Goal: Task Accomplishment & Management: Manage account settings

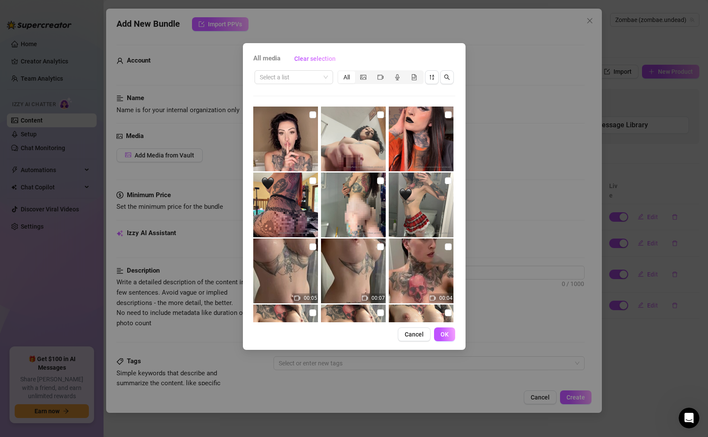
click at [385, 52] on div "All media Clear selection" at bounding box center [354, 59] width 202 height 14
click at [385, 35] on div "All media Clear selection Select a list All 00:05 00:07 00:04 00:06 00:06 00:17…" at bounding box center [354, 218] width 708 height 437
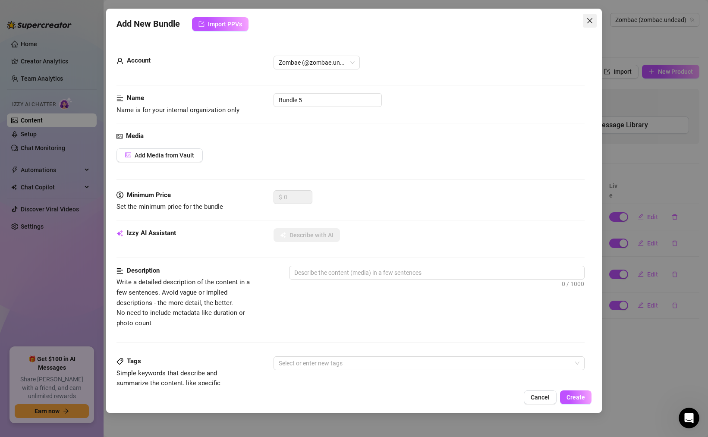
click at [590, 19] on icon "close" at bounding box center [589, 20] width 7 height 7
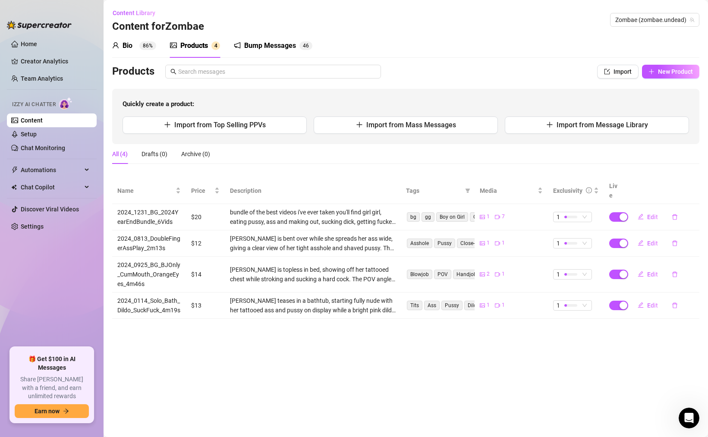
click at [205, 44] on div "Products" at bounding box center [194, 46] width 28 height 10
click at [251, 123] on span "Import from Top Selling PPVs" at bounding box center [219, 125] width 91 height 8
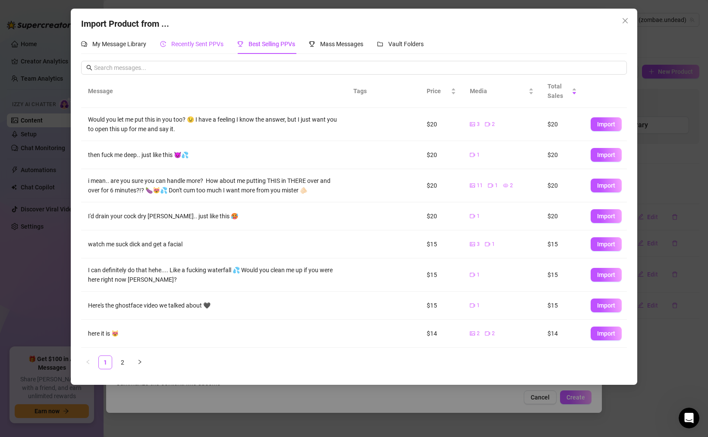
click at [199, 44] on span "Recently Sent PPVs" at bounding box center [197, 44] width 52 height 7
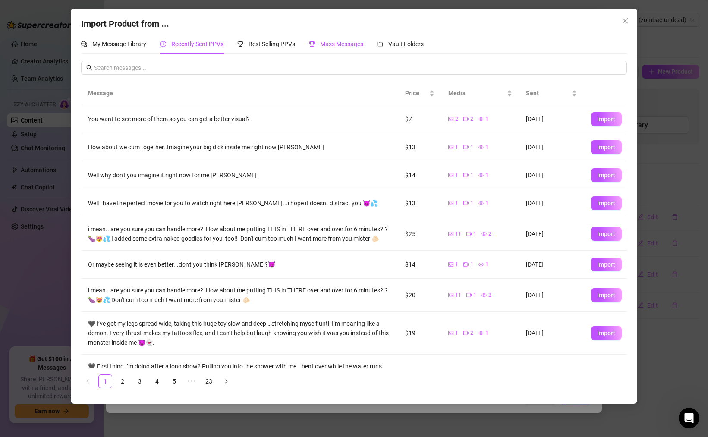
click at [331, 45] on span "Mass Messages" at bounding box center [341, 44] width 43 height 7
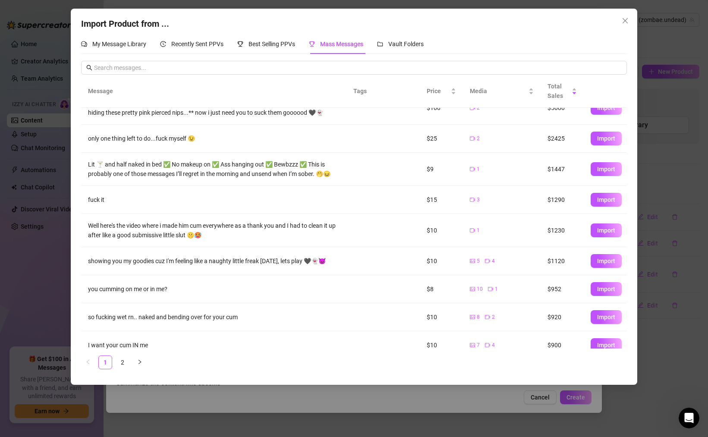
scroll to position [61, 0]
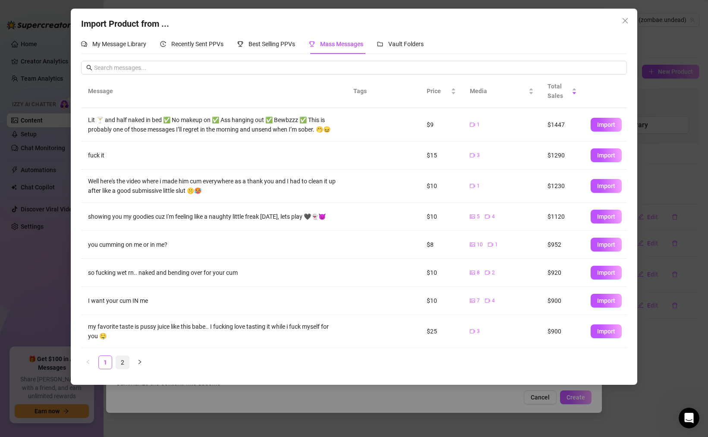
click at [126, 359] on link "2" at bounding box center [122, 362] width 13 height 13
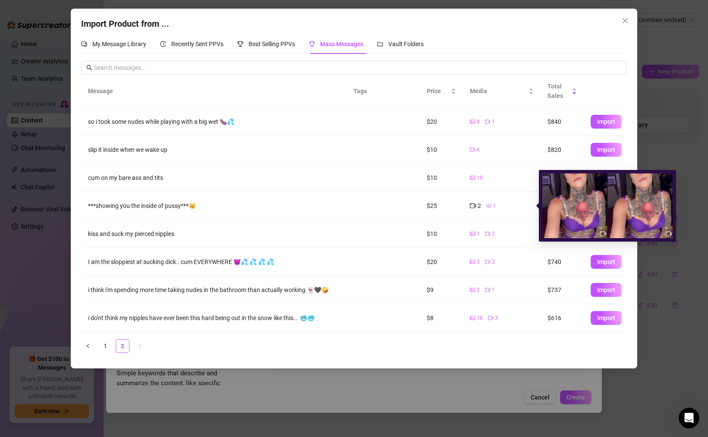
click at [487, 206] on icon "eye" at bounding box center [488, 206] width 5 height 4
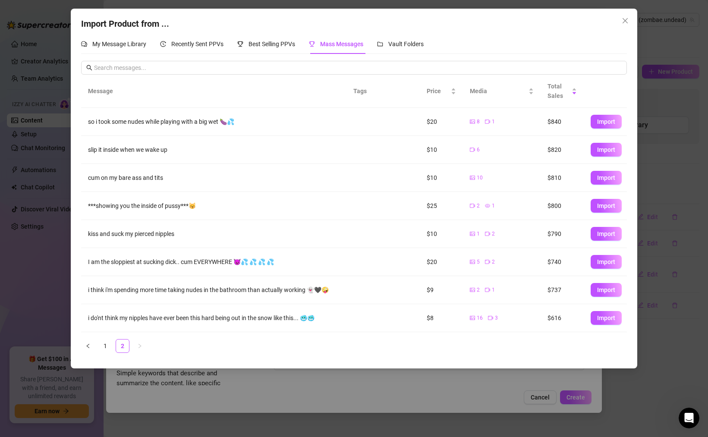
click at [392, 201] on td at bounding box center [372, 206] width 52 height 28
click at [126, 22] on span "Import Product from ..." at bounding box center [125, 24] width 88 height 10
click at [195, 45] on span "Recently Sent PPVs" at bounding box center [197, 44] width 52 height 7
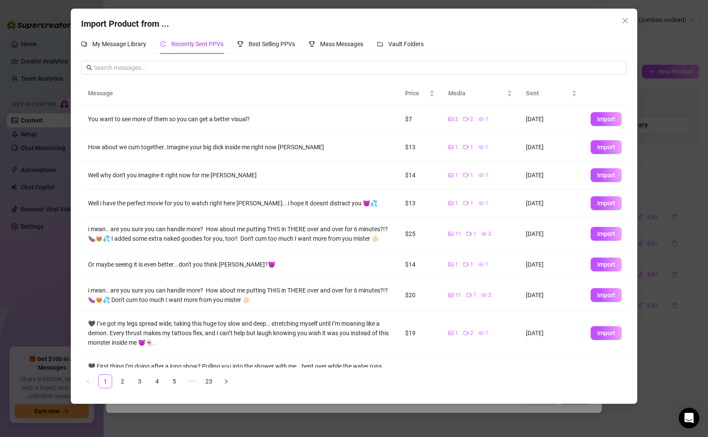
click at [506, 164] on td "1 1 1" at bounding box center [480, 175] width 78 height 28
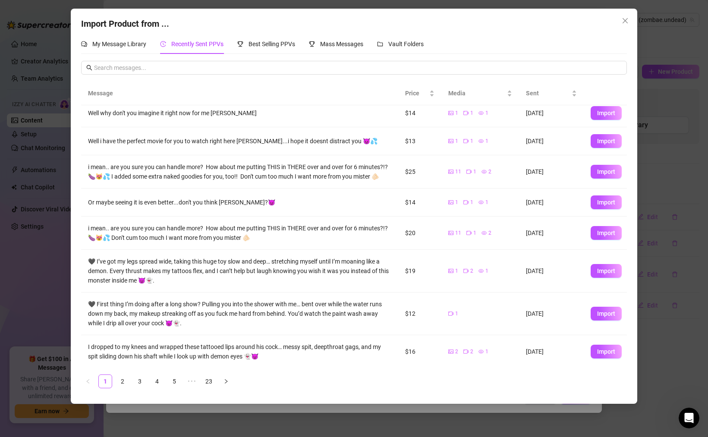
scroll to position [63, 0]
click at [331, 44] on span "Mass Messages" at bounding box center [341, 44] width 43 height 7
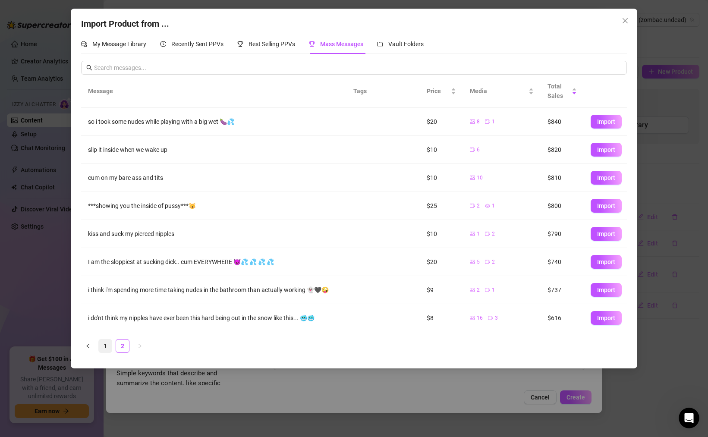
click at [103, 345] on link "1" at bounding box center [105, 345] width 13 height 13
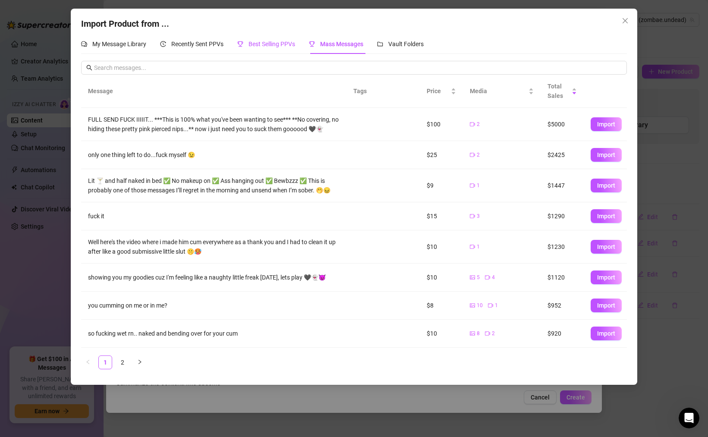
click at [273, 41] on span "Best Selling PPVs" at bounding box center [271, 44] width 47 height 7
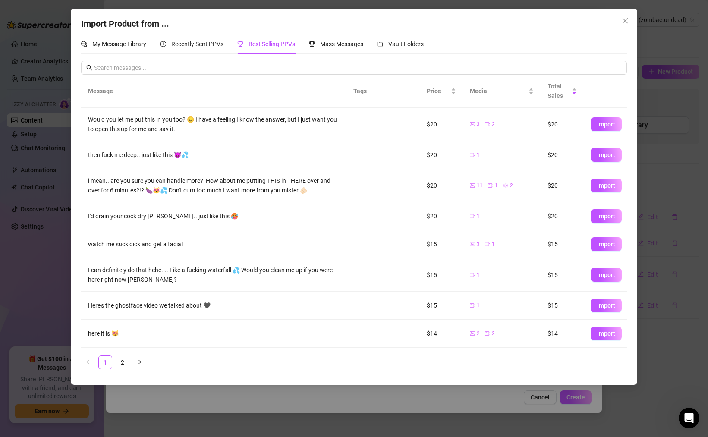
click at [31, 118] on div "Import Product from ... My Message Library Recently Sent PPVs Best Selling PPVs…" at bounding box center [354, 218] width 708 height 437
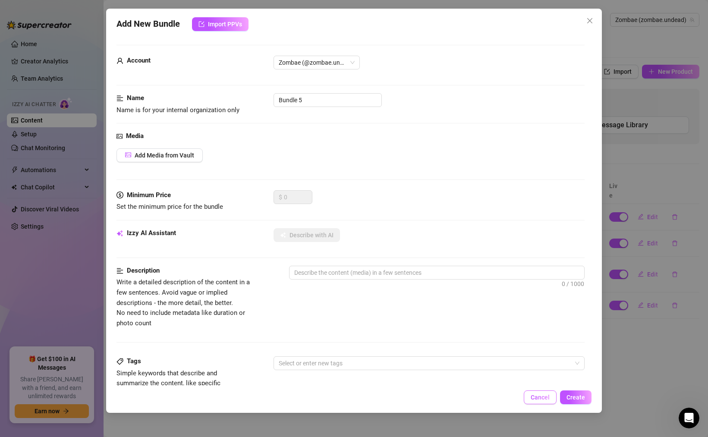
click at [534, 396] on span "Cancel" at bounding box center [539, 397] width 19 height 7
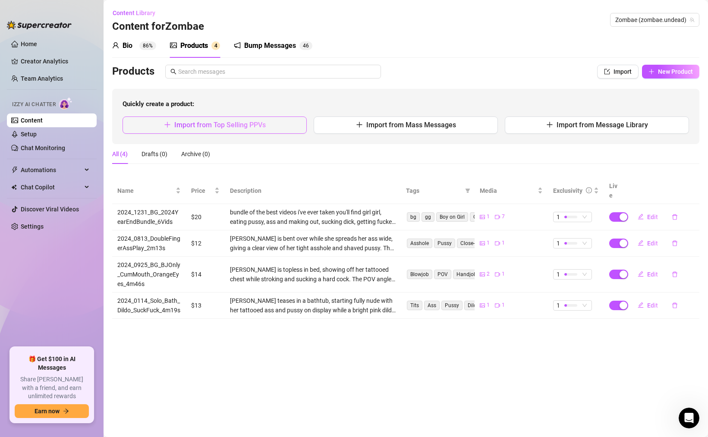
click at [254, 123] on span "Import from Top Selling PPVs" at bounding box center [219, 125] width 91 height 8
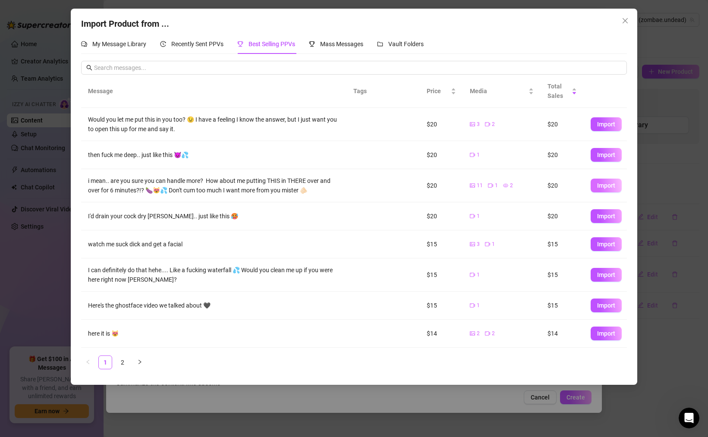
click at [602, 186] on span "Import" at bounding box center [606, 185] width 18 height 7
type textarea "i mean.. are you sure you can handle more? How about me putting THIS in THERE o…"
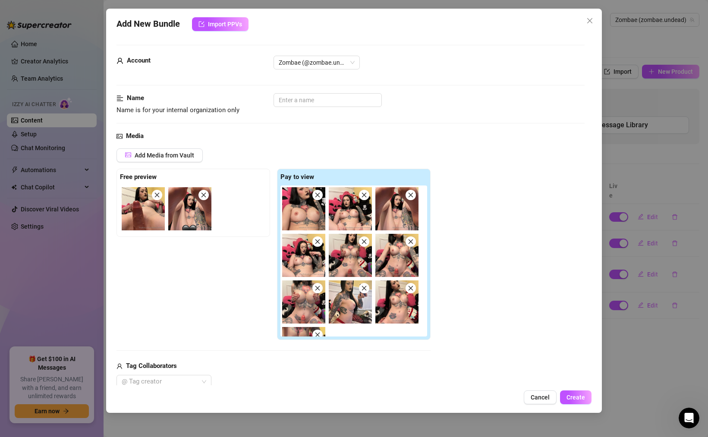
scroll to position [35, 0]
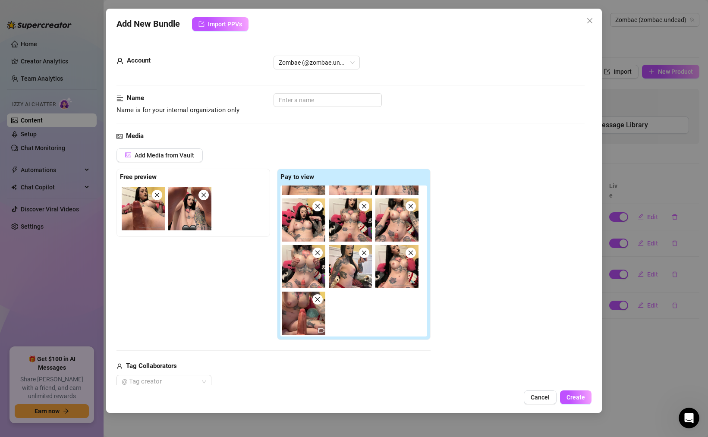
click at [301, 313] on img at bounding box center [303, 313] width 43 height 43
click at [321, 330] on icon "video-camera" at bounding box center [321, 330] width 6 height 6
click at [308, 323] on img at bounding box center [303, 313] width 43 height 43
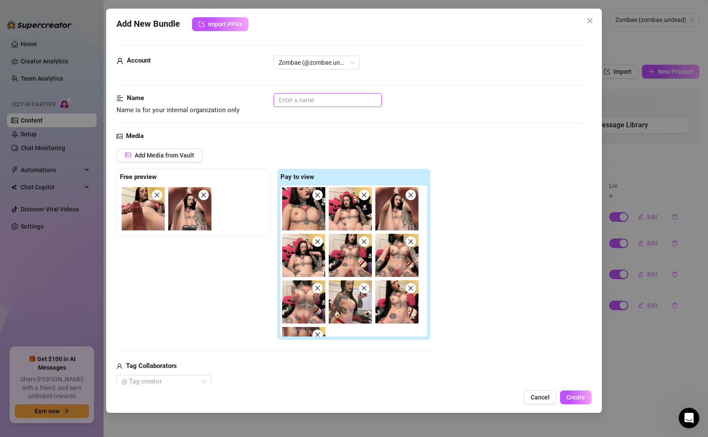
click at [296, 97] on input "text" at bounding box center [327, 100] width 108 height 14
paste input "Lor Ipsum, Do sita conse, adi elitsed doeiu te inci utl etdol magna’a enimadmi …"
type input "Lor Ipsum, Do sita conse, adi elitsed doeiu te inci utl etdol magna’a enimadmi …"
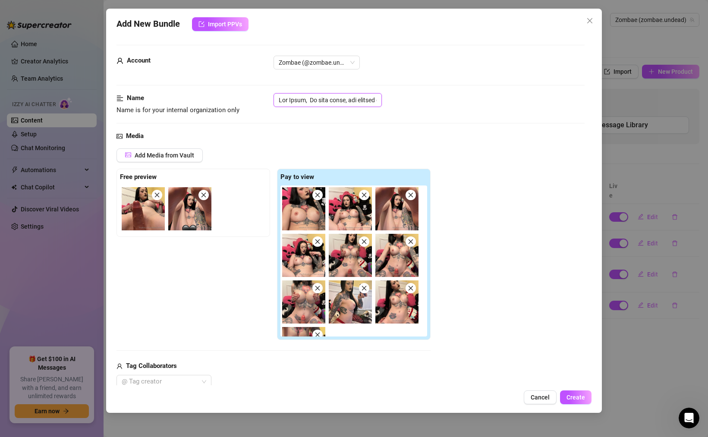
click at [345, 100] on input "text" at bounding box center [327, 100] width 108 height 14
click at [308, 100] on input "text" at bounding box center [327, 100] width 108 height 14
paste input "2025_0327_Monster_Dildo_Fuck_5m56s"
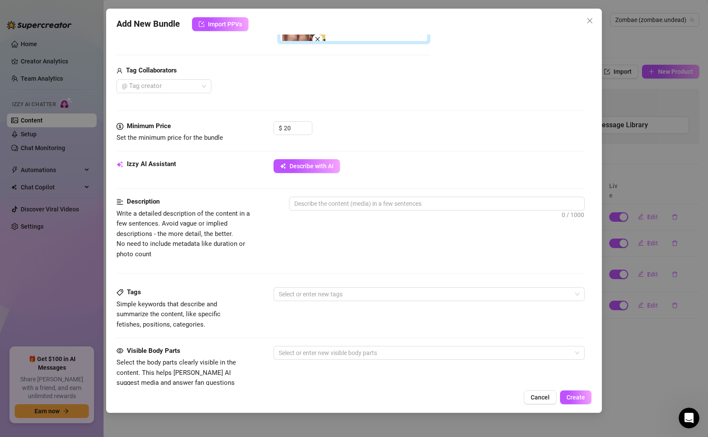
scroll to position [306, 0]
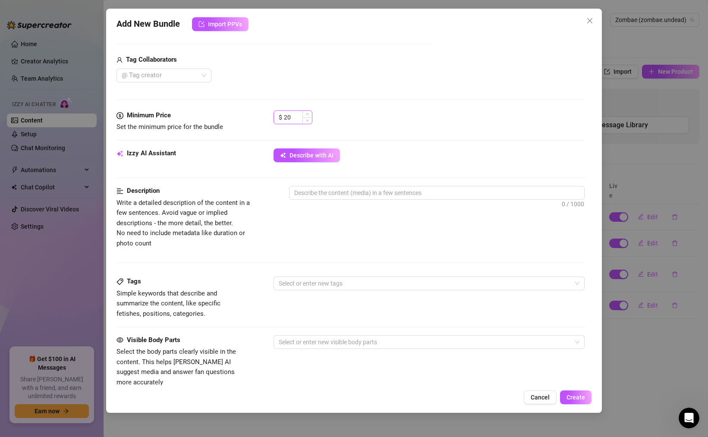
type input "2025_0327_Monster_Dildo_Fuck_5m56s"
drag, startPoint x: 299, startPoint y: 118, endPoint x: 275, endPoint y: 114, distance: 24.5
click at [276, 114] on div "$ 20" at bounding box center [292, 117] width 39 height 14
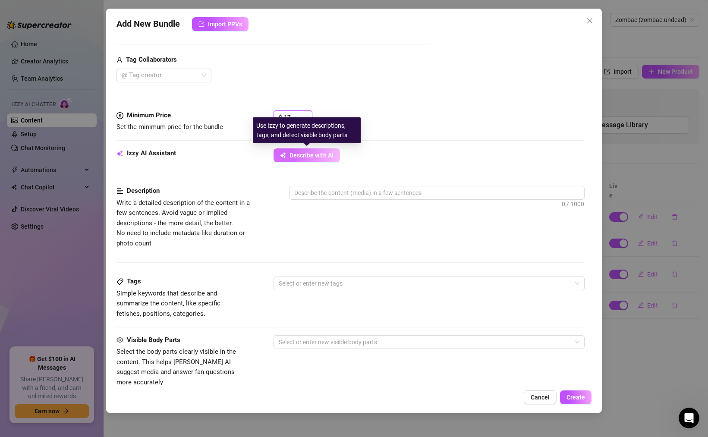
type input "17"
click at [314, 155] on span "Describe with AI" at bounding box center [311, 155] width 44 height 7
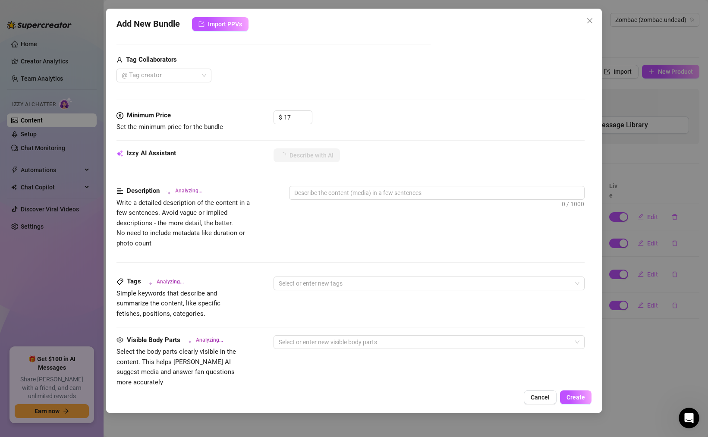
type textarea "[PERSON_NAME]"
type textarea "[PERSON_NAME] shows"
type textarea "[PERSON_NAME] shows off"
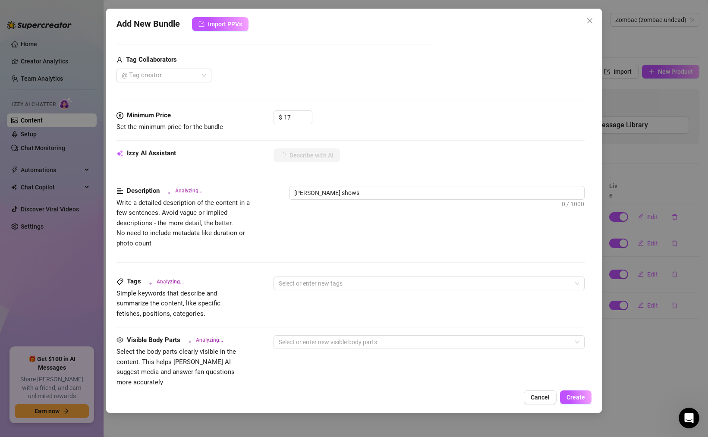
type textarea "[PERSON_NAME] shows off"
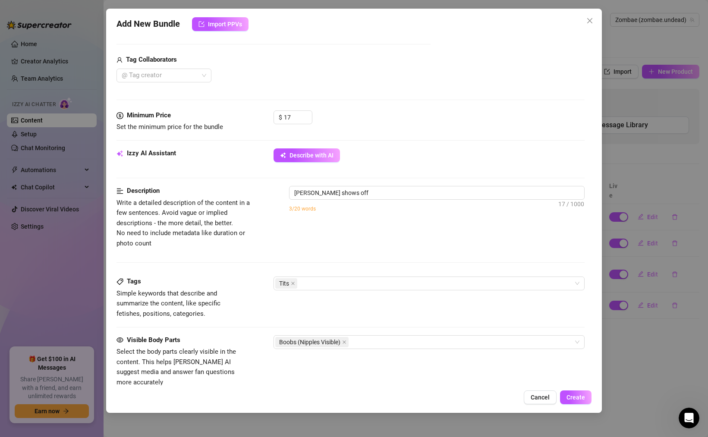
type textarea "[PERSON_NAME] shows off her"
type textarea "[PERSON_NAME] shows off her tattooed,"
type textarea "[PERSON_NAME] shows off her tattooed, naked"
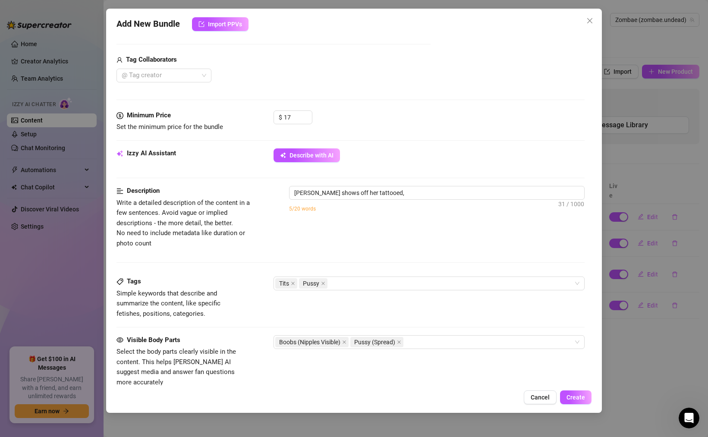
type textarea "[PERSON_NAME] shows off her tattooed, naked"
type textarea "[PERSON_NAME] shows off her tattooed, naked body"
type textarea "[PERSON_NAME] shows off her tattooed, naked body while"
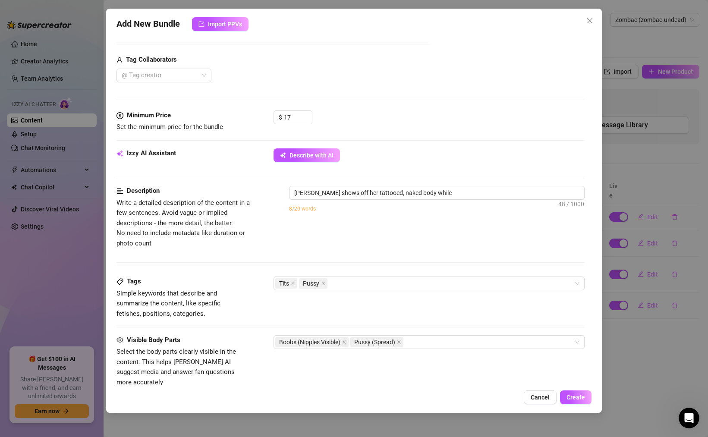
type textarea "[PERSON_NAME] shows off her tattooed, naked body while playing"
type textarea "[PERSON_NAME] shows off her tattooed, naked body while playing with"
type textarea "[PERSON_NAME] shows off her tattooed, naked body while playing with a"
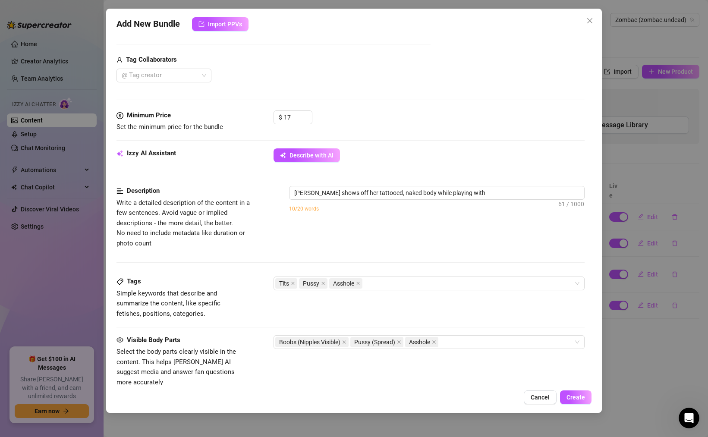
type textarea "[PERSON_NAME] shows off her tattooed, naked body while playing with a"
type textarea "[PERSON_NAME] shows off her tattooed, naked body while playing with a large"
type textarea "[PERSON_NAME] shows off her tattooed, naked body while playing with a large dil…"
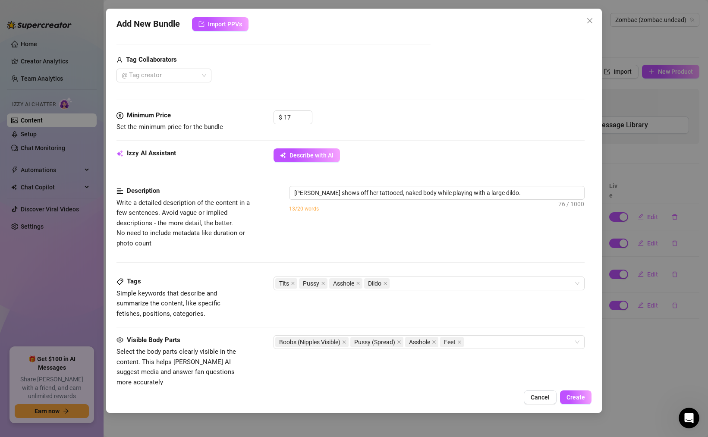
type textarea "[PERSON_NAME] shows off her tattooed, naked body while playing with a large dil…"
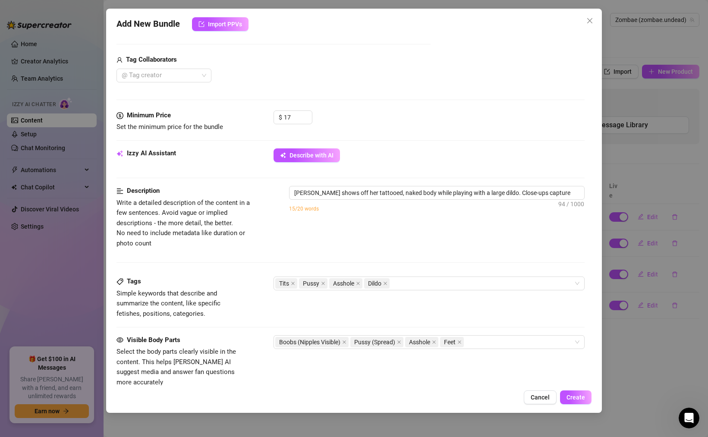
type textarea "[PERSON_NAME] shows off her tattooed, naked body while playing with a large dil…"
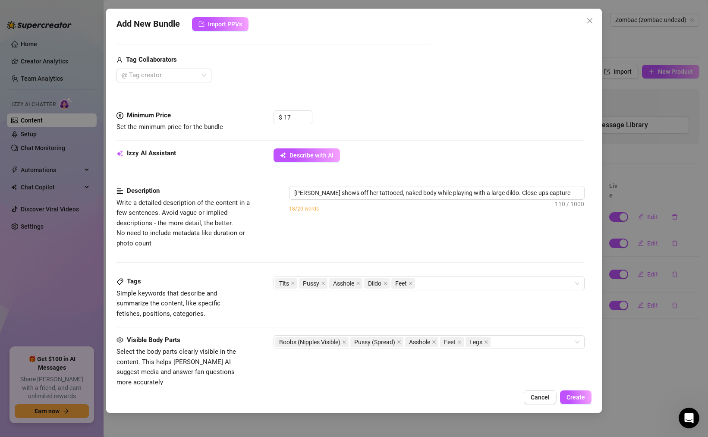
type textarea "[PERSON_NAME] shows off her tattooed, naked body while playing with a large dil…"
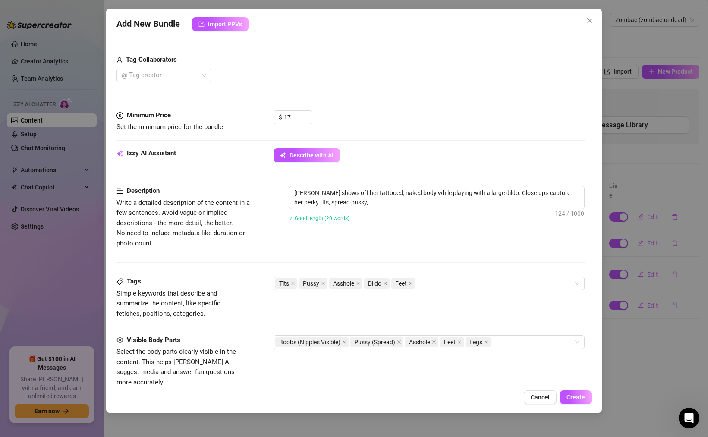
type textarea "[PERSON_NAME] shows off her tattooed, naked body while playing with a large dil…"
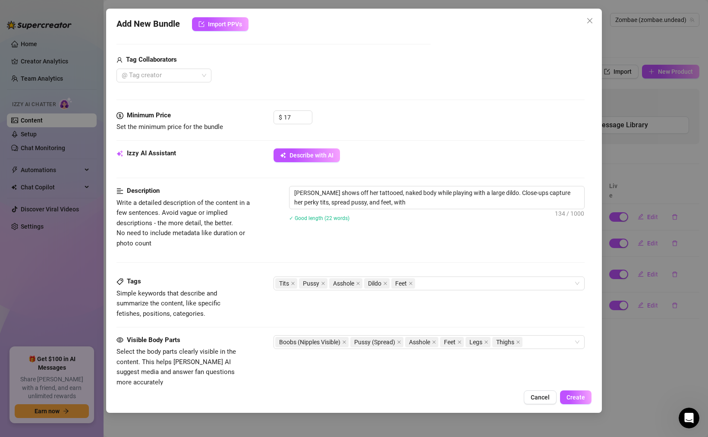
type textarea "[PERSON_NAME] shows off her tattooed, naked body while playing with a large dil…"
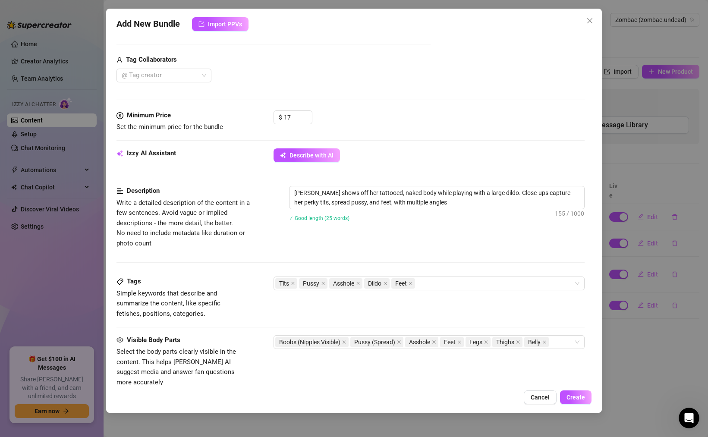
type textarea "[PERSON_NAME] shows off her tattooed, naked body while playing with a large dil…"
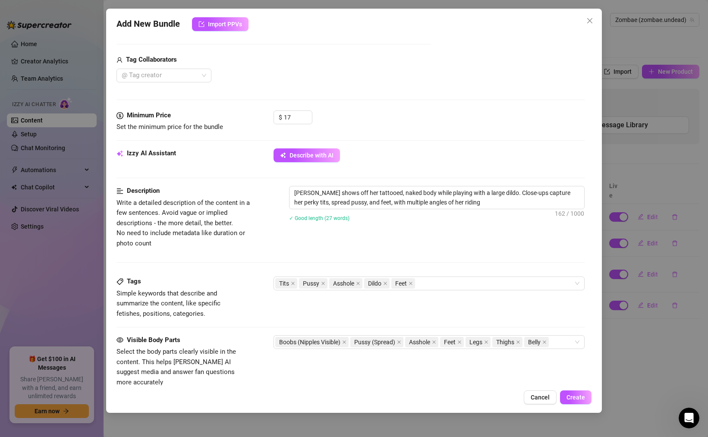
type textarea "[PERSON_NAME] shows off her tattooed, naked body while playing with a large dil…"
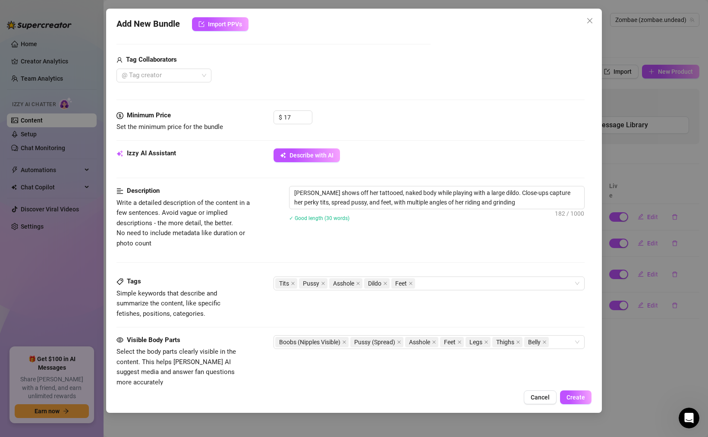
type textarea "[PERSON_NAME] shows off her tattooed, naked body while playing with a large dil…"
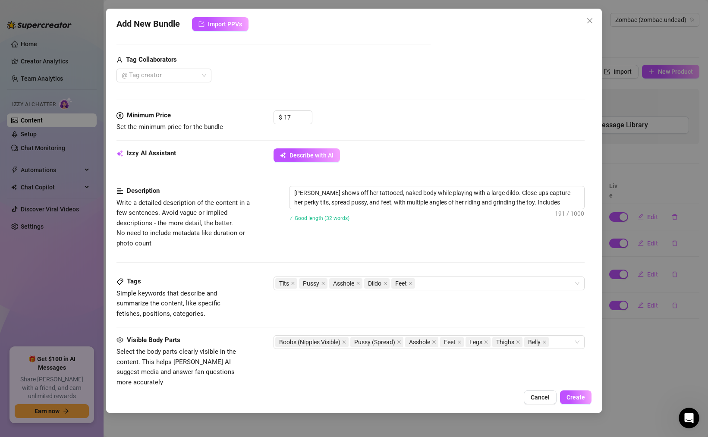
type textarea "[PERSON_NAME] shows off her tattooed, naked body while playing with a large dil…"
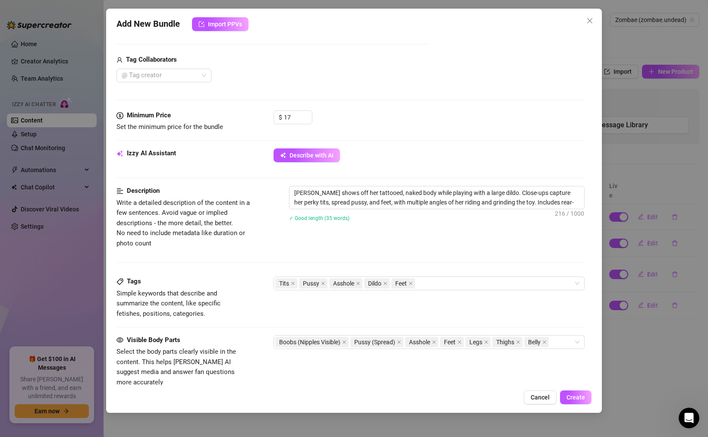
type textarea "[PERSON_NAME] shows off her tattooed, naked body while playing with a large dil…"
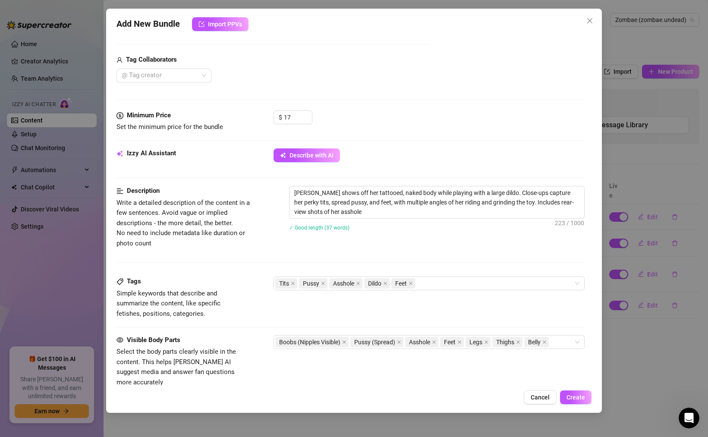
type textarea "[PERSON_NAME] shows off her tattooed, naked body while playing with a large dil…"
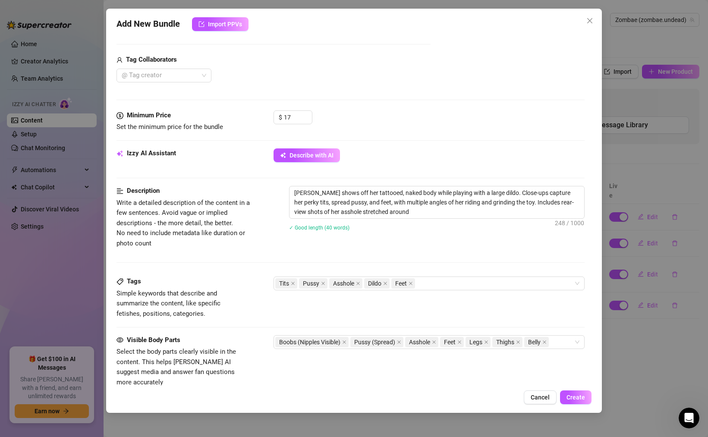
type textarea "[PERSON_NAME] shows off her tattooed, naked body while playing with a large dil…"
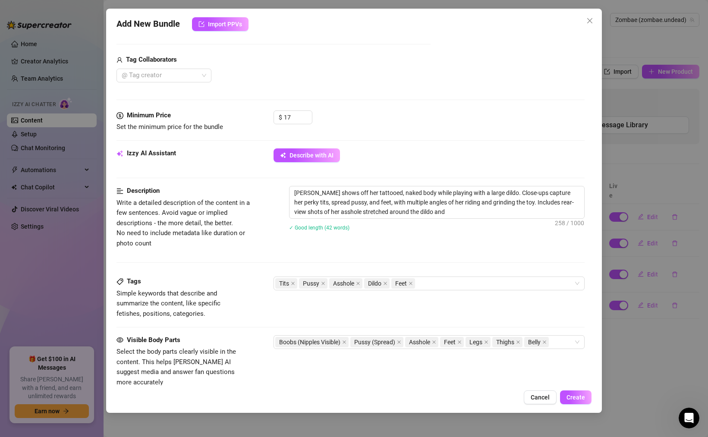
type textarea "[PERSON_NAME] shows off her tattooed, naked body while playing with a large dil…"
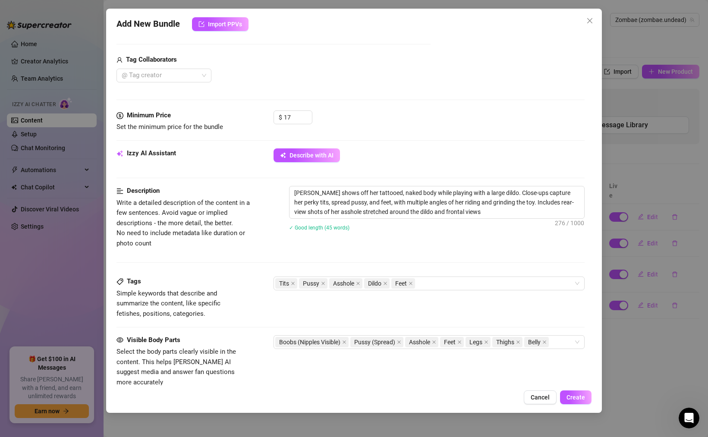
type textarea "[PERSON_NAME] shows off her tattooed, naked body while playing with a large dil…"
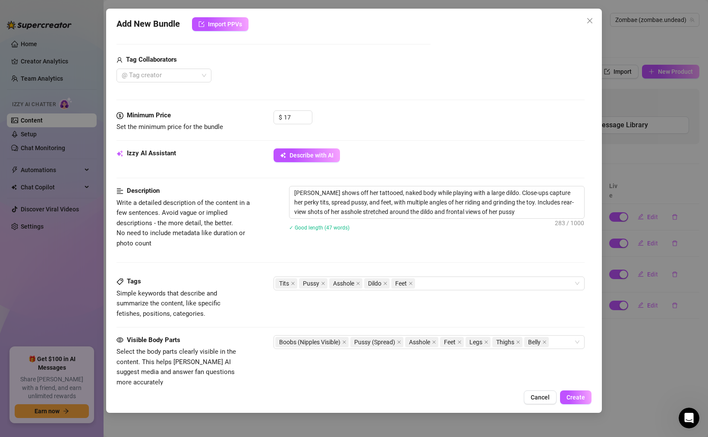
type textarea "[PERSON_NAME] shows off her tattooed, naked body while playing with a large dil…"
click at [421, 285] on div "Tits Pussy Asshole Dildo Feet" at bounding box center [424, 283] width 298 height 12
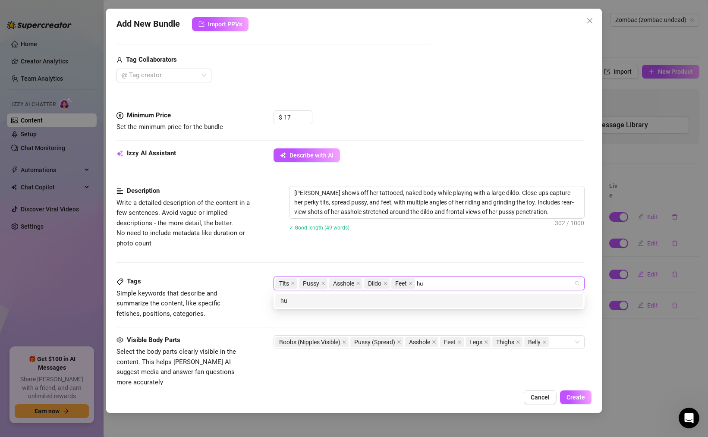
type input "h"
type input "Huge"
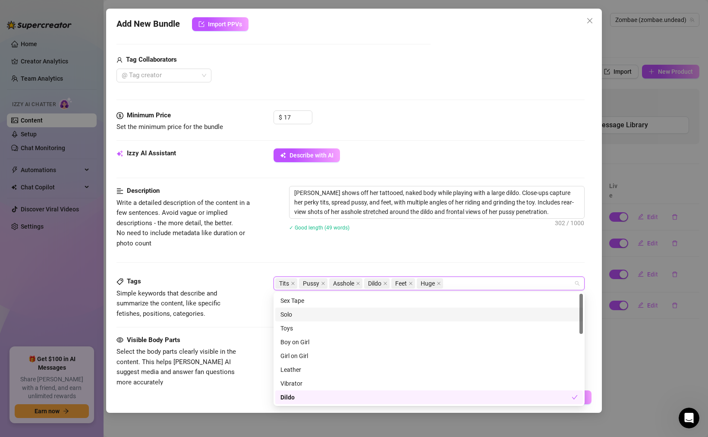
click at [294, 311] on div "Solo" at bounding box center [428, 314] width 297 height 9
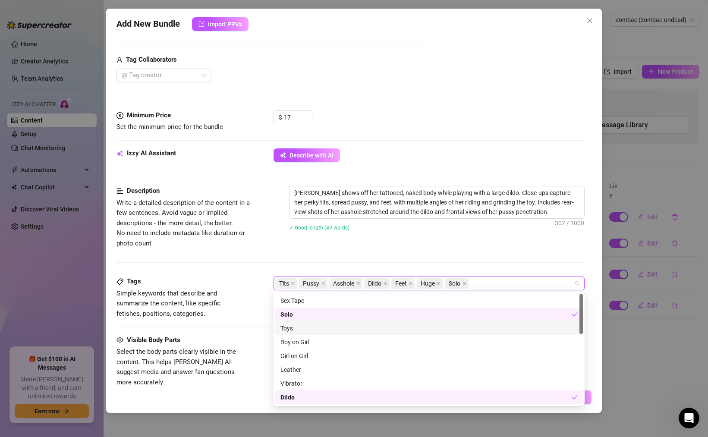
click at [314, 329] on div "Toys" at bounding box center [428, 327] width 297 height 9
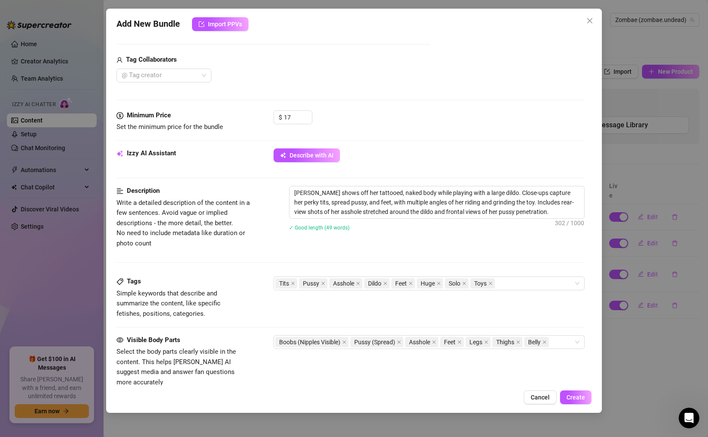
click at [324, 250] on div "Description Write a detailed description of the content in a few sentences. Avo…" at bounding box center [350, 231] width 468 height 91
click at [564, 342] on div "Boobs (Nipples Visible) Pussy (Spread) Asshole Feet Legs Thighs Belly" at bounding box center [424, 342] width 298 height 12
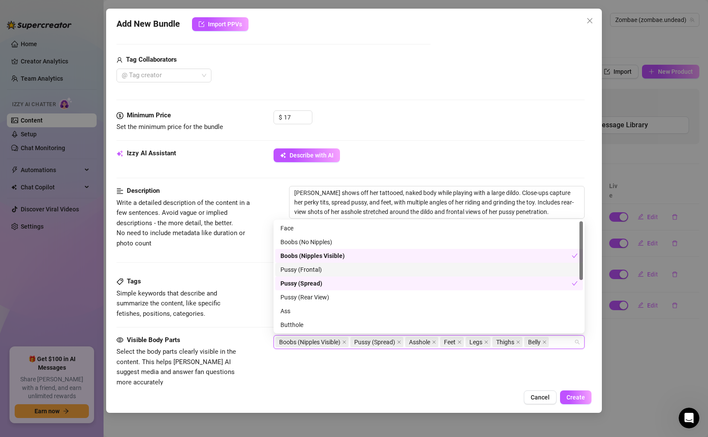
click at [317, 270] on div "Pussy (Frontal)" at bounding box center [428, 269] width 297 height 9
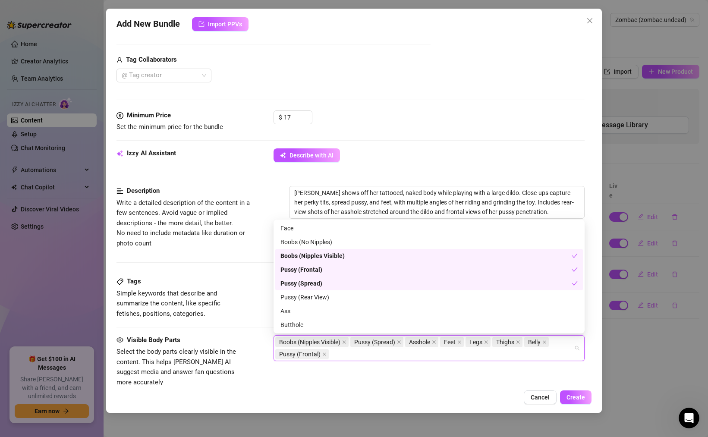
scroll to position [2, 0]
click at [302, 224] on div "Face" at bounding box center [428, 226] width 297 height 9
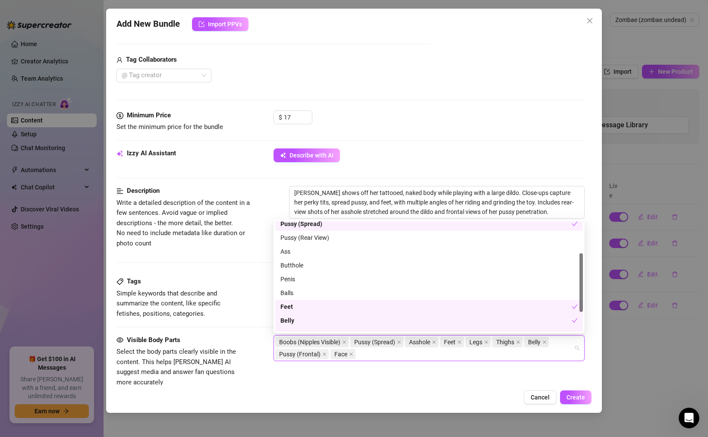
scroll to position [59, 0]
click at [306, 268] on div "Butthole" at bounding box center [428, 265] width 297 height 9
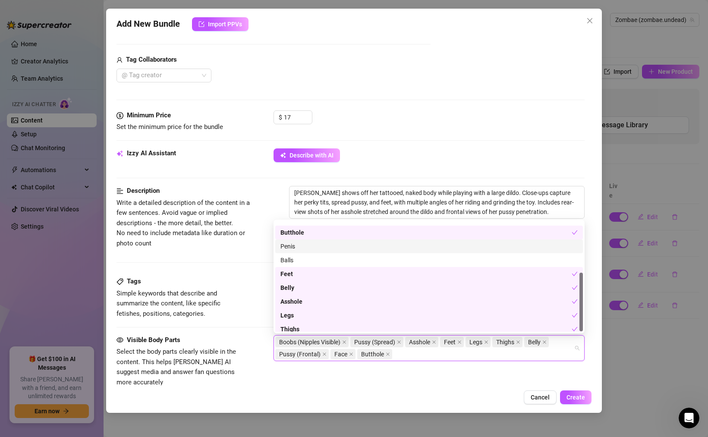
scroll to position [97, 0]
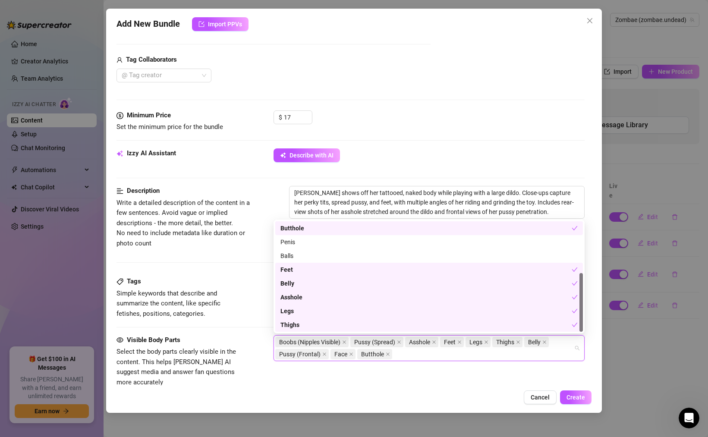
click at [417, 148] on div "Describe with AI" at bounding box center [428, 155] width 311 height 14
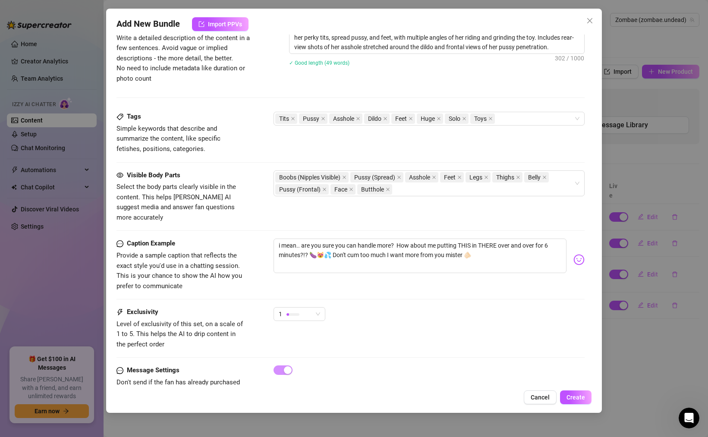
scroll to position [490, 0]
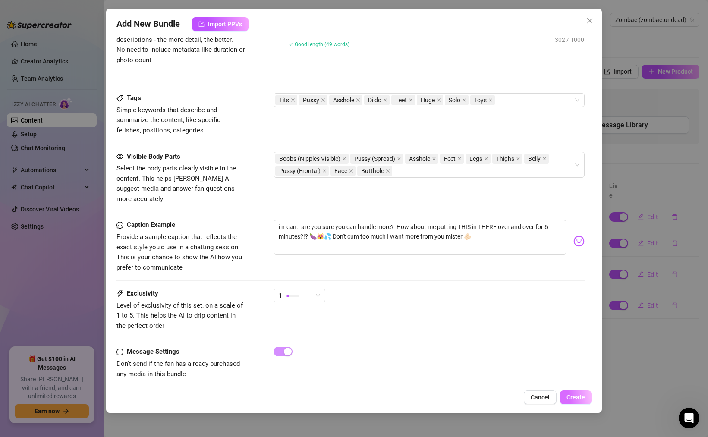
click at [582, 398] on span "Create" at bounding box center [575, 397] width 19 height 7
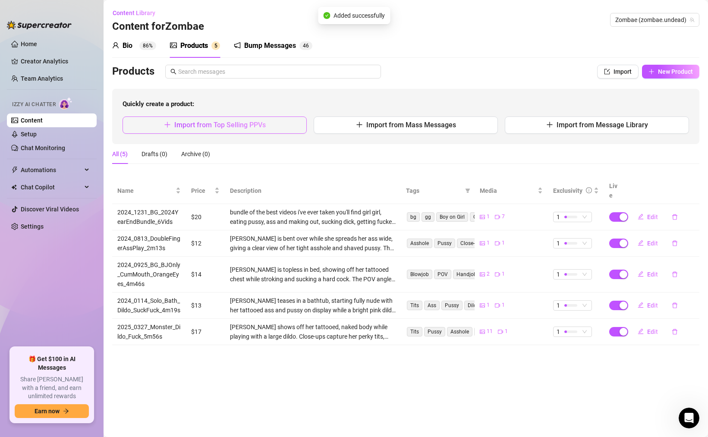
click at [270, 119] on button "Import from Top Selling PPVs" at bounding box center [214, 124] width 184 height 17
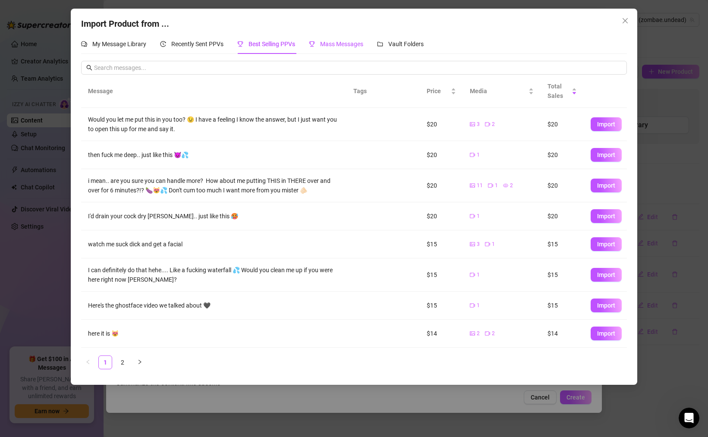
click at [335, 45] on span "Mass Messages" at bounding box center [341, 44] width 43 height 7
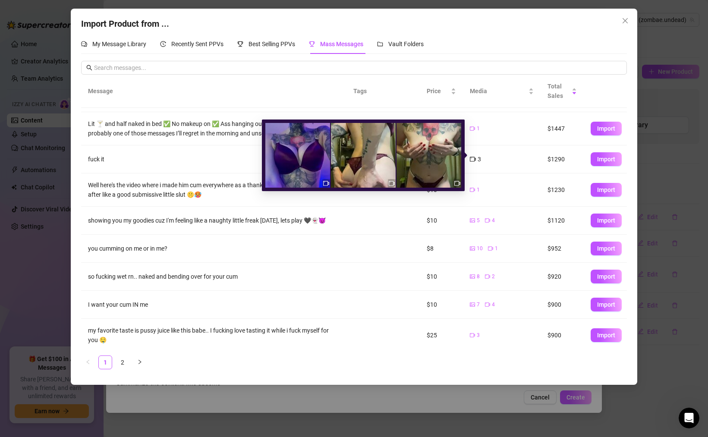
scroll to position [61, 0]
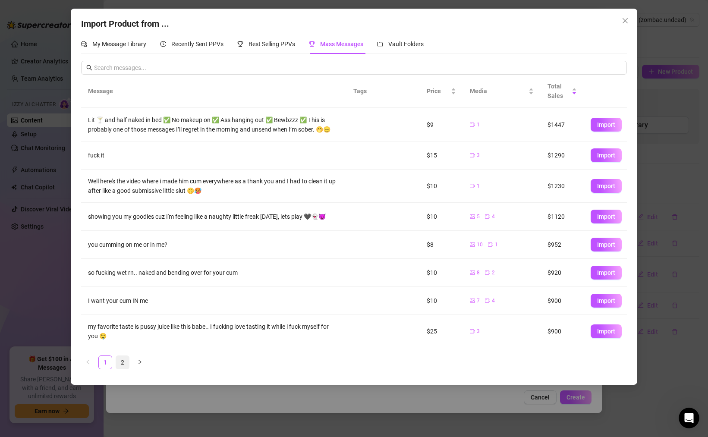
click at [122, 360] on link "2" at bounding box center [122, 362] width 13 height 13
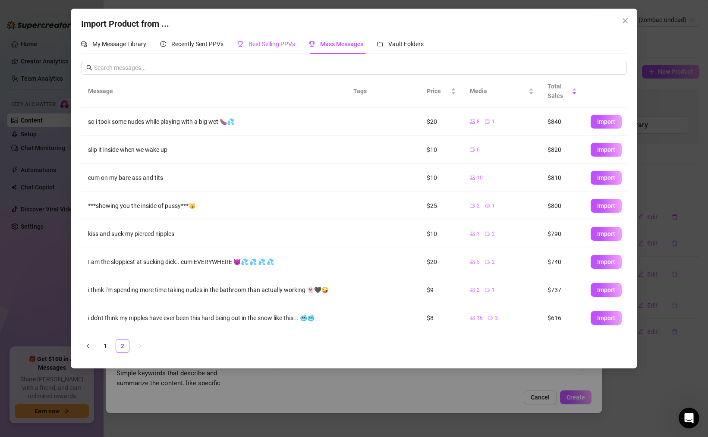
click at [271, 46] on span "Best Selling PPVs" at bounding box center [271, 44] width 47 height 7
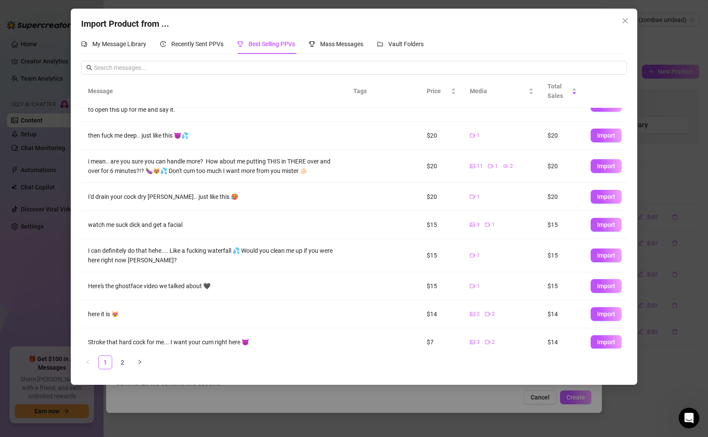
scroll to position [56, 0]
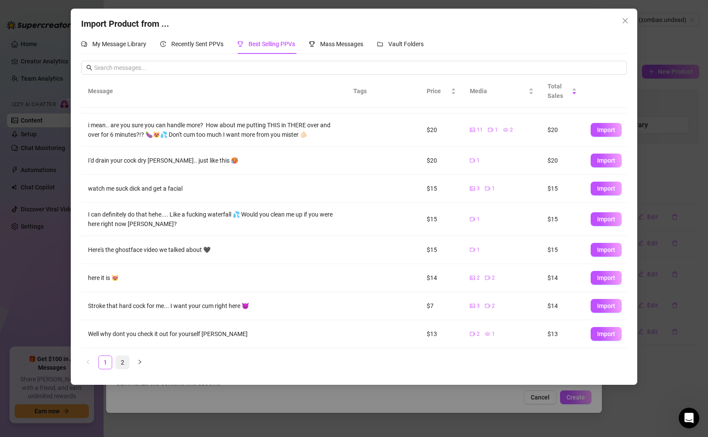
click at [124, 361] on link "2" at bounding box center [122, 362] width 13 height 13
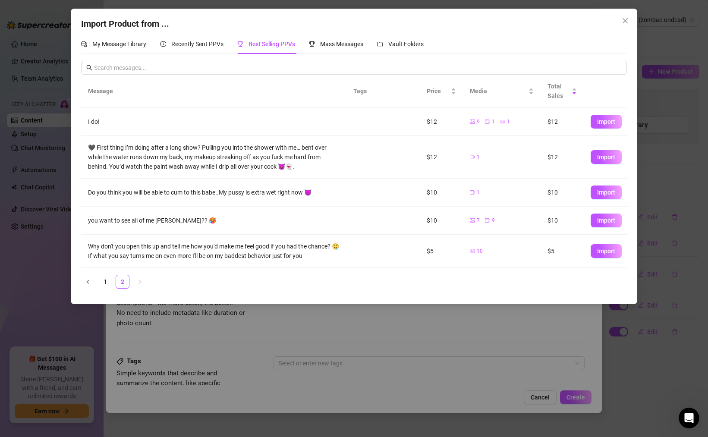
drag, startPoint x: 101, startPoint y: 283, endPoint x: 428, endPoint y: 191, distance: 339.4
click at [421, 188] on div "Message Tags Price Media Total Sales I do! $12 9 1 1 $12 Import 🖤 First thing I…" at bounding box center [354, 182] width 546 height 214
click at [599, 220] on span "Import" at bounding box center [606, 220] width 18 height 7
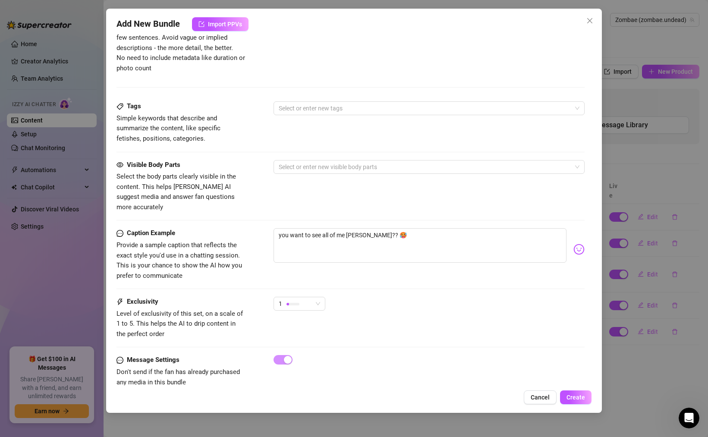
scroll to position [481, 0]
drag, startPoint x: 383, startPoint y: 226, endPoint x: 214, endPoint y: 211, distance: 169.3
type textarea "Type your message here..."
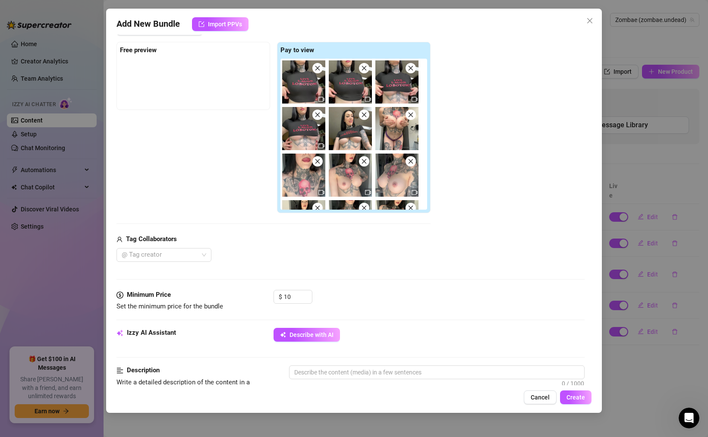
scroll to position [173, 0]
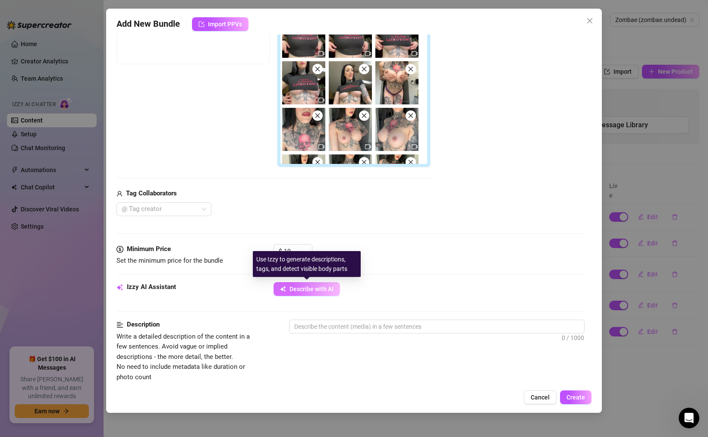
click at [300, 286] on span "Describe with AI" at bounding box center [311, 289] width 44 height 7
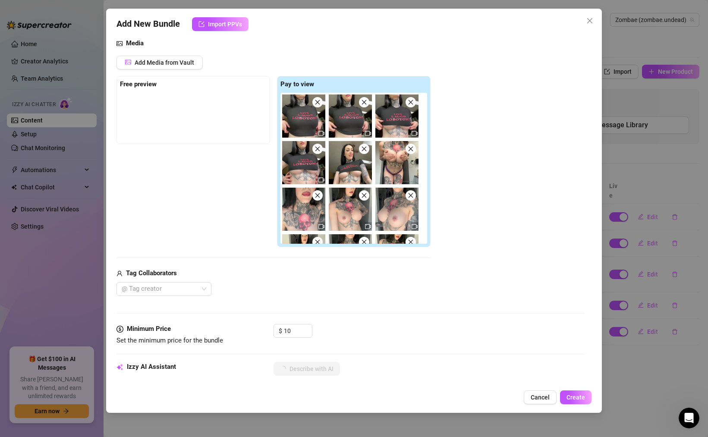
scroll to position [89, 0]
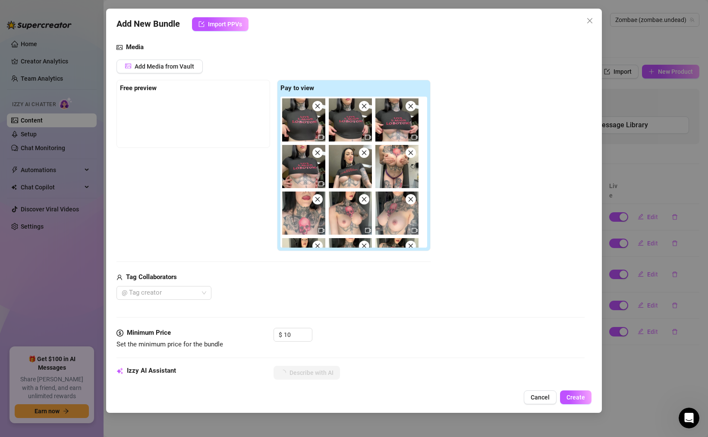
type textarea "[PERSON_NAME]"
type textarea "[PERSON_NAME] shows"
type textarea "[PERSON_NAME] shows off"
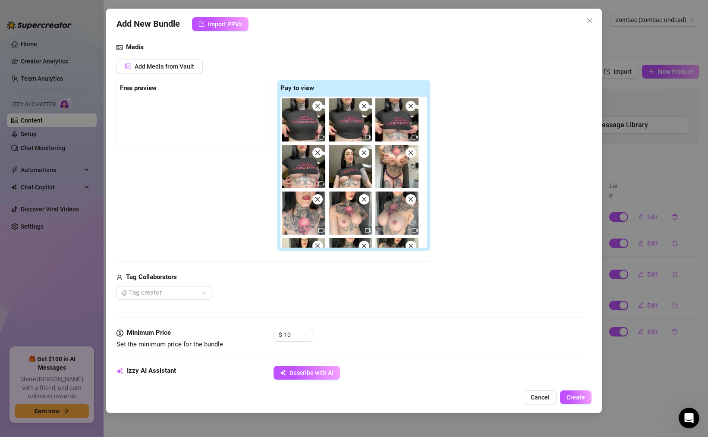
type textarea "[PERSON_NAME] shows off"
type textarea "[PERSON_NAME] shows off her"
type textarea "[PERSON_NAME] shows off her heavily"
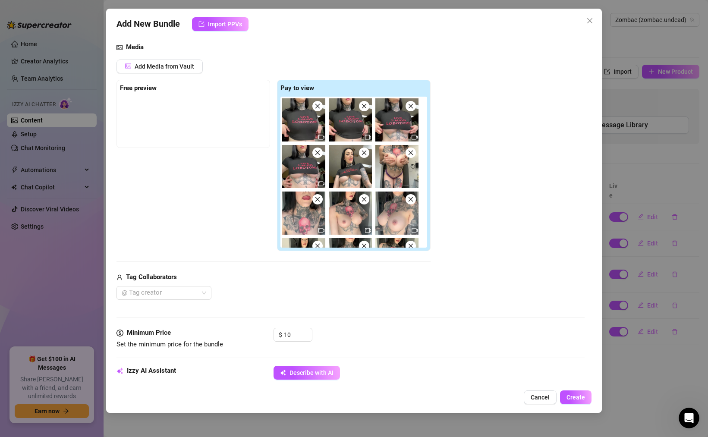
type textarea "[PERSON_NAME] shows off her heavily tattooed"
type textarea "[PERSON_NAME] shows off her heavily tattooed body"
type textarea "[PERSON_NAME] shows off her heavily tattooed body fully"
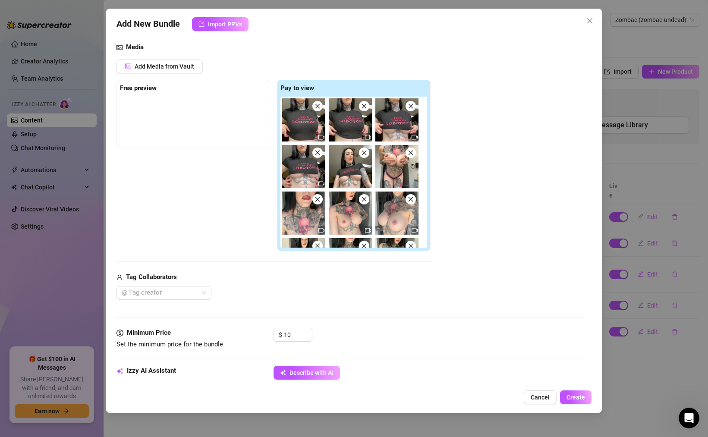
type textarea "[PERSON_NAME] shows off her heavily tattooed body fully"
type textarea "[PERSON_NAME] shows off her heavily tattooed body fully nude,"
type textarea "[PERSON_NAME] shows off her heavily tattooed body fully nude, with"
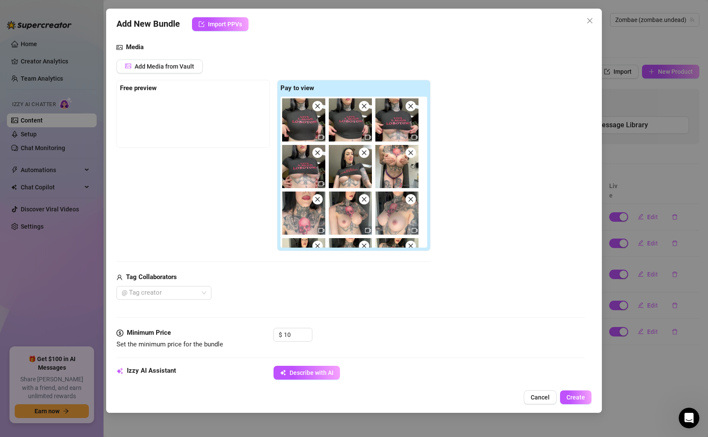
type textarea "[PERSON_NAME] shows off her heavily tattooed body fully nude, with her"
type textarea "[PERSON_NAME] shows off her heavily tattooed body fully nude, with her busty"
type textarea "[PERSON_NAME] shows off her heavily tattooed body fully nude, with her busty ti…"
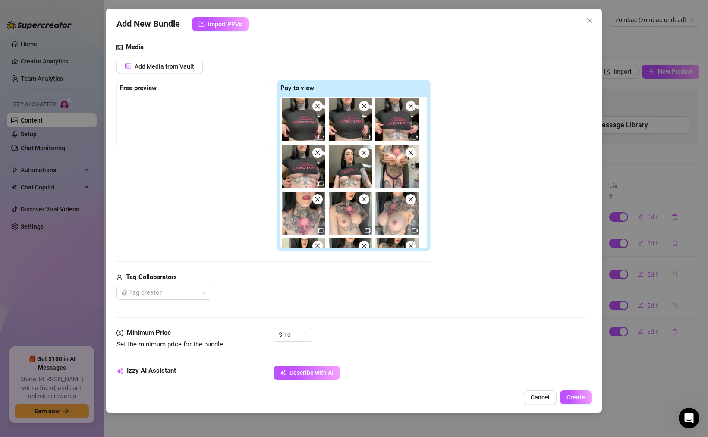
type textarea "[PERSON_NAME] shows off her heavily tattooed body fully nude, with her busty ti…"
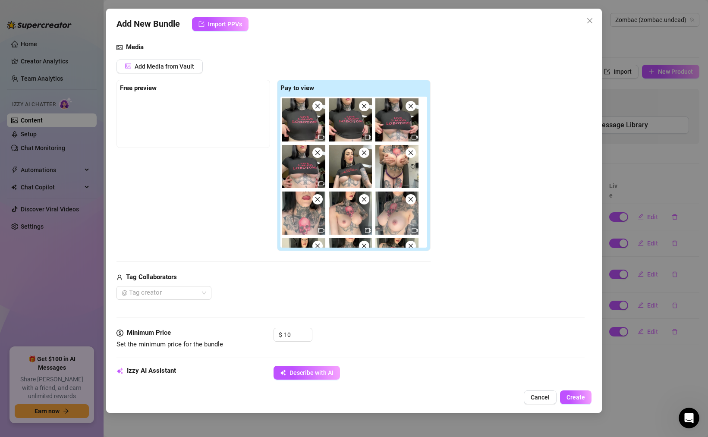
type textarea "[PERSON_NAME] shows off her heavily tattooed body fully nude, with her busty ti…"
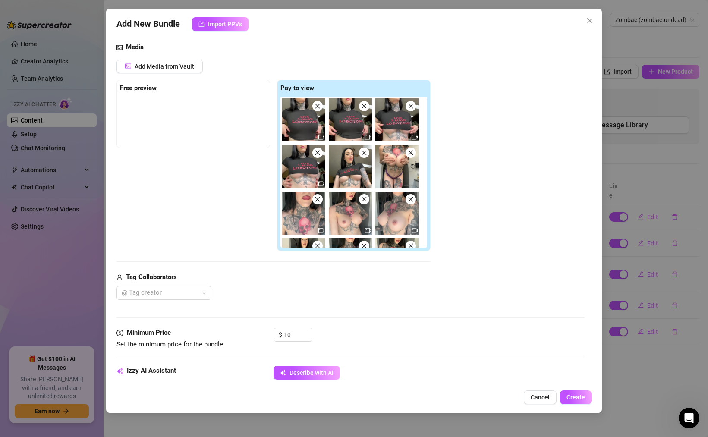
type textarea "[PERSON_NAME] shows off her heavily tattooed body fully nude, with her busty ti…"
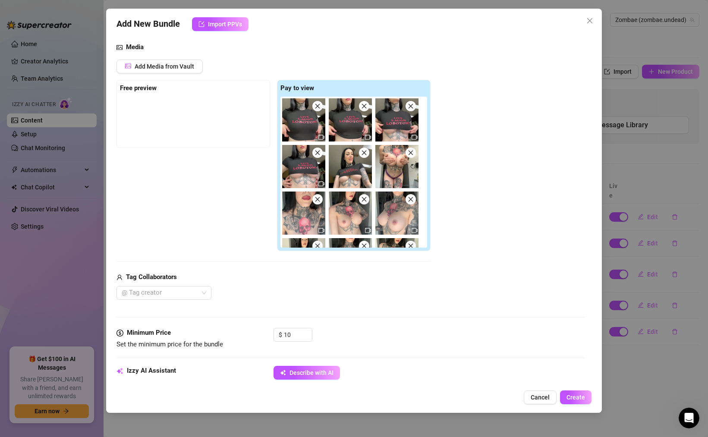
type textarea "[PERSON_NAME] shows off her heavily tattooed body fully nude, with her busty ti…"
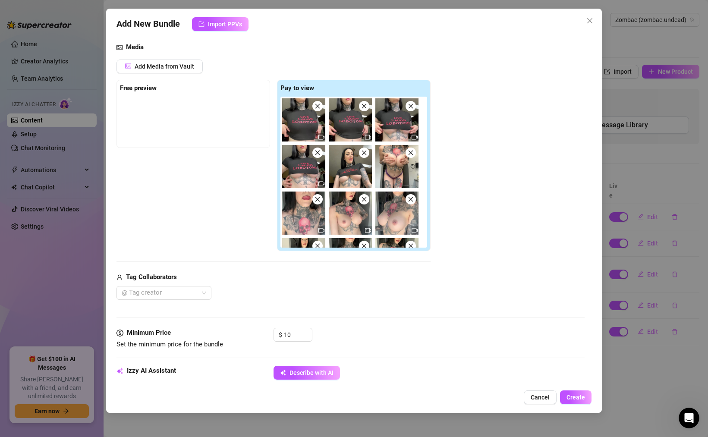
type textarea "[PERSON_NAME] shows off her heavily tattooed body fully nude, with her busty ti…"
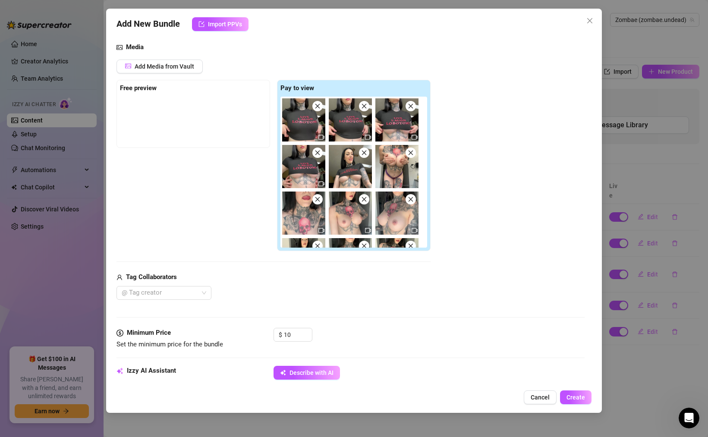
type textarea "[PERSON_NAME] shows off her heavily tattooed body fully nude, with her busty ti…"
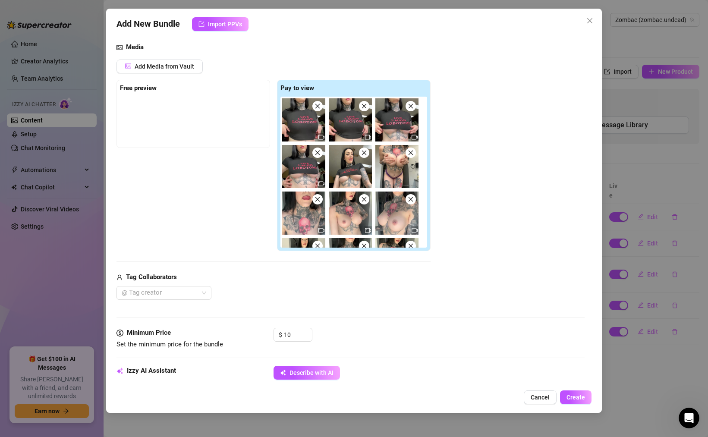
type textarea "[PERSON_NAME] shows off her heavily tattooed body fully nude, with her busty ti…"
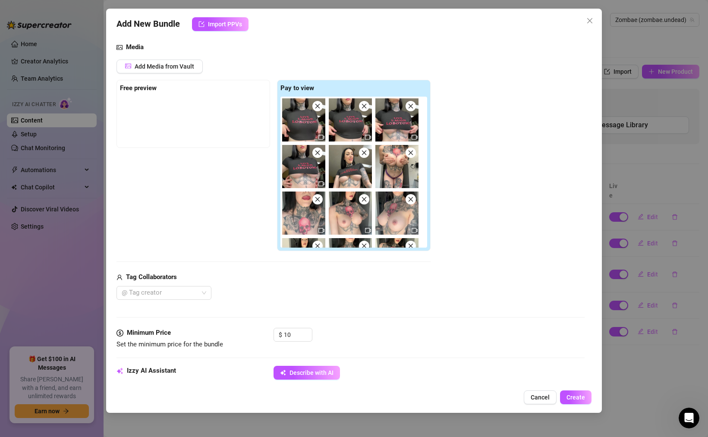
type textarea "[PERSON_NAME] shows off her heavily tattooed body fully nude, with her busty ti…"
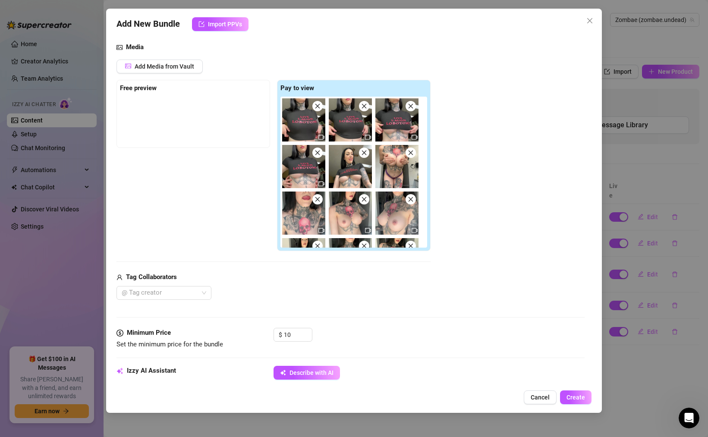
type textarea "[PERSON_NAME] shows off her heavily tattooed body fully nude, with her busty ti…"
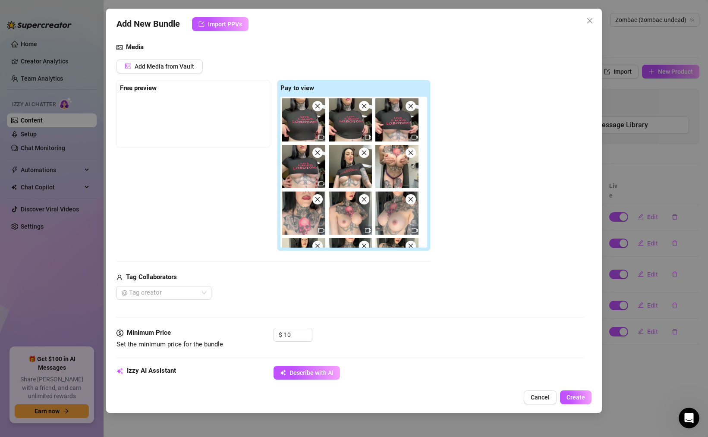
type textarea "[PERSON_NAME] shows off her heavily tattooed body fully nude, with her busty ti…"
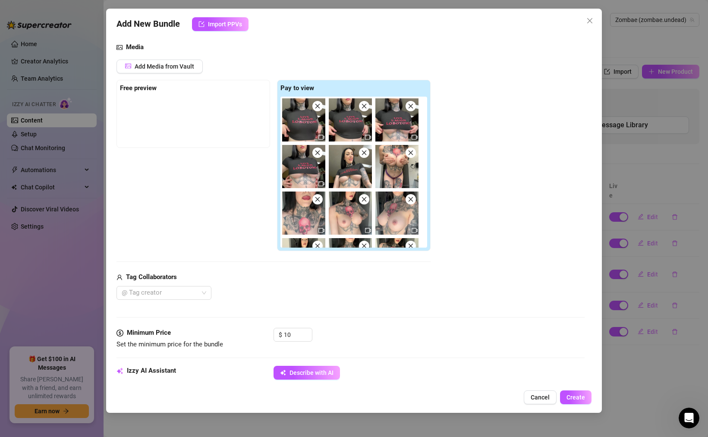
type textarea "[PERSON_NAME] shows off her heavily tattooed body fully nude, with her busty ti…"
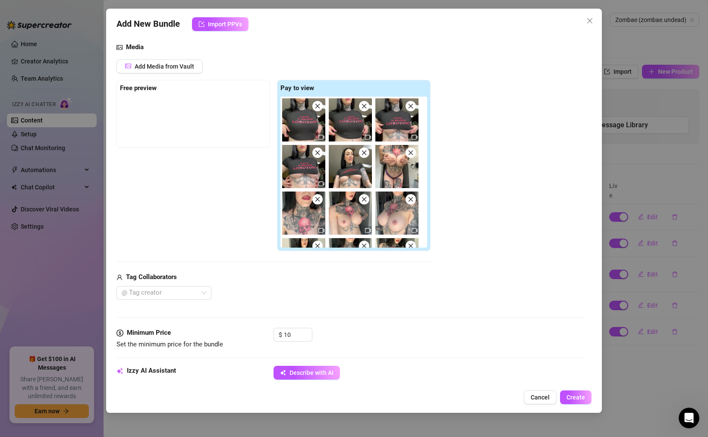
type textarea "[PERSON_NAME] shows off her heavily tattooed body fully nude, with her busty ti…"
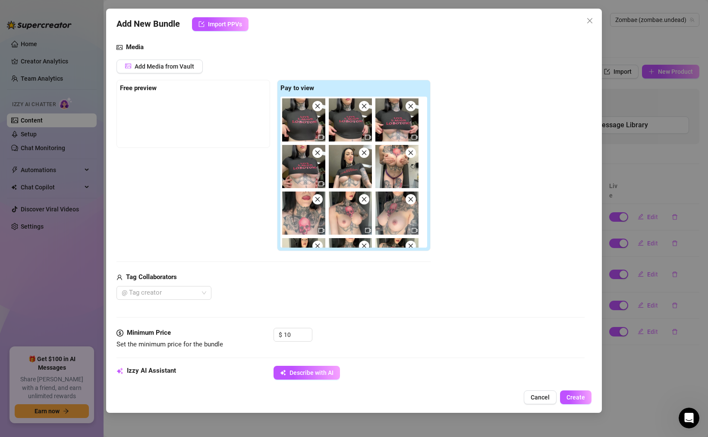
type textarea "[PERSON_NAME] shows off her heavily tattooed body fully nude, with her busty ti…"
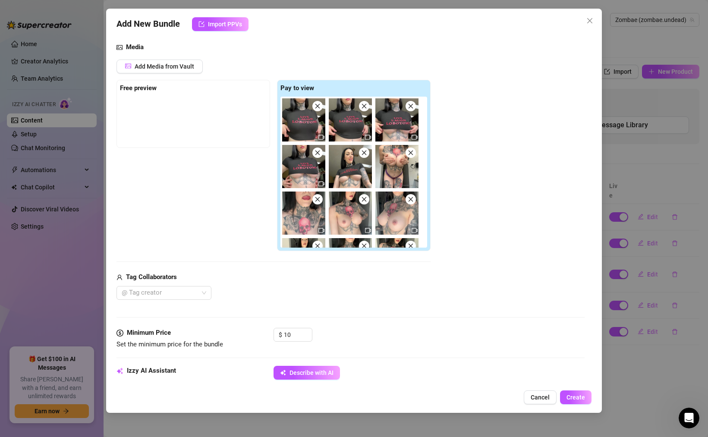
type textarea "[PERSON_NAME] shows off her heavily tattooed body fully nude, with her busty ti…"
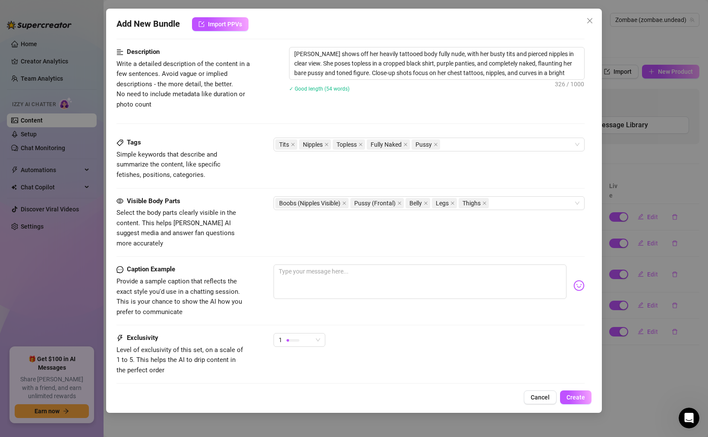
scroll to position [449, 0]
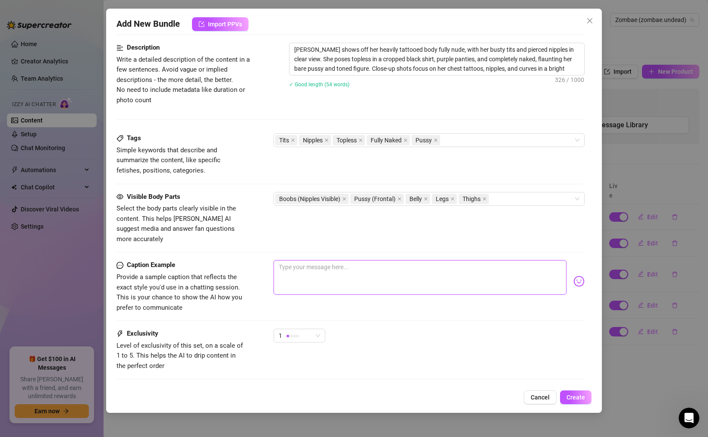
click at [320, 260] on textarea at bounding box center [419, 277] width 293 height 35
click at [295, 266] on textarea at bounding box center [419, 277] width 293 height 35
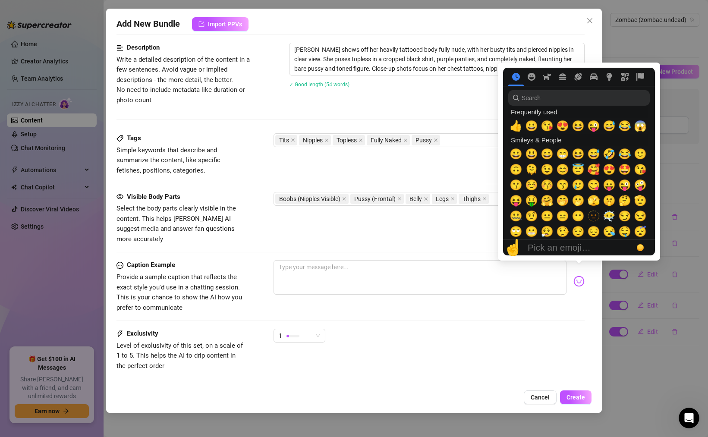
click at [578, 276] on img at bounding box center [578, 281] width 11 height 11
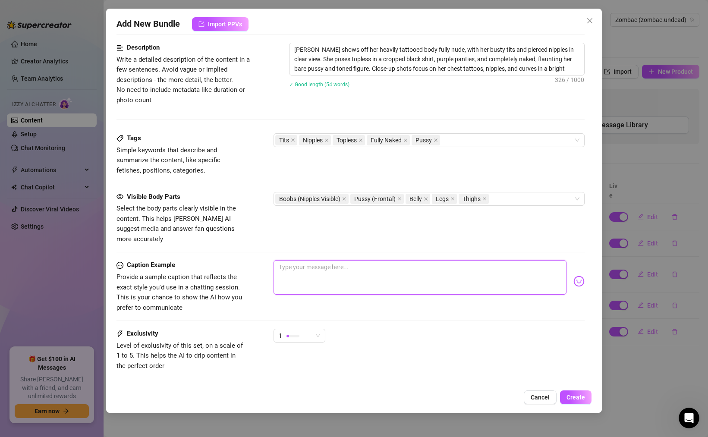
click at [478, 271] on textarea at bounding box center [419, 277] width 293 height 35
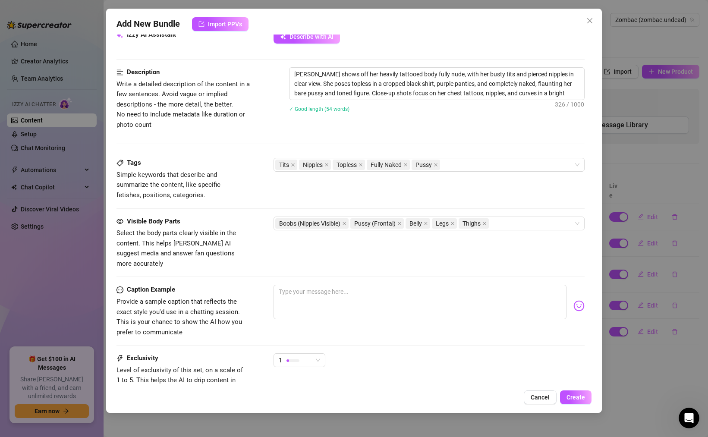
scroll to position [490, 0]
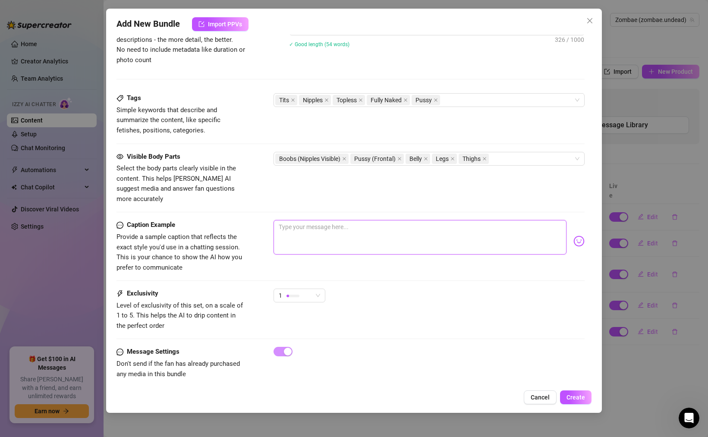
click at [337, 227] on textarea at bounding box center [419, 237] width 293 height 35
click at [575, 398] on span "Create" at bounding box center [575, 397] width 19 height 7
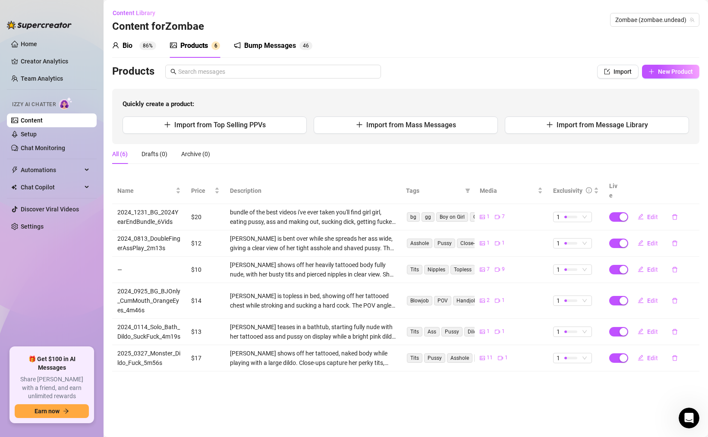
click at [165, 257] on td "—" at bounding box center [149, 270] width 74 height 26
click at [652, 266] on span "Edit" at bounding box center [652, 269] width 11 height 7
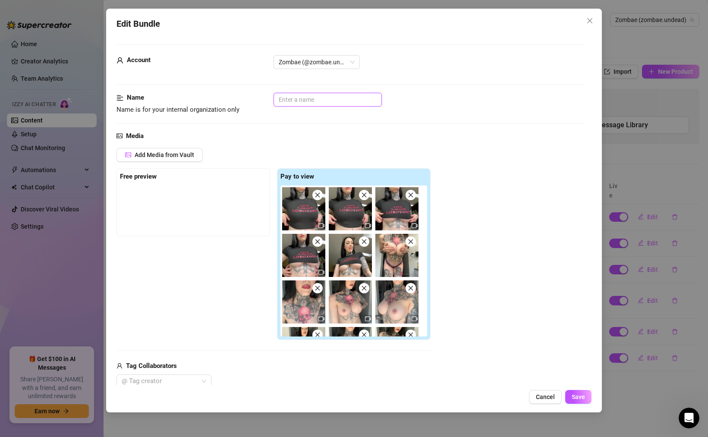
click at [328, 96] on input "text" at bounding box center [327, 100] width 108 height 14
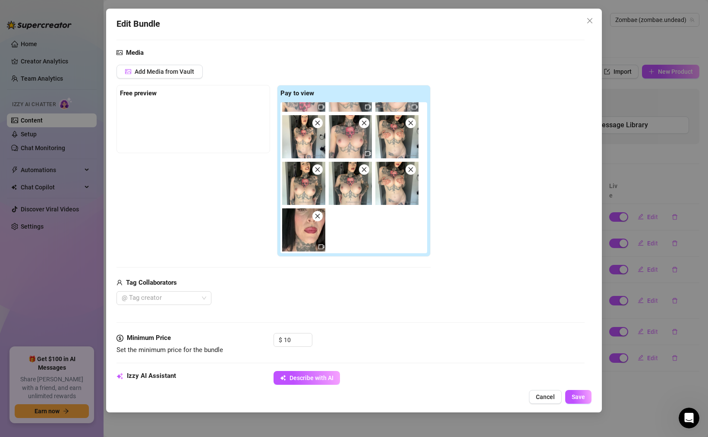
scroll to position [75, 0]
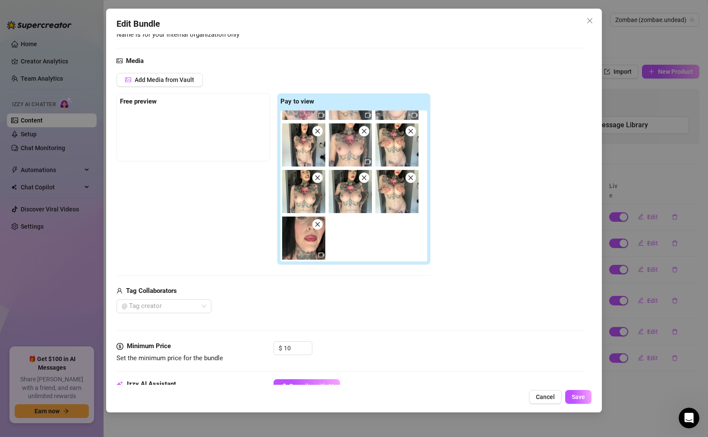
click at [318, 245] on img at bounding box center [303, 238] width 43 height 43
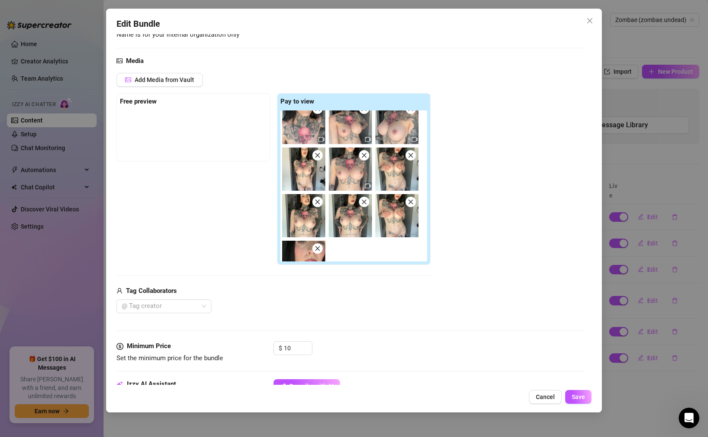
scroll to position [114, 0]
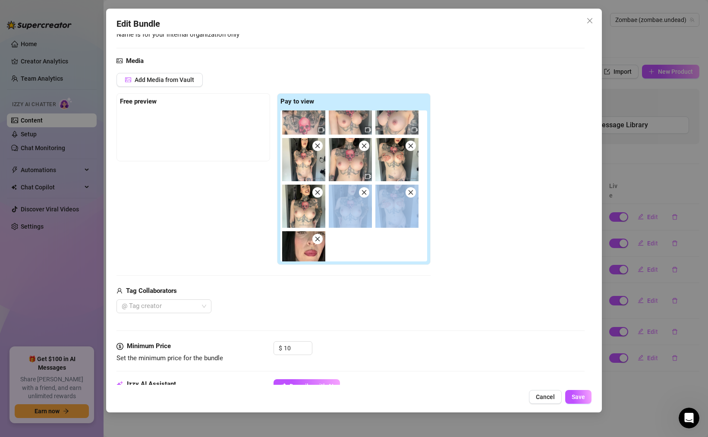
click at [371, 202] on div at bounding box center [355, 185] width 150 height 151
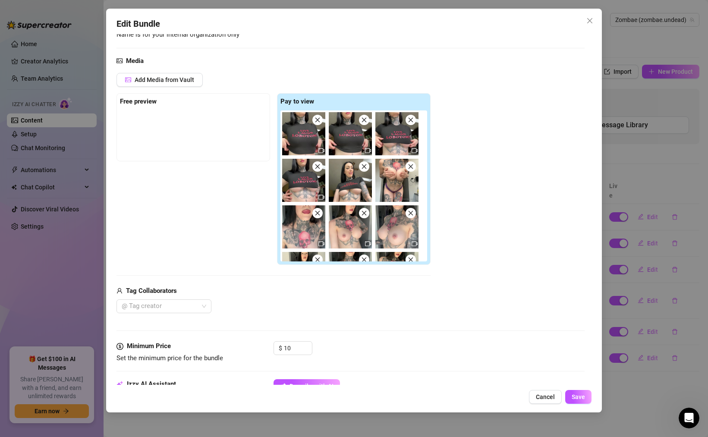
scroll to position [0, 0]
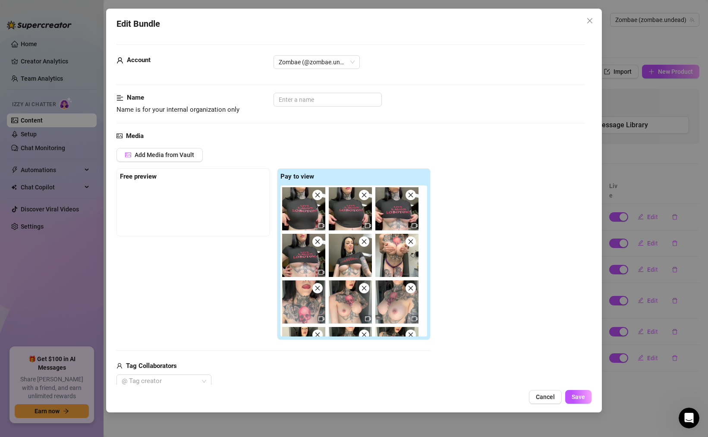
drag, startPoint x: 185, startPoint y: 151, endPoint x: 317, endPoint y: 198, distance: 141.1
click at [314, 197] on div "Add Media from Vault Free preview Pay to view Tag Collaborators @ Tag creator" at bounding box center [273, 268] width 314 height 240
click at [316, 195] on icon "close" at bounding box center [317, 195] width 6 height 6
click at [361, 195] on icon "close" at bounding box center [364, 195] width 6 height 6
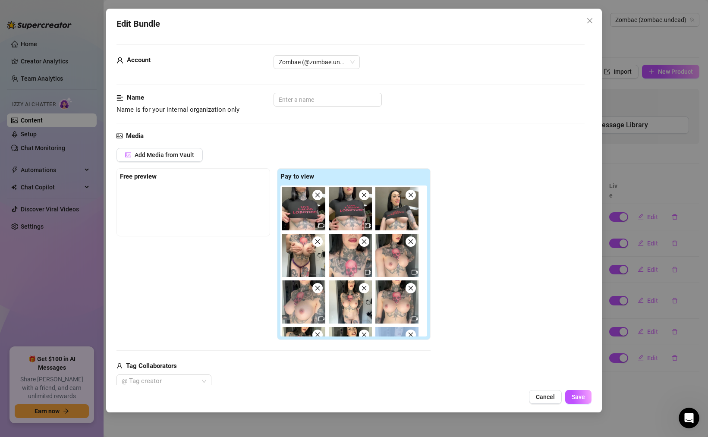
click at [316, 195] on icon "close" at bounding box center [317, 195] width 6 height 6
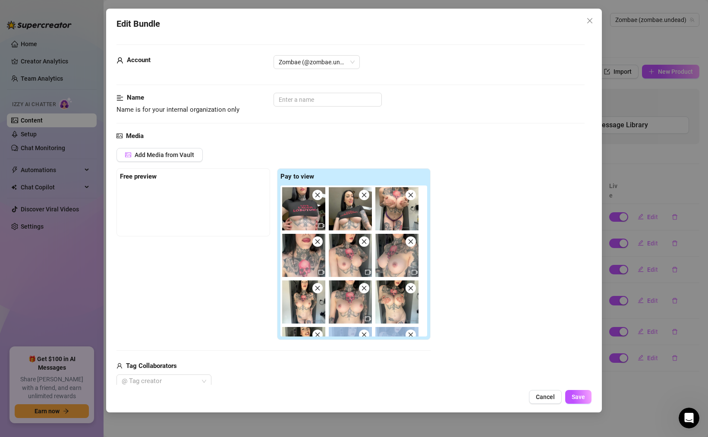
click at [316, 195] on icon "close" at bounding box center [317, 195] width 6 height 6
click at [361, 195] on icon "close" at bounding box center [364, 195] width 6 height 6
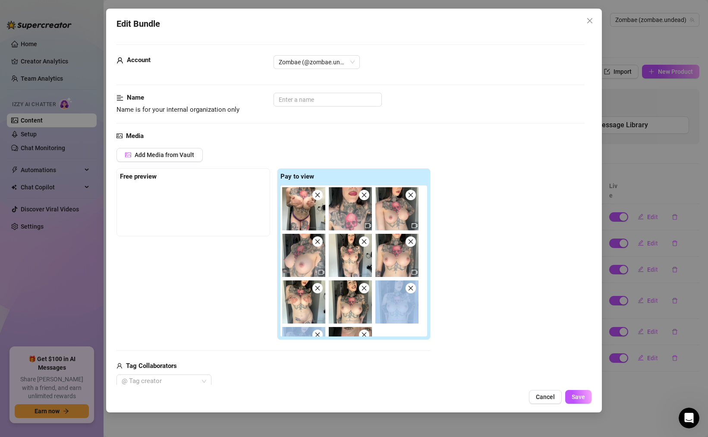
click at [316, 195] on icon "close" at bounding box center [317, 195] width 6 height 6
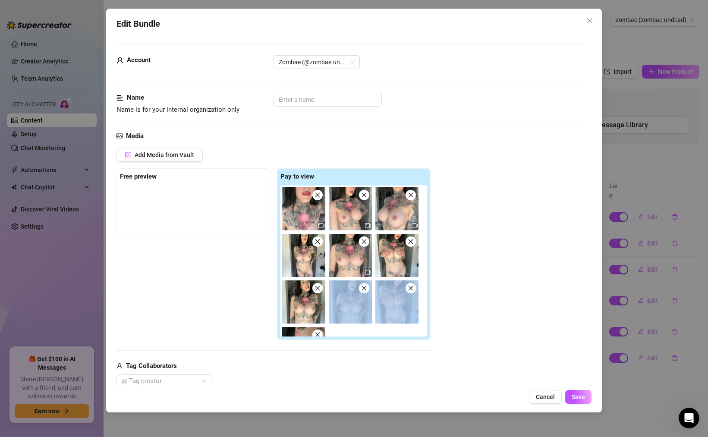
click at [316, 195] on icon "close" at bounding box center [317, 195] width 6 height 6
click at [361, 195] on icon "close" at bounding box center [364, 195] width 6 height 6
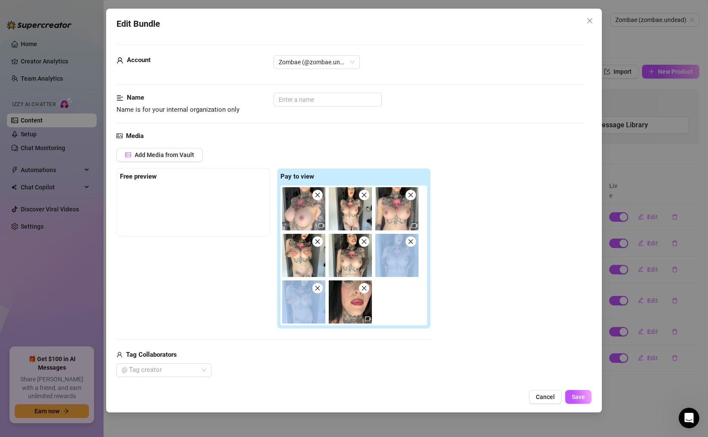
click at [316, 195] on icon "close" at bounding box center [317, 195] width 6 height 6
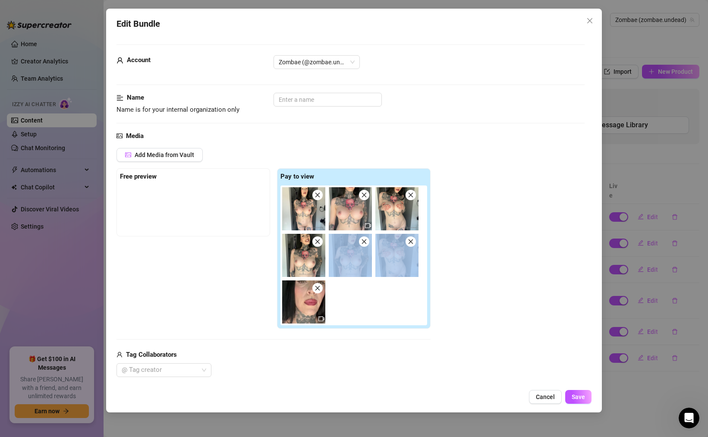
click at [316, 195] on icon "close" at bounding box center [317, 195] width 6 height 6
click at [361, 195] on icon "close" at bounding box center [364, 195] width 6 height 6
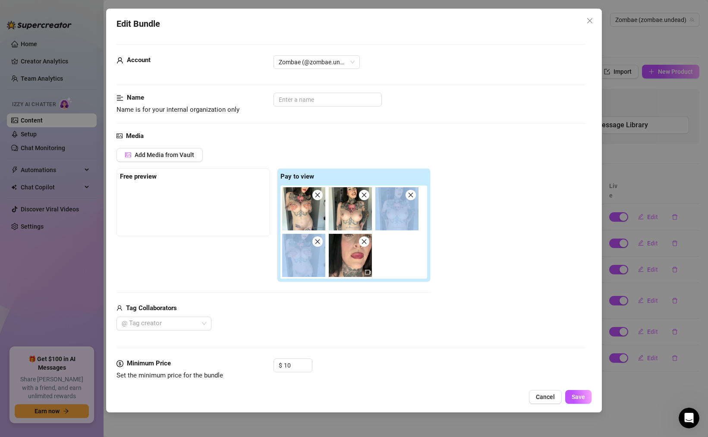
click at [316, 195] on icon "close" at bounding box center [317, 195] width 6 height 6
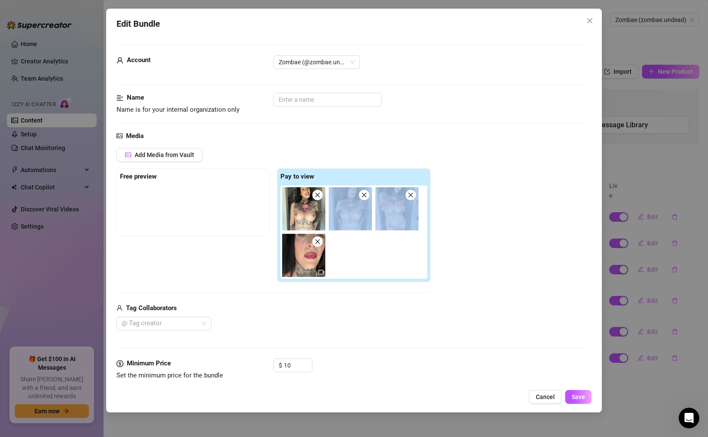
click at [316, 195] on icon "close" at bounding box center [317, 195] width 6 height 6
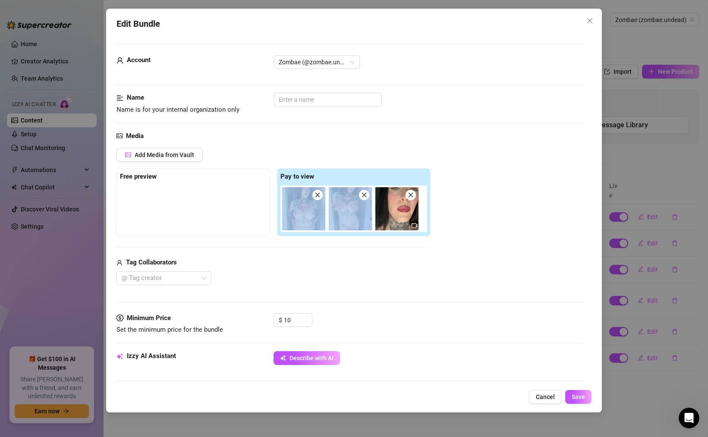
click at [316, 195] on icon "close" at bounding box center [317, 195] width 6 height 6
click at [361, 195] on icon "close" at bounding box center [364, 195] width 6 height 6
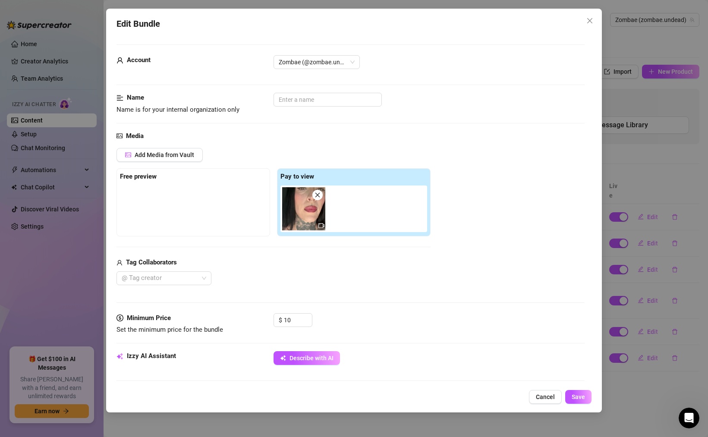
click at [316, 195] on icon "close" at bounding box center [317, 195] width 6 height 6
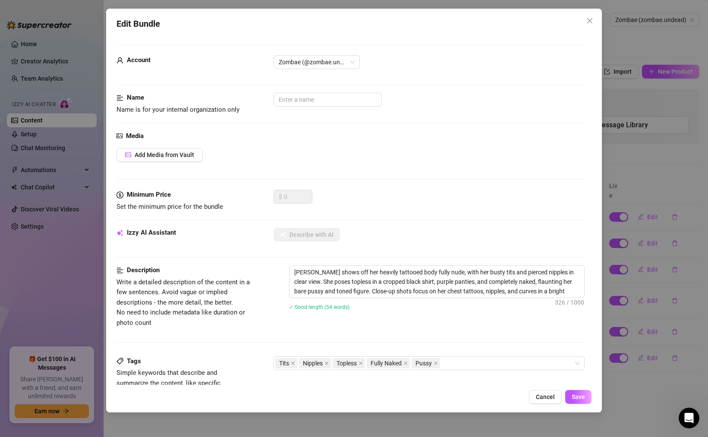
click at [316, 195] on form "Account Zombae (@zombae.undead) Name Name is for your internal organization onl…" at bounding box center [350, 350] width 468 height 613
click at [181, 157] on span "Add Media from Vault" at bounding box center [165, 154] width 60 height 7
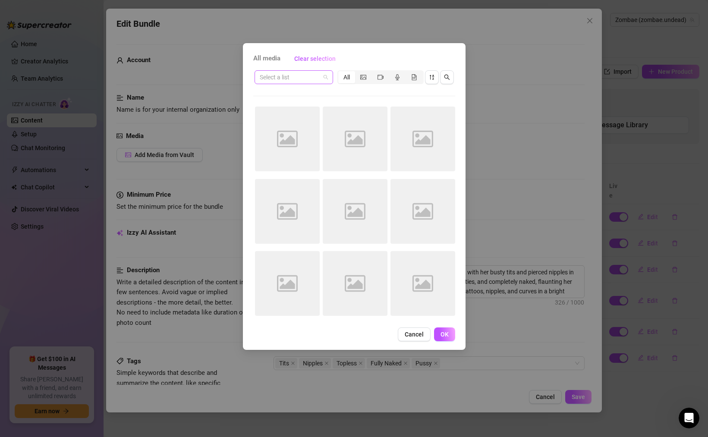
click at [280, 76] on input "search" at bounding box center [290, 77] width 60 height 13
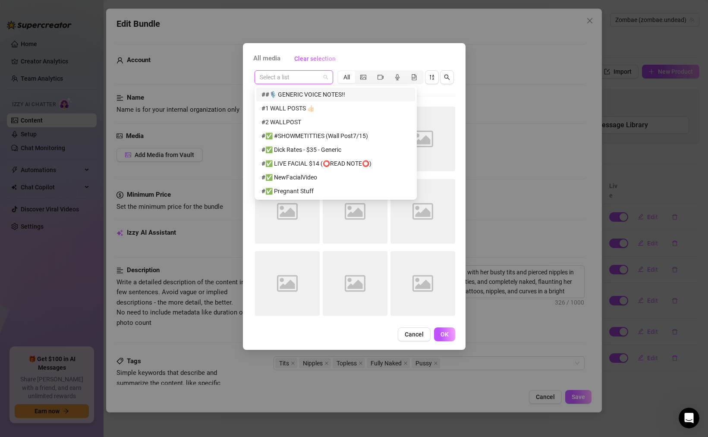
paste input "2025_0625_5dollar_Whateverday_TitFlash_4Vids"
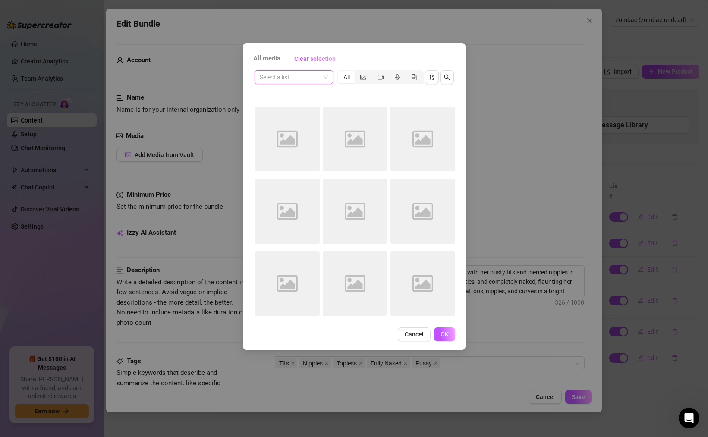
click at [303, 80] on input "search" at bounding box center [290, 77] width 60 height 13
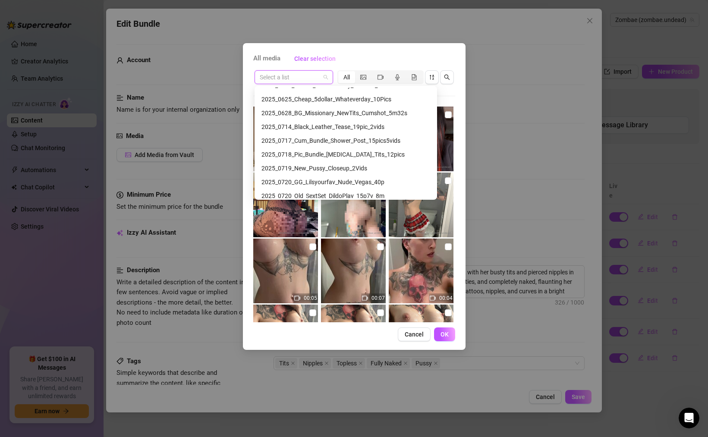
scroll to position [3470, 0]
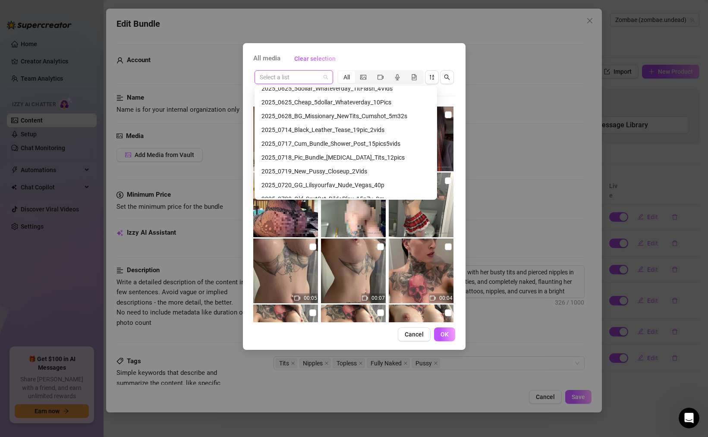
click at [327, 156] on div "2025_0718_Pic_Bundle_[MEDICAL_DATA]_Tits_12pics" at bounding box center [345, 157] width 169 height 9
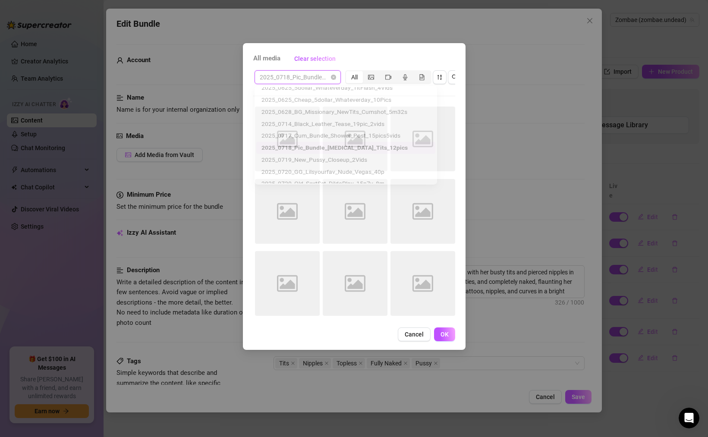
click at [301, 77] on span "2025_0718_Pic_Bundle_[MEDICAL_DATA]_Tits_12pics" at bounding box center [298, 77] width 76 height 13
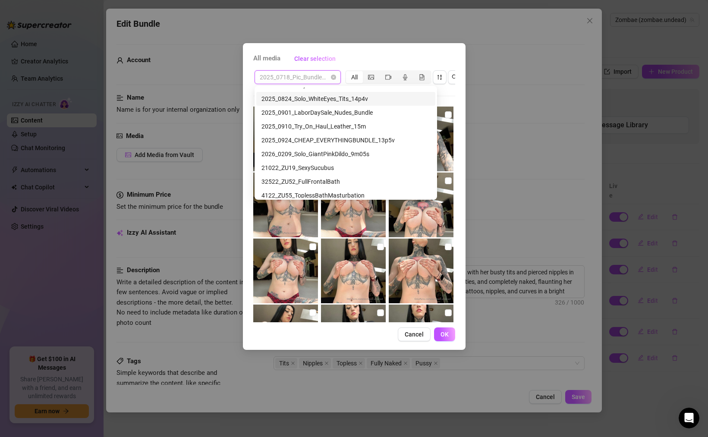
scroll to position [3709, 0]
click at [336, 137] on div "2025_0924_CHEAP_EVERYTHINGBUNDLE_13p5v" at bounding box center [345, 139] width 169 height 9
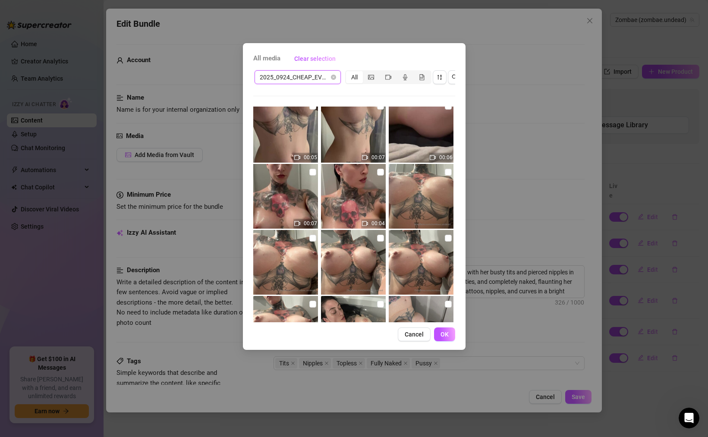
scroll to position [0, 0]
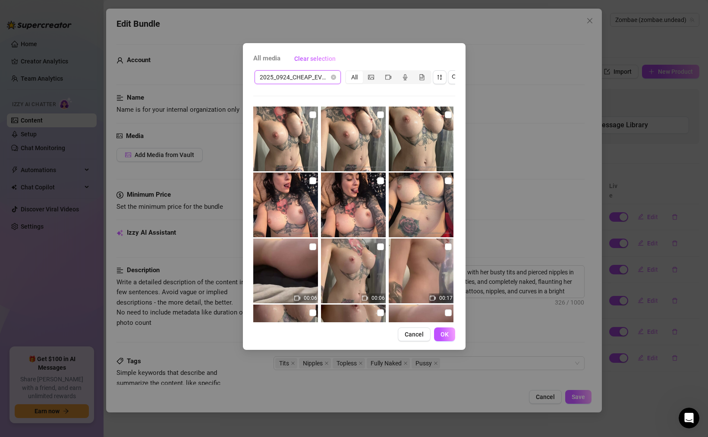
click at [307, 79] on span "2025_0924_CHEAP_EVERYTHINGBUNDLE_13p5v" at bounding box center [298, 77] width 76 height 13
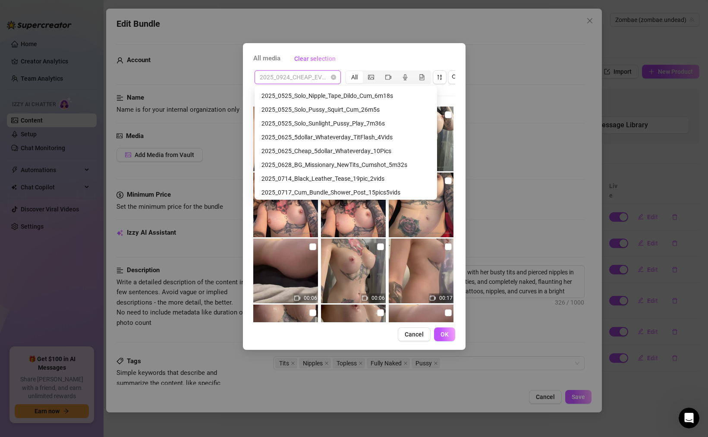
scroll to position [3421, 0]
drag, startPoint x: 321, startPoint y: 137, endPoint x: 320, endPoint y: 150, distance: 13.4
click at [320, 151] on div "2025_0625_Cheap_5dollar_Whateverday_10Pics" at bounding box center [345, 151] width 169 height 9
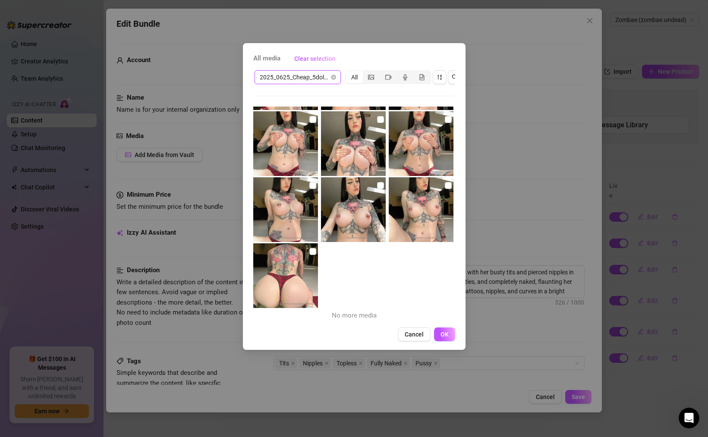
scroll to position [0, 0]
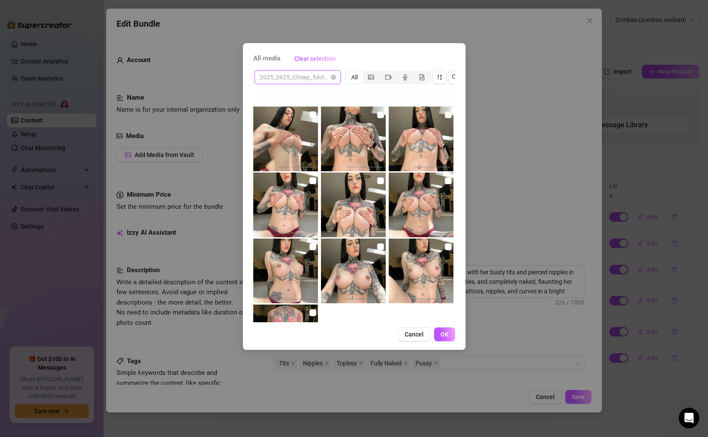
click at [300, 73] on span "2025_0625_Cheap_5dollar_Whateverday_10Pics" at bounding box center [298, 77] width 76 height 13
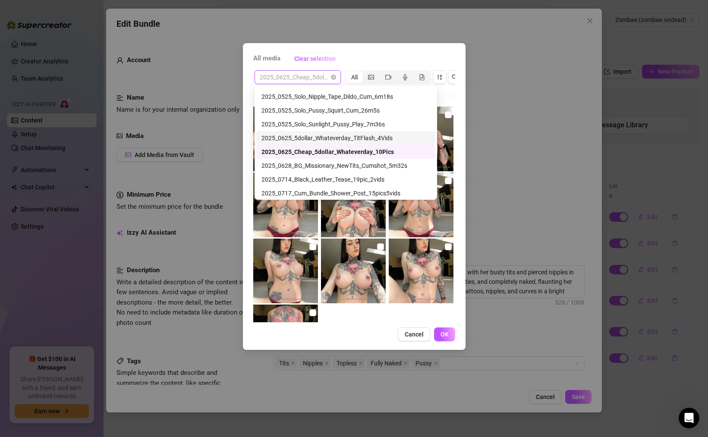
click at [319, 140] on div "2025_0625_5dollar_Whateverday_TitFlash_4Vids" at bounding box center [345, 137] width 169 height 9
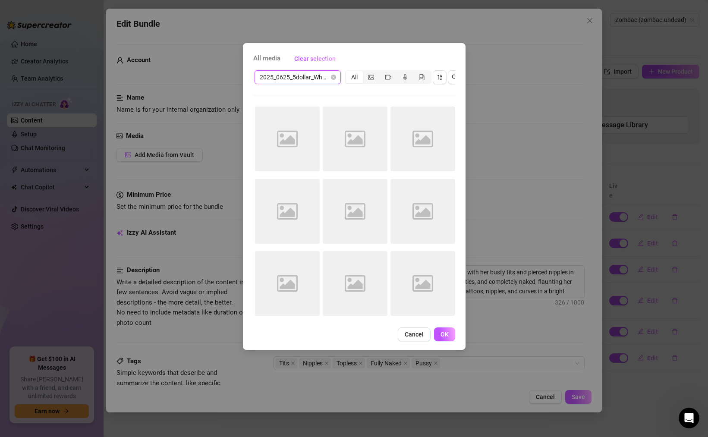
click at [319, 78] on span "2025_0625_5dollar_Whateverday_TitFlash_4Vids" at bounding box center [298, 77] width 76 height 13
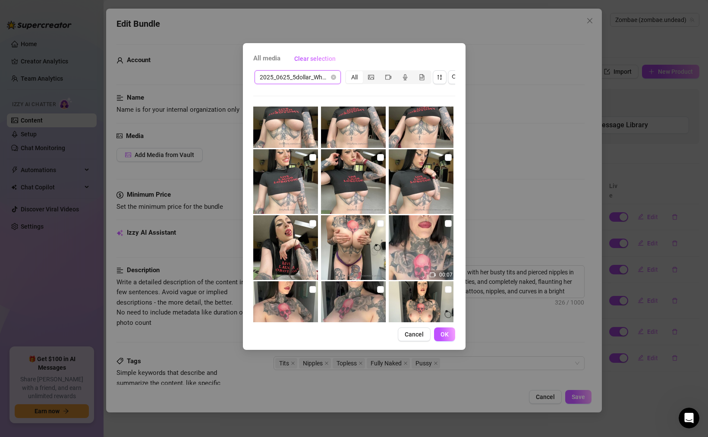
scroll to position [251, 0]
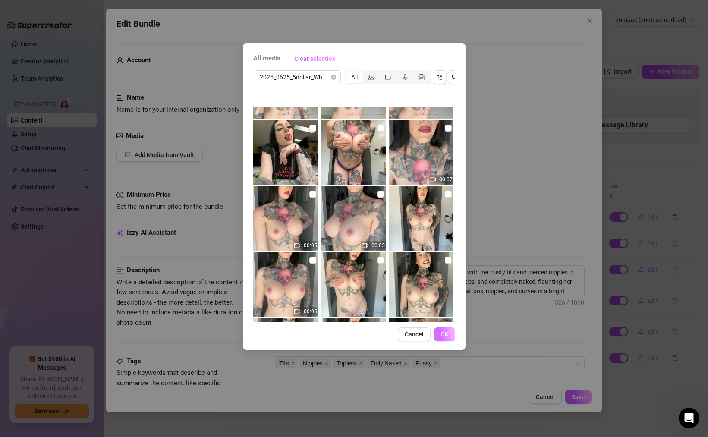
click at [451, 336] on button "OK" at bounding box center [444, 334] width 21 height 14
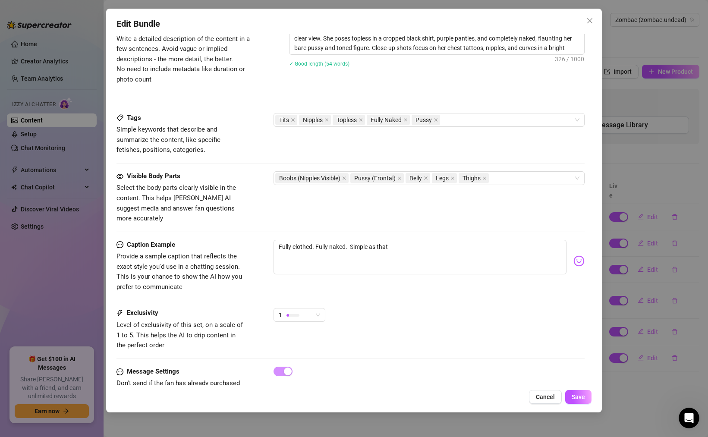
scroll to position [263, 0]
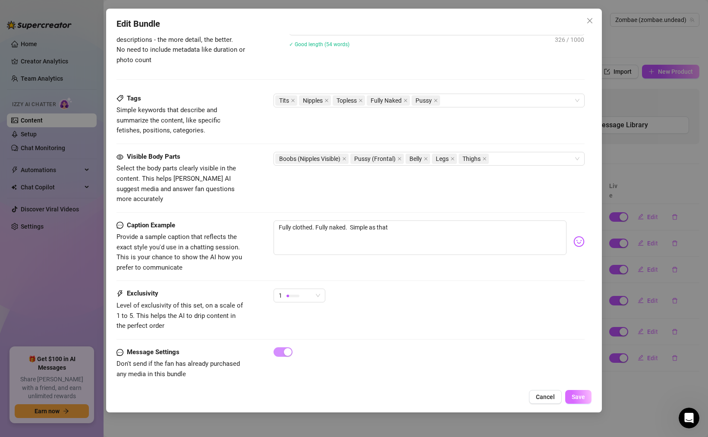
click at [581, 397] on span "Save" at bounding box center [577, 396] width 13 height 7
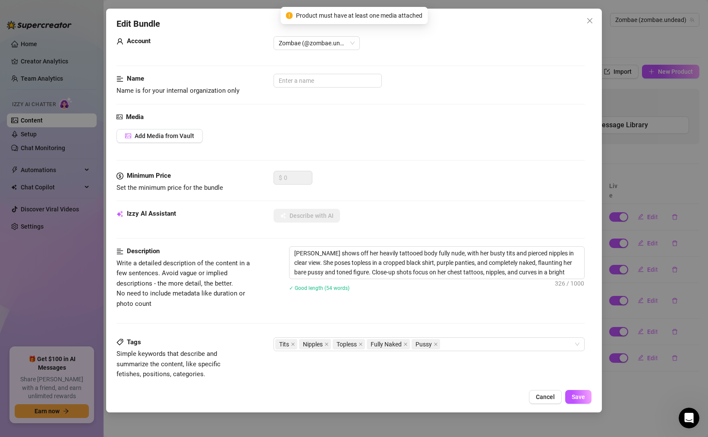
scroll to position [0, 0]
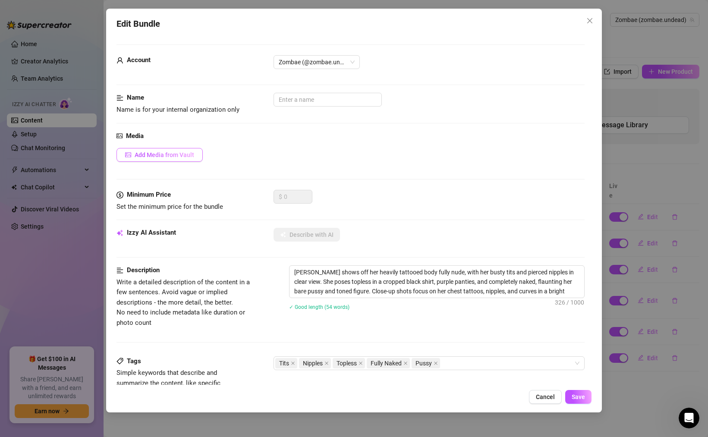
click at [187, 155] on span "Add Media from Vault" at bounding box center [165, 154] width 60 height 7
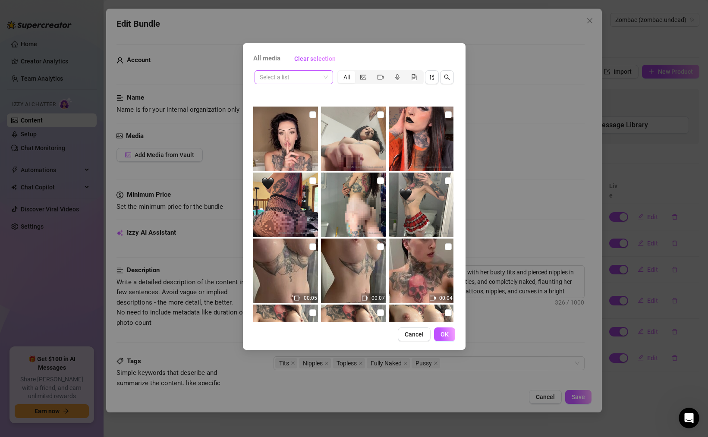
click at [311, 78] on input "search" at bounding box center [290, 77] width 60 height 13
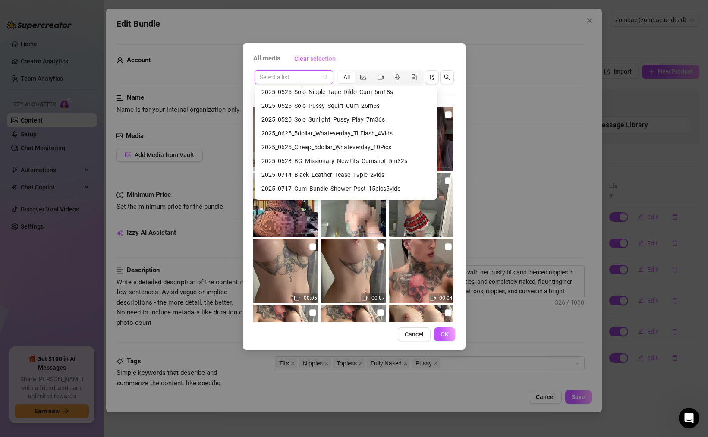
scroll to position [3425, 0]
click at [323, 135] on div "2025_0625_5dollar_Whateverday_TitFlash_4Vids" at bounding box center [345, 133] width 169 height 9
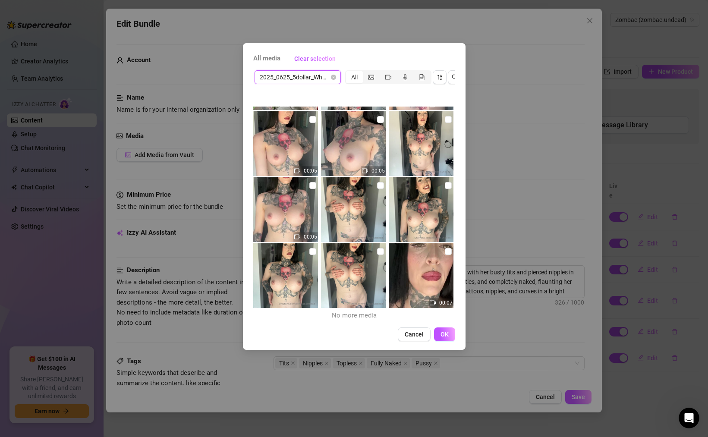
scroll to position [0, 0]
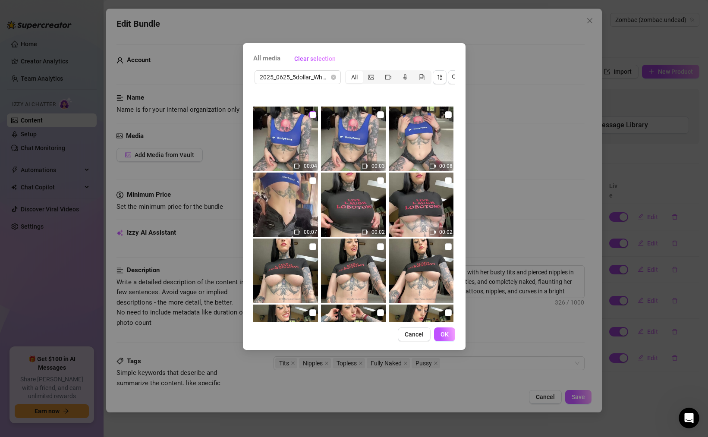
click at [314, 114] on input "checkbox" at bounding box center [312, 114] width 7 height 7
click at [380, 116] on input "checkbox" at bounding box center [380, 114] width 7 height 7
click at [447, 113] on input "checkbox" at bounding box center [448, 114] width 7 height 7
click at [300, 200] on img at bounding box center [285, 205] width 65 height 65
click at [345, 197] on img at bounding box center [353, 205] width 65 height 65
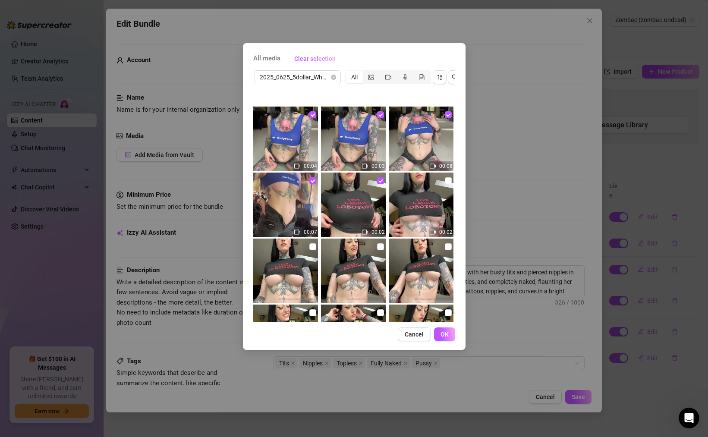
click at [415, 197] on img at bounding box center [421, 205] width 65 height 65
click at [294, 281] on img at bounding box center [285, 271] width 65 height 65
click at [336, 281] on img at bounding box center [353, 271] width 65 height 65
click at [418, 279] on img at bounding box center [421, 271] width 65 height 65
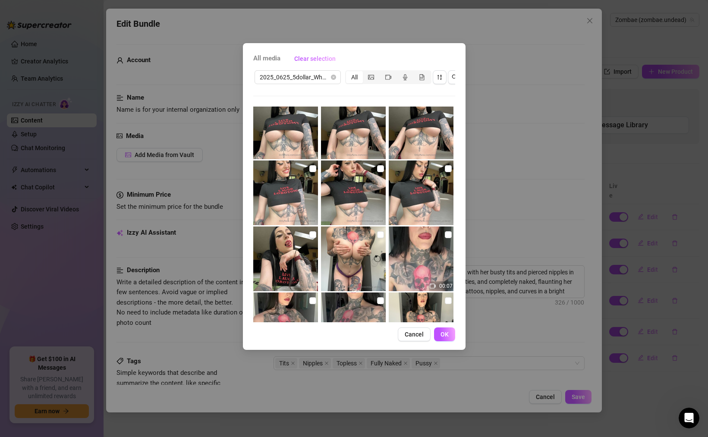
scroll to position [151, 0]
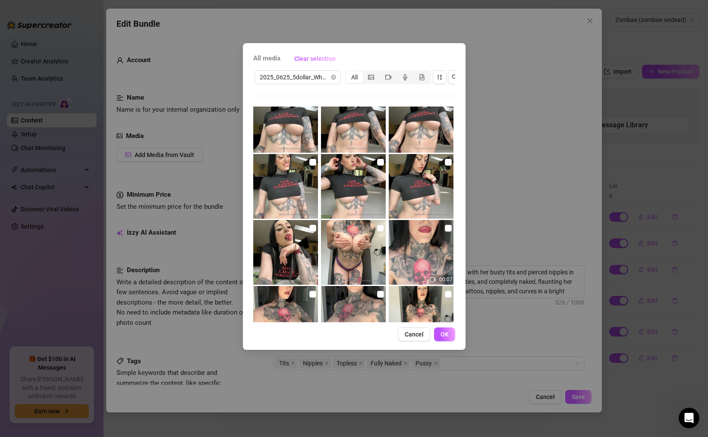
click at [276, 188] on img at bounding box center [285, 186] width 65 height 65
click at [333, 187] on img at bounding box center [353, 186] width 65 height 65
click at [421, 187] on img at bounding box center [421, 186] width 65 height 65
click at [311, 251] on img at bounding box center [285, 252] width 65 height 65
click at [348, 251] on img at bounding box center [353, 252] width 65 height 65
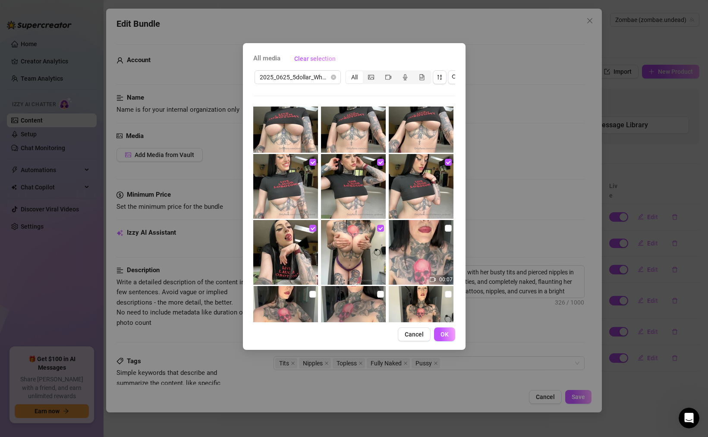
click at [429, 251] on img at bounding box center [421, 252] width 65 height 65
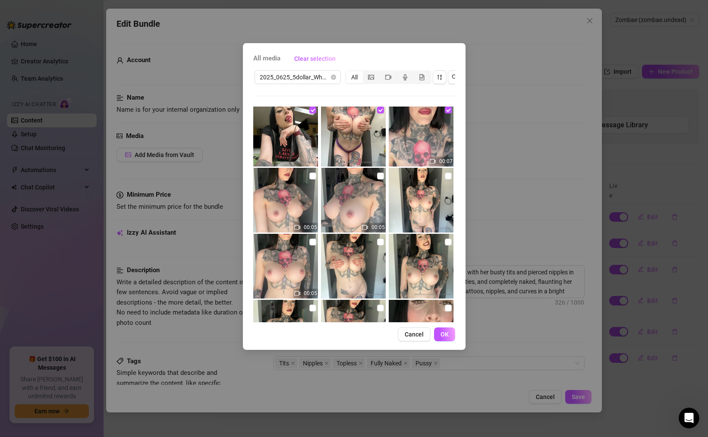
scroll to position [296, 0]
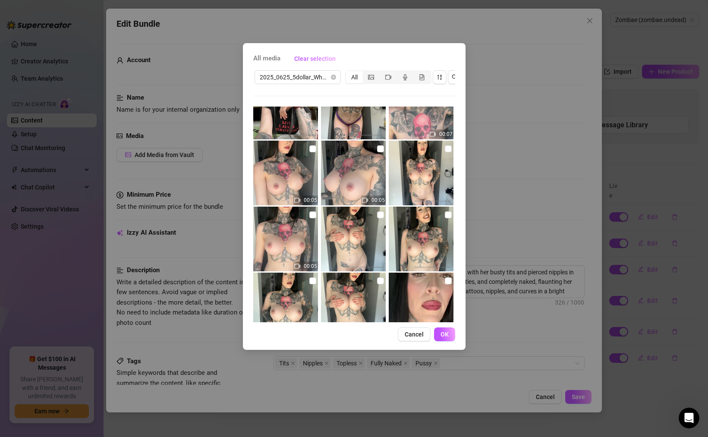
click at [282, 178] on img at bounding box center [285, 173] width 65 height 65
click at [339, 177] on img at bounding box center [353, 173] width 65 height 65
click at [414, 172] on img at bounding box center [421, 173] width 65 height 65
click at [293, 245] on img at bounding box center [285, 239] width 65 height 65
click at [364, 240] on img at bounding box center [353, 239] width 65 height 65
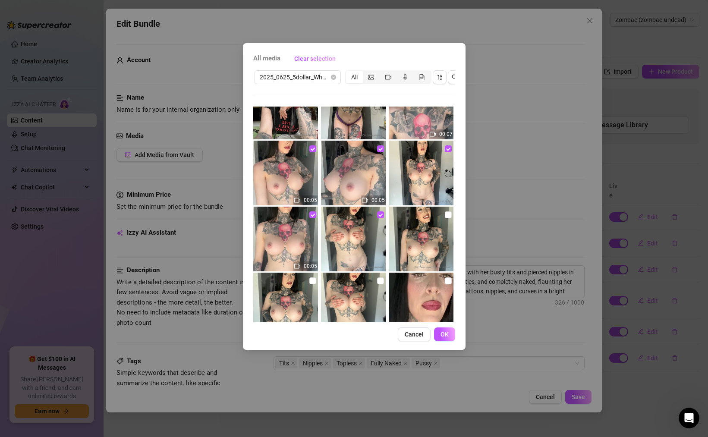
click at [425, 241] on img at bounding box center [421, 239] width 65 height 65
click at [283, 292] on img at bounding box center [285, 305] width 65 height 65
click at [335, 292] on img at bounding box center [353, 305] width 65 height 65
click at [431, 292] on img at bounding box center [421, 305] width 65 height 65
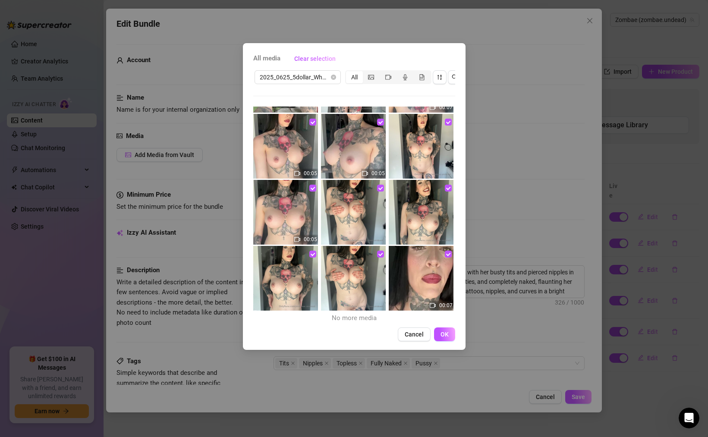
scroll to position [325, 0]
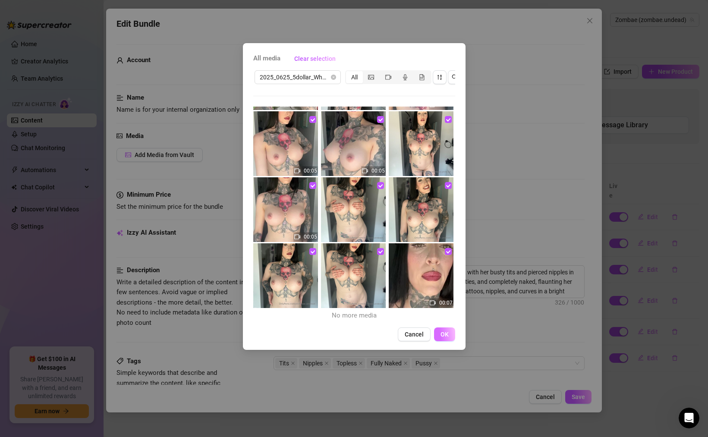
click at [451, 336] on button "OK" at bounding box center [444, 334] width 21 height 14
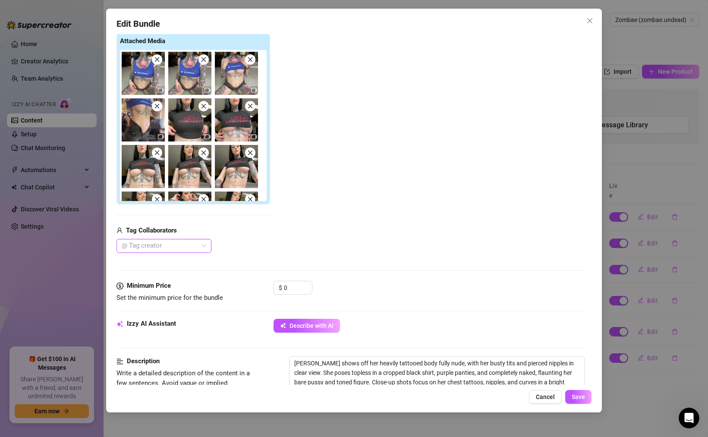
scroll to position [200, 0]
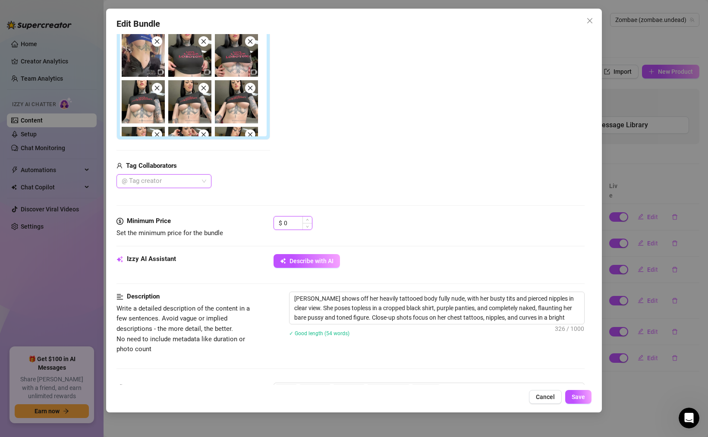
click at [291, 221] on input "0" at bounding box center [298, 223] width 28 height 13
drag, startPoint x: 295, startPoint y: 223, endPoint x: 271, endPoint y: 223, distance: 23.7
click at [272, 223] on div "Minimum Price Set the minimum price for the bundle $ 0" at bounding box center [350, 227] width 468 height 22
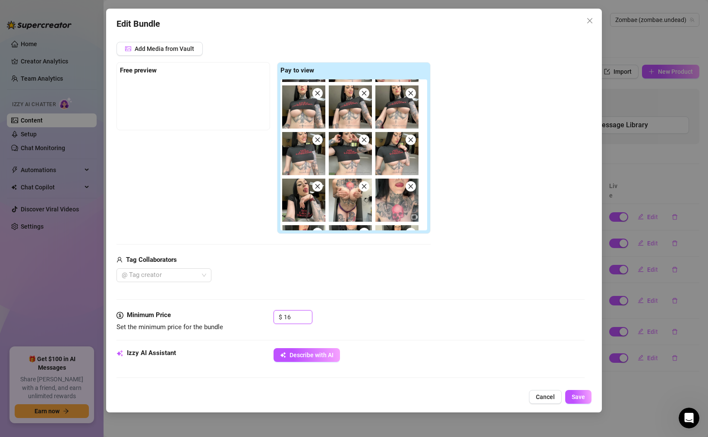
scroll to position [86, 0]
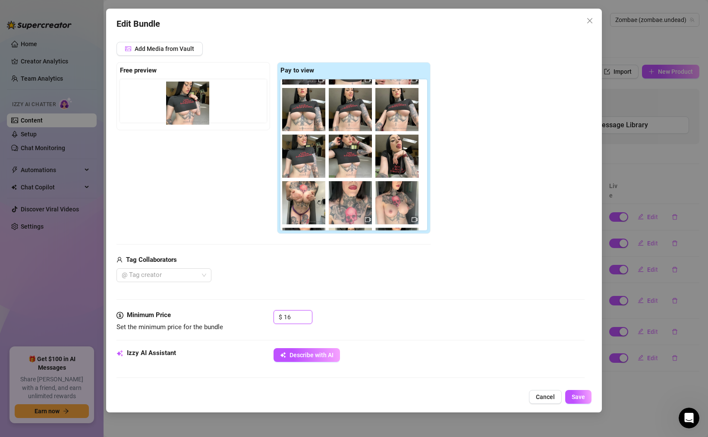
drag, startPoint x: 391, startPoint y: 155, endPoint x: 182, endPoint y: 104, distance: 215.6
click at [182, 104] on div "Free preview Pay to view" at bounding box center [273, 148] width 314 height 172
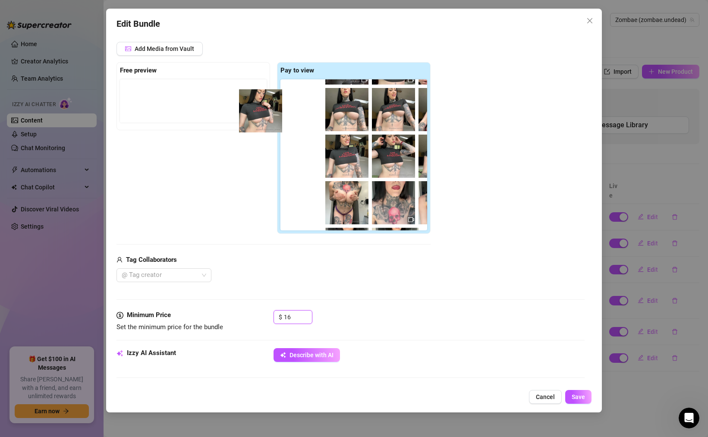
scroll to position [85, 0]
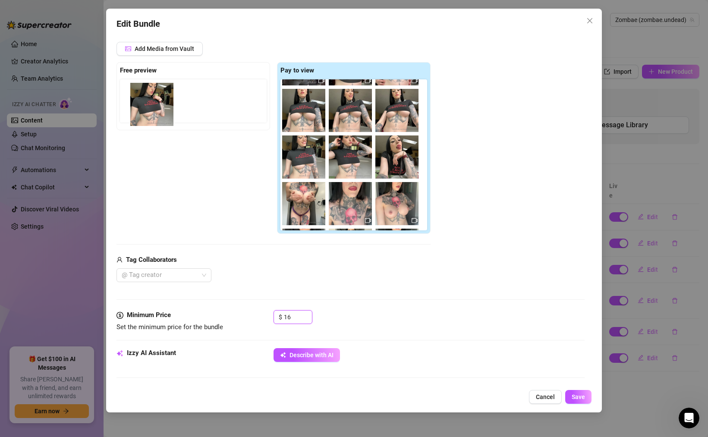
drag, startPoint x: 391, startPoint y: 161, endPoint x: 143, endPoint y: 109, distance: 253.4
click at [143, 109] on div "Free preview Pay to view" at bounding box center [273, 148] width 314 height 172
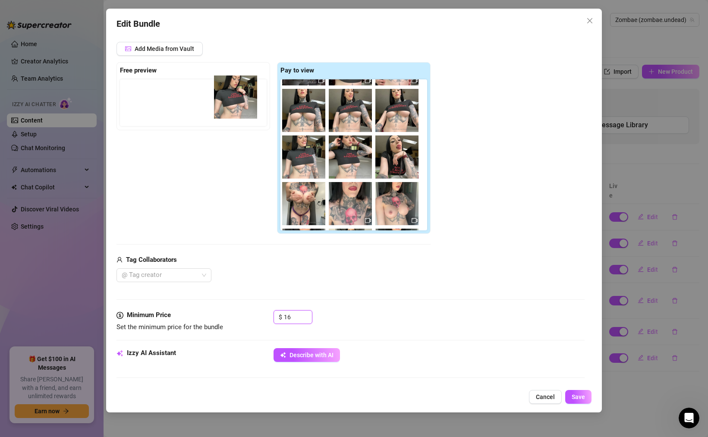
scroll to position [82, 0]
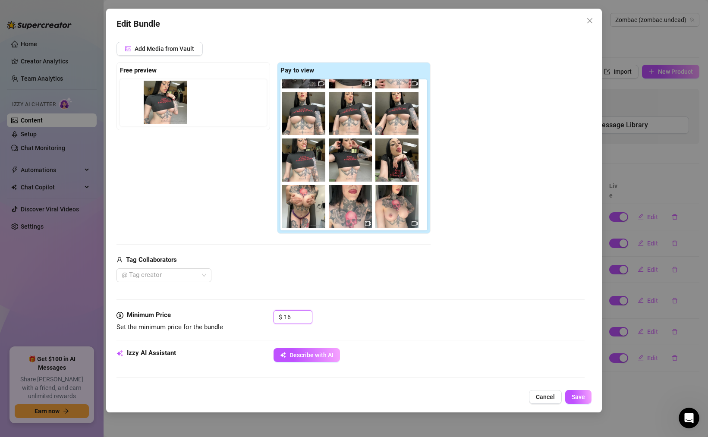
drag, startPoint x: 390, startPoint y: 157, endPoint x: 156, endPoint y: 102, distance: 240.6
click at [156, 102] on div "Free preview Pay to view" at bounding box center [273, 148] width 314 height 172
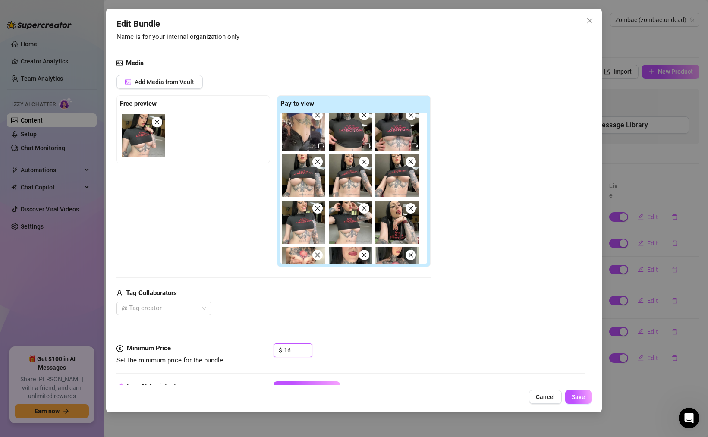
scroll to position [0, 0]
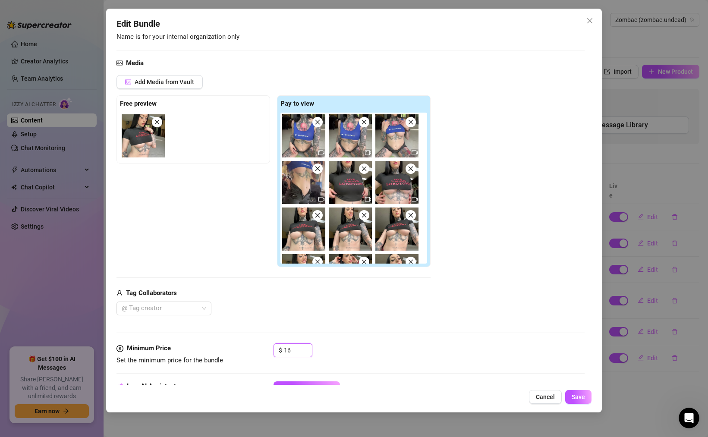
click at [394, 143] on img at bounding box center [396, 135] width 43 height 43
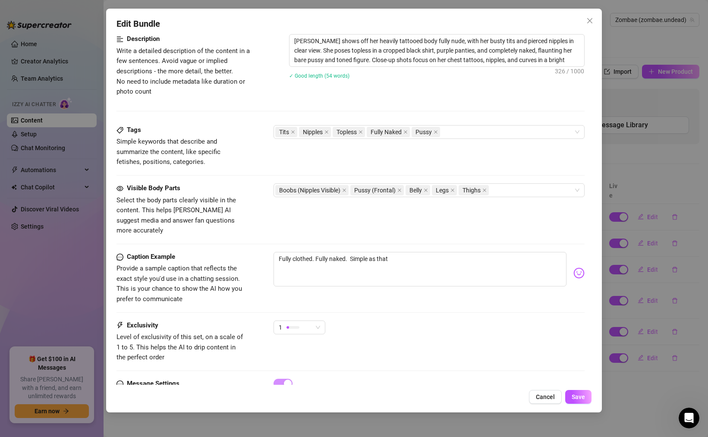
scroll to position [489, 0]
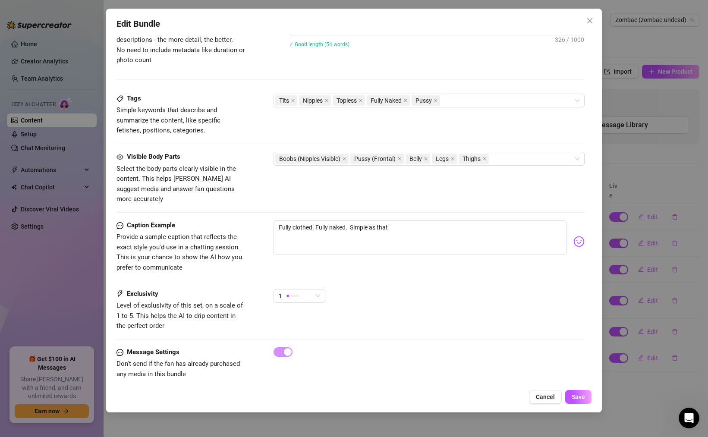
click at [568, 389] on div "Edit Bundle Account Zombae (@zombae.undead) Name Name is for your internal orga…" at bounding box center [354, 211] width 496 height 404
click at [571, 392] on button "Save" at bounding box center [578, 397] width 26 height 14
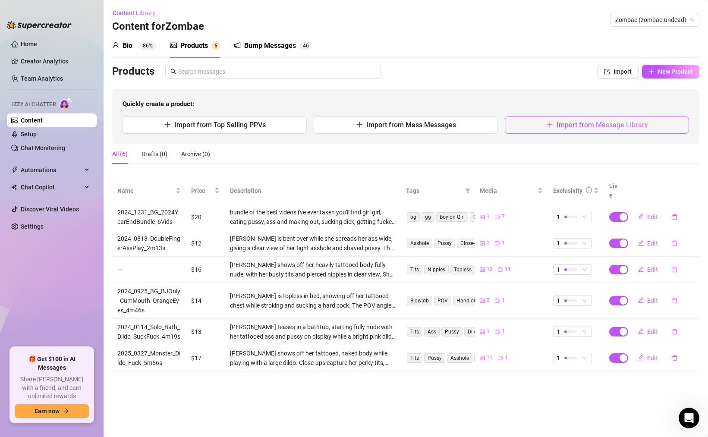
click at [580, 121] on span "Import from Message Library" at bounding box center [601, 125] width 91 height 8
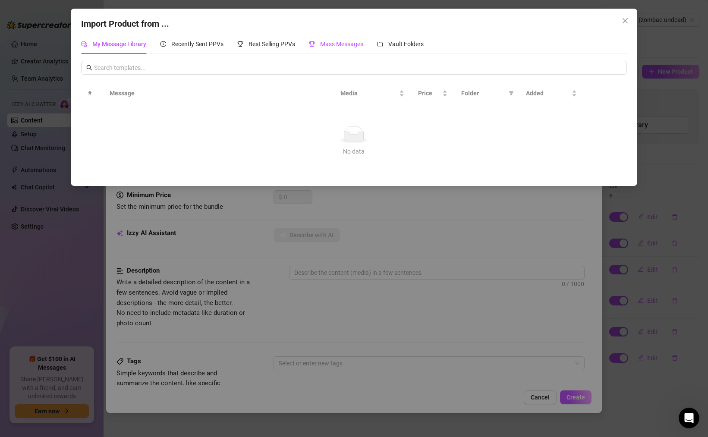
click at [323, 45] on span "Mass Messages" at bounding box center [341, 44] width 43 height 7
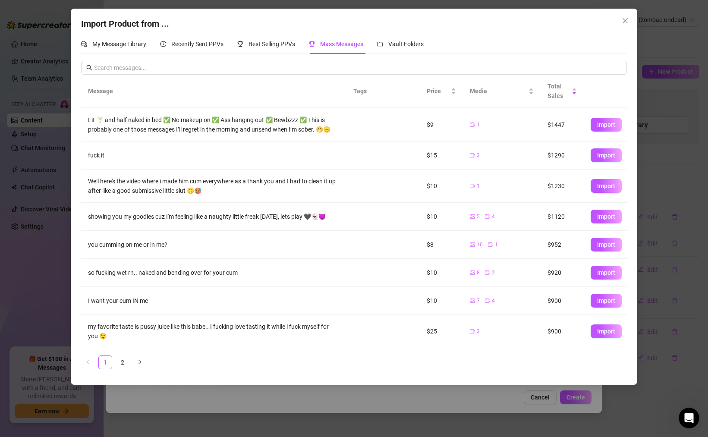
scroll to position [0, 0]
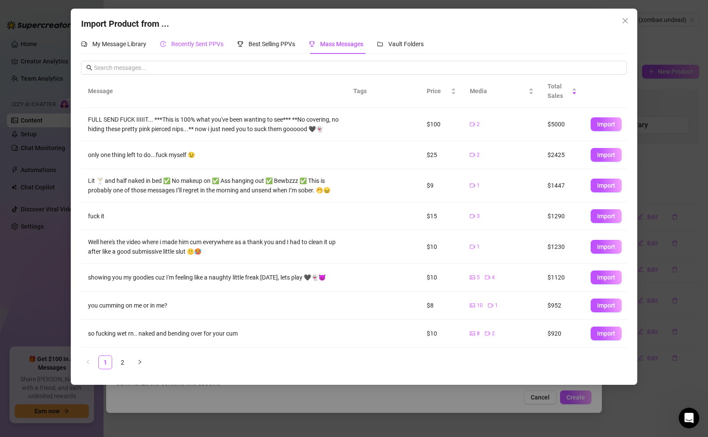
click at [201, 43] on span "Recently Sent PPVs" at bounding box center [197, 44] width 52 height 7
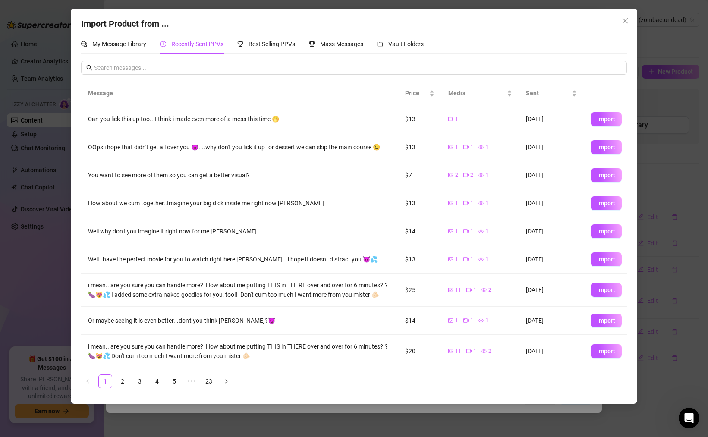
scroll to position [43, 0]
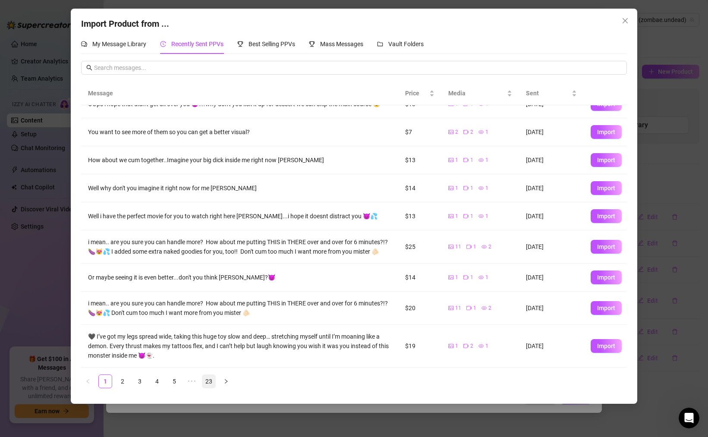
click at [210, 381] on link "23" at bounding box center [208, 381] width 13 height 13
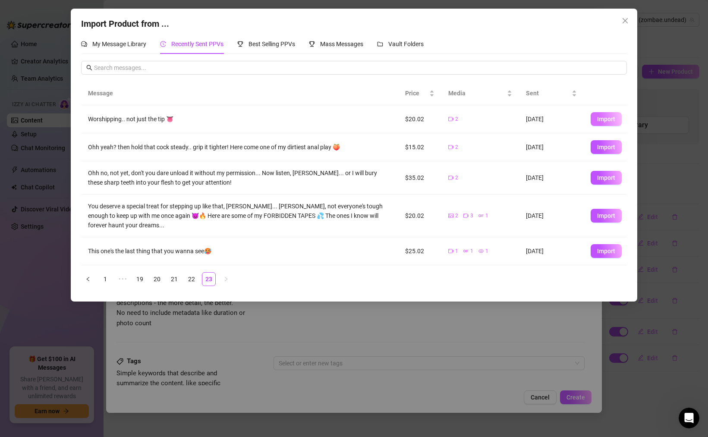
click at [598, 118] on span "Import" at bounding box center [606, 119] width 18 height 7
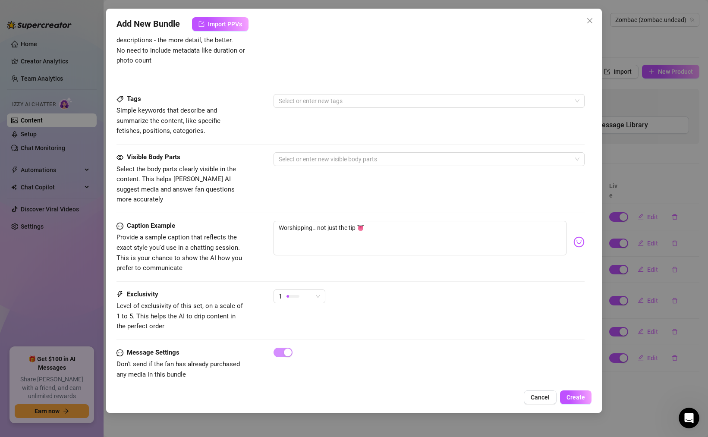
scroll to position [384, 0]
drag, startPoint x: 369, startPoint y: 218, endPoint x: 271, endPoint y: 219, distance: 98.3
click at [271, 222] on div "Caption Example Provide a sample caption that reflects the exact style you'd us…" at bounding box center [350, 248] width 468 height 53
click at [375, 222] on textarea "Worshipping.. not just the tip 👅" at bounding box center [419, 239] width 293 height 35
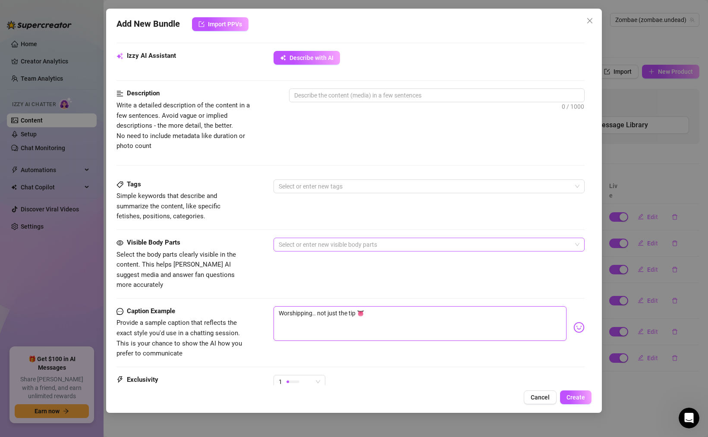
scroll to position [285, 0]
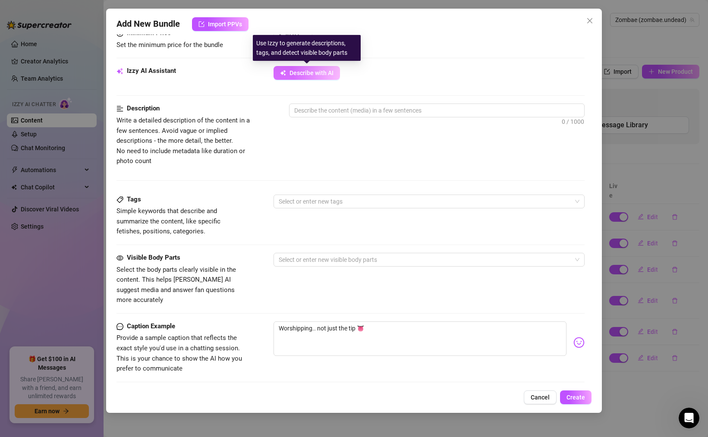
click at [305, 70] on span "Describe with AI" at bounding box center [311, 72] width 44 height 7
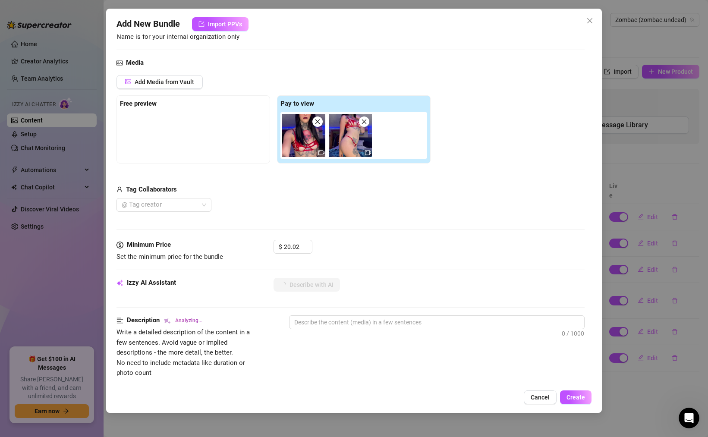
scroll to position [0, 0]
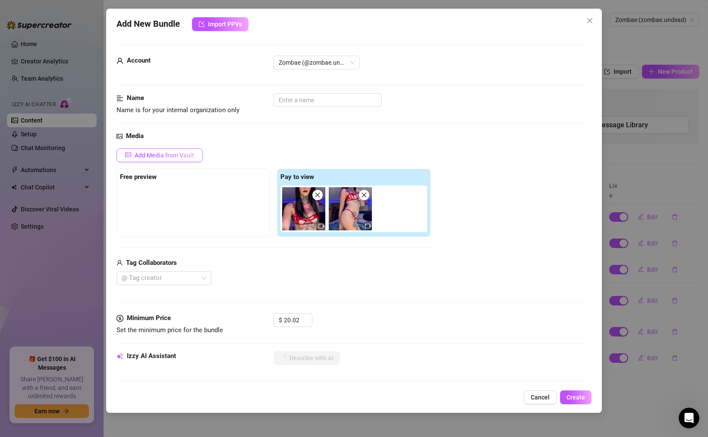
click at [188, 157] on span "Add Media from Vault" at bounding box center [165, 155] width 60 height 7
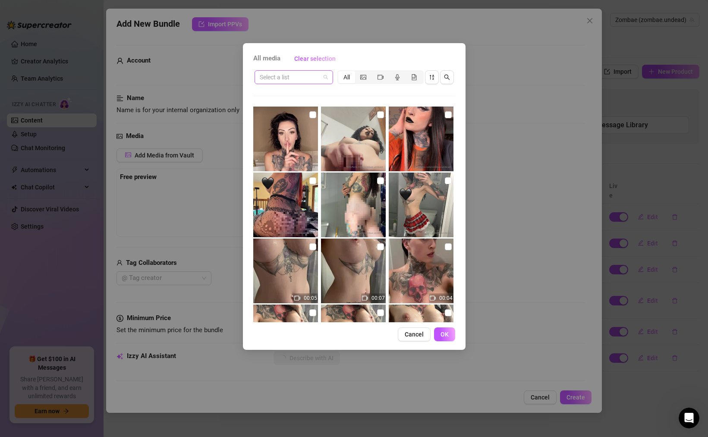
click at [310, 76] on input "search" at bounding box center [290, 77] width 60 height 13
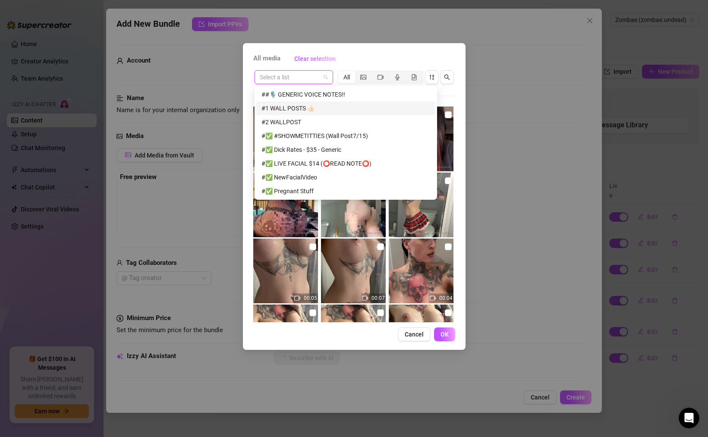
click at [523, 96] on div "All media Clear selection Select a list All 00:05 00:07 00:04 00:06 00:06 00:17…" at bounding box center [354, 218] width 708 height 437
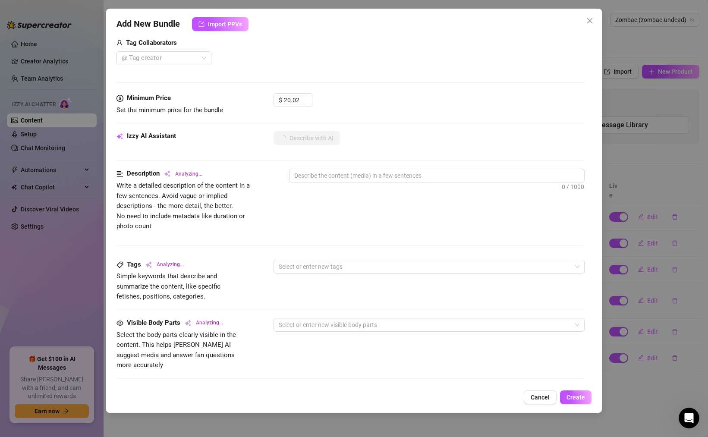
scroll to position [212, 0]
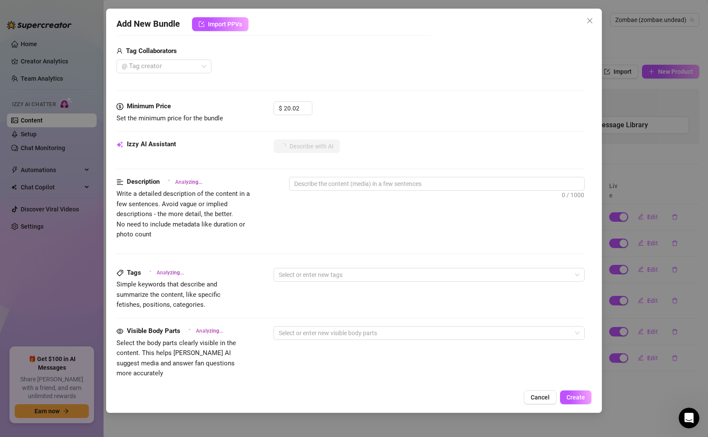
click at [302, 94] on div "Media Add Media from Vault Free preview Pay to view Tag Collaborators @ Tag cre…" at bounding box center [350, 10] width 468 height 182
drag, startPoint x: 303, startPoint y: 109, endPoint x: 270, endPoint y: 108, distance: 33.7
click at [269, 108] on div "Minimum Price Set the minimum price for the bundle $ 19.02" at bounding box center [350, 112] width 468 height 22
click at [289, 108] on input "19.02" at bounding box center [298, 108] width 28 height 13
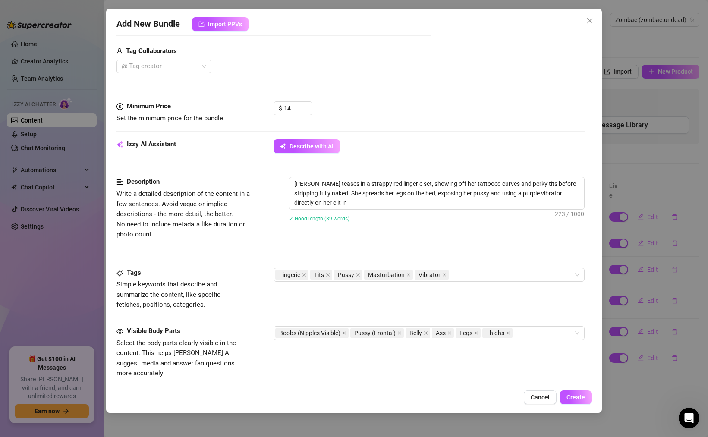
click at [375, 138] on div "Minimum Price Set the minimum price for the bundle $ 14" at bounding box center [350, 120] width 468 height 38
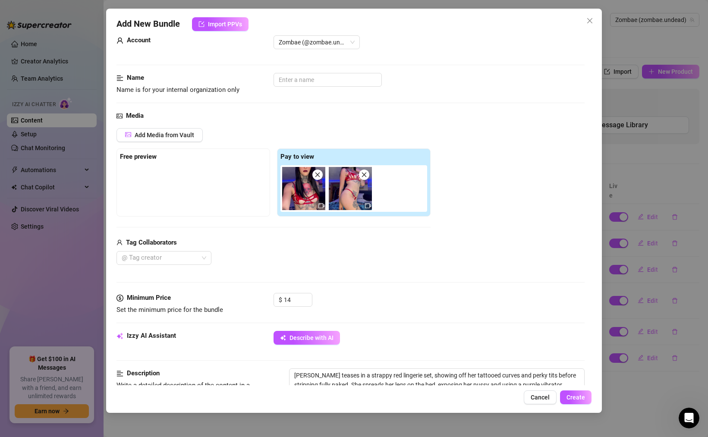
scroll to position [0, 0]
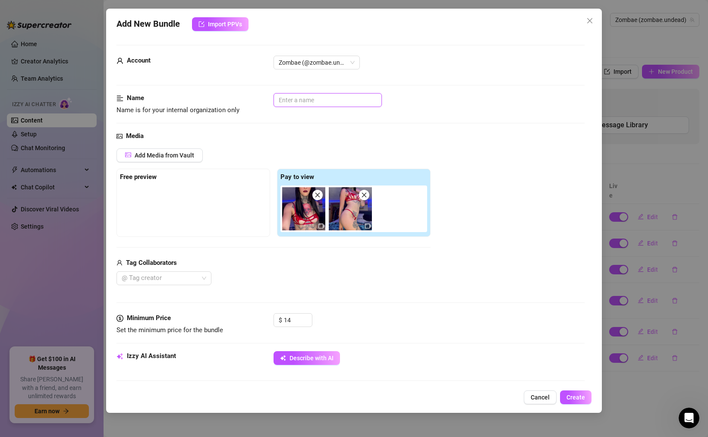
click at [306, 97] on input "text" at bounding box center [327, 100] width 108 height 14
paste input "052723_ZU336_RedLaceCloseDildoVib4m45s"
click at [321, 196] on span at bounding box center [317, 195] width 10 height 10
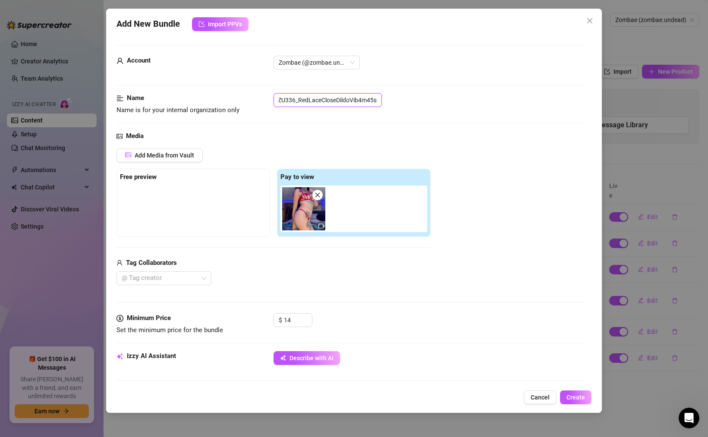
click at [317, 195] on icon "close" at bounding box center [317, 195] width 5 height 5
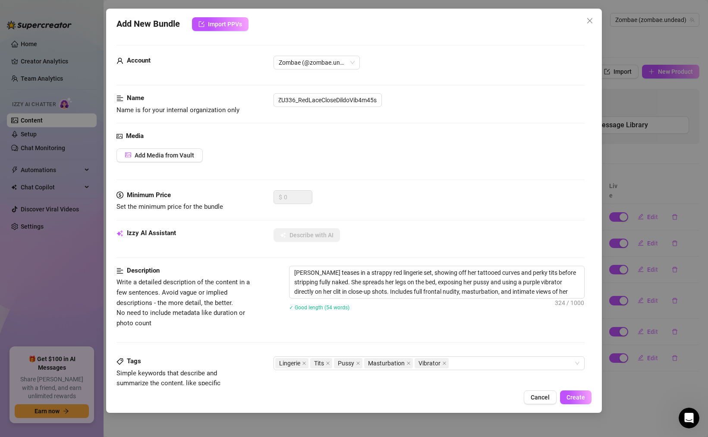
click at [176, 147] on div "Media Add Media from Vault" at bounding box center [350, 160] width 468 height 59
click at [176, 152] on span "Add Media from Vault" at bounding box center [165, 155] width 60 height 7
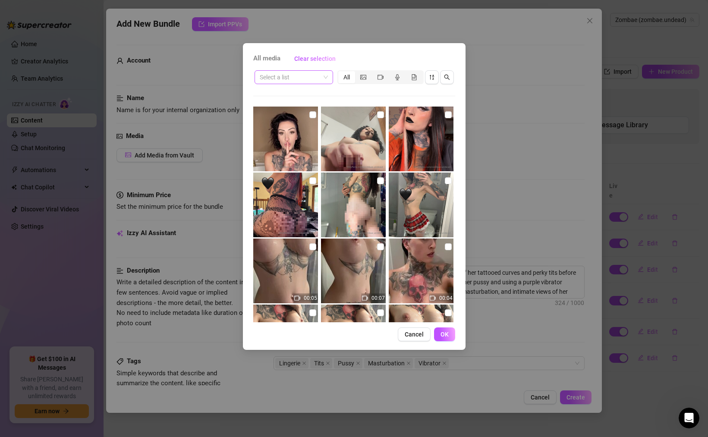
click at [300, 76] on input "search" at bounding box center [290, 77] width 60 height 13
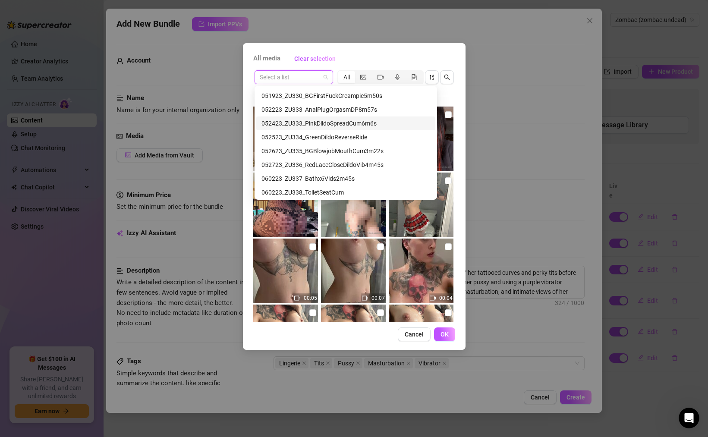
scroll to position [706, 0]
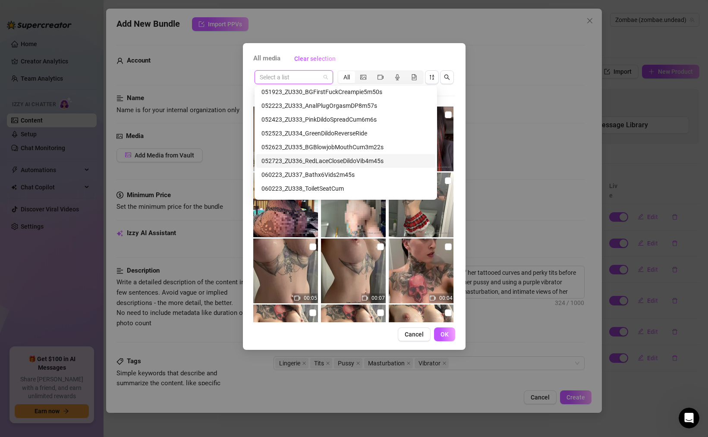
click at [328, 159] on div "052723_ZU336_RedLaceCloseDildoVib4m45s" at bounding box center [345, 160] width 169 height 9
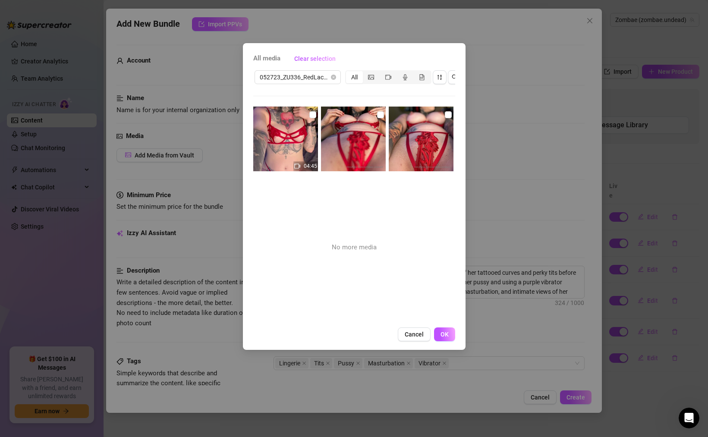
click at [286, 139] on img at bounding box center [285, 139] width 65 height 65
click at [357, 149] on img at bounding box center [353, 139] width 65 height 65
click at [448, 334] on span "OK" at bounding box center [444, 334] width 8 height 7
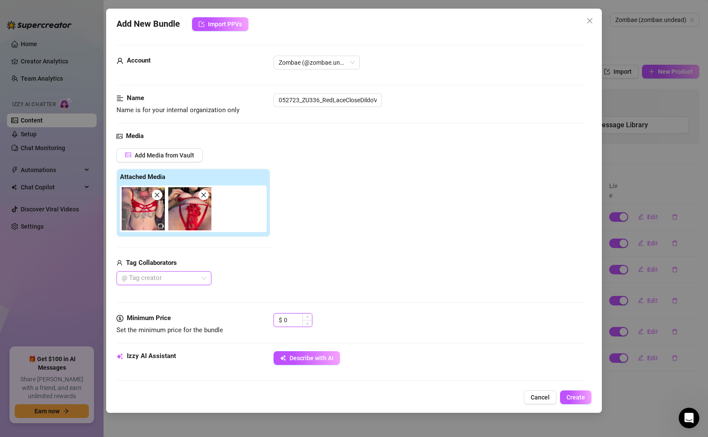
click at [291, 320] on input "0" at bounding box center [298, 320] width 28 height 13
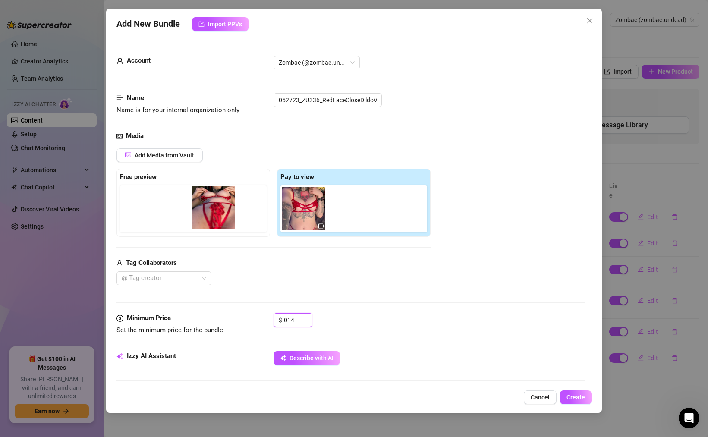
drag, startPoint x: 344, startPoint y: 213, endPoint x: 207, endPoint y: 214, distance: 136.7
click at [207, 214] on div "Free preview Pay to view" at bounding box center [273, 203] width 314 height 68
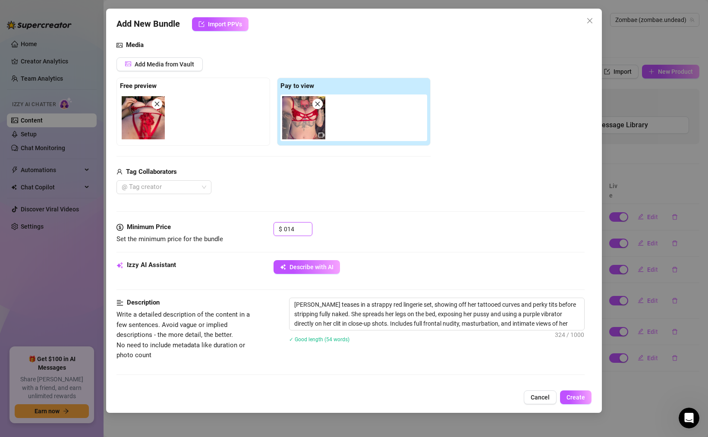
scroll to position [93, 0]
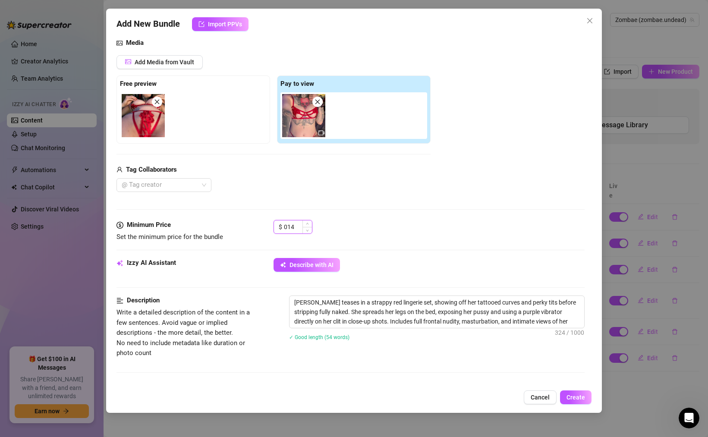
click at [286, 227] on input "014" at bounding box center [298, 226] width 28 height 13
click at [339, 259] on div "Describe with AI" at bounding box center [428, 265] width 311 height 14
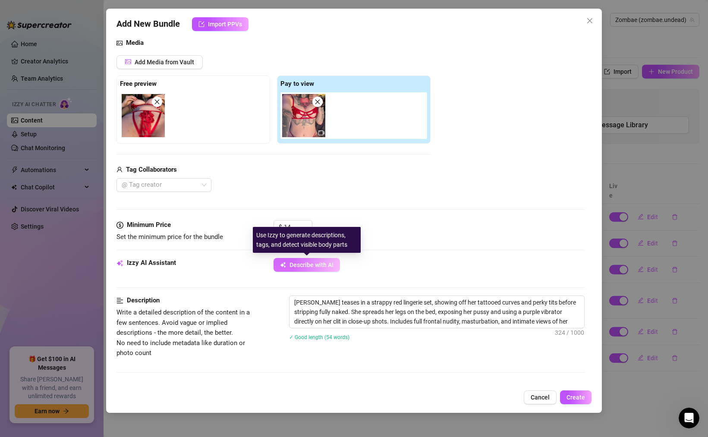
click at [314, 264] on span "Describe with AI" at bounding box center [311, 264] width 44 height 7
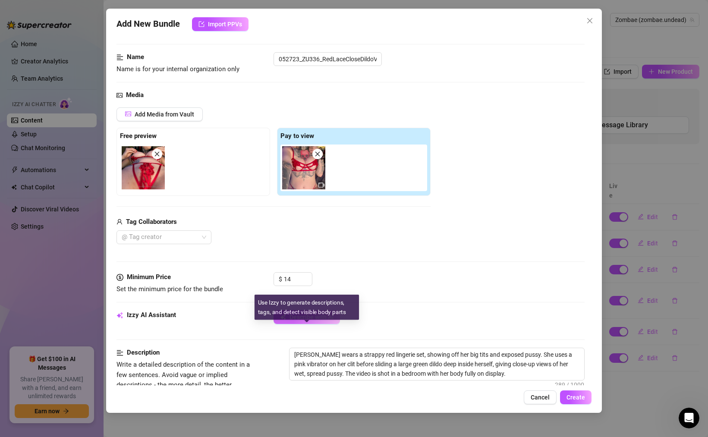
scroll to position [0, 0]
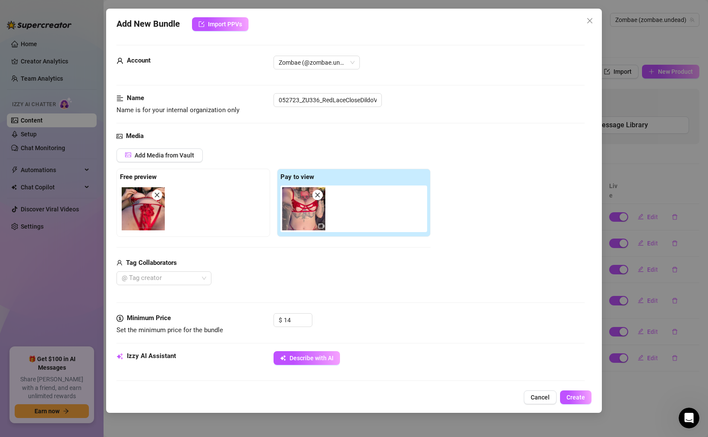
click at [308, 213] on img at bounding box center [303, 208] width 43 height 43
click at [320, 225] on icon "video-camera" at bounding box center [321, 226] width 6 height 6
click at [305, 215] on img at bounding box center [303, 208] width 43 height 43
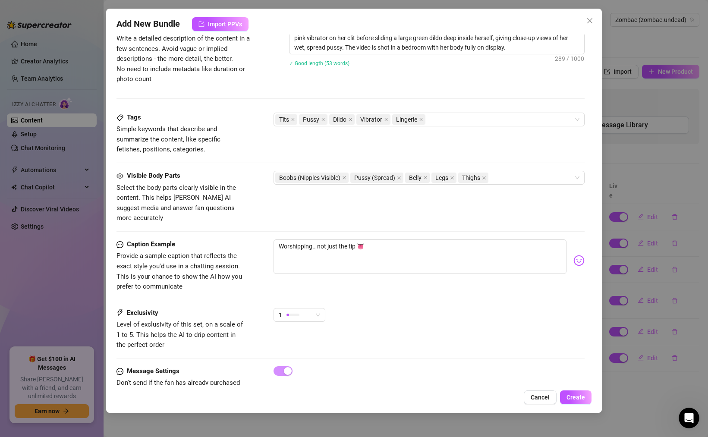
scroll to position [386, 0]
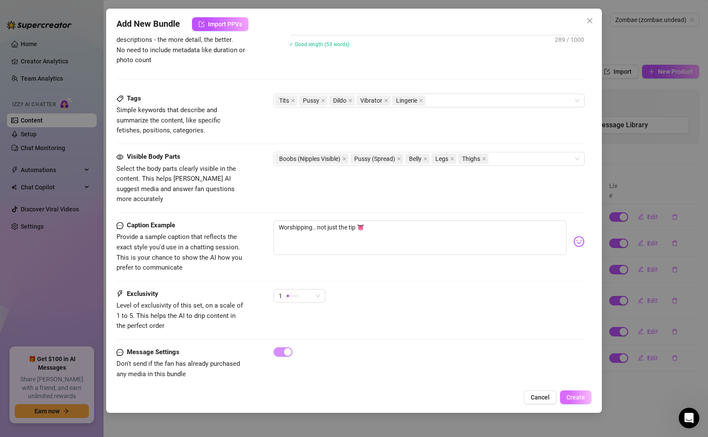
click at [576, 394] on span "Create" at bounding box center [575, 397] width 19 height 7
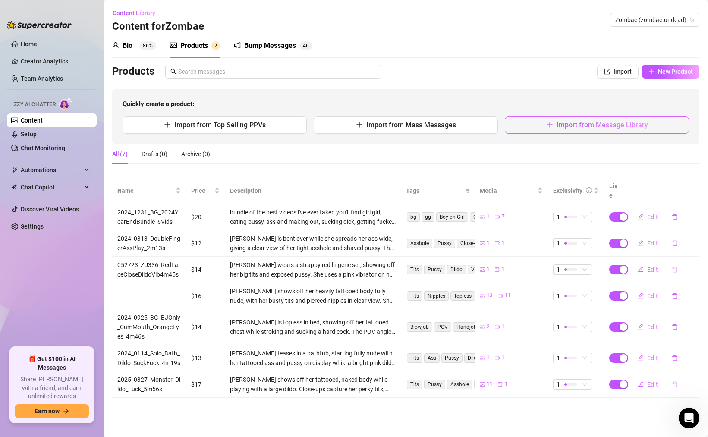
click at [578, 129] on button "Import from Message Library" at bounding box center [597, 124] width 184 height 17
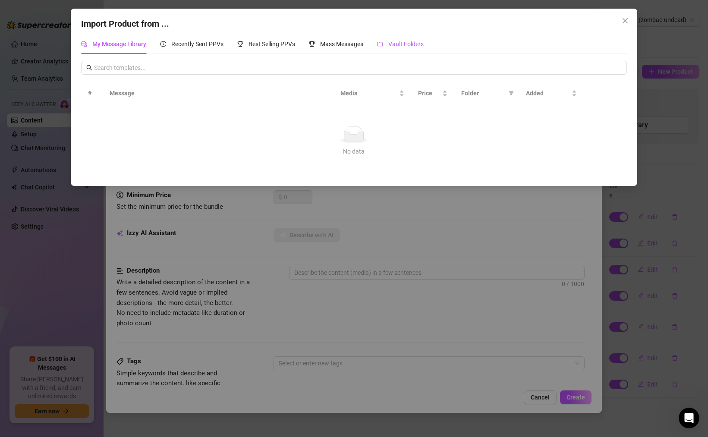
click at [389, 45] on div "Vault Folders" at bounding box center [400, 43] width 47 height 9
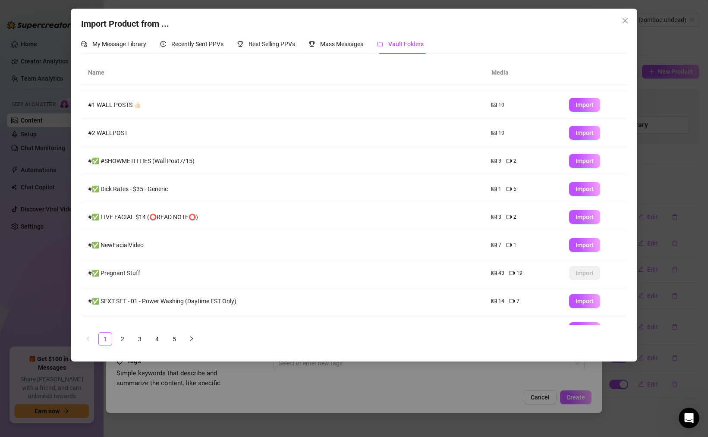
scroll to position [40, 0]
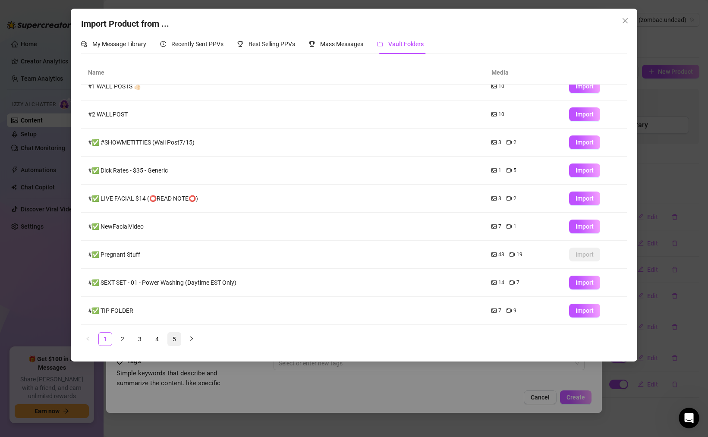
click at [175, 341] on link "5" at bounding box center [174, 339] width 13 height 13
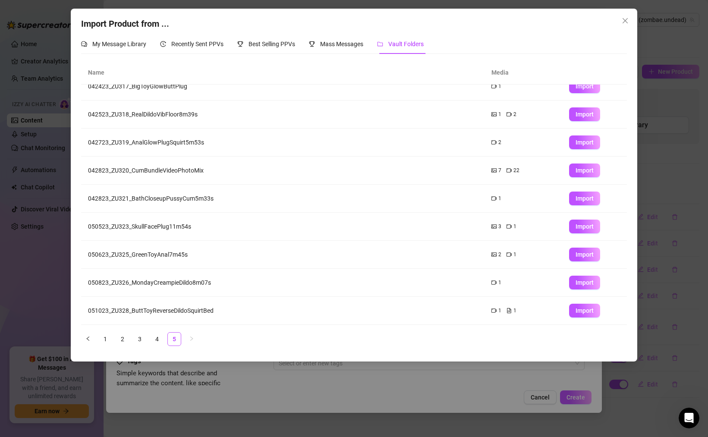
scroll to position [0, 0]
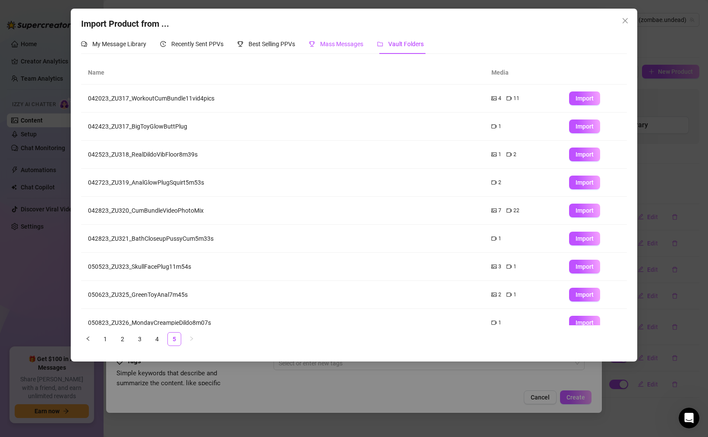
click at [339, 47] on span "Mass Messages" at bounding box center [341, 44] width 43 height 7
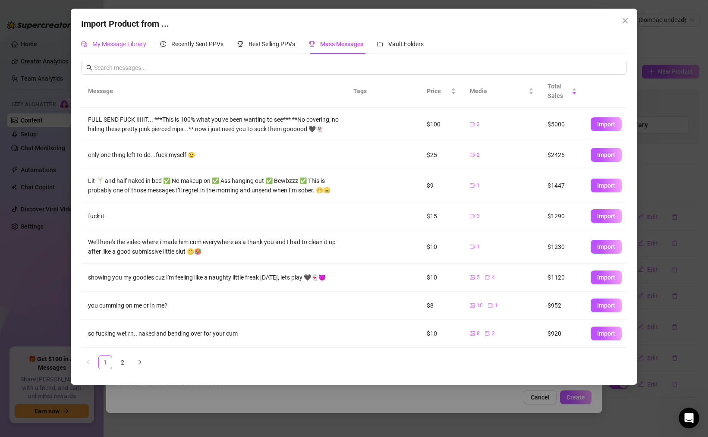
click at [133, 41] on span "My Message Library" at bounding box center [119, 44] width 54 height 7
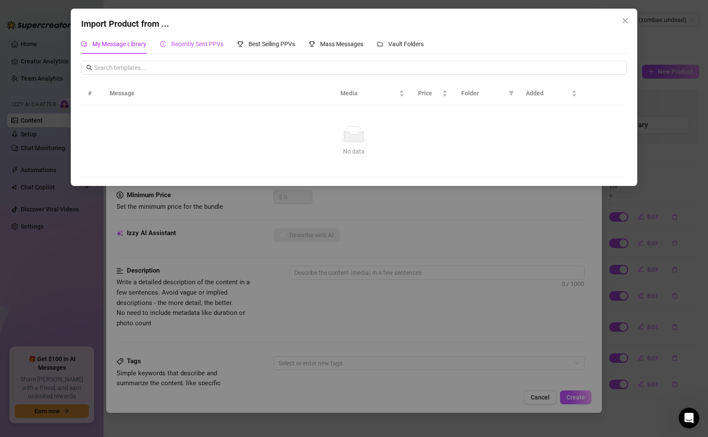
click at [205, 44] on span "Recently Sent PPVs" at bounding box center [197, 44] width 52 height 7
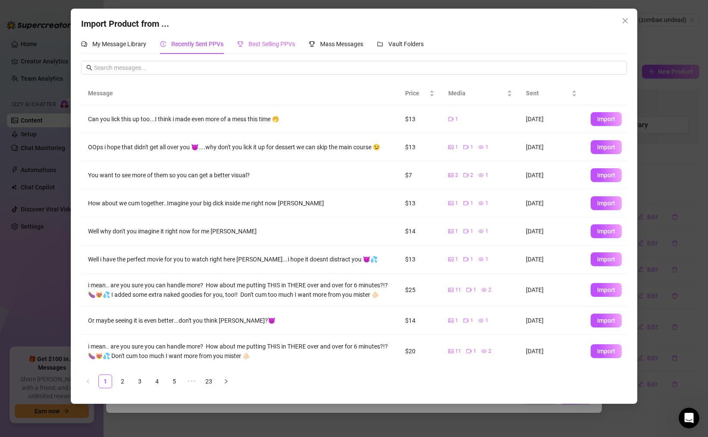
click at [277, 37] on div "Best Selling PPVs" at bounding box center [266, 44] width 58 height 20
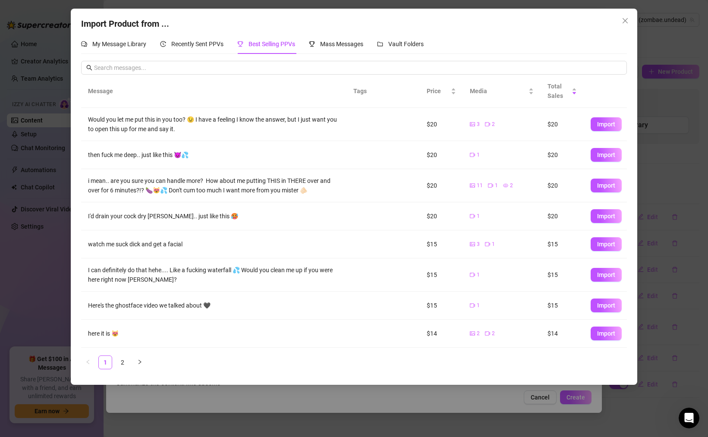
click at [54, 255] on div "Import Product from ... My Message Library Recently Sent PPVs Best Selling PPVs…" at bounding box center [354, 218] width 708 height 437
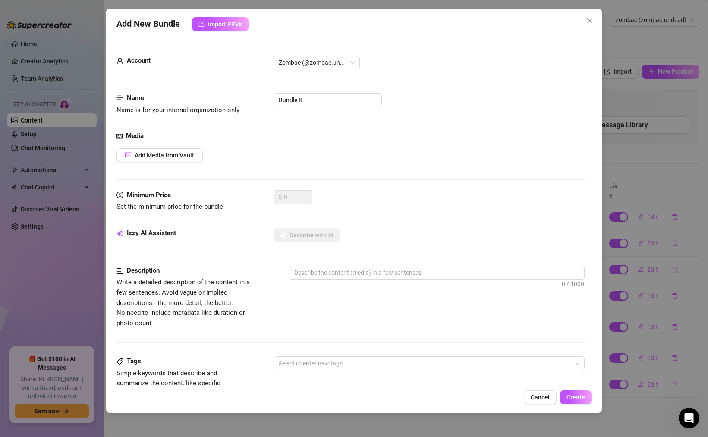
click at [190, 162] on div "Media Add Media from Vault" at bounding box center [350, 160] width 468 height 59
click at [190, 158] on span "Add Media from Vault" at bounding box center [165, 155] width 60 height 7
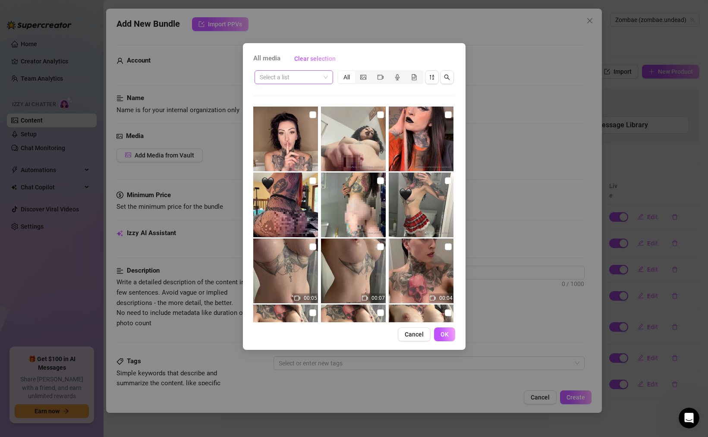
click at [310, 83] on input "search" at bounding box center [290, 77] width 60 height 13
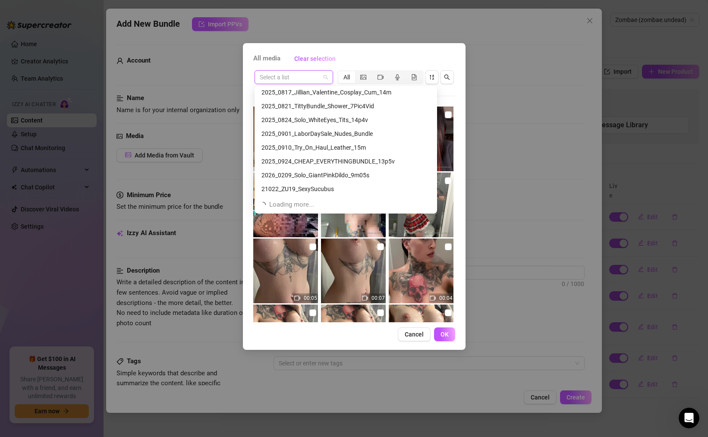
scroll to position [3686, 0]
click at [327, 178] on div "2026_0209_Solo_GiantPinkDildo_9m05s" at bounding box center [345, 176] width 169 height 9
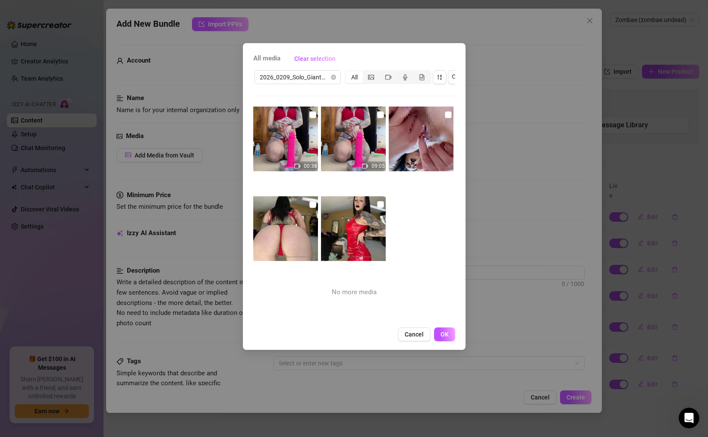
click at [292, 137] on img at bounding box center [285, 139] width 65 height 65
click at [338, 144] on img at bounding box center [353, 139] width 65 height 65
click at [408, 152] on img at bounding box center [421, 139] width 65 height 65
click at [298, 232] on img at bounding box center [285, 228] width 65 height 65
click at [346, 231] on img at bounding box center [353, 228] width 65 height 65
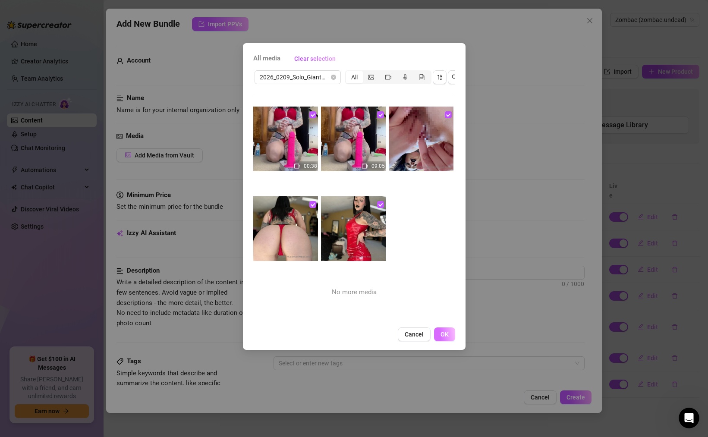
click at [451, 338] on button "OK" at bounding box center [444, 334] width 21 height 14
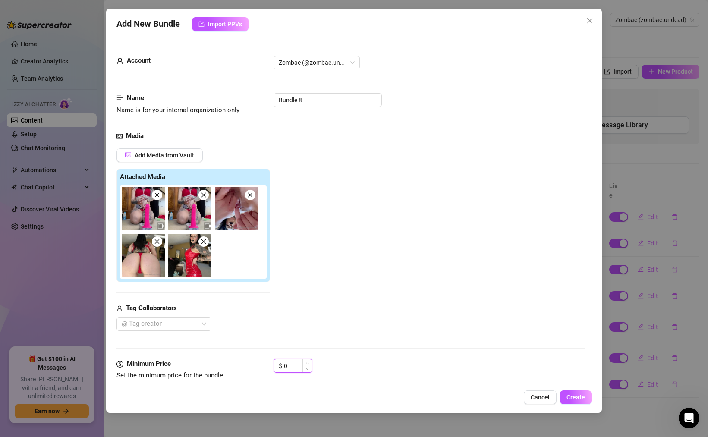
click at [291, 362] on input "0" at bounding box center [298, 365] width 28 height 13
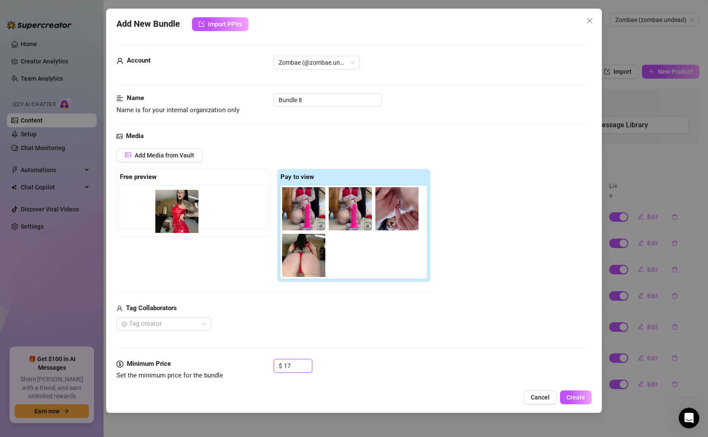
drag, startPoint x: 343, startPoint y: 263, endPoint x: 167, endPoint y: 218, distance: 181.5
click at [167, 218] on div "Free preview Pay to view" at bounding box center [273, 226] width 314 height 114
drag, startPoint x: 342, startPoint y: 251, endPoint x: 143, endPoint y: 202, distance: 205.2
click at [143, 202] on div "Free preview Pay to view" at bounding box center [273, 226] width 314 height 114
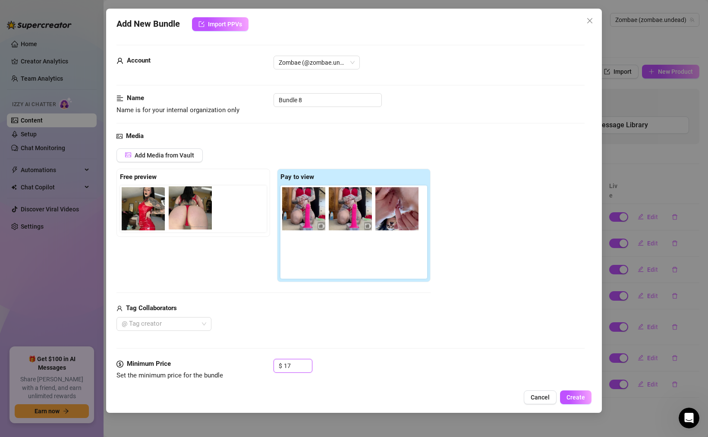
drag, startPoint x: 308, startPoint y: 255, endPoint x: 191, endPoint y: 206, distance: 126.2
click at [191, 206] on div "Free preview Pay to view" at bounding box center [273, 226] width 314 height 114
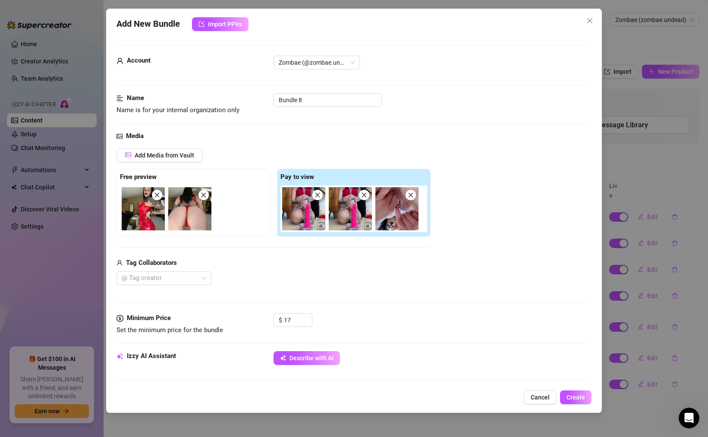
drag, startPoint x: 184, startPoint y: 153, endPoint x: 213, endPoint y: 180, distance: 40.3
click at [213, 180] on div "Add Media from Vault Free preview Pay to view Tag Collaborators @ Tag creator" at bounding box center [273, 216] width 314 height 137
click at [179, 161] on button "Add Media from Vault" at bounding box center [159, 155] width 86 height 14
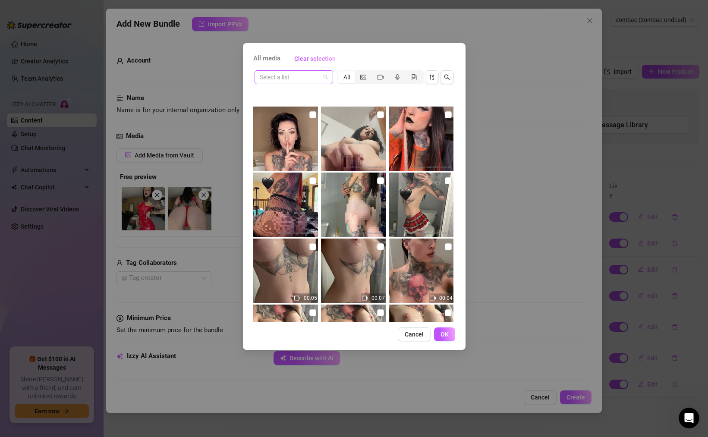
click at [301, 77] on input "search" at bounding box center [290, 77] width 60 height 13
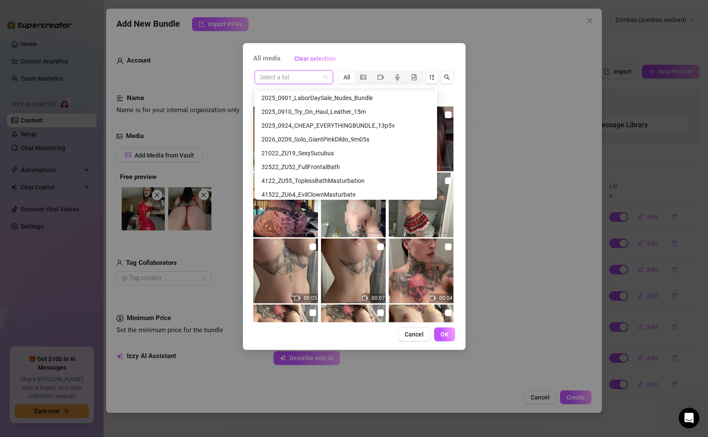
scroll to position [3722, 0]
click at [317, 141] on div "2026_0209_Solo_GiantPinkDildo_9m05s" at bounding box center [345, 140] width 169 height 9
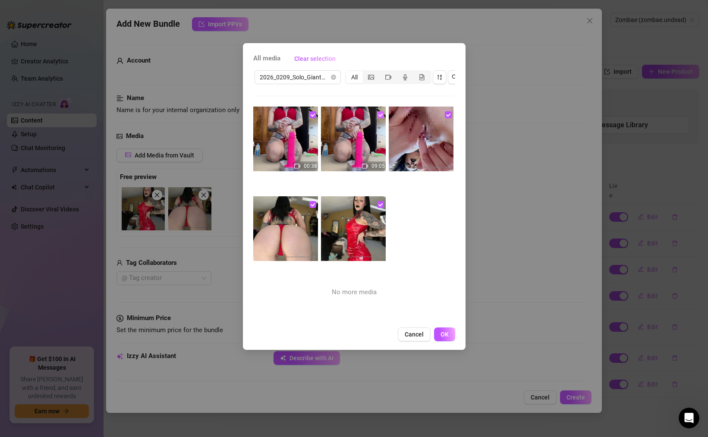
click at [381, 115] on input "checkbox" at bounding box center [380, 114] width 7 height 7
click at [449, 334] on button "OK" at bounding box center [444, 334] width 21 height 14
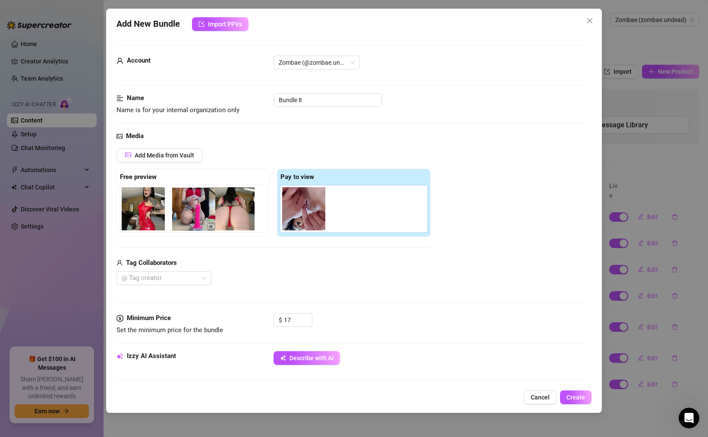
drag, startPoint x: 299, startPoint y: 202, endPoint x: 187, endPoint y: 203, distance: 112.1
click at [187, 203] on div "Free preview Pay to view" at bounding box center [273, 203] width 314 height 68
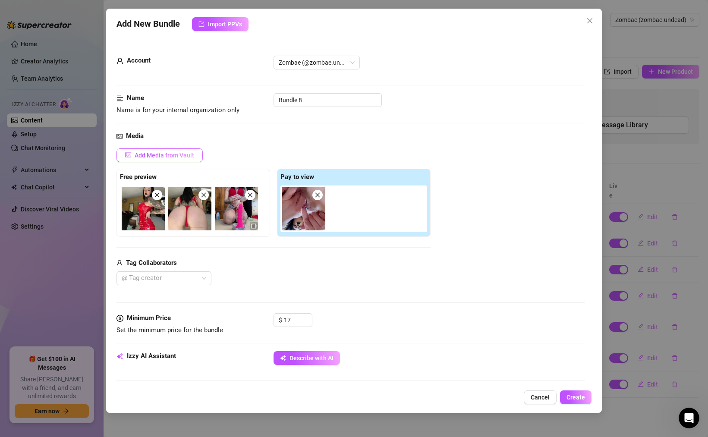
click at [165, 153] on span "Add Media from Vault" at bounding box center [165, 155] width 60 height 7
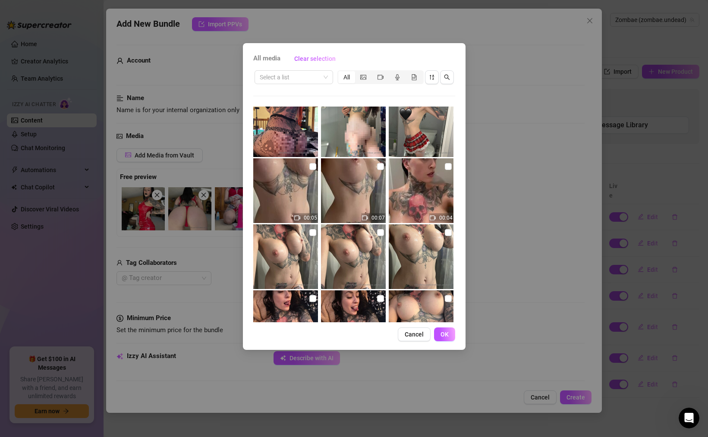
scroll to position [0, 0]
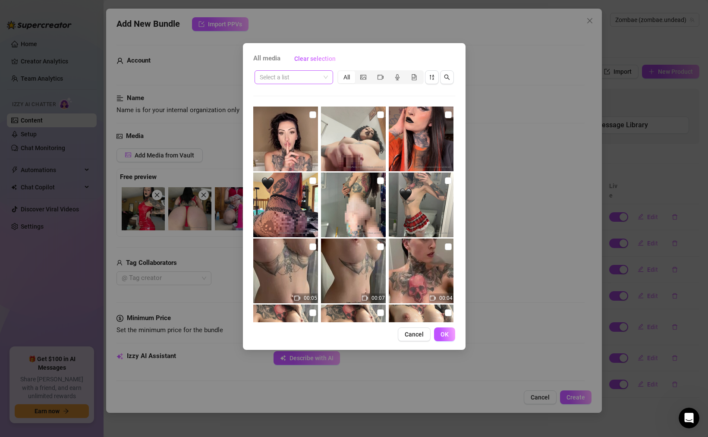
click at [294, 78] on input "search" at bounding box center [290, 77] width 60 height 13
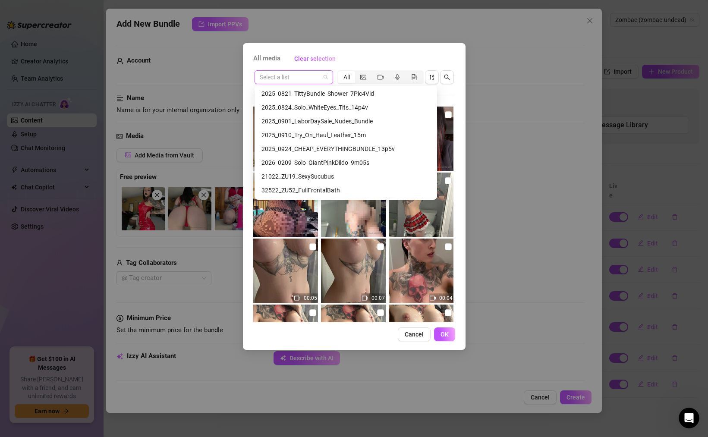
scroll to position [3699, 0]
click at [324, 161] on div "2026_0209_Solo_GiantPinkDildo_9m05s" at bounding box center [345, 162] width 169 height 9
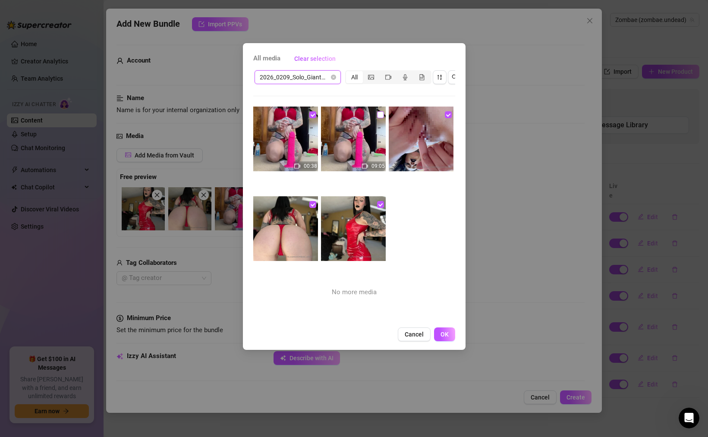
click at [378, 116] on input "checkbox" at bounding box center [380, 114] width 7 height 7
click at [442, 330] on button "OK" at bounding box center [444, 334] width 21 height 14
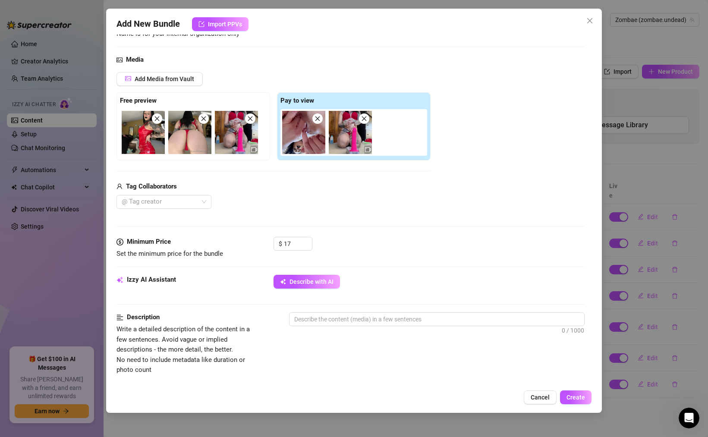
scroll to position [83, 0]
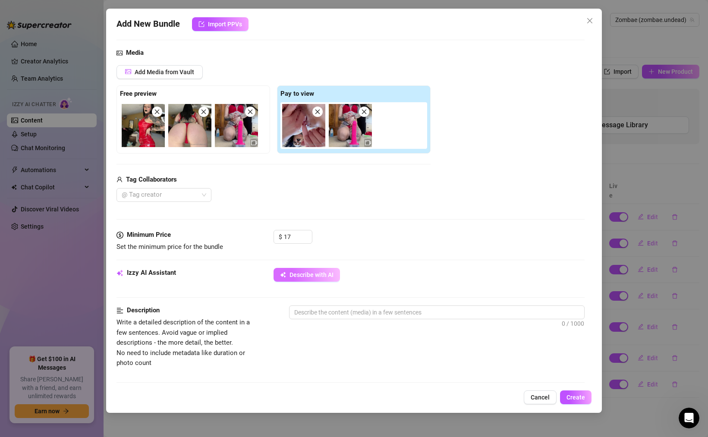
click at [315, 279] on button "Describe with AI" at bounding box center [306, 275] width 66 height 14
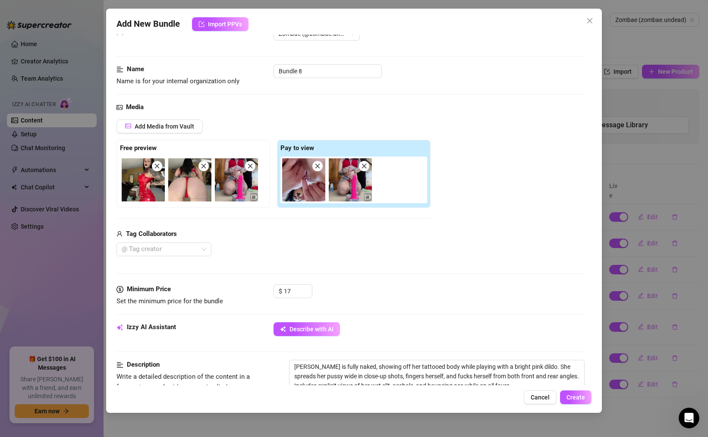
scroll to position [0, 0]
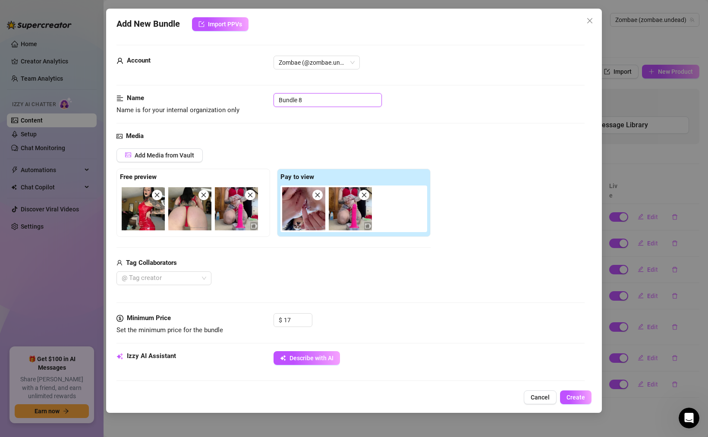
drag, startPoint x: 311, startPoint y: 100, endPoint x: 260, endPoint y: 99, distance: 50.9
click at [260, 99] on div "Name Name is for your internal organization only Bundle 8" at bounding box center [350, 104] width 468 height 22
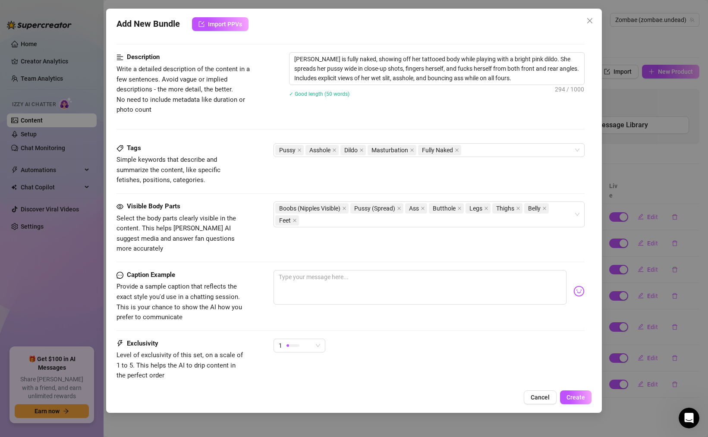
scroll to position [334, 0]
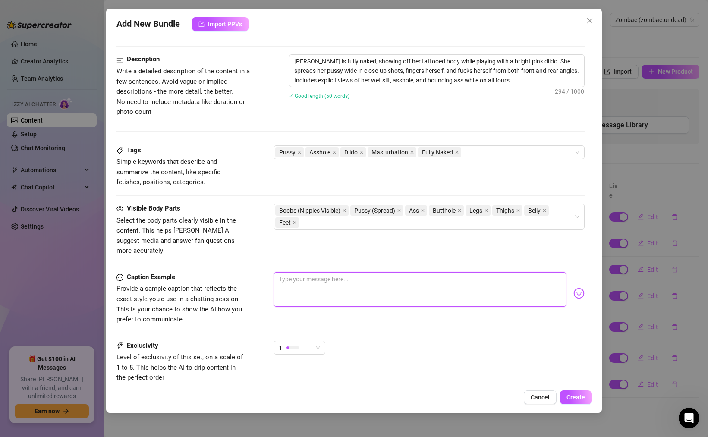
click at [350, 280] on textarea at bounding box center [419, 289] width 293 height 35
paste textarea "I greet you wearing this sexy, red leather skirt. I made you your favorite buff…"
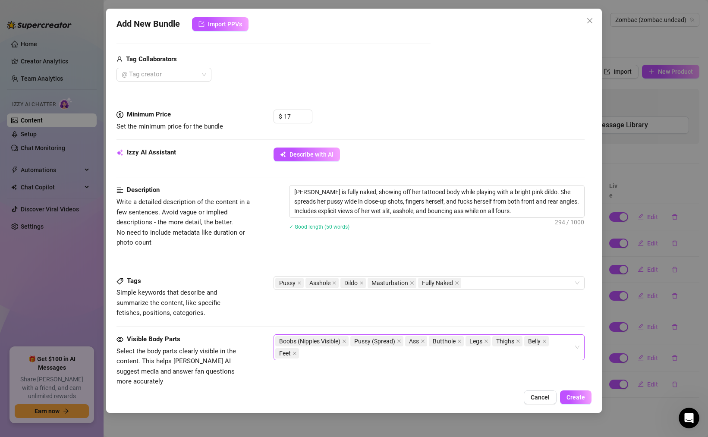
scroll to position [0, 0]
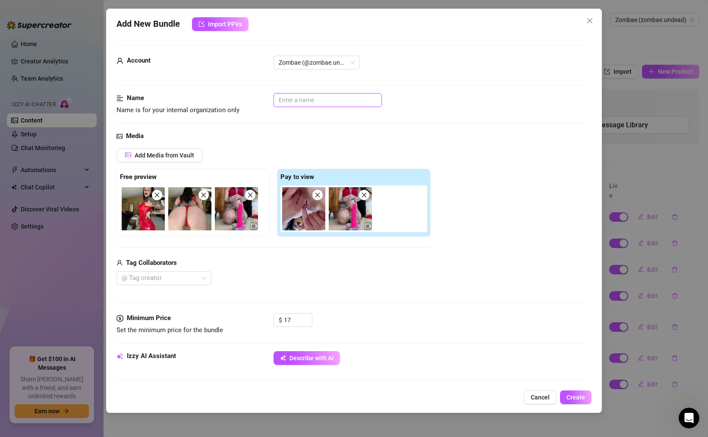
click at [307, 100] on input "text" at bounding box center [327, 100] width 108 height 14
paste input "I greet you wearing this sexy, red leather skirt. I made you your favorite buff…"
click at [331, 103] on input "text" at bounding box center [327, 100] width 108 height 14
paste input "2026_0209_Solo_GiantPinkDildo_9m05s"
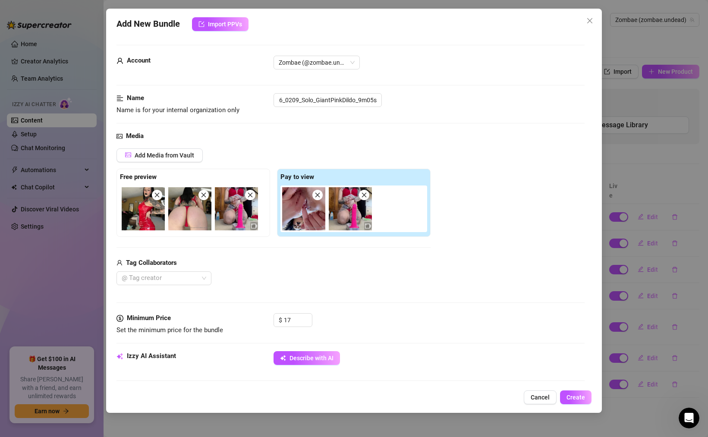
click at [373, 121] on div "Name Name is for your internal organization only 2026_0209_Solo_GiantPinkDildo_…" at bounding box center [350, 112] width 468 height 38
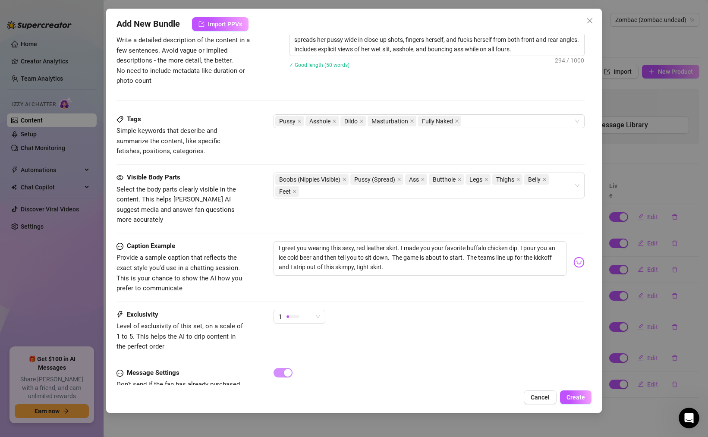
scroll to position [386, 0]
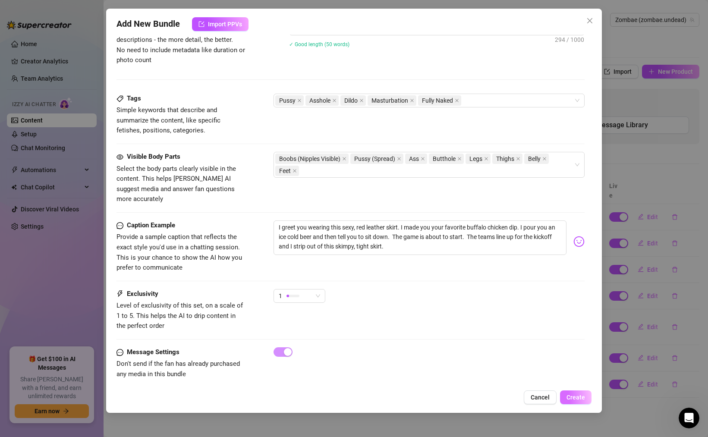
click at [575, 396] on span "Create" at bounding box center [575, 397] width 19 height 7
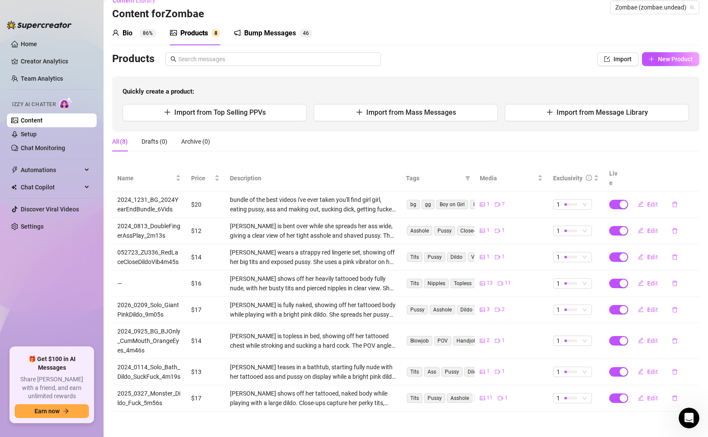
scroll to position [0, 0]
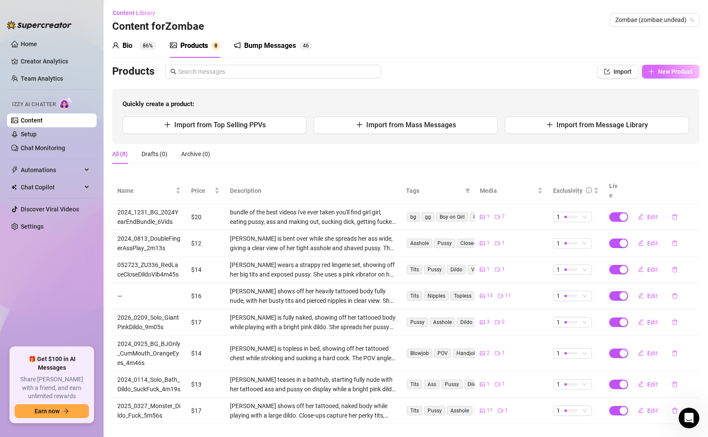
click at [656, 75] on button "New Product" at bounding box center [670, 72] width 57 height 14
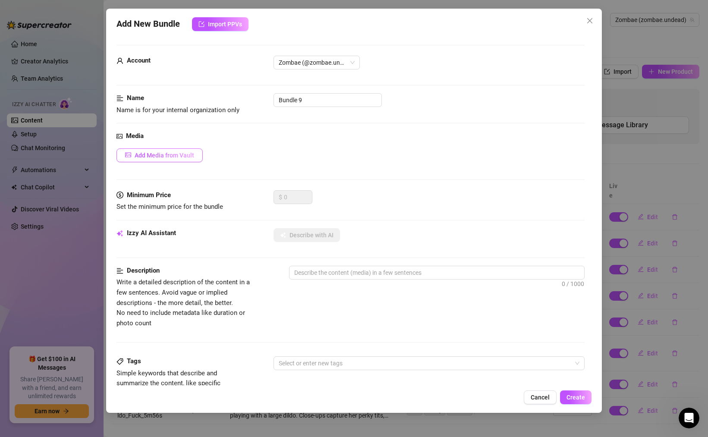
click at [185, 152] on span "Add Media from Vault" at bounding box center [165, 155] width 60 height 7
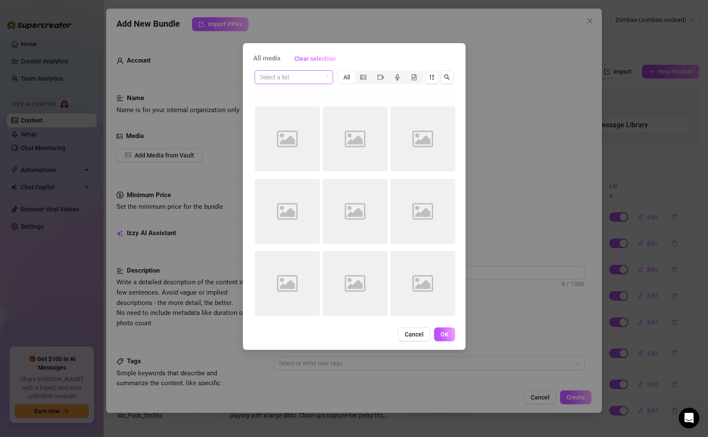
click at [298, 81] on input "search" at bounding box center [290, 77] width 60 height 13
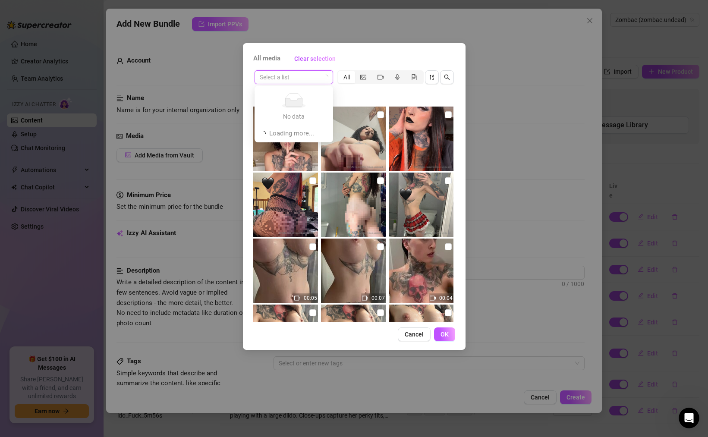
click at [300, 78] on input "search" at bounding box center [290, 77] width 60 height 13
click at [345, 45] on div "All media Clear selection Select a list All 00:05 00:07 00:04 00:06 00:06 00:17…" at bounding box center [354, 196] width 223 height 307
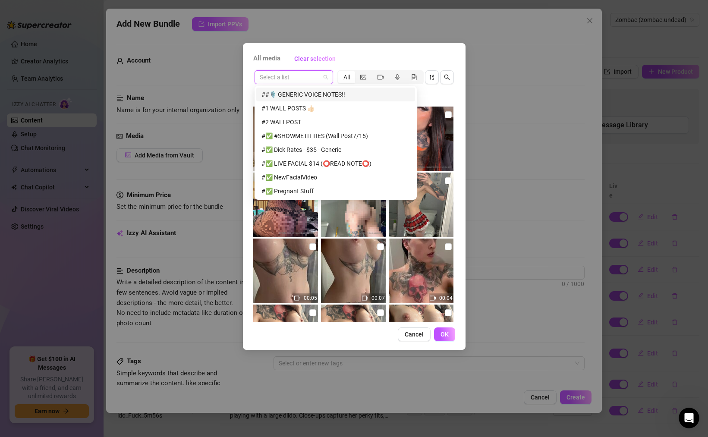
click at [291, 78] on input "search" at bounding box center [290, 77] width 60 height 13
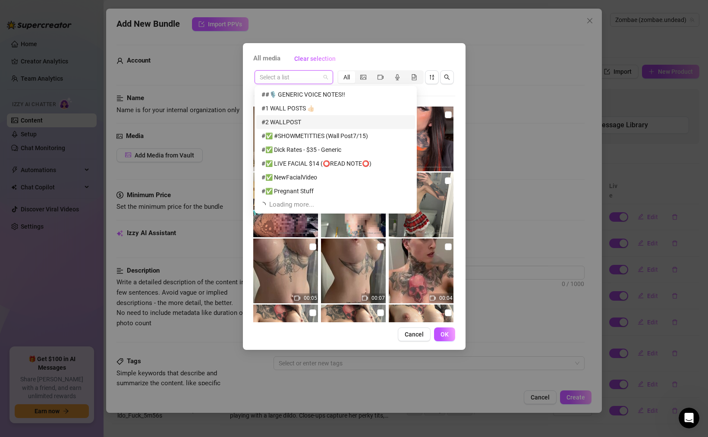
click at [78, 130] on div "All media Clear selection Select a list All 00:05 00:07 00:04 00:06 00:06 00:17…" at bounding box center [354, 218] width 708 height 437
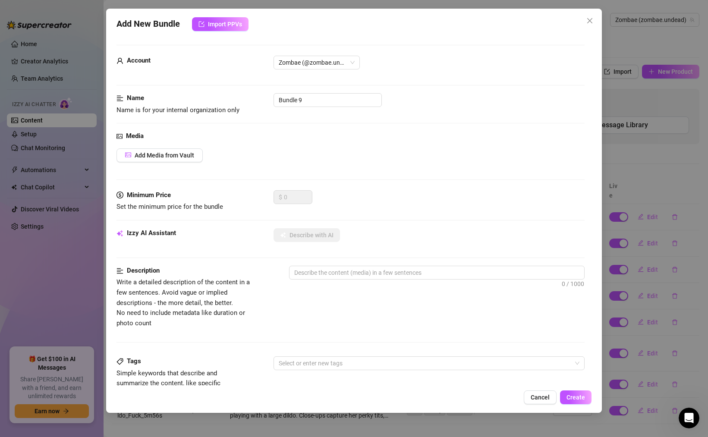
click at [41, 52] on div "Add New Bundle Import PPVs Account Zombae (@zombae.undead) Name Name is for you…" at bounding box center [354, 218] width 708 height 437
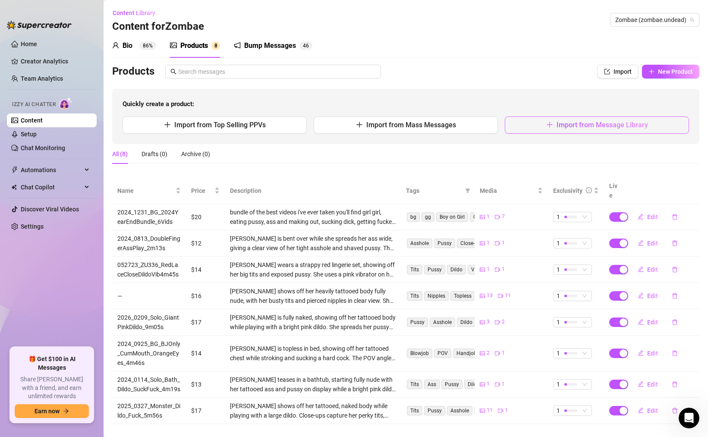
click at [556, 129] on button "Import from Message Library" at bounding box center [597, 124] width 184 height 17
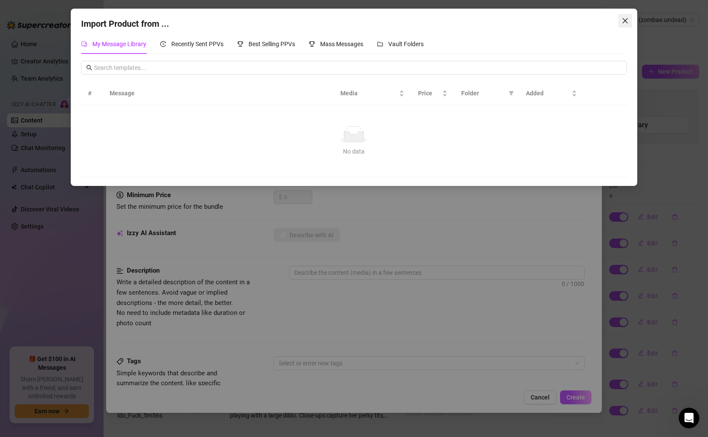
click at [625, 19] on icon "close" at bounding box center [625, 20] width 7 height 7
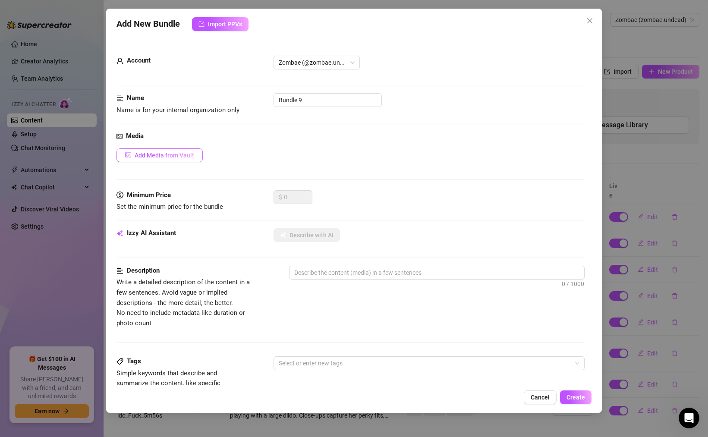
click at [160, 156] on span "Add Media from Vault" at bounding box center [165, 155] width 60 height 7
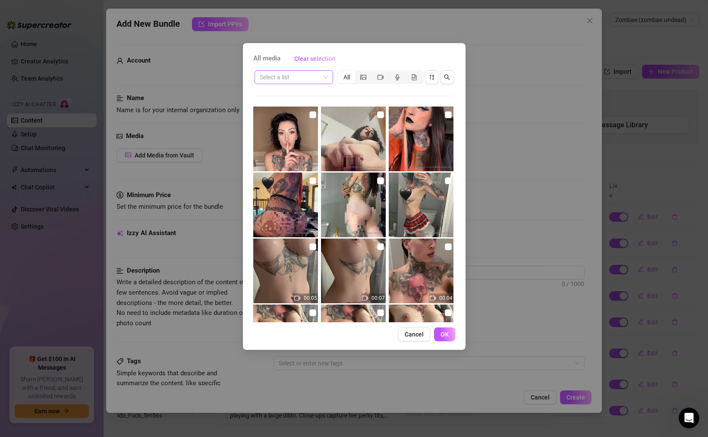
click at [283, 77] on input "search" at bounding box center [290, 77] width 60 height 13
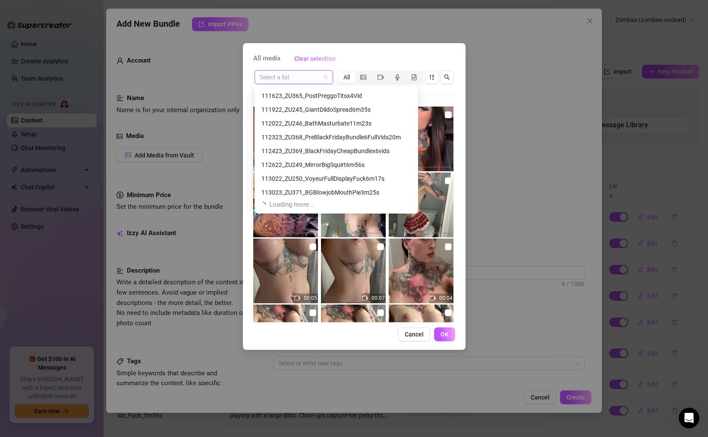
scroll to position [1339, 0]
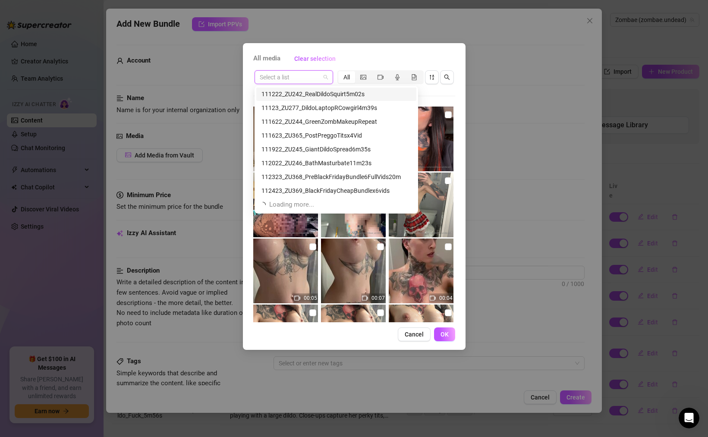
click at [349, 25] on div "All media Clear selection Select a list All 00:05 00:07 00:04 00:06 00:06 00:17…" at bounding box center [354, 218] width 708 height 437
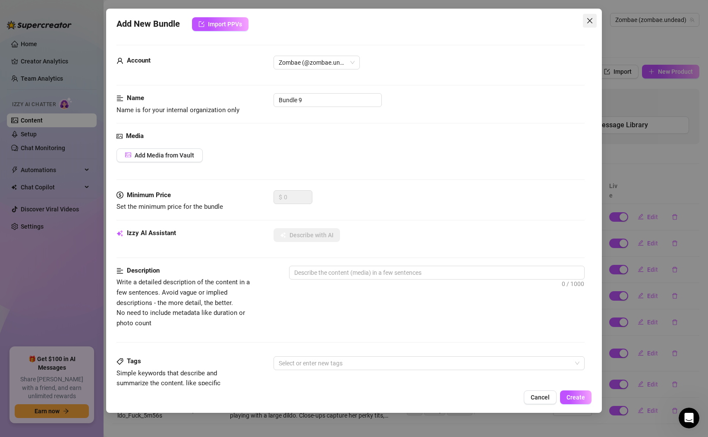
click at [588, 22] on icon "close" at bounding box center [589, 20] width 5 height 5
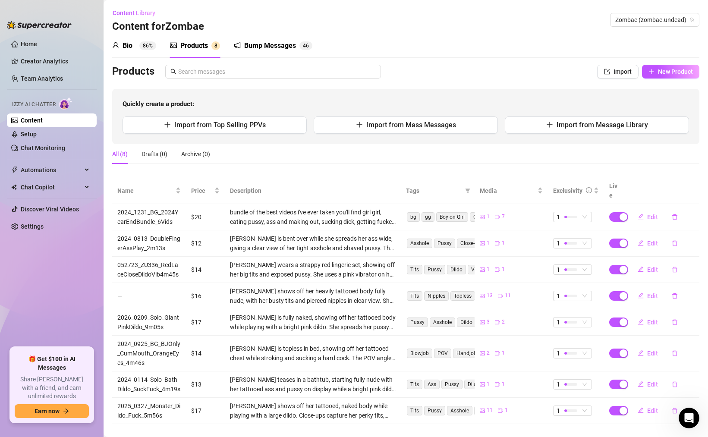
click at [283, 48] on div "Bump Messages" at bounding box center [270, 46] width 52 height 10
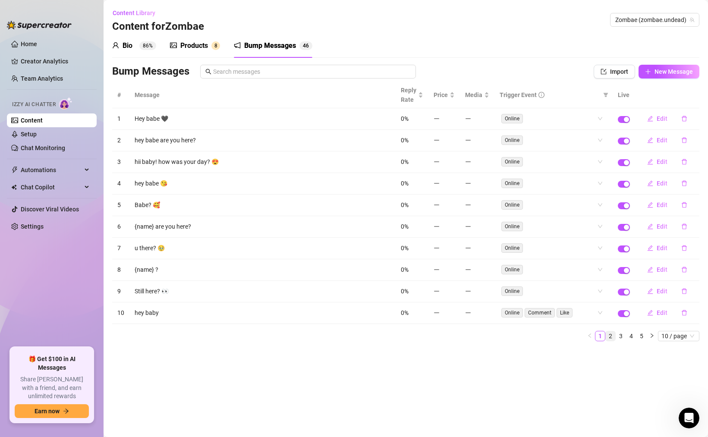
click at [610, 336] on link "2" at bounding box center [610, 335] width 9 height 9
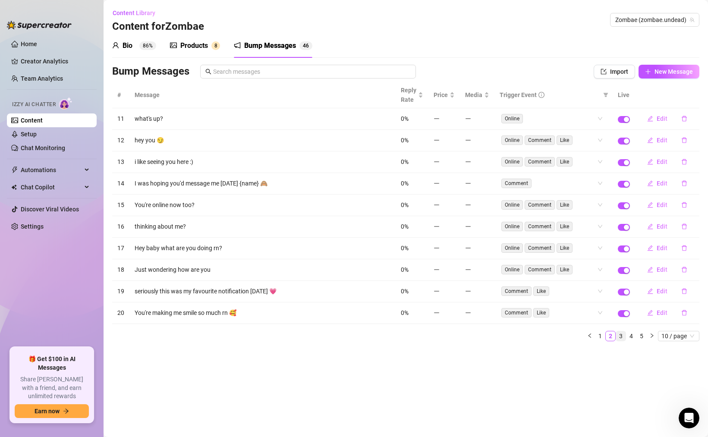
click at [620, 335] on link "3" at bounding box center [620, 335] width 9 height 9
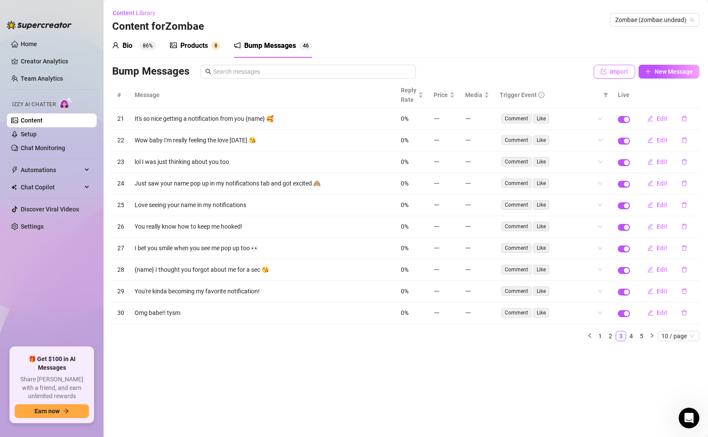
click at [621, 70] on span "Import" at bounding box center [619, 71] width 18 height 7
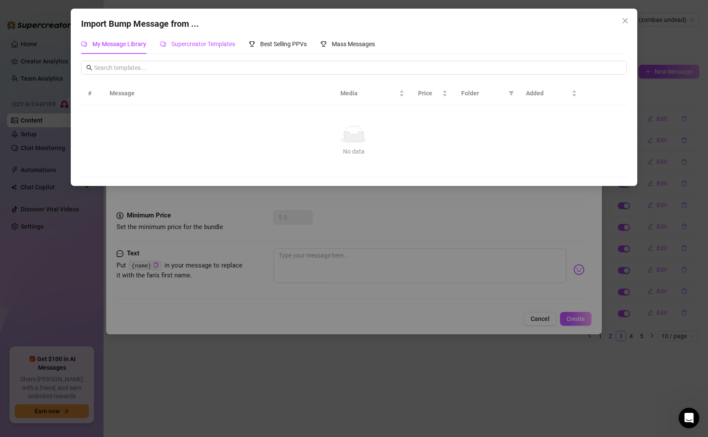
click at [223, 41] on span "Supercreator Templates" at bounding box center [203, 44] width 64 height 7
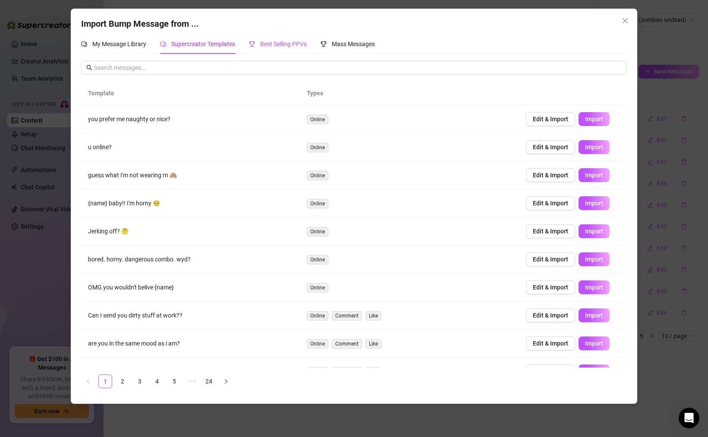
click at [289, 47] on div "Best Selling PPVs" at bounding box center [278, 43] width 58 height 9
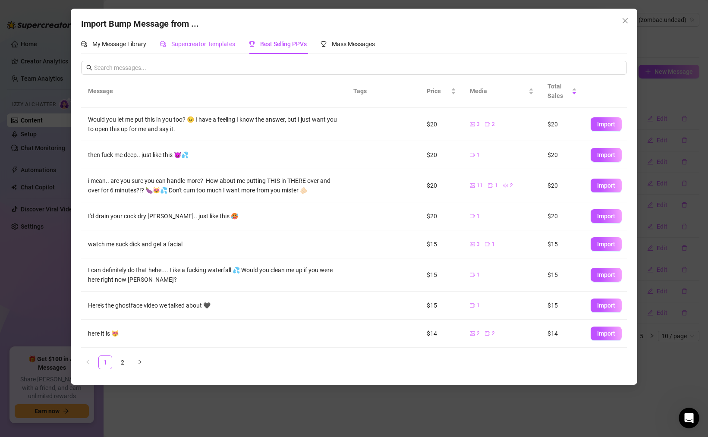
click at [217, 41] on span "Supercreator Templates" at bounding box center [203, 44] width 64 height 7
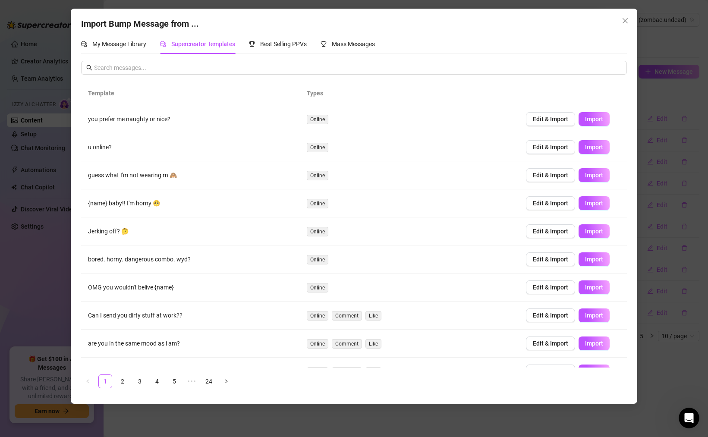
scroll to position [18, 0]
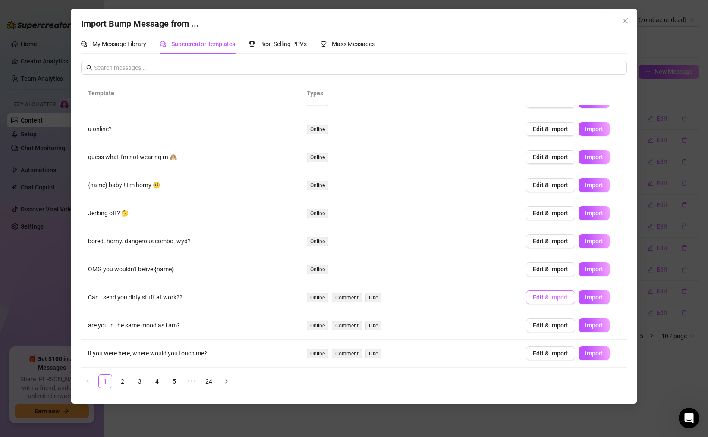
click at [544, 301] on button "Edit & Import" at bounding box center [550, 297] width 49 height 14
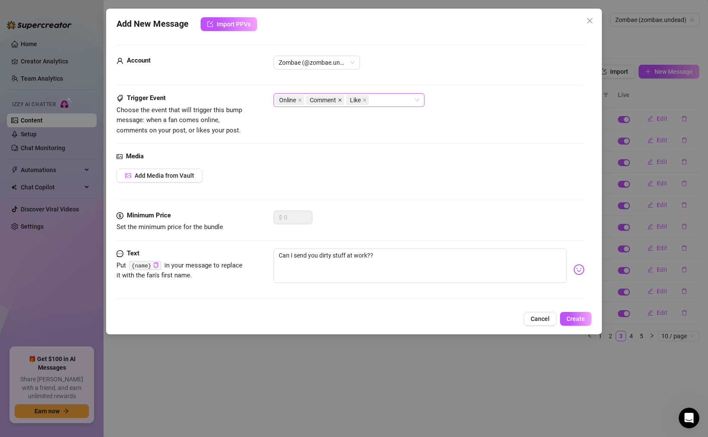
click at [339, 100] on icon "close" at bounding box center [340, 100] width 4 height 4
click at [326, 100] on icon "close" at bounding box center [324, 100] width 4 height 4
click at [172, 173] on span "Add Media from Vault" at bounding box center [165, 175] width 60 height 7
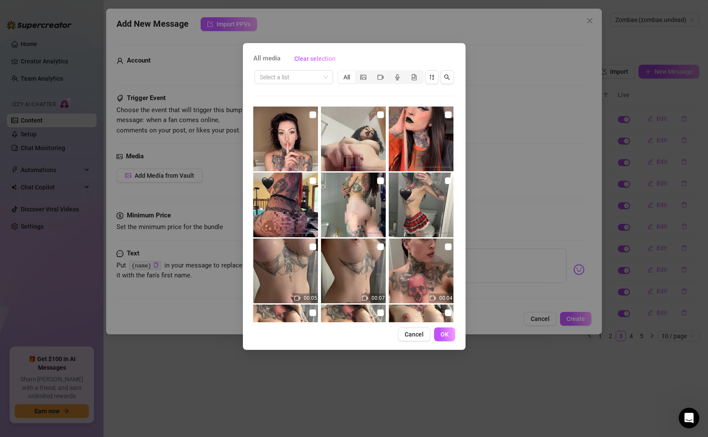
click at [295, 146] on img at bounding box center [285, 139] width 65 height 65
click at [441, 331] on span "OK" at bounding box center [444, 334] width 8 height 7
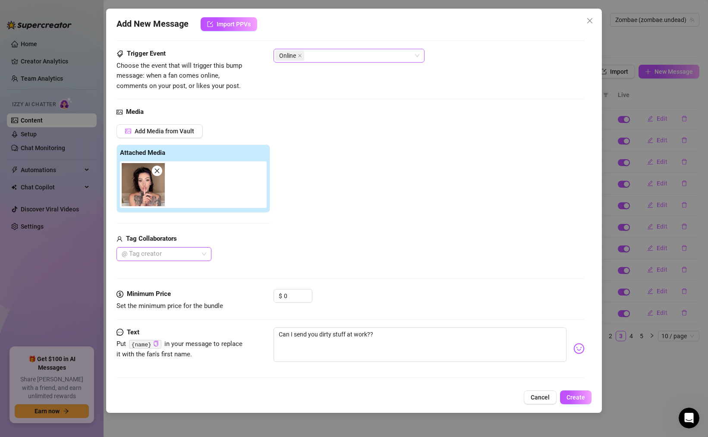
scroll to position [44, 0]
click at [570, 396] on span "Create" at bounding box center [575, 397] width 19 height 7
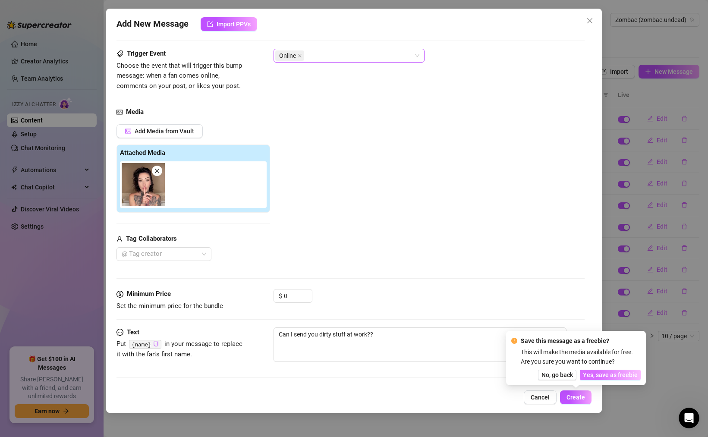
click at [628, 372] on span "Yes, save as freebie" at bounding box center [610, 374] width 55 height 7
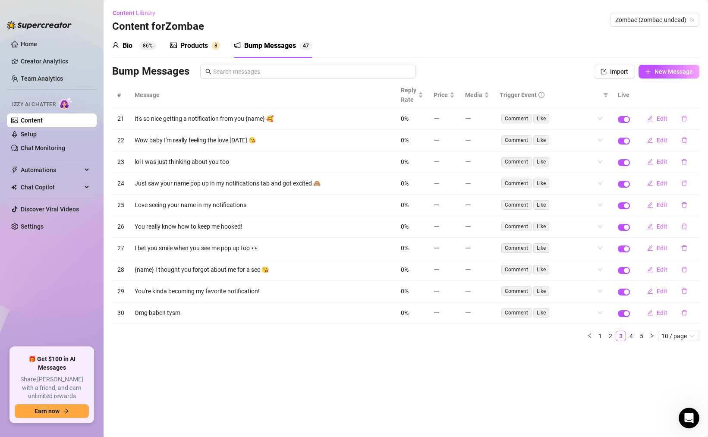
click at [147, 44] on sup "86%" at bounding box center [147, 45] width 17 height 9
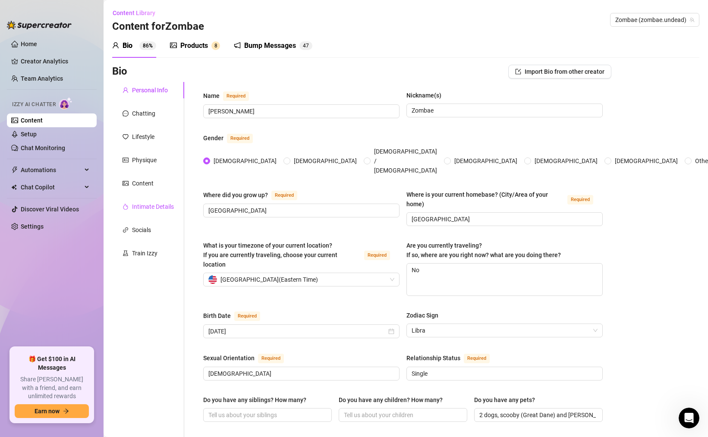
click at [164, 204] on div "Intimate Details" at bounding box center [153, 206] width 42 height 9
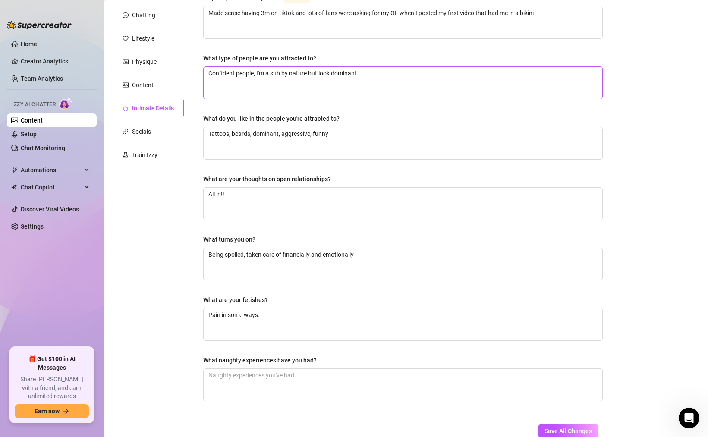
scroll to position [154, 0]
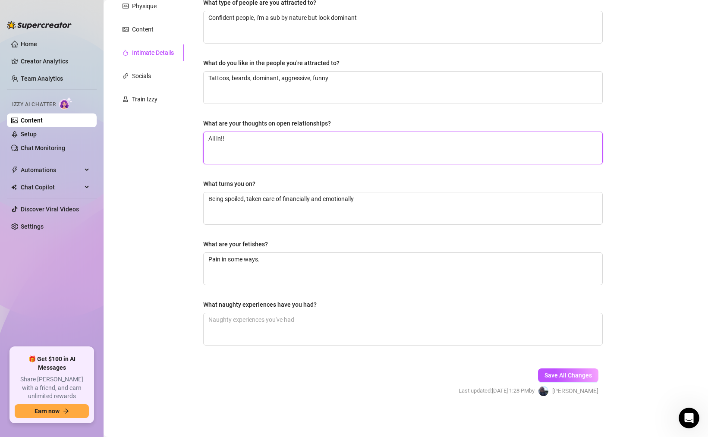
click at [292, 138] on textarea "All in!!" at bounding box center [403, 148] width 399 height 32
click at [287, 260] on textarea "Pain in some ways." at bounding box center [403, 269] width 399 height 32
paste textarea "Cosplay sex."
paste textarea "Squirting."
paste textarea "Getting a monster facial."
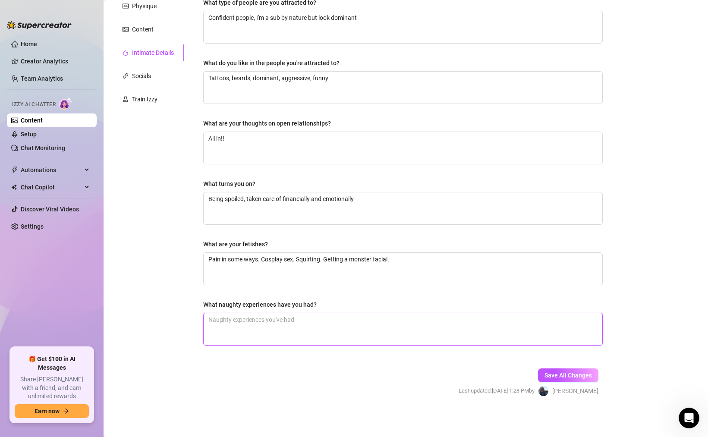
click at [275, 321] on textarea "What naughty experiences have you had?" at bounding box center [403, 329] width 399 height 32
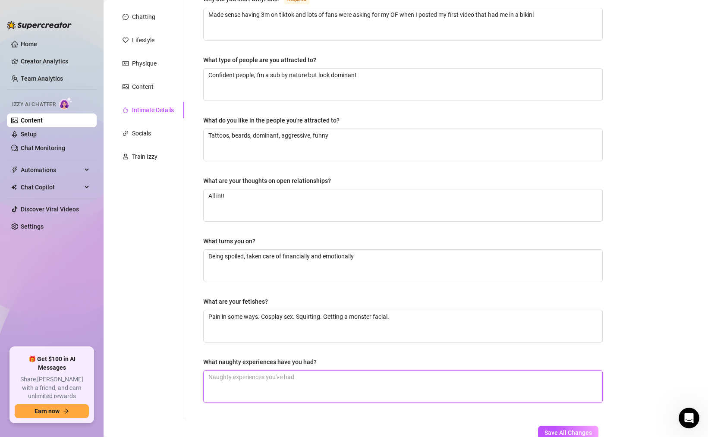
scroll to position [91, 0]
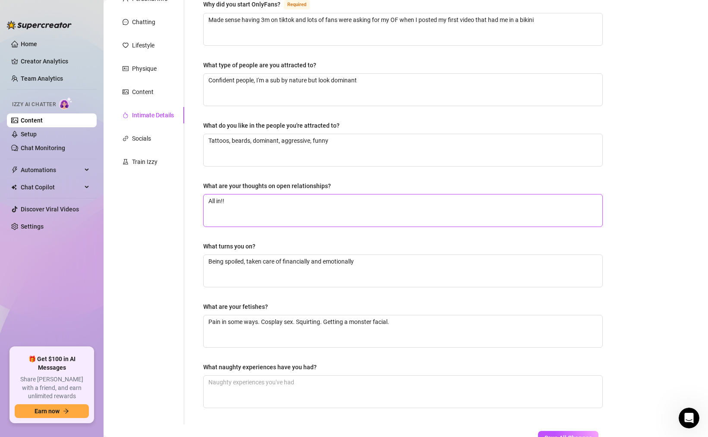
click at [258, 200] on textarea "All in!!" at bounding box center [403, 211] width 399 height 32
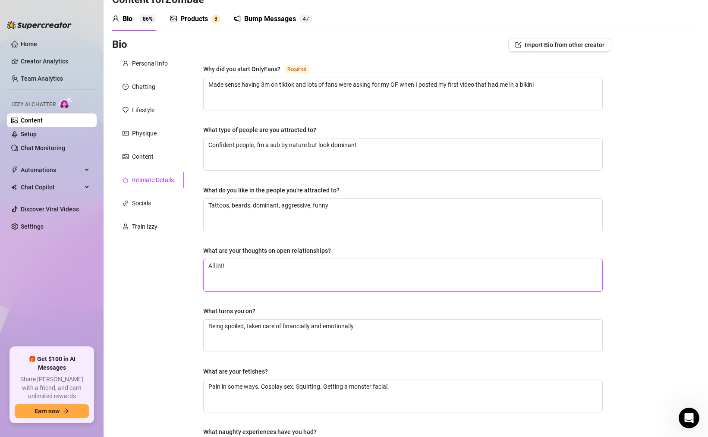
scroll to position [0, 0]
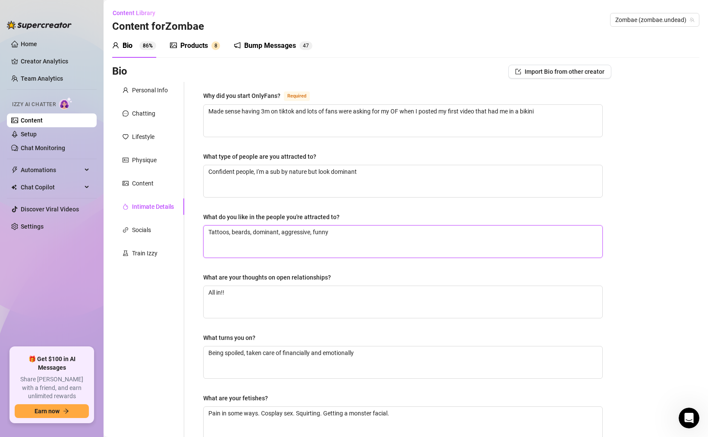
click at [342, 235] on textarea "Tattoos, beards, dominant, aggressive, funny" at bounding box center [403, 242] width 399 height 32
click at [357, 174] on textarea "Confident people, I'm a sub by nature but look dominant" at bounding box center [403, 181] width 399 height 32
click at [371, 173] on textarea "Confident people, I'm a sub by nature but look dominant" at bounding box center [403, 181] width 399 height 32
paste textarea "Love tattoos, love bigger guys."
click at [146, 227] on div "Socials" at bounding box center [141, 229] width 19 height 9
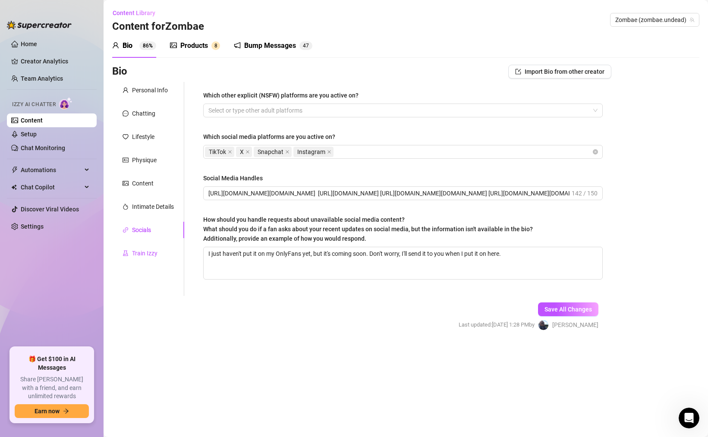
click at [146, 254] on div "Train Izzy" at bounding box center [144, 252] width 25 height 9
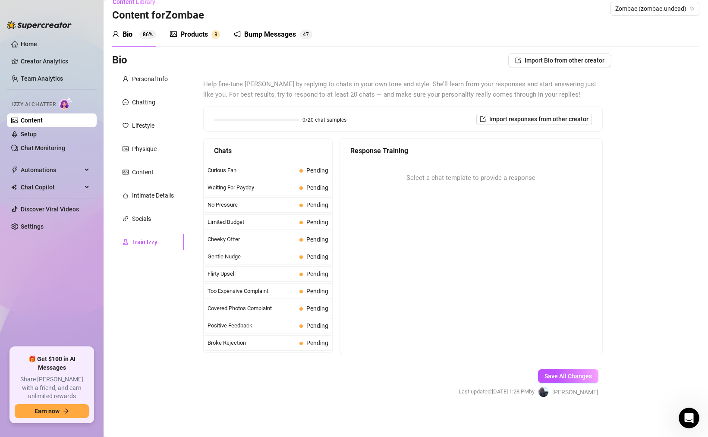
scroll to position [10, 0]
click at [311, 221] on span "Pending" at bounding box center [317, 223] width 22 height 7
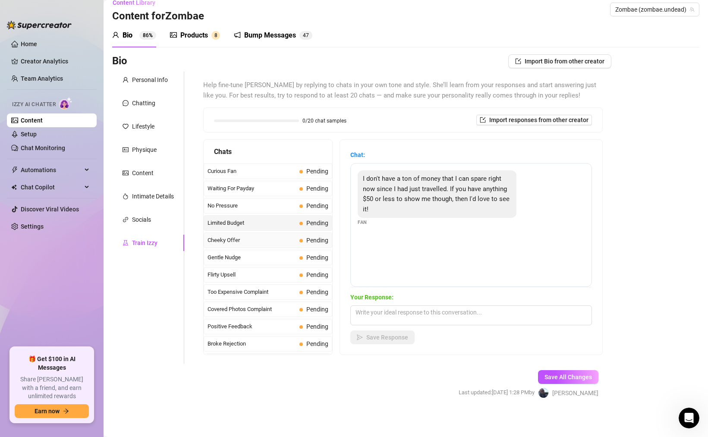
scroll to position [0, 0]
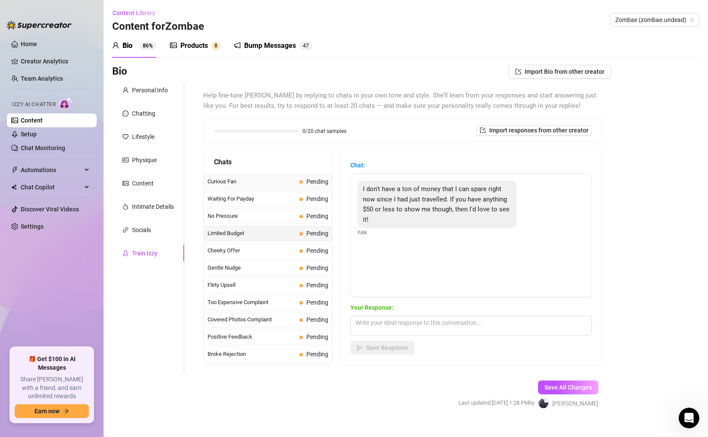
click at [260, 182] on span "Curious Fan" at bounding box center [251, 181] width 88 height 9
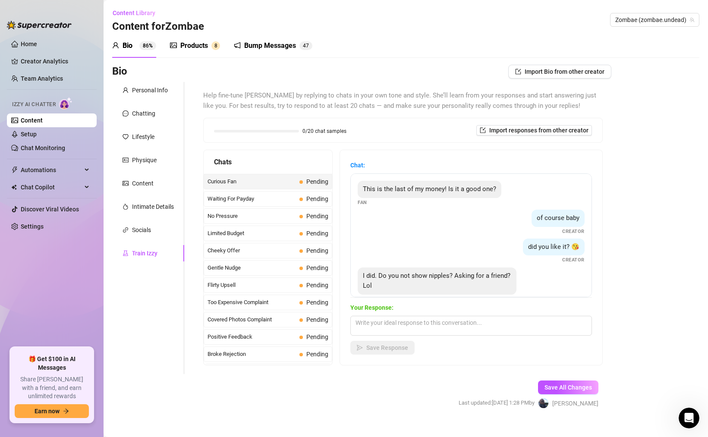
click at [408, 304] on span "Your Response:" at bounding box center [471, 307] width 242 height 9
click at [380, 322] on textarea at bounding box center [471, 326] width 242 height 20
paste textarea "Of course I show nipples. What do you think this site is, lol?"
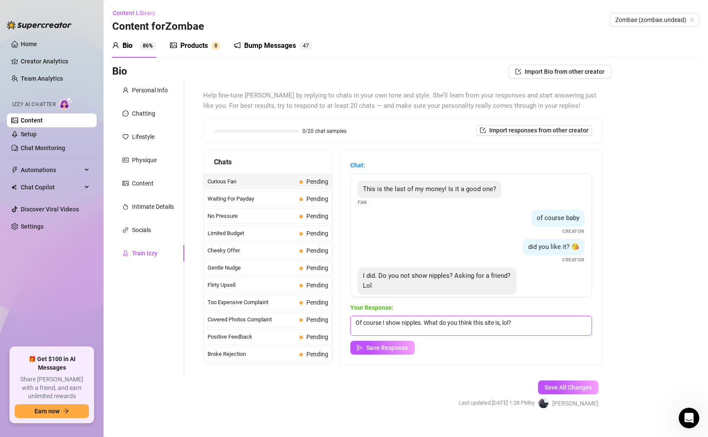
click at [516, 322] on textarea "Of course I show nipples. What do you think this site is, lol?" at bounding box center [471, 326] width 242 height 20
click at [393, 345] on span "Save Response" at bounding box center [387, 347] width 42 height 7
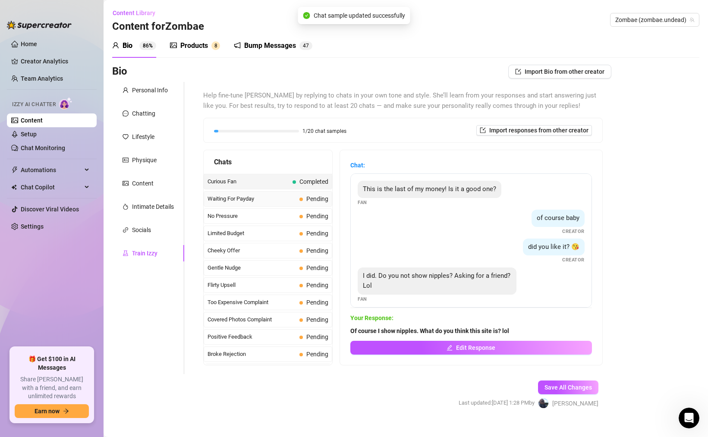
click at [248, 195] on span "Waiting For Payday" at bounding box center [251, 199] width 88 height 9
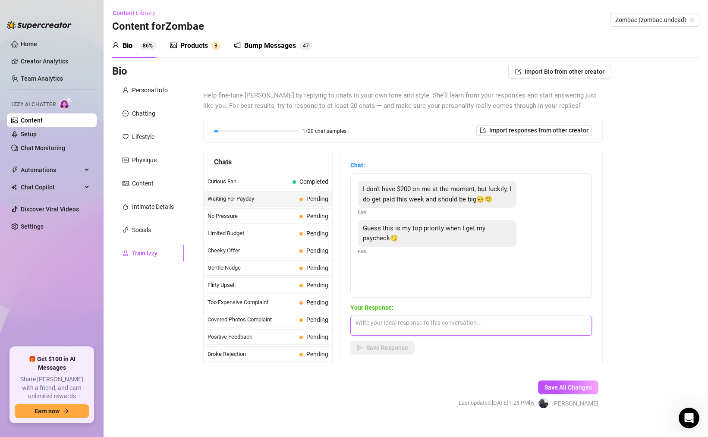
click at [392, 324] on textarea at bounding box center [471, 326] width 242 height 20
paste textarea "Yeah"
paste textarea "I mean, you can make payments, too. If it's for the custom, you could always pu…"
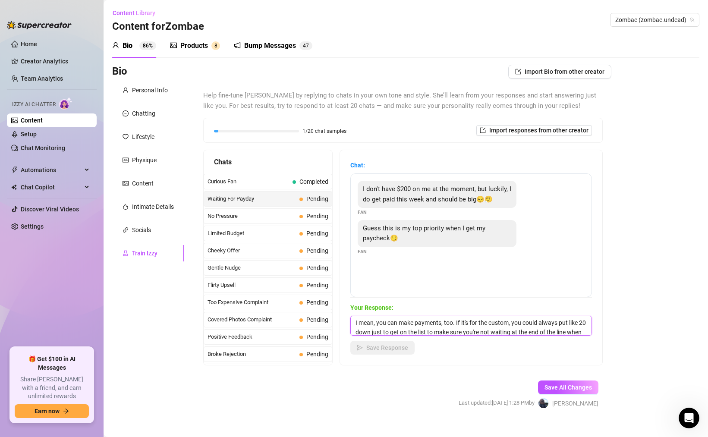
scroll to position [10, 0]
click at [497, 331] on textarea "I mean, you can make payments, too. If it's for the custom, you could always pu…" at bounding box center [471, 326] width 242 height 20
click at [399, 352] on button "Save Response" at bounding box center [382, 348] width 64 height 14
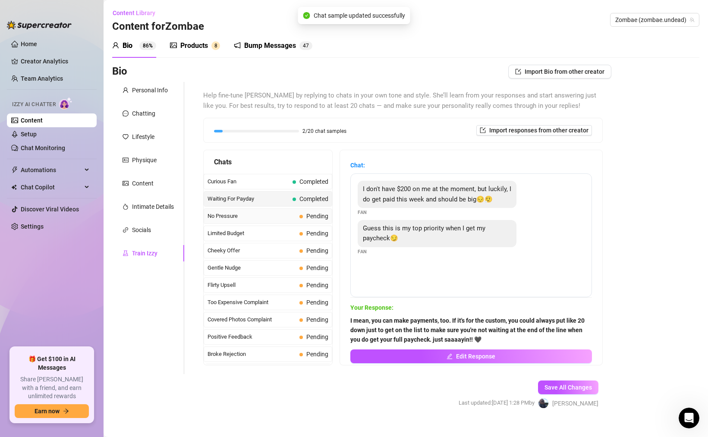
click at [294, 216] on span "No Pressure" at bounding box center [251, 216] width 88 height 9
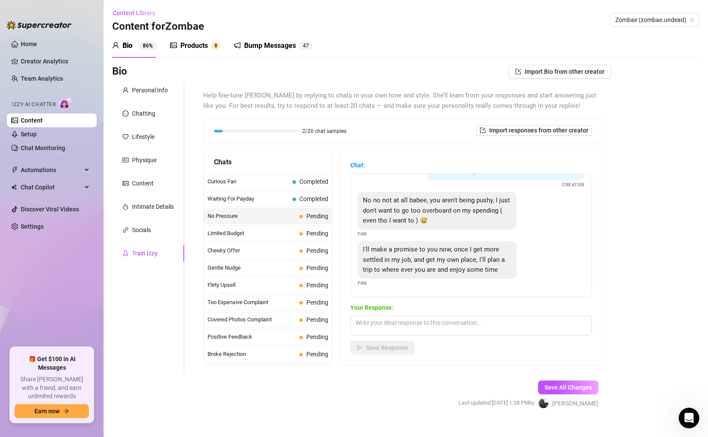
scroll to position [38, 0]
click at [389, 323] on textarea at bounding box center [471, 326] width 242 height 20
paste textarea "Well, I only play on here, and even just a little bit can get me excited, you k…"
click at [393, 348] on span "Save Response" at bounding box center [387, 347] width 42 height 7
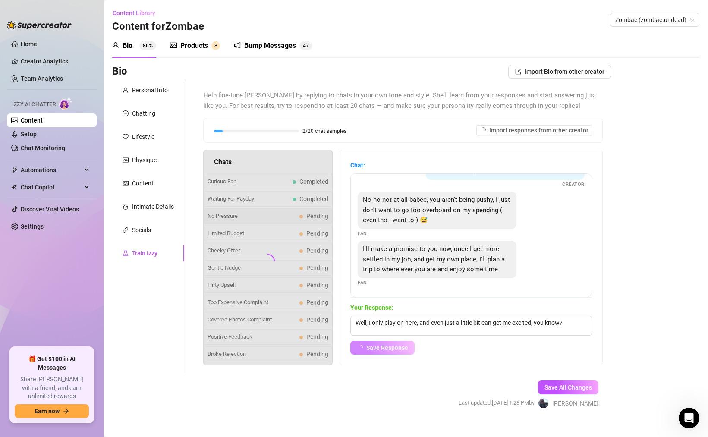
scroll to position [28, 0]
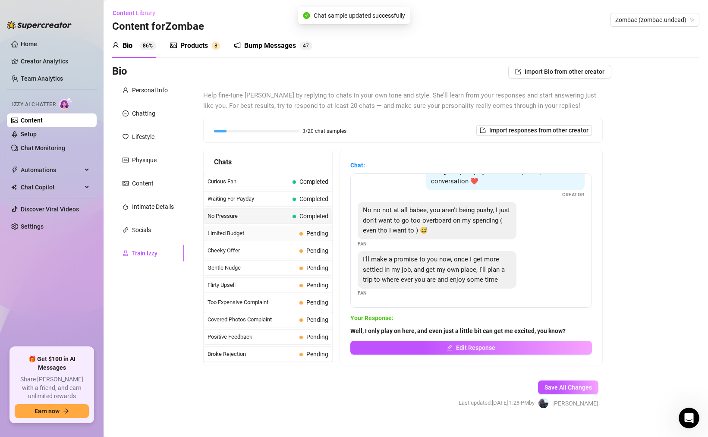
click at [263, 233] on span "Limited Budget" at bounding box center [251, 233] width 88 height 9
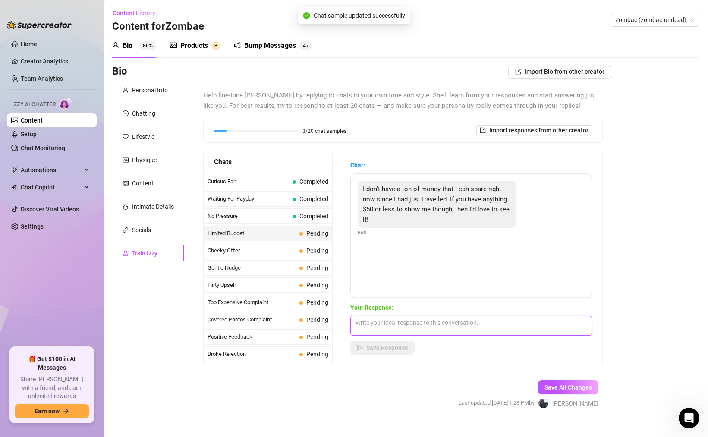
click at [392, 329] on textarea at bounding box center [471, 326] width 242 height 20
paste textarea "I can definitely rock your world for that. One second."
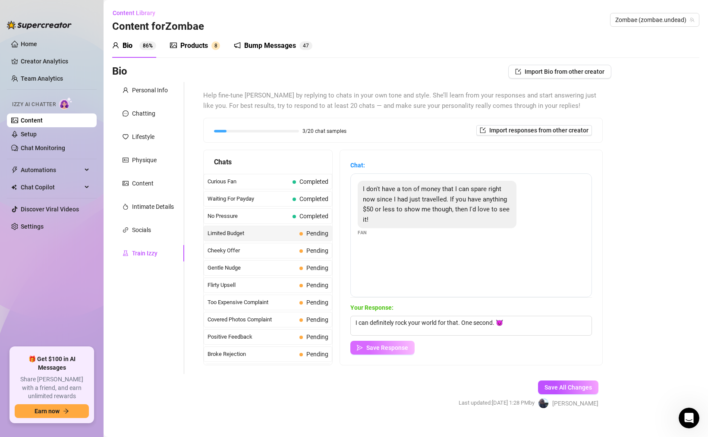
click at [392, 352] on button "Save Response" at bounding box center [382, 348] width 64 height 14
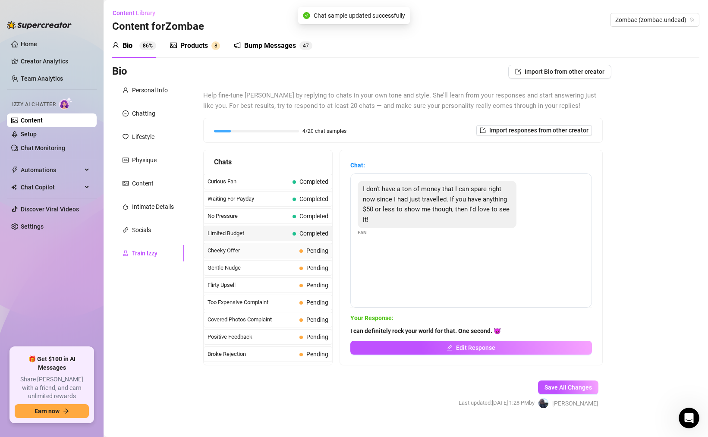
click at [260, 250] on span "Cheeky Offer" at bounding box center [251, 250] width 88 height 9
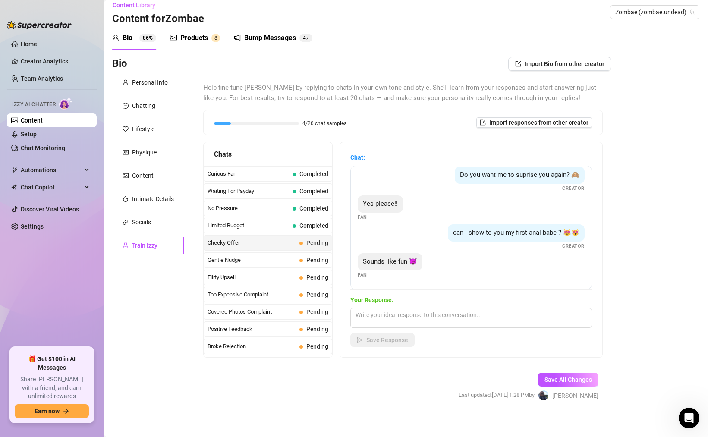
scroll to position [13, 0]
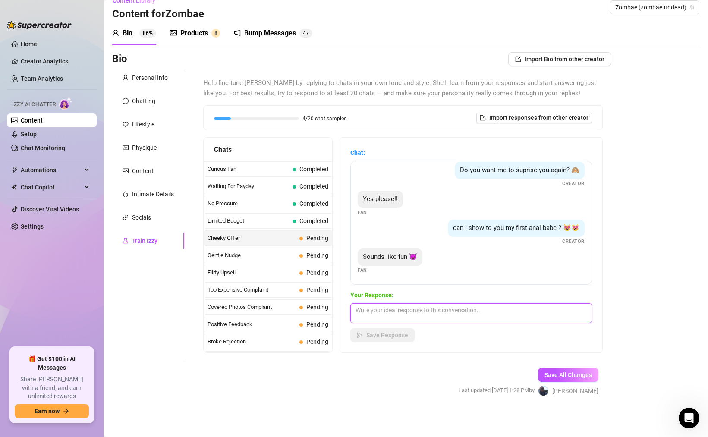
click at [391, 314] on textarea at bounding box center [471, 313] width 242 height 20
paste textarea "Awesome! One second. Here it comes."
click at [396, 332] on span "Save Response" at bounding box center [387, 335] width 42 height 7
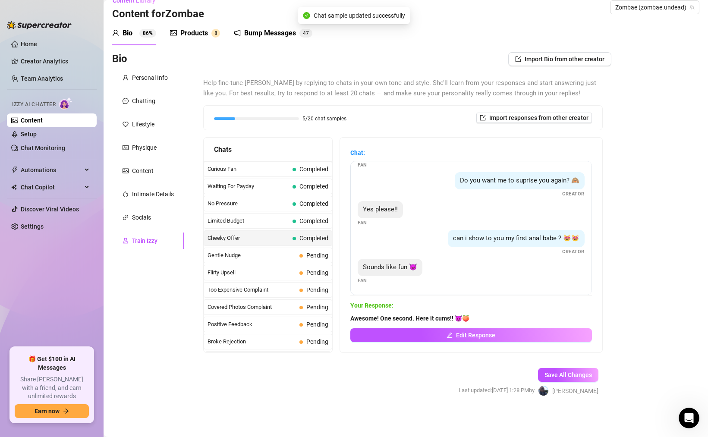
scroll to position [111, 0]
click at [269, 254] on span "Gentle Nudge" at bounding box center [251, 255] width 88 height 9
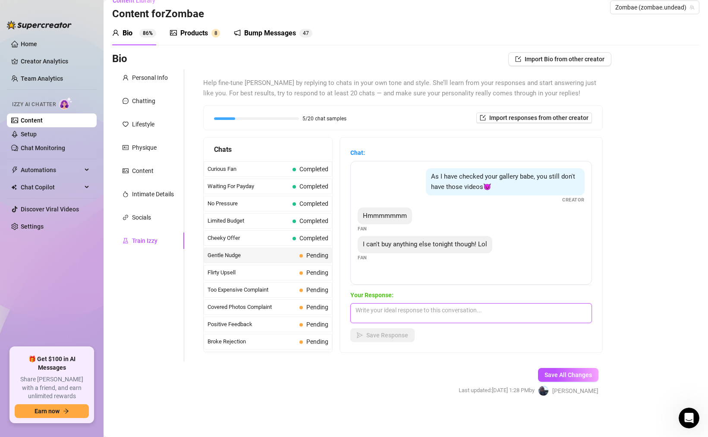
click at [444, 308] on textarea at bounding box center [471, 313] width 242 height 20
paste textarea "Well, good thing I'll be here [DATE], and the day after, and the day after."
paste textarea "Just let me know when you can, and I'll make sure you get it at a discount."
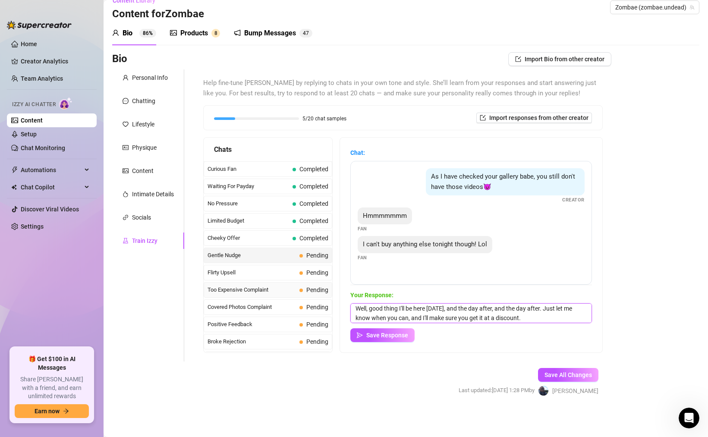
scroll to position [0, 0]
drag, startPoint x: 527, startPoint y: 319, endPoint x: 311, endPoint y: 292, distance: 217.8
click at [311, 292] on div "Chats Curious Fan Completed Waiting For Payday Completed No Pressure Completed …" at bounding box center [402, 245] width 399 height 216
paste textarea "I understand I was gonna offer you a discount to play right now though"
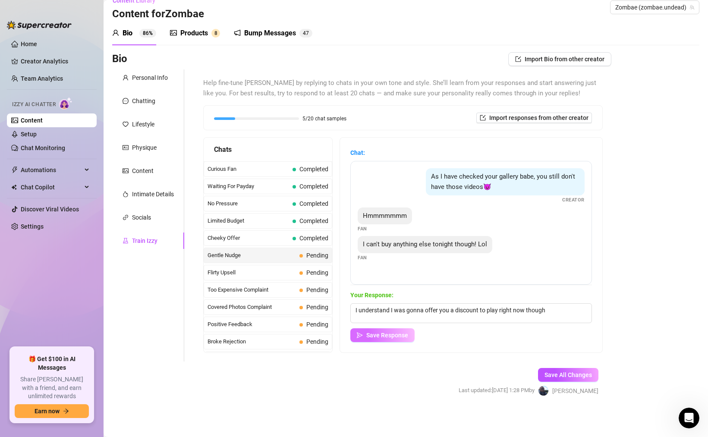
click at [374, 335] on span "Save Response" at bounding box center [387, 335] width 42 height 7
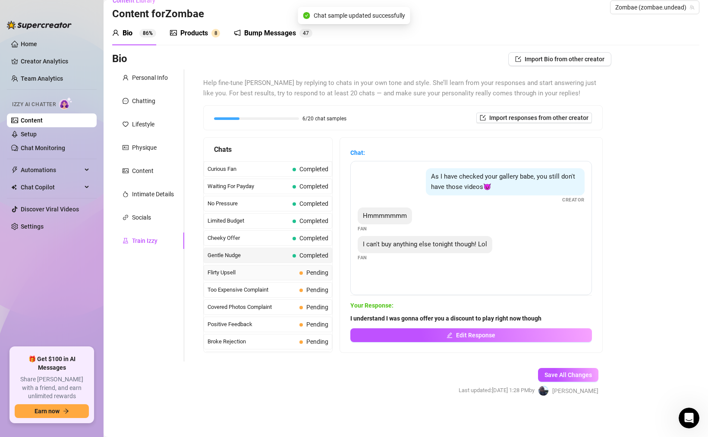
click at [261, 273] on span "Flirty Upsell" at bounding box center [251, 272] width 88 height 9
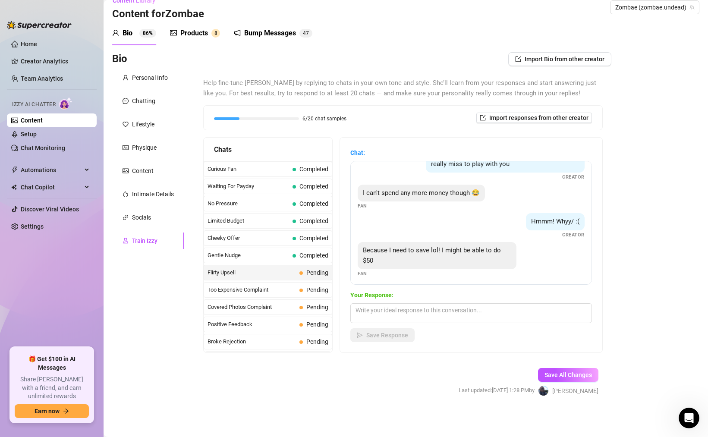
scroll to position [199, 0]
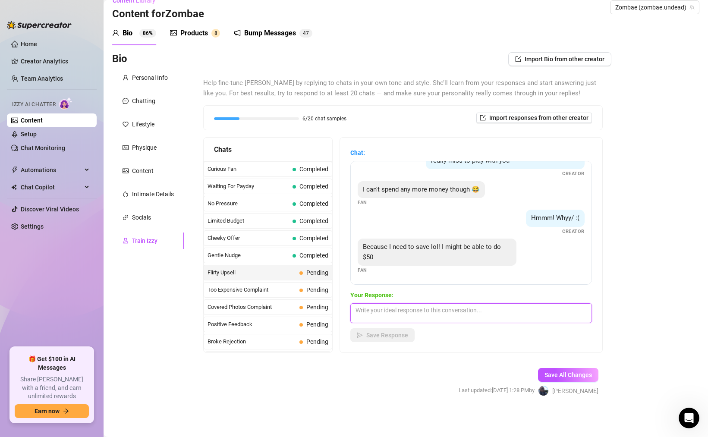
click at [411, 309] on textarea at bounding box center [471, 313] width 242 height 20
paste textarea "NGL, $50 goes a long way."
click at [383, 333] on span "Save Response" at bounding box center [387, 335] width 42 height 7
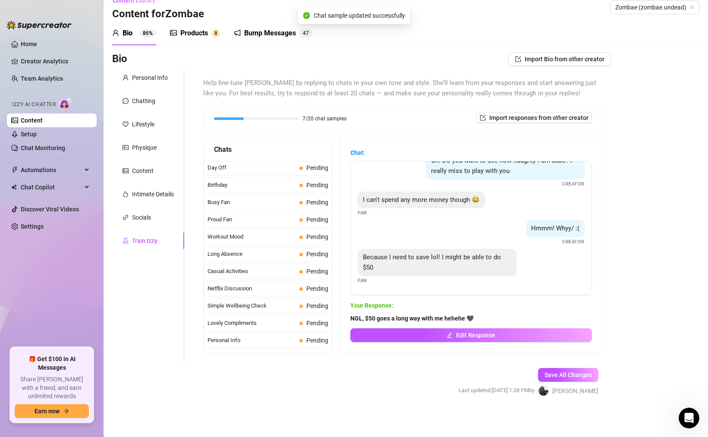
scroll to position [774, 0]
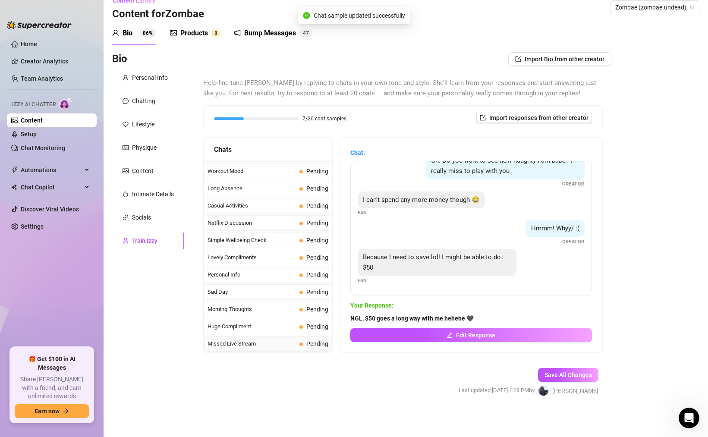
click at [259, 345] on span "Missed Live Stream" at bounding box center [251, 343] width 88 height 9
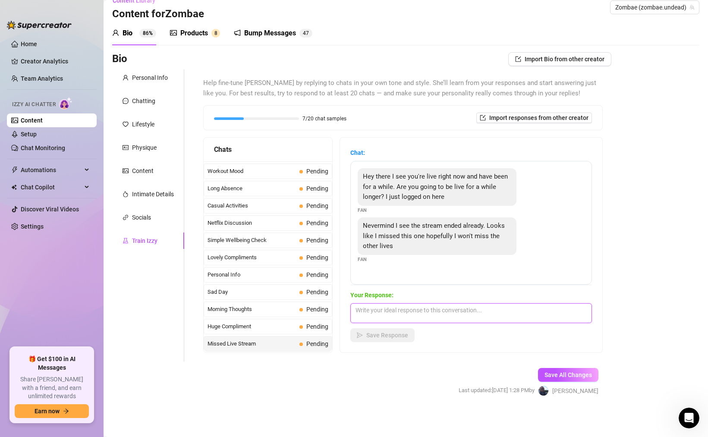
click at [393, 312] on textarea at bounding box center [471, 313] width 242 height 20
paste textarea "Well, you know I have every live saved, so I can send it to you. One second her…"
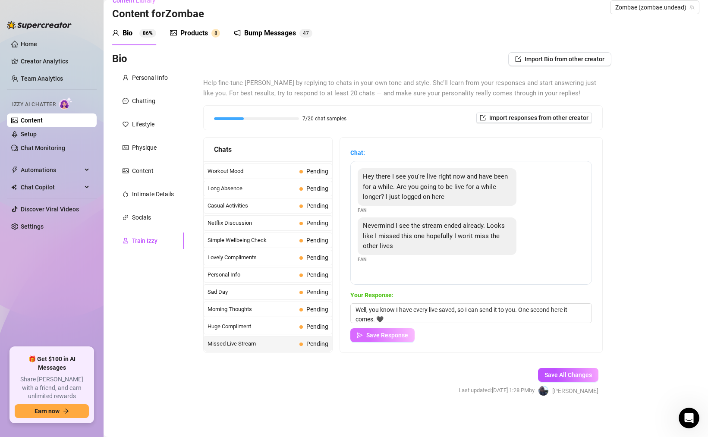
click at [385, 332] on span "Save Response" at bounding box center [387, 335] width 42 height 7
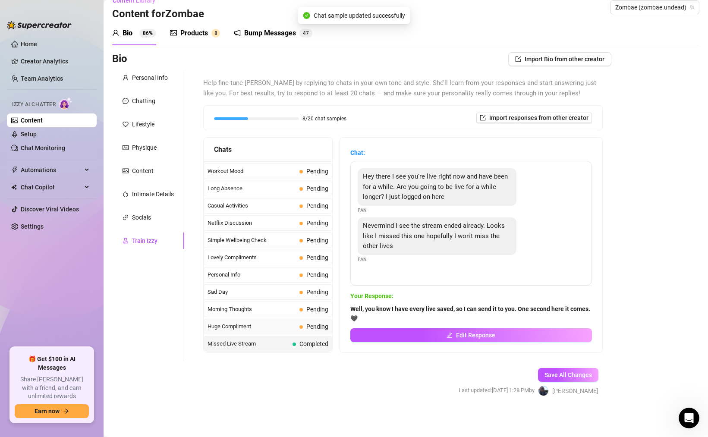
click at [254, 323] on span "Huge Compliment" at bounding box center [251, 326] width 88 height 9
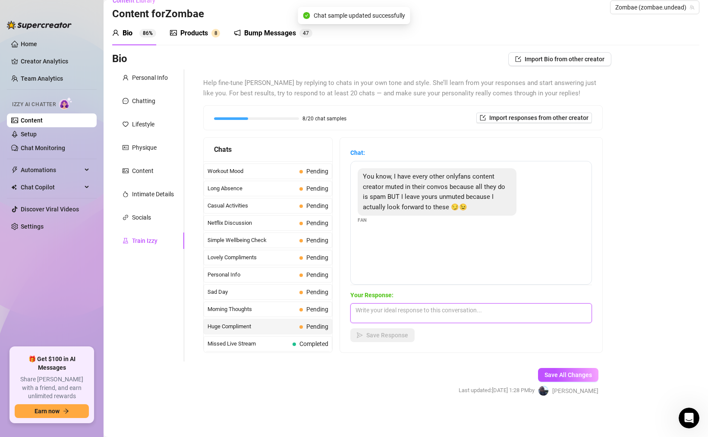
click at [376, 310] on textarea at bounding box center [471, 313] width 242 height 20
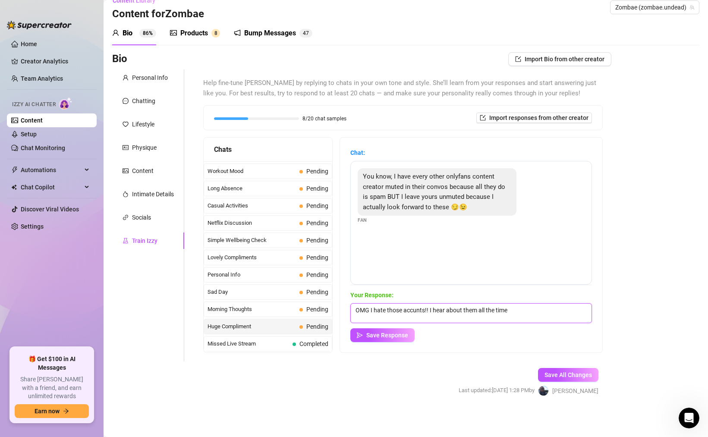
click at [407, 310] on textarea "OMG I hate those accunts!! I hear about them all the time" at bounding box center [471, 313] width 242 height 20
click at [413, 311] on textarea "OMG I hate those accunts!! I hear about them all the time" at bounding box center [471, 313] width 242 height 20
click at [517, 307] on textarea "OMG I hate those accounts!! I hear about them all the time" at bounding box center [471, 313] width 242 height 20
paste textarea "Yeah, I don't like to do that here. I want a real connection."
click at [373, 337] on span "Save Response" at bounding box center [387, 335] width 42 height 7
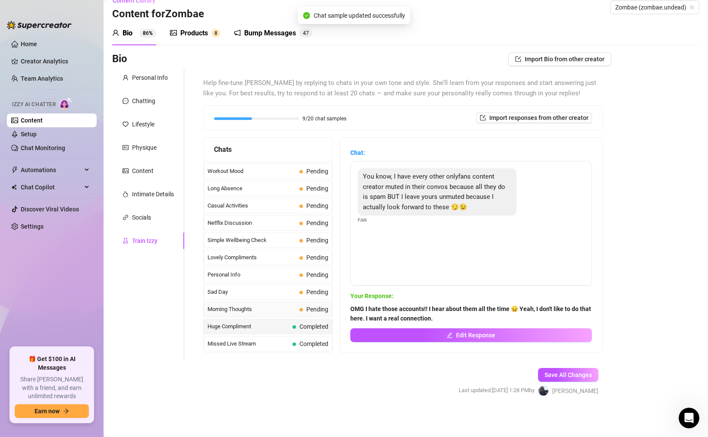
click at [274, 308] on span "Morning Thoughts" at bounding box center [251, 309] width 88 height 9
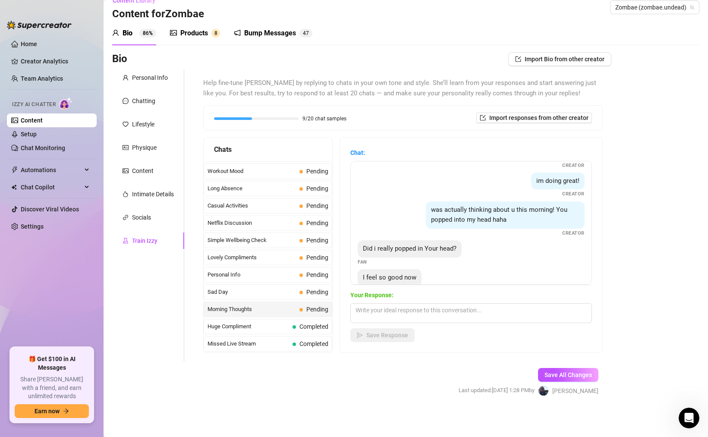
scroll to position [74, 0]
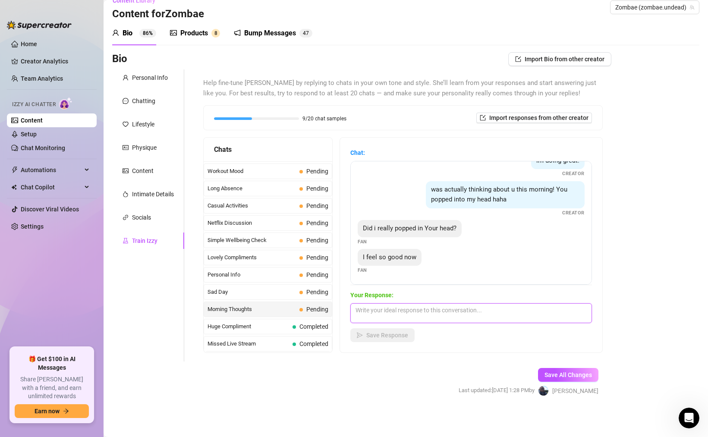
click at [398, 313] on textarea at bounding box center [471, 313] width 242 height 20
paste textarea "Yeah, that's why I messaged you."
click at [372, 338] on span "Save Response" at bounding box center [387, 335] width 42 height 7
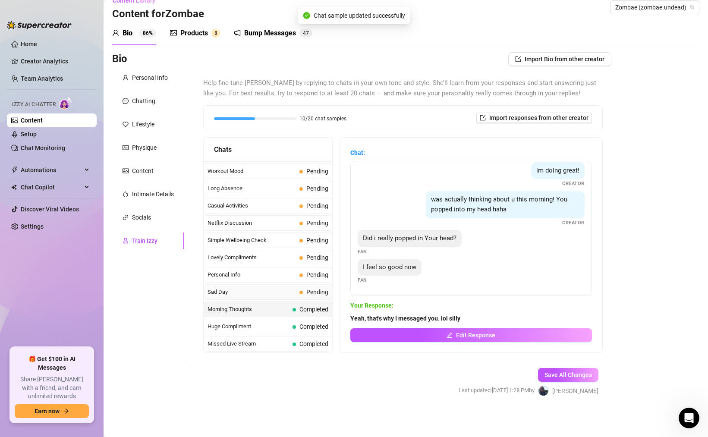
scroll to position [63, 0]
click at [258, 289] on span "Sad Day" at bounding box center [251, 292] width 88 height 9
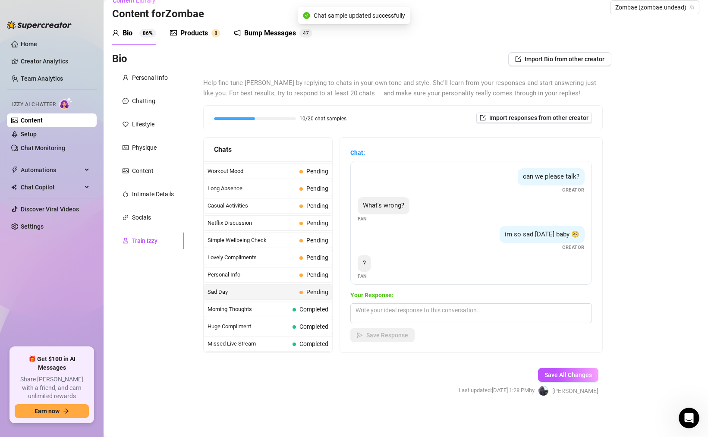
scroll to position [6, 0]
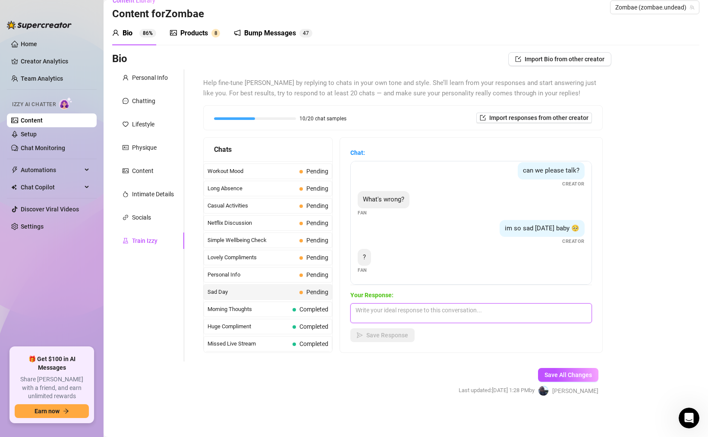
click at [409, 308] on textarea at bounding box center [471, 313] width 242 height 20
paste textarea "Just feeling a little lonely and need someone to talk to who actually wants to …"
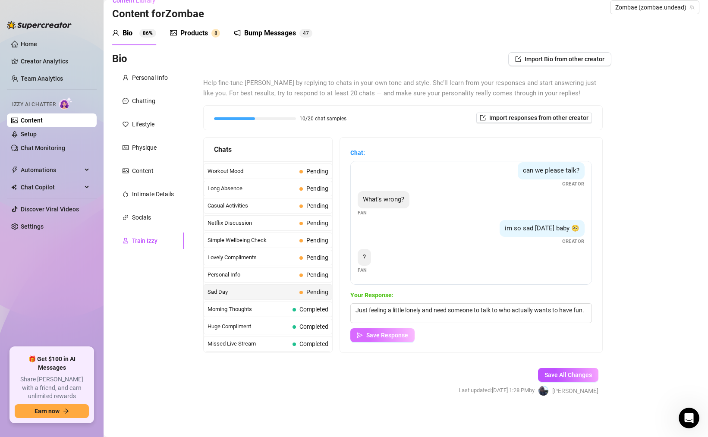
click at [387, 335] on span "Save Response" at bounding box center [387, 335] width 42 height 7
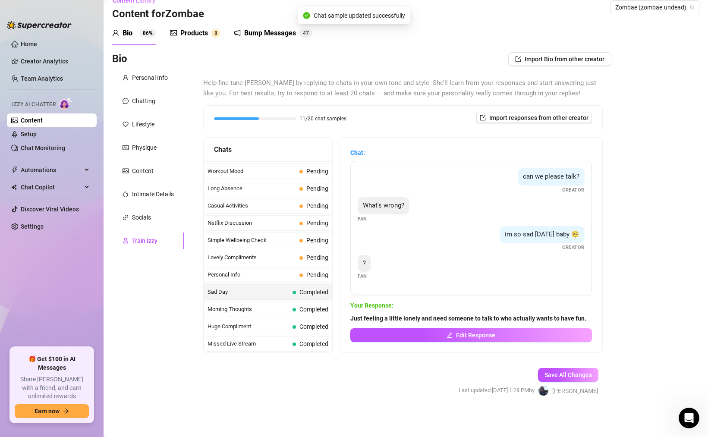
scroll to position [0, 0]
click at [257, 275] on span "Personal Info" at bounding box center [251, 274] width 88 height 9
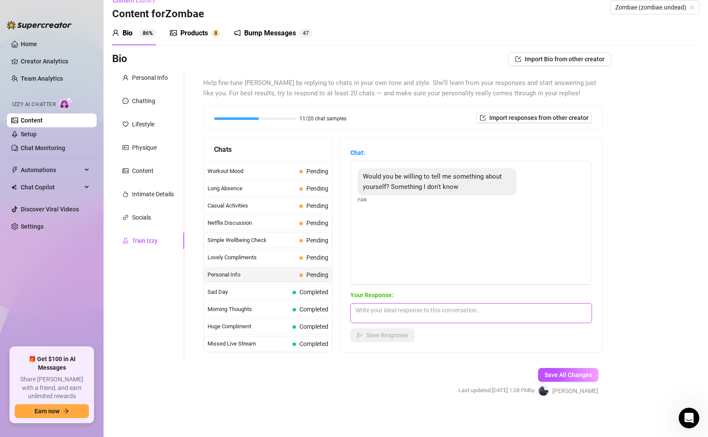
click at [398, 308] on textarea at bounding box center [471, 313] width 242 height 20
paste textarea "Well, I can play the guitar and sing."
click at [384, 321] on textarea "Well, I can play the guitar and sing. did you know that? lol" at bounding box center [471, 313] width 242 height 20
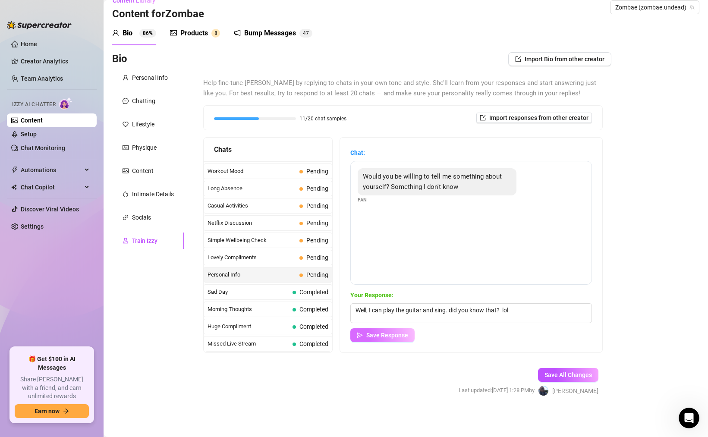
click at [383, 334] on span "Save Response" at bounding box center [387, 335] width 42 height 7
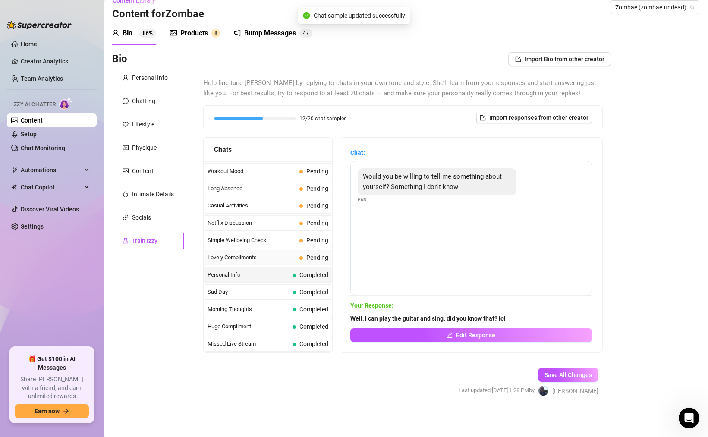
click at [287, 253] on div "Lovely Compliments Pending" at bounding box center [268, 258] width 129 height 16
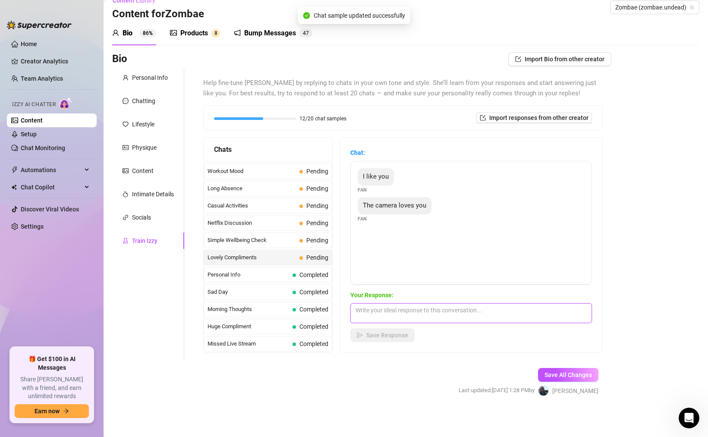
click at [401, 309] on textarea at bounding box center [471, 313] width 242 height 20
paste textarea "I like you too, and I think I love the camera more."
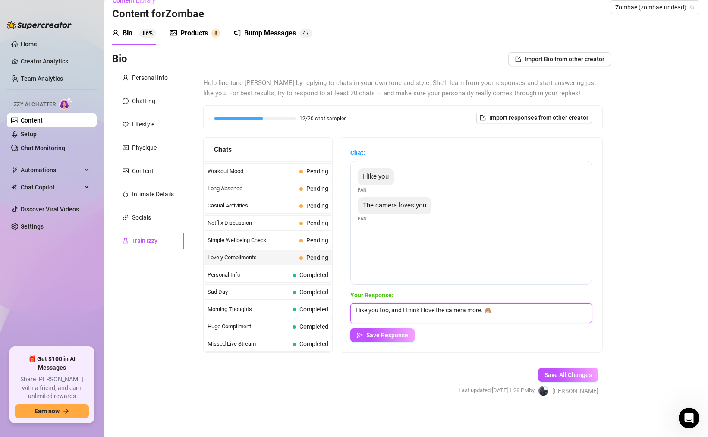
click at [484, 311] on textarea "I like you too, and I think I love the camera more. 🙈" at bounding box center [471, 313] width 242 height 20
click at [399, 333] on span "Save Response" at bounding box center [387, 335] width 42 height 7
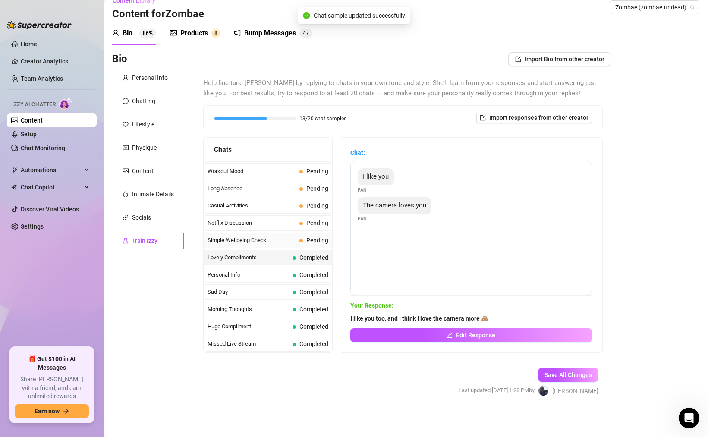
click at [274, 239] on span "Simple Wellbeing Check" at bounding box center [251, 240] width 88 height 9
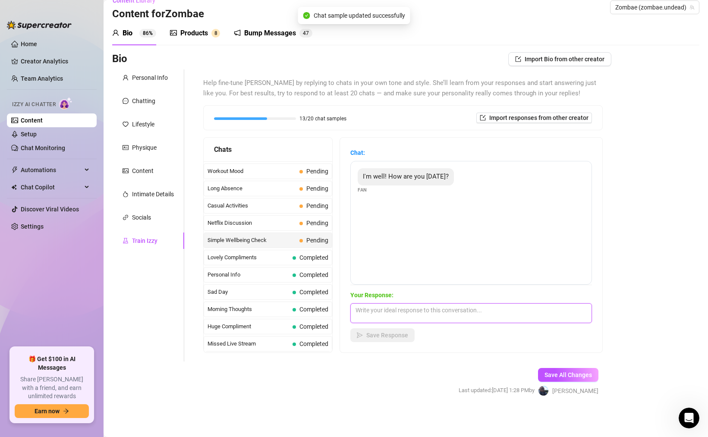
click at [394, 312] on textarea at bounding box center [471, 313] width 242 height 20
paste textarea "I'm doing good. I just got done taking some pictures, and I love how they actua…"
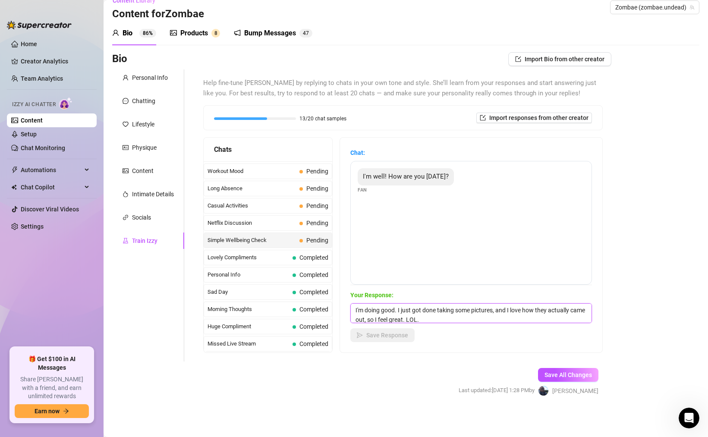
scroll to position [0, 0]
click at [387, 336] on span "Save Response" at bounding box center [387, 335] width 42 height 7
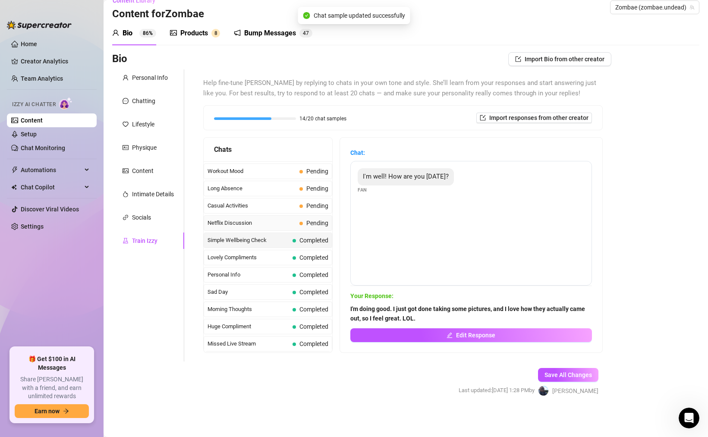
click at [272, 227] on span "Netflix Discussion" at bounding box center [251, 223] width 88 height 9
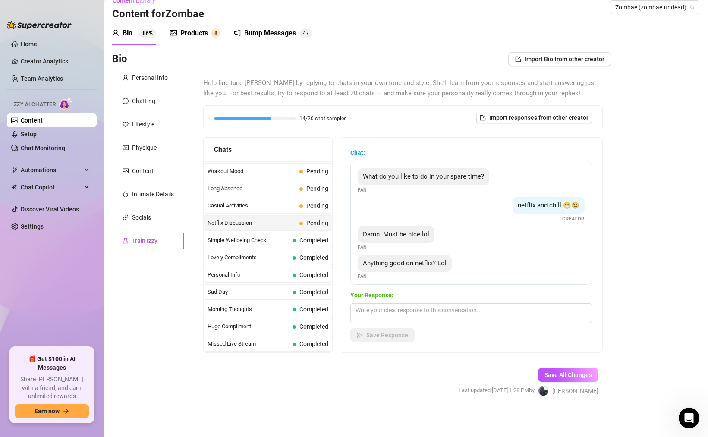
scroll to position [6, 0]
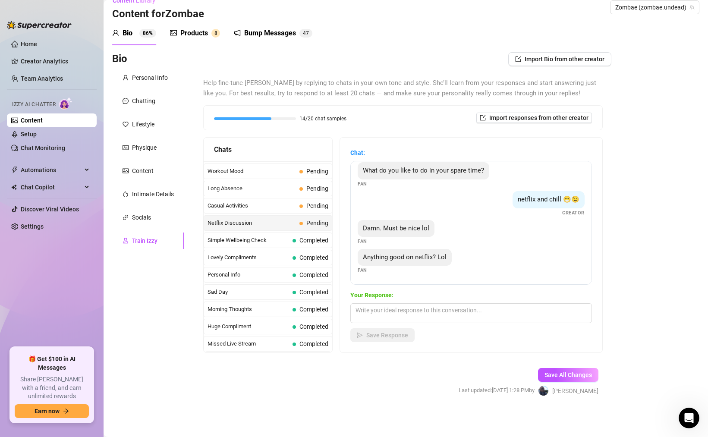
click at [428, 300] on div "Your Response: Save Response" at bounding box center [471, 316] width 242 height 52
click at [419, 310] on textarea at bounding box center [471, 313] width 242 height 20
paste textarea "Basically anything horror."
click at [396, 337] on span "Save Response" at bounding box center [387, 335] width 42 height 7
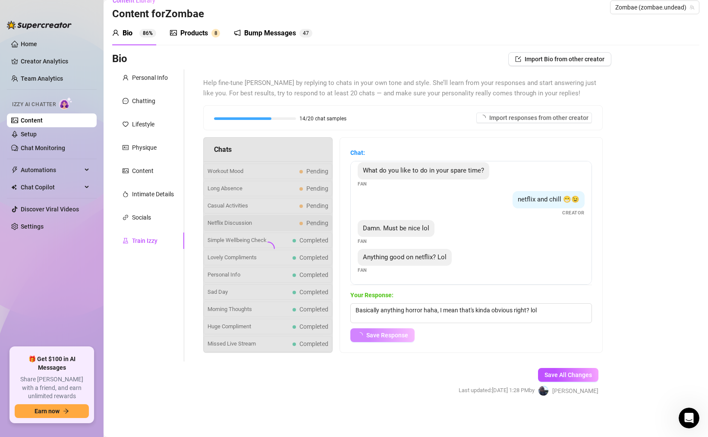
scroll to position [0, 0]
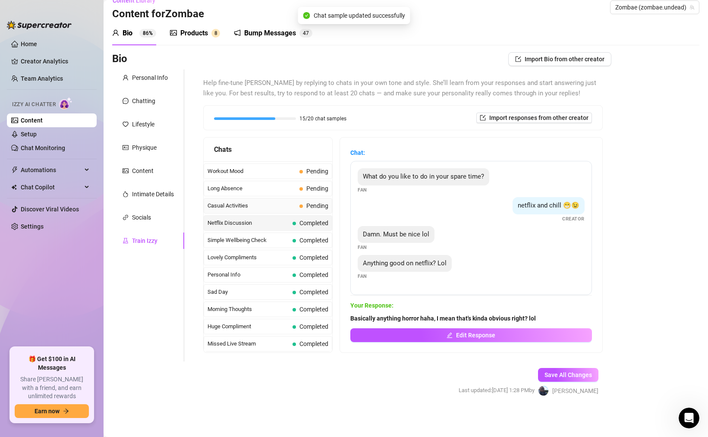
click at [269, 205] on span "Casual Activities" at bounding box center [251, 205] width 88 height 9
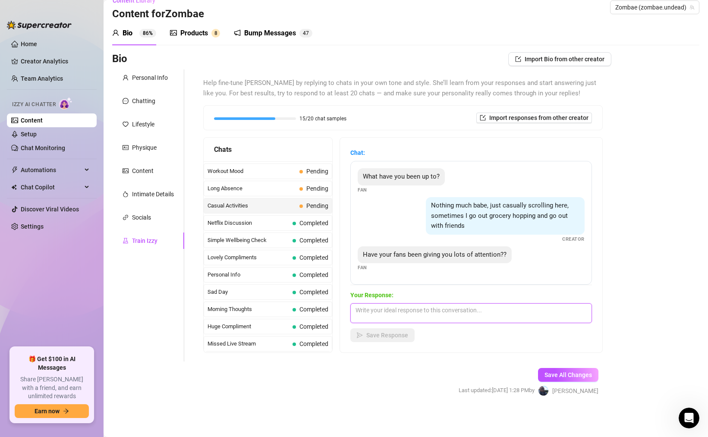
click at [435, 312] on textarea at bounding box center [471, 313] width 242 height 20
paste textarea "I always need more attention, though."
paste textarea "You up for it? You think you can handle it?"
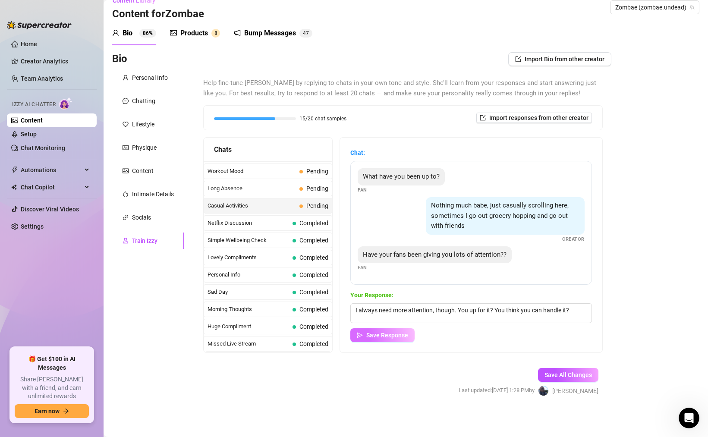
click at [404, 333] on span "Save Response" at bounding box center [387, 335] width 42 height 7
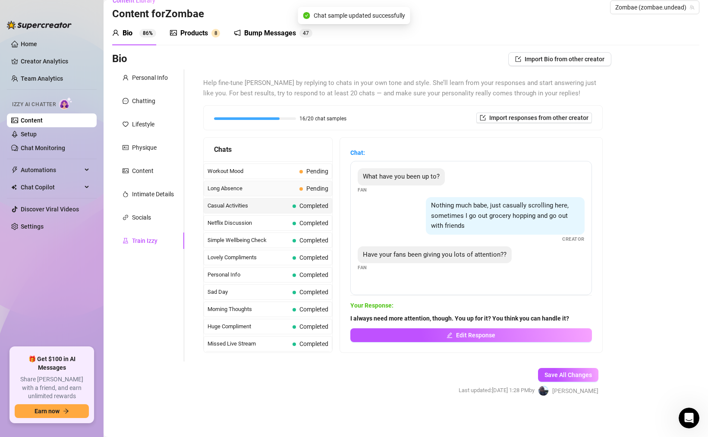
click at [281, 190] on span "Long Absence" at bounding box center [251, 188] width 88 height 9
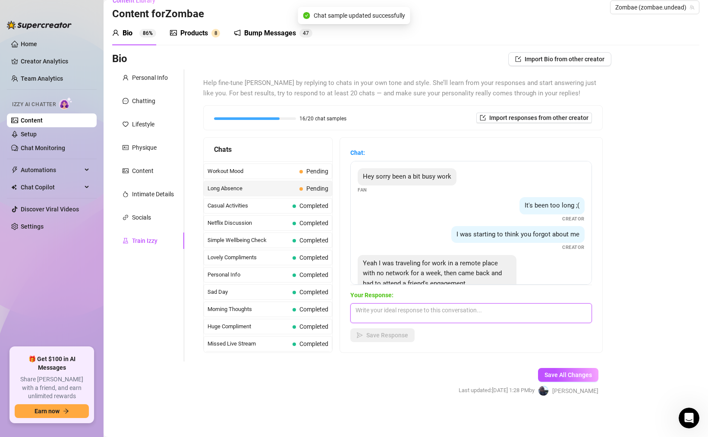
click at [400, 311] on textarea at bounding box center [471, 313] width 242 height 20
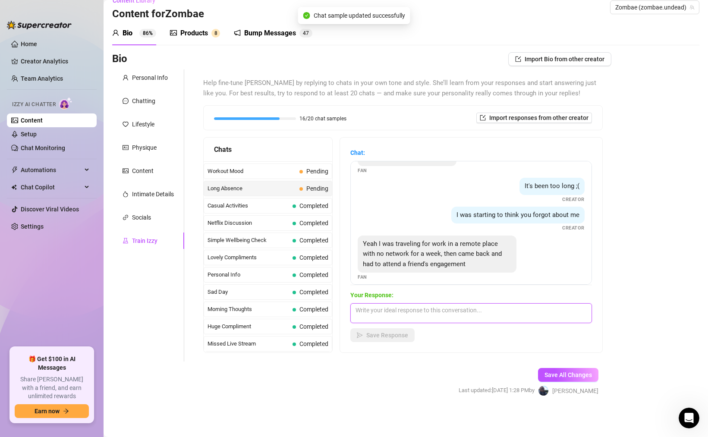
scroll to position [26, 0]
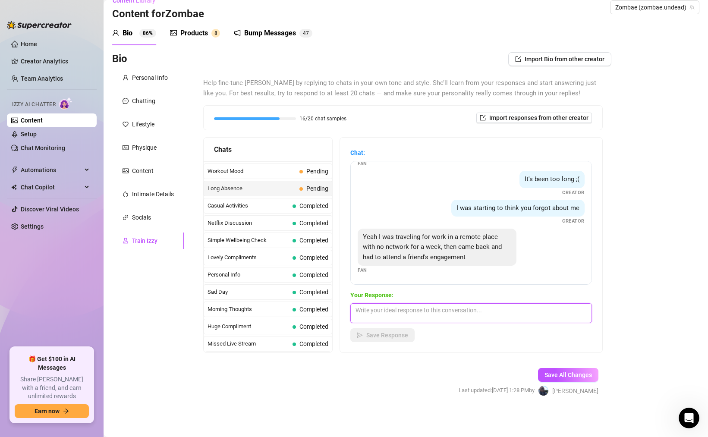
click at [413, 315] on textarea at bounding box center [471, 313] width 242 height 20
paste textarea "Sometimes I wish I could get a mental reset or a break. But what I usually do f…"
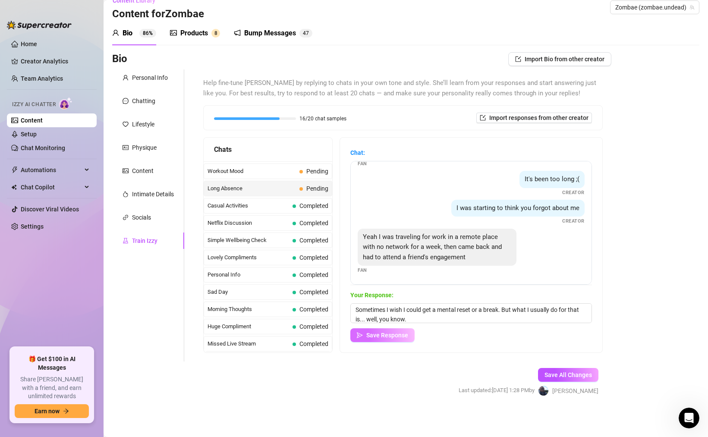
click at [386, 336] on span "Save Response" at bounding box center [387, 335] width 42 height 7
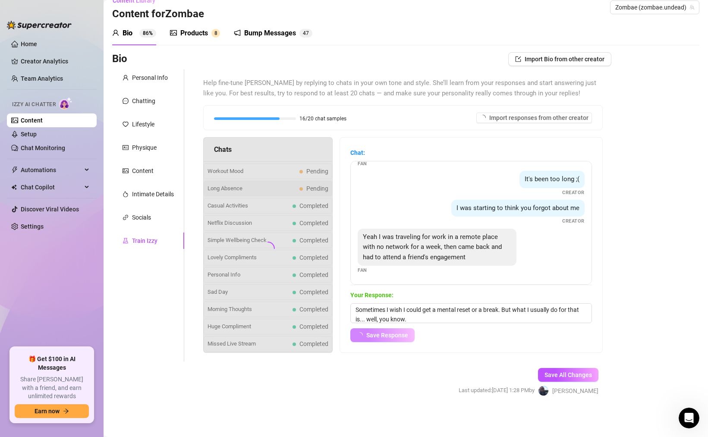
scroll to position [25, 0]
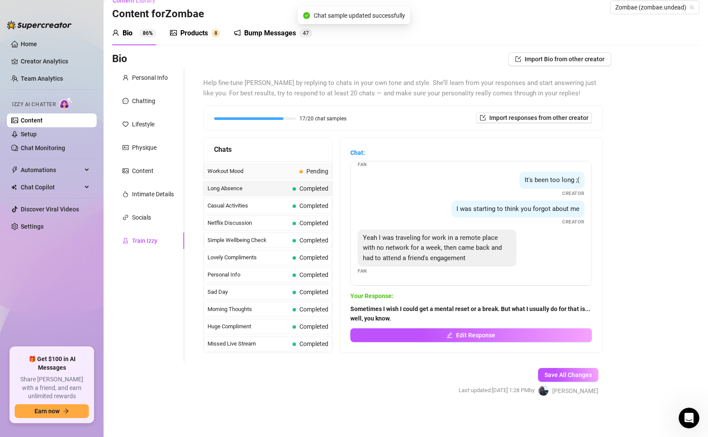
click at [271, 175] on span "Workout Mood" at bounding box center [251, 171] width 88 height 9
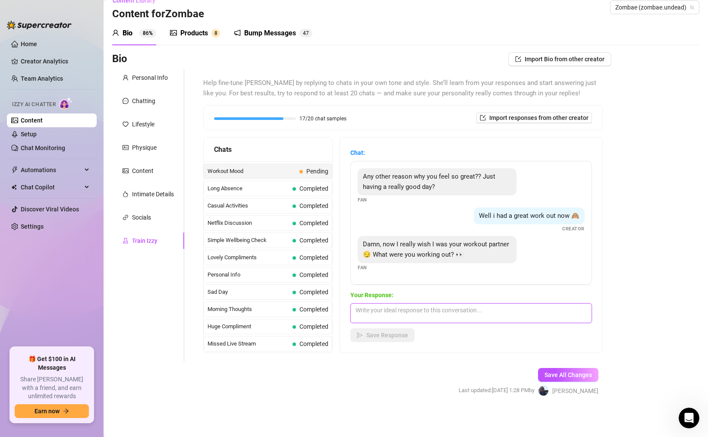
click at [402, 309] on textarea at bounding box center [471, 313] width 242 height 20
paste textarea "I work out this ass every single day. At least 90 minutes on the stairmaster. Y…"
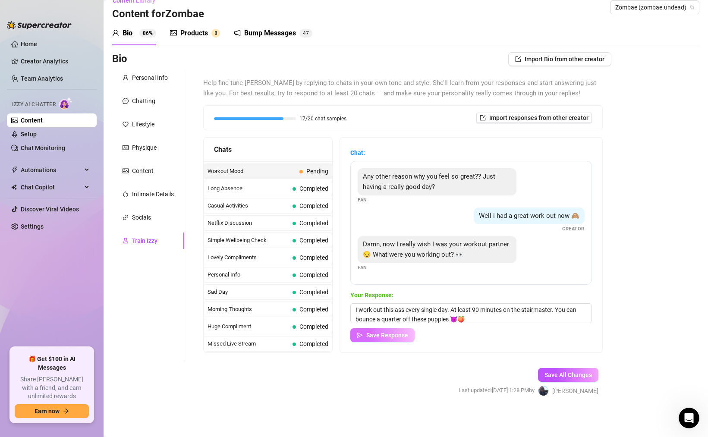
click at [392, 334] on span "Save Response" at bounding box center [387, 335] width 42 height 7
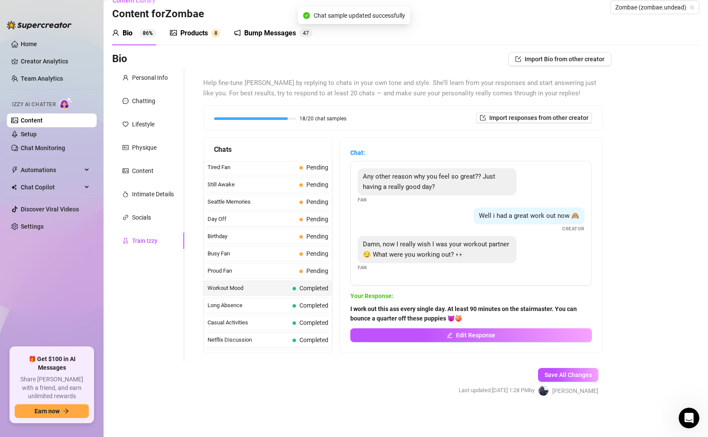
scroll to position [646, 0]
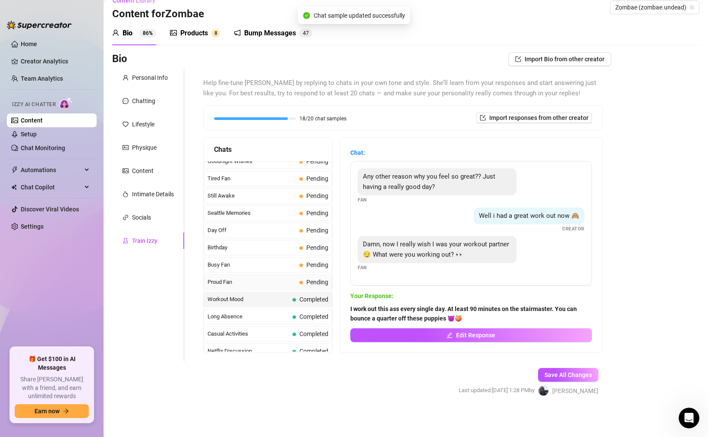
click at [261, 284] on span "Proud Fan" at bounding box center [251, 282] width 88 height 9
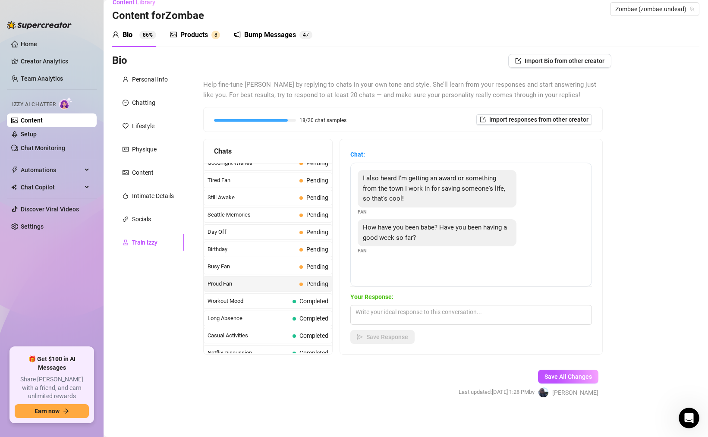
scroll to position [13, 0]
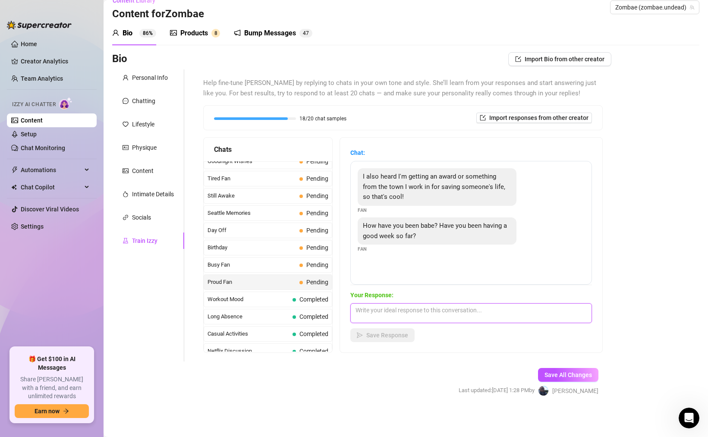
click at [464, 308] on textarea at bounding box center [471, 313] width 242 height 20
click at [437, 312] on textarea at bounding box center [471, 313] width 242 height 20
paste textarea "Okay, you have to tell me the story."
paste textarea "You can't just say that and move on, lol."
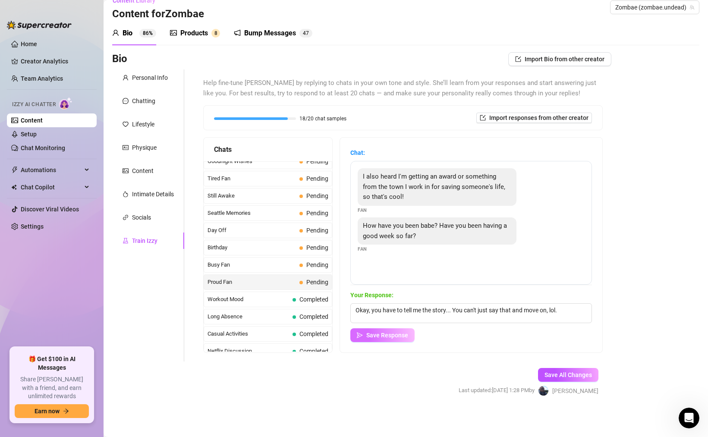
click at [388, 338] on span "Save Response" at bounding box center [387, 335] width 42 height 7
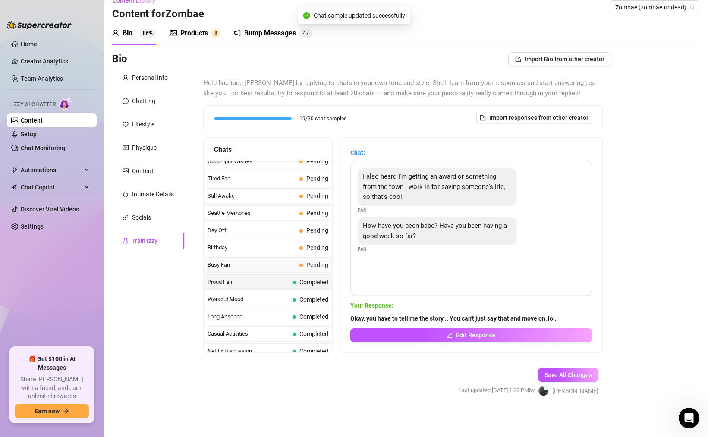
click at [269, 267] on span "Busy Fan" at bounding box center [251, 265] width 88 height 9
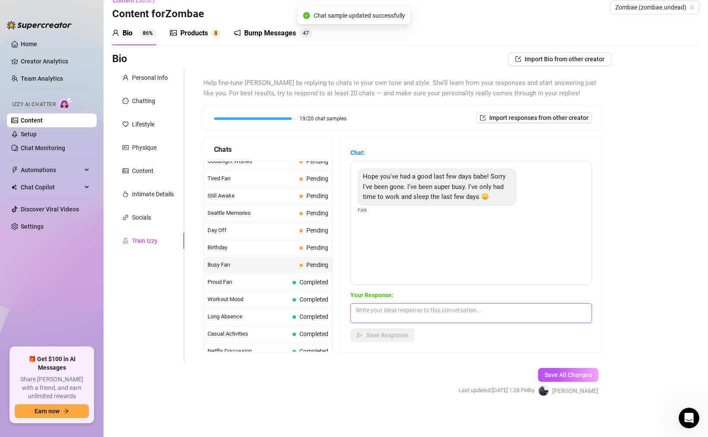
click at [405, 308] on textarea at bounding box center [471, 313] width 242 height 20
paste textarea "Well, you're here now. You got time for me?"
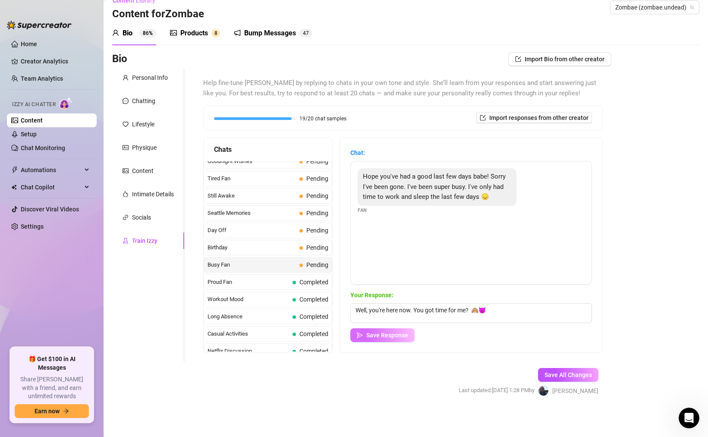
click at [408, 334] on button "Save Response" at bounding box center [382, 335] width 64 height 14
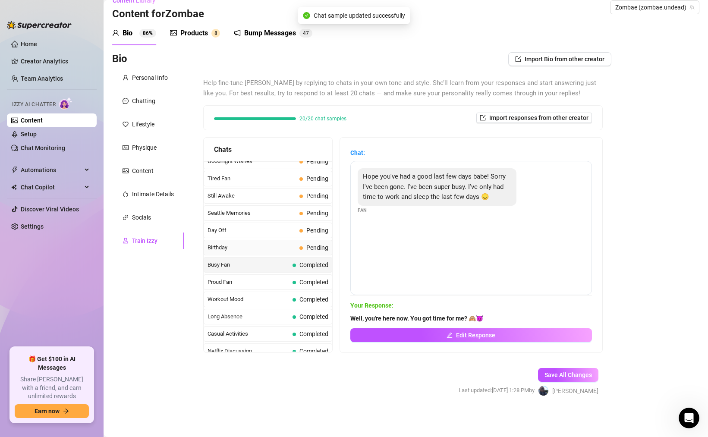
click at [274, 247] on span "Birthday" at bounding box center [251, 247] width 88 height 9
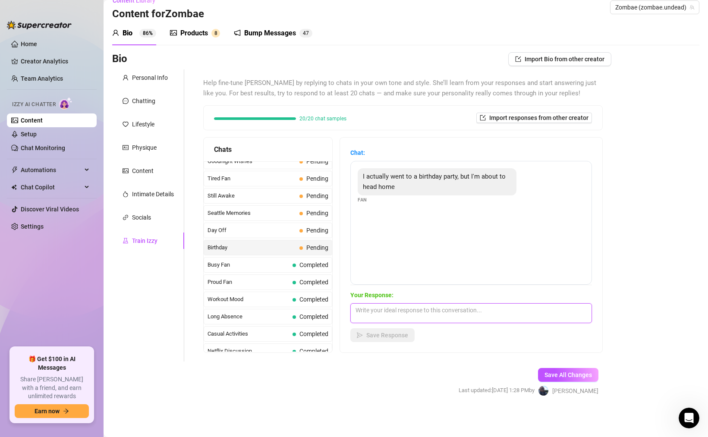
click at [410, 313] on textarea at bounding box center [471, 313] width 242 height 20
paste textarea "Hopefully it was an adult birthday party lol."
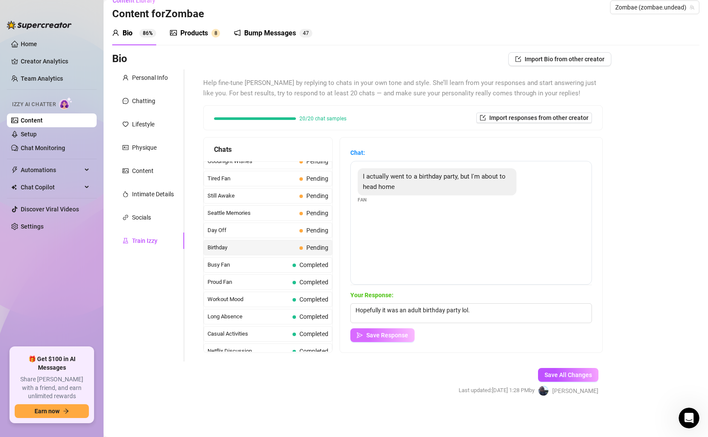
click at [392, 333] on span "Save Response" at bounding box center [387, 335] width 42 height 7
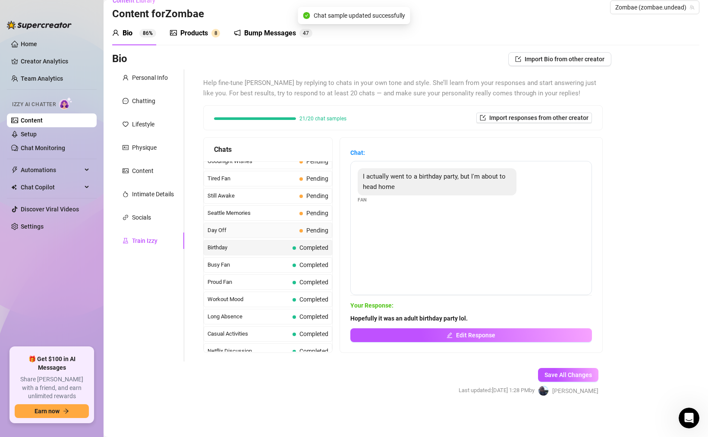
click at [262, 229] on span "Day Off" at bounding box center [251, 230] width 88 height 9
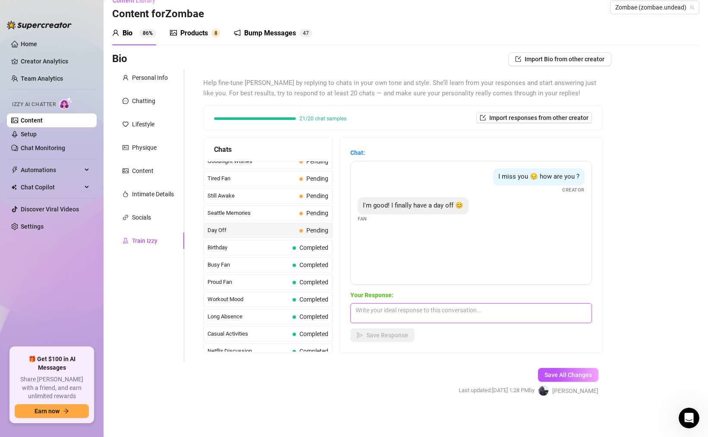
click at [409, 312] on textarea at bounding box center [471, 313] width 242 height 20
paste textarea "Aw, a day off to spend with me?"
click at [401, 330] on button "Save Response" at bounding box center [382, 335] width 64 height 14
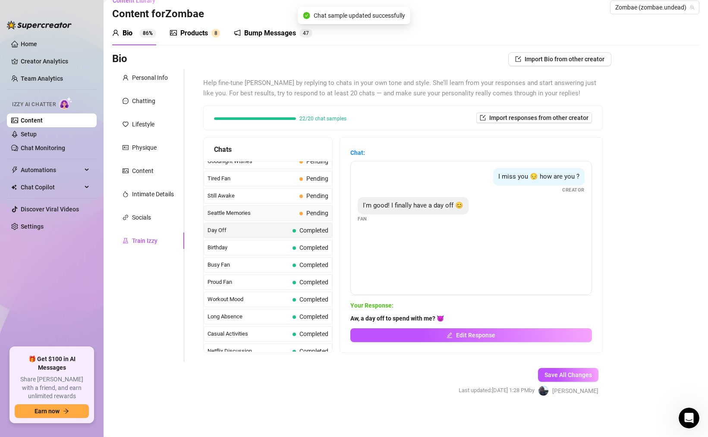
click at [267, 214] on span "Seattle Memories" at bounding box center [251, 213] width 88 height 9
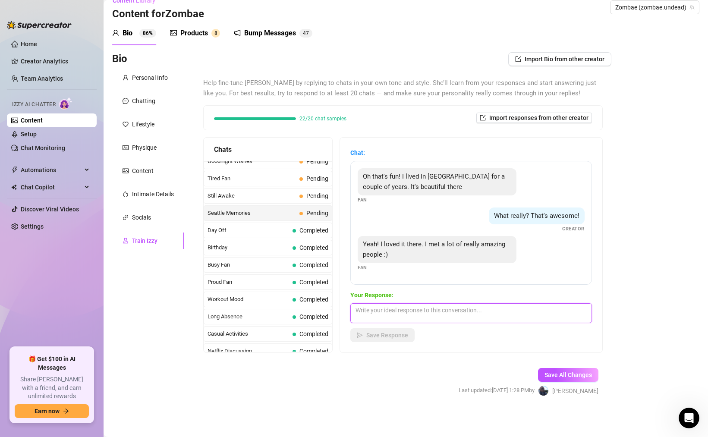
click at [396, 309] on textarea at bounding box center [471, 313] width 242 height 20
paste textarea "Well, don't you mean, "I'm probably the most amazing person that you've met?""
click at [417, 310] on textarea "Well, don't you mean, "I'm probably the most amazing person that you've met?" 😈" at bounding box center [471, 313] width 242 height 20
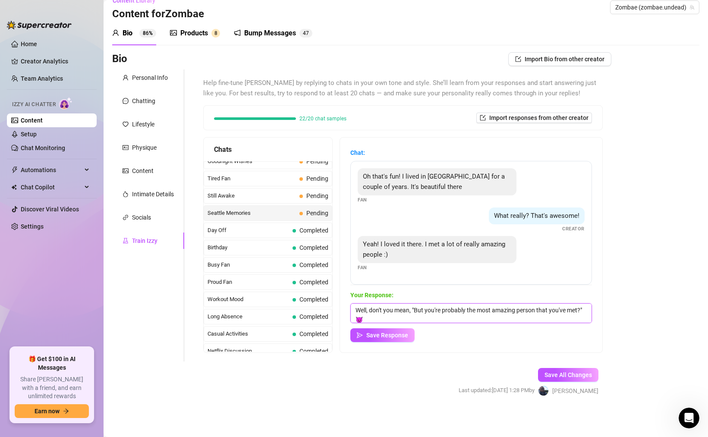
click at [559, 310] on textarea "Well, don't you mean, "But you're probably the most amazing person that you've …" at bounding box center [471, 313] width 242 height 20
click at [582, 310] on textarea "Well, don't you mean, "But you're probably the most amazing person that I've me…" at bounding box center [471, 313] width 242 height 20
click at [397, 333] on span "Save Response" at bounding box center [387, 335] width 42 height 7
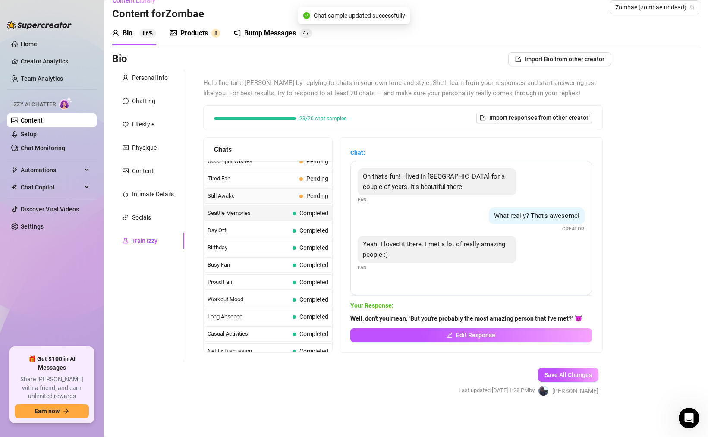
click at [271, 197] on span "Still Awake" at bounding box center [251, 195] width 88 height 9
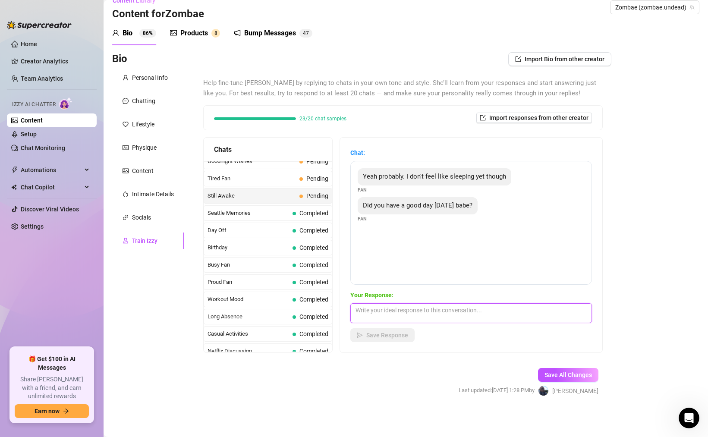
click at [414, 315] on textarea at bounding box center [471, 313] width 242 height 20
paste textarea "I had a pretty low-key day"
paste textarea "and honestly, I don't like to"
drag, startPoint x: 477, startPoint y: 309, endPoint x: 528, endPoint y: 311, distance: 50.9
click at [526, 311] on textarea "I had a pretty low-key day and honestly, I don't like to" at bounding box center [471, 313] width 242 height 20
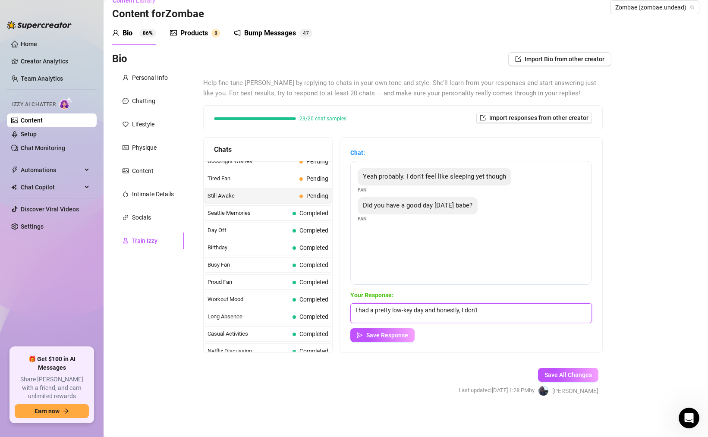
paste textarea "really feel like sleeping now. Want to have some fun?"
drag, startPoint x: 399, startPoint y: 337, endPoint x: 506, endPoint y: 314, distance: 109.8
click at [504, 314] on div "Your Response: I had a pretty low-key day and honestly, I don't really feel lik…" at bounding box center [471, 316] width 242 height 52
click at [552, 308] on textarea "I had a pretty low-key day and honestly, I don't really feel like sleeping now.…" at bounding box center [471, 313] width 242 height 20
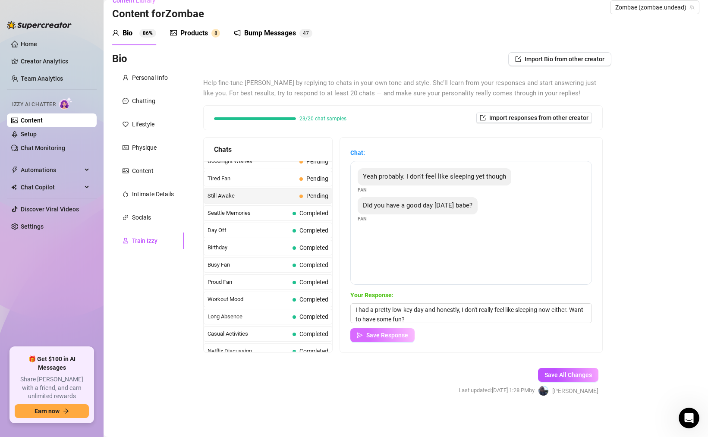
click at [394, 330] on button "Save Response" at bounding box center [382, 335] width 64 height 14
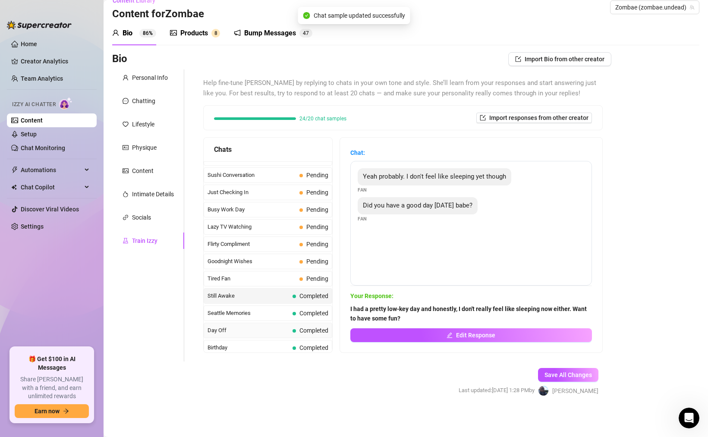
scroll to position [554, 0]
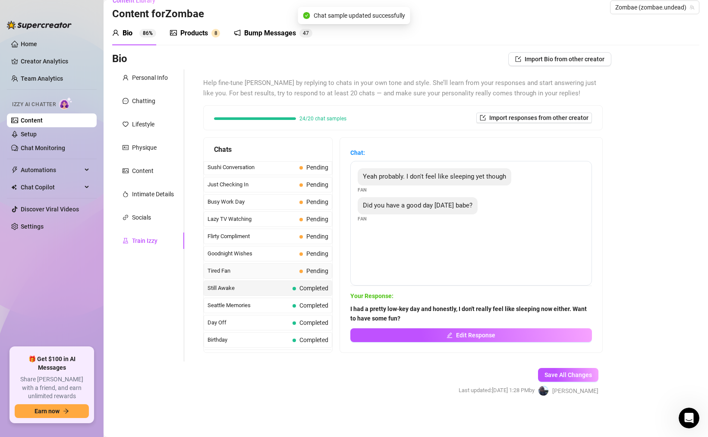
click at [267, 271] on span "Tired Fan" at bounding box center [251, 271] width 88 height 9
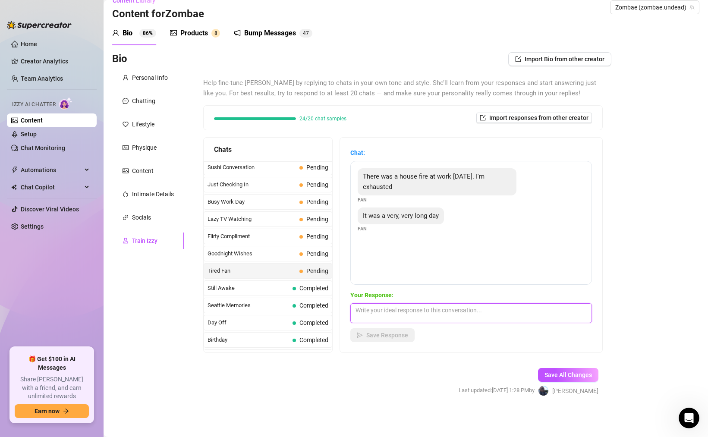
click at [391, 310] on textarea at bounding box center [471, 313] width 242 height 20
paste textarea "I bet I know what could wake you up a little bit."
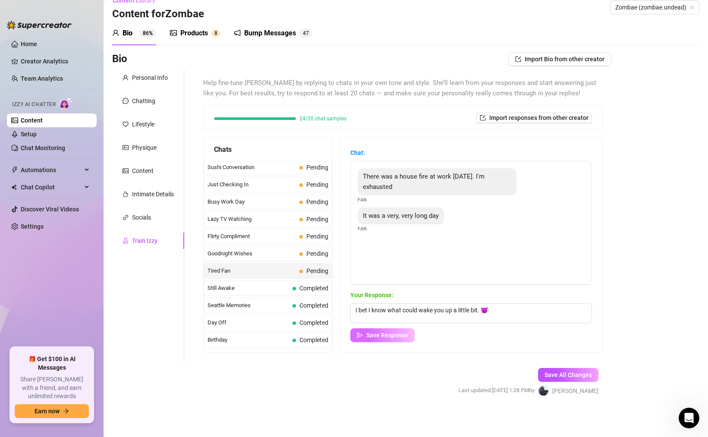
click at [389, 334] on span "Save Response" at bounding box center [387, 335] width 42 height 7
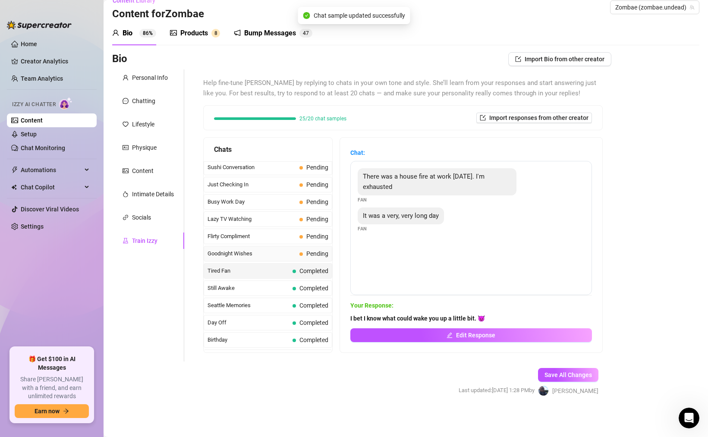
click at [266, 257] on span "Goodnight Wishes" at bounding box center [251, 253] width 88 height 9
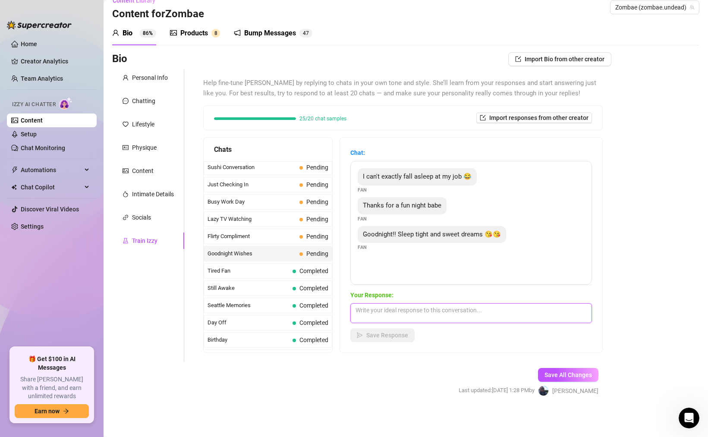
click at [398, 317] on textarea at bounding box center [471, 313] width 242 height 20
paste textarea "You're so very welcome. You know I'm always here and ready to play."
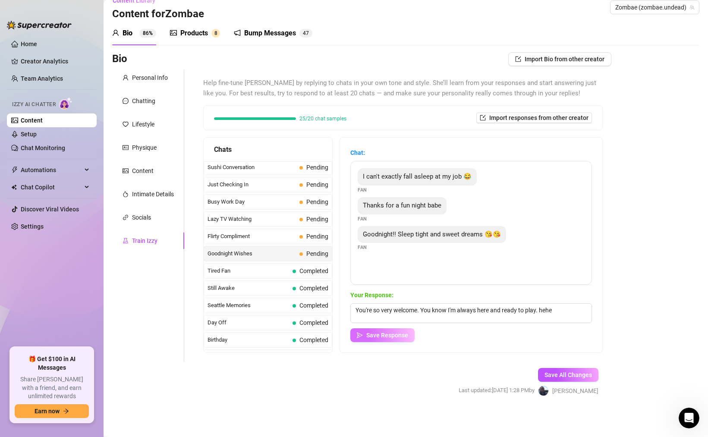
click at [411, 330] on button "Save Response" at bounding box center [382, 335] width 64 height 14
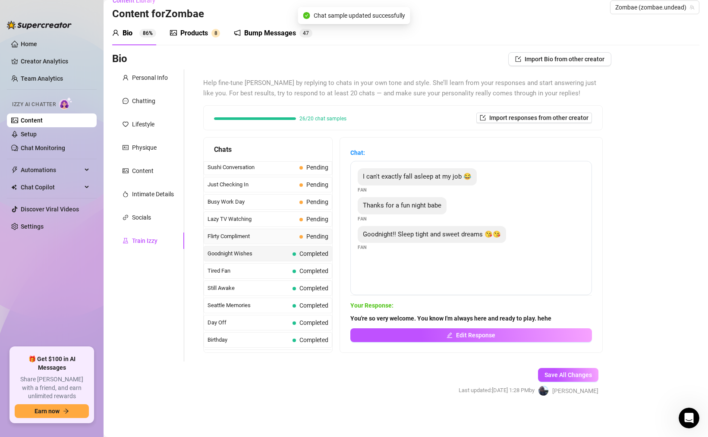
click at [270, 235] on span "Flirty Compliment" at bounding box center [251, 236] width 88 height 9
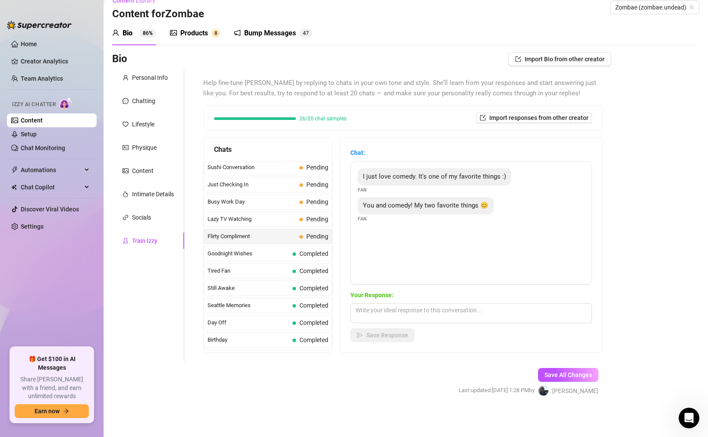
click at [420, 299] on span "Your Response:" at bounding box center [471, 294] width 242 height 9
click at [412, 308] on textarea at bounding box center [471, 313] width 242 height 20
paste textarea "You know I'm funny, right?"
click at [400, 337] on span "Save Response" at bounding box center [387, 335] width 42 height 7
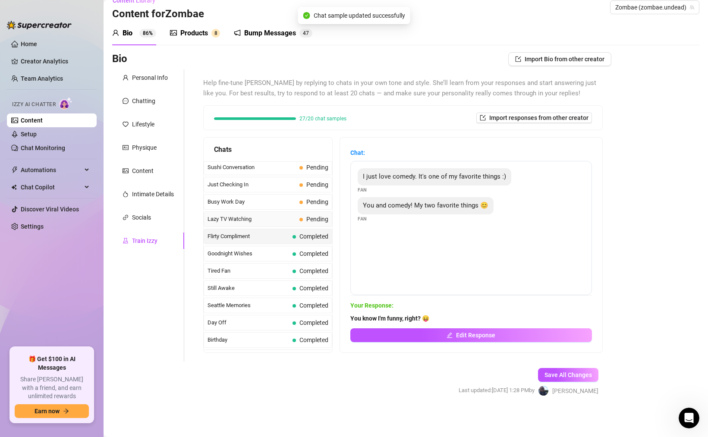
click at [286, 223] on span "Lazy TV Watching" at bounding box center [251, 219] width 88 height 9
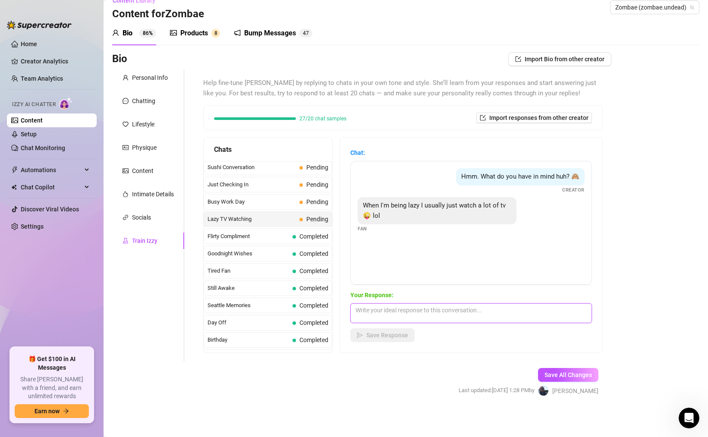
click at [383, 314] on textarea at bounding box center [471, 313] width 242 height 20
paste textarea "Oh, yeah, what kind of TV or what kind of shows I mean?"
paste textarea "I'm usually down to Netflix and chill"
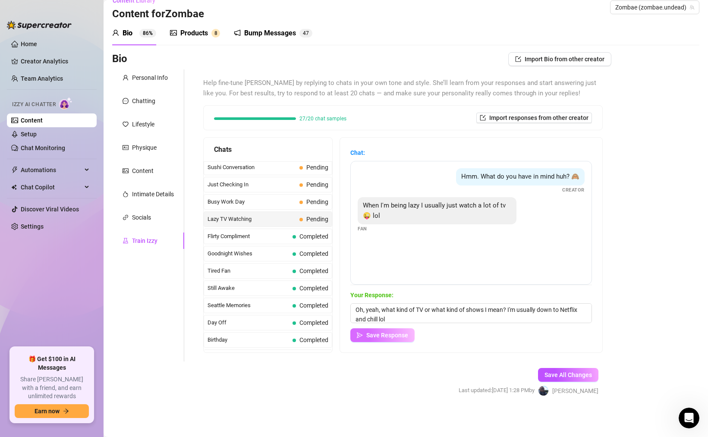
click at [371, 332] on span "Save Response" at bounding box center [387, 335] width 42 height 7
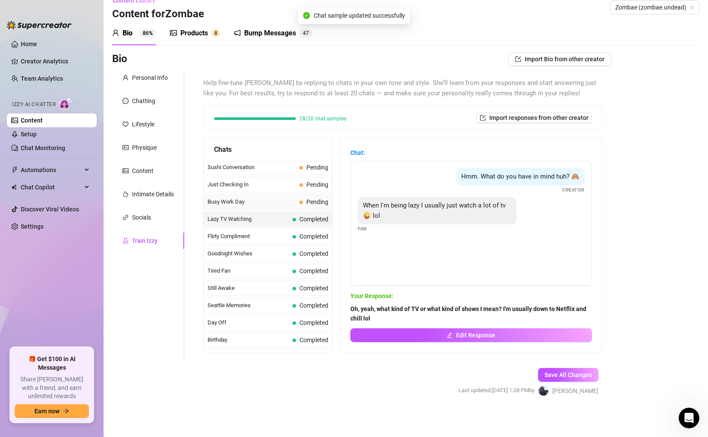
click at [249, 204] on span "Busy Work Day" at bounding box center [251, 202] width 88 height 9
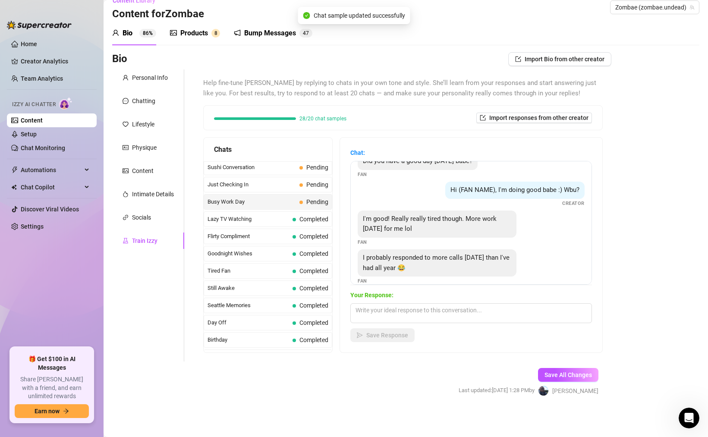
scroll to position [26, 0]
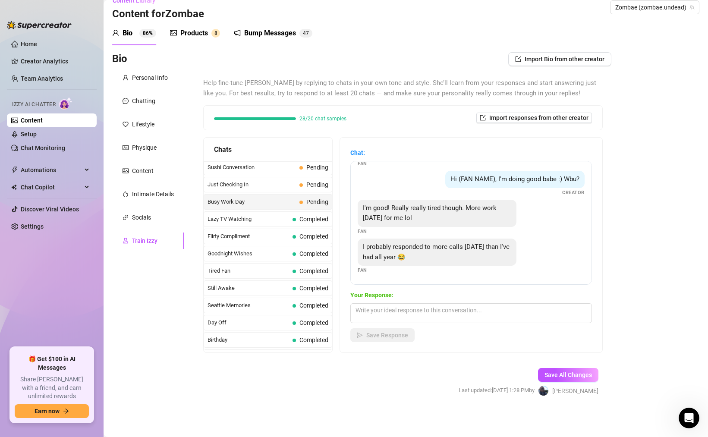
click at [423, 299] on span "Your Response:" at bounding box center [471, 294] width 242 height 9
click at [423, 308] on textarea at bounding box center [471, 313] width 242 height 20
paste textarea "What I wouldn't give to snuggle up and chill."
click at [380, 337] on span "Save Response" at bounding box center [387, 335] width 42 height 7
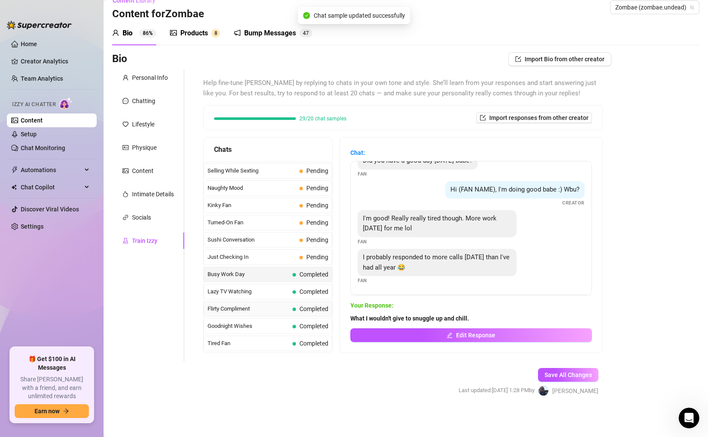
scroll to position [467, 0]
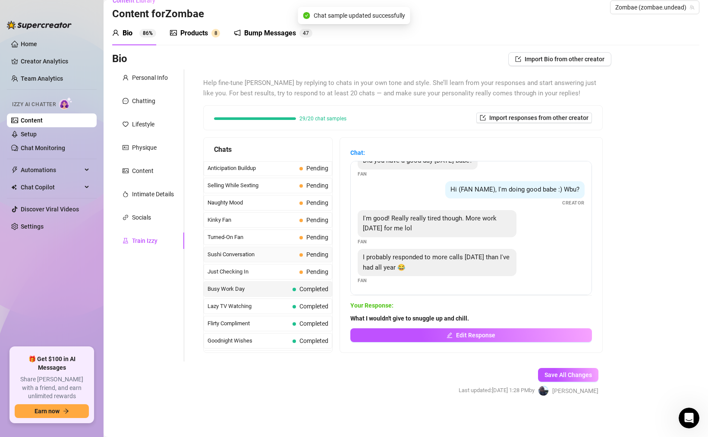
click at [264, 262] on div "Sushi Conversation Pending" at bounding box center [268, 255] width 129 height 16
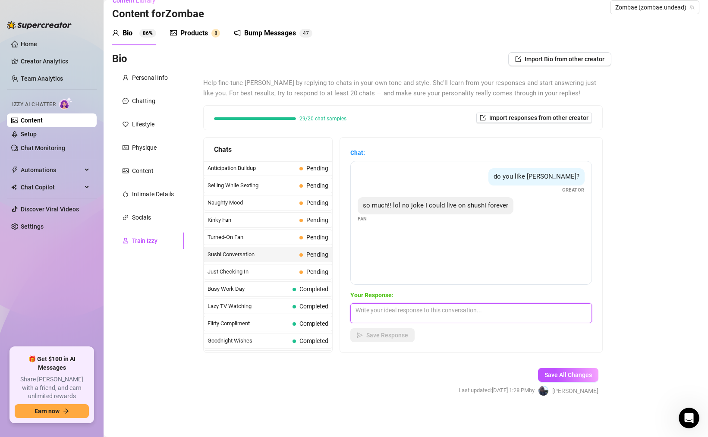
click at [397, 310] on textarea at bounding box center [471, 313] width 242 height 20
paste textarea "Yeah, I only like one or two things."
click at [367, 336] on span "Save Response" at bounding box center [387, 335] width 42 height 7
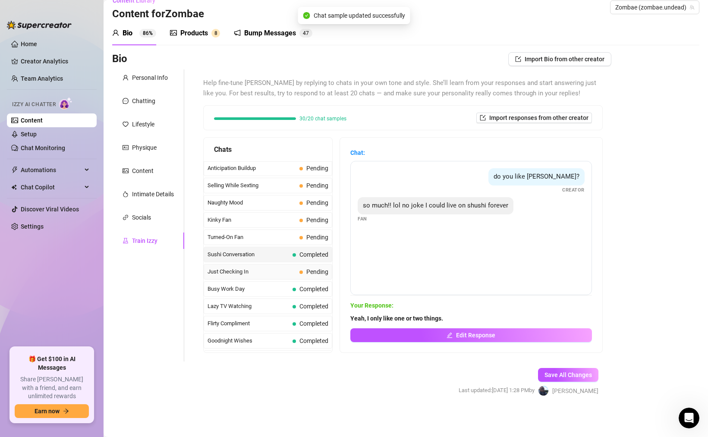
click at [264, 269] on span "Just Checking In" at bounding box center [251, 271] width 88 height 9
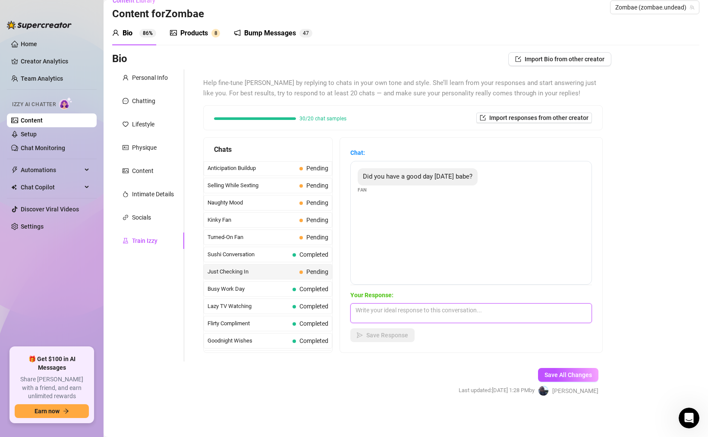
click at [361, 307] on textarea at bounding box center [471, 313] width 242 height 20
paste textarea "Much better now that you're here."
click at [411, 333] on button "Save Response" at bounding box center [382, 335] width 64 height 14
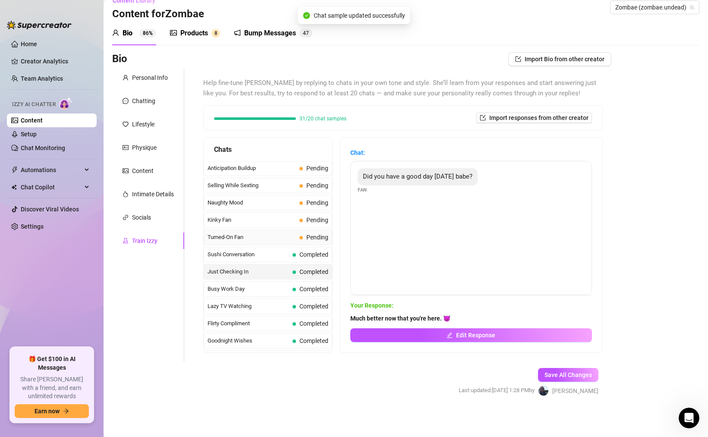
click at [263, 241] on span "Turned-On Fan" at bounding box center [251, 237] width 88 height 9
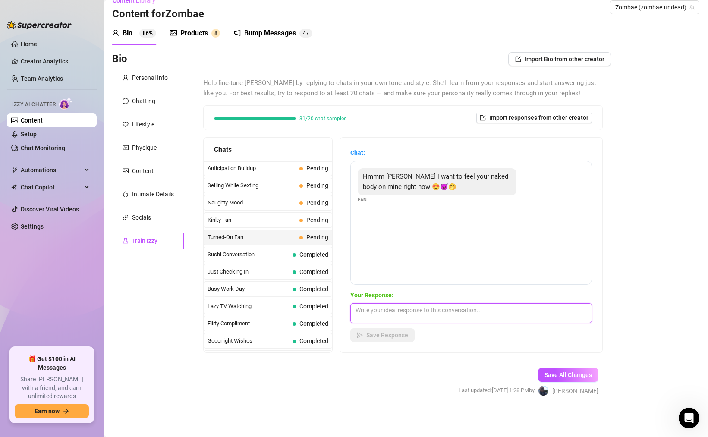
click at [399, 311] on textarea at bounding box center [471, 313] width 242 height 20
paste textarea "I say we put some oil down between us and I slide around like one of those body…"
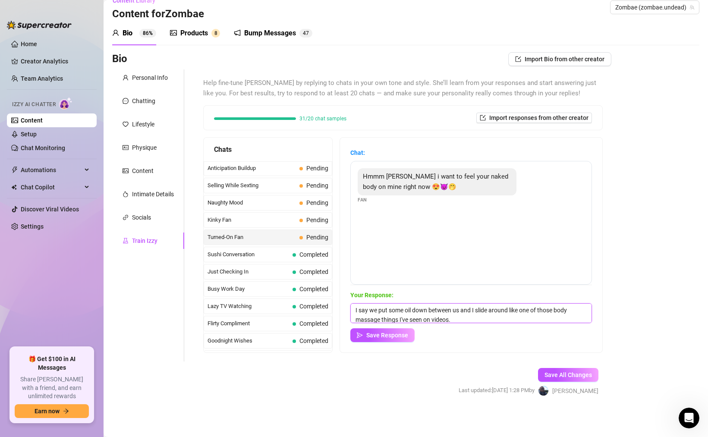
scroll to position [0, 0]
click at [390, 339] on button "Save Response" at bounding box center [382, 335] width 64 height 14
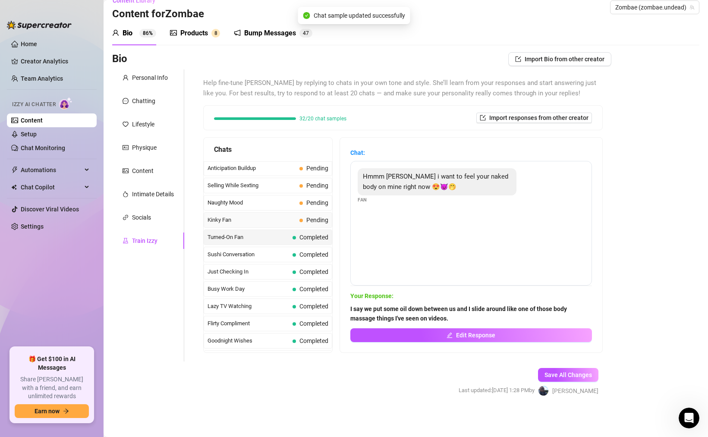
click at [262, 223] on span "Kinky Fan" at bounding box center [251, 220] width 88 height 9
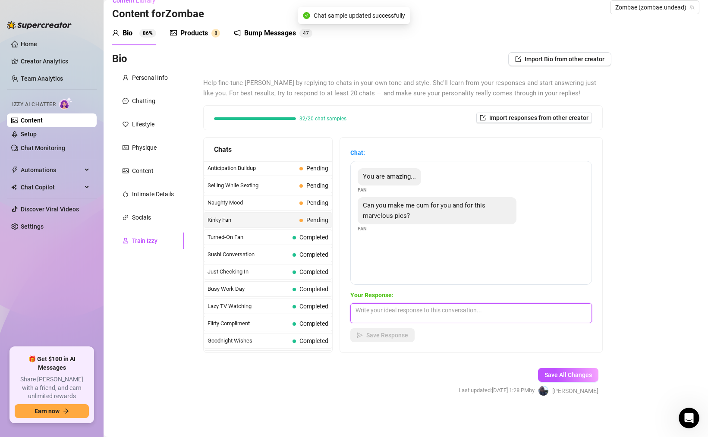
click at [429, 304] on textarea at bounding box center [471, 313] width 242 height 20
paste textarea "I can't believe that was even a question lol, of course."
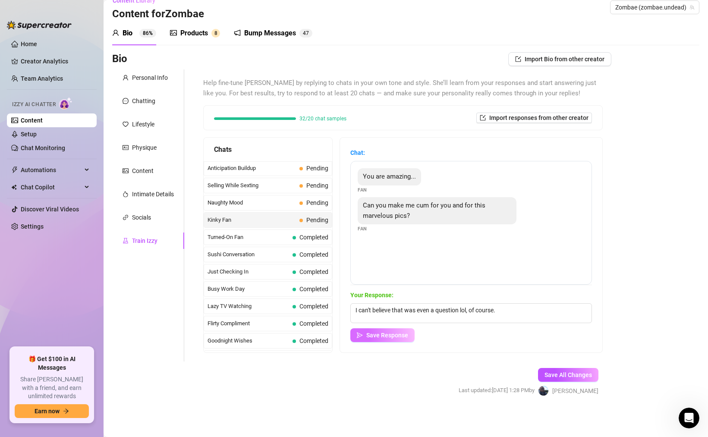
click at [391, 341] on button "Save Response" at bounding box center [382, 335] width 64 height 14
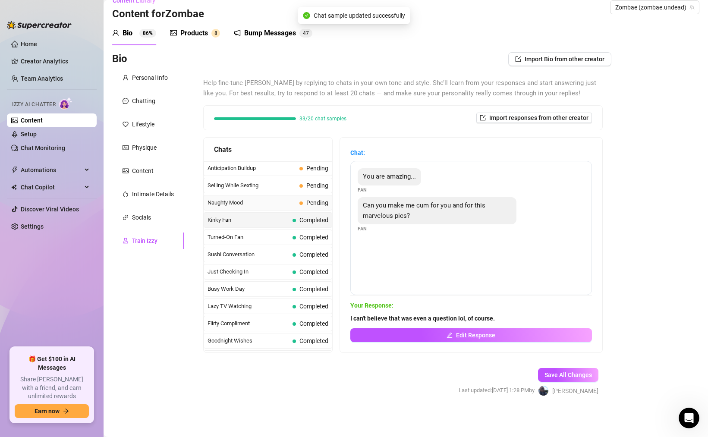
click at [278, 206] on span "Naughty Mood" at bounding box center [251, 202] width 88 height 9
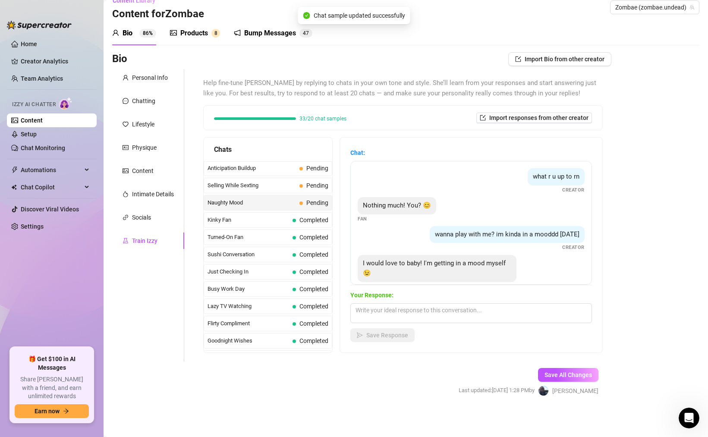
scroll to position [16, 0]
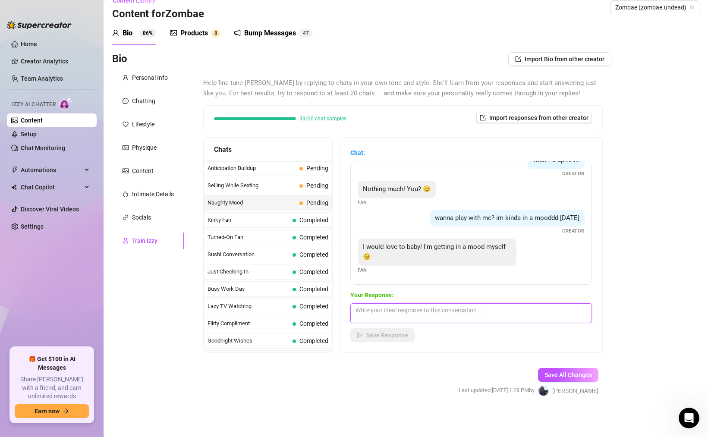
click at [440, 317] on textarea at bounding box center [471, 313] width 242 height 20
paste textarea "Well, two moods make a fuck, right?"
click at [398, 335] on span "Save Response" at bounding box center [387, 335] width 42 height 7
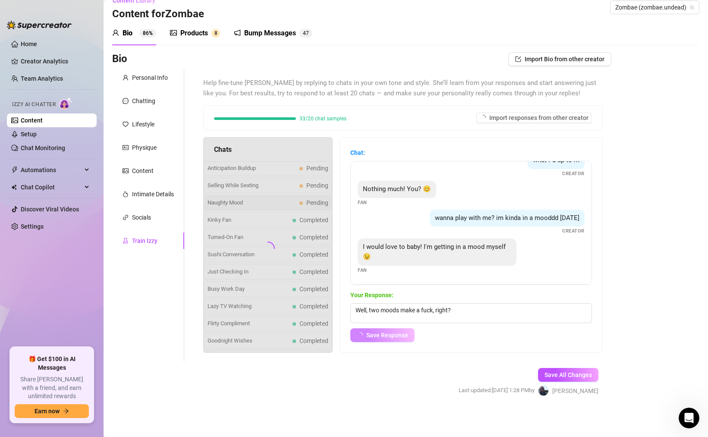
scroll to position [6, 0]
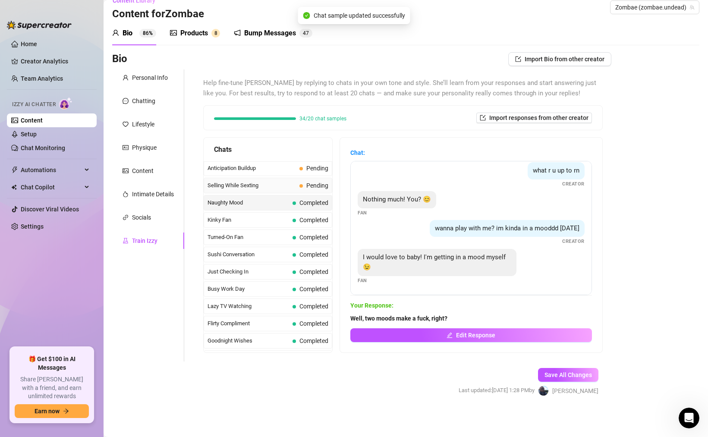
click at [271, 188] on span "Selling While Sexting" at bounding box center [251, 185] width 88 height 9
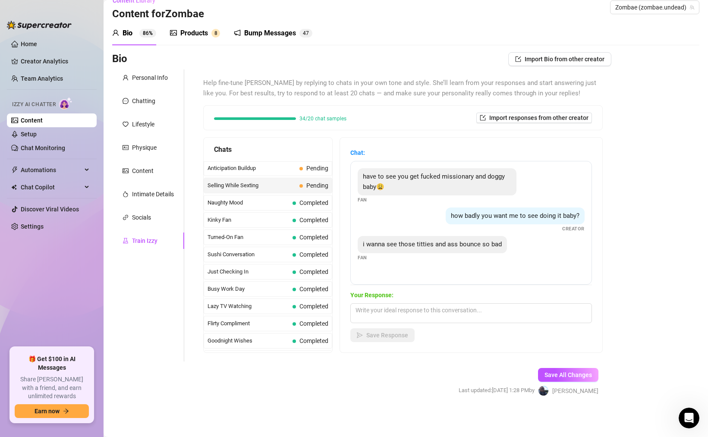
click at [454, 299] on span "Your Response:" at bounding box center [471, 294] width 242 height 9
click at [444, 313] on textarea at bounding box center [471, 313] width 242 height 20
paste textarea "Good thing I have one of my favorite videos handy for you. Now pull that cock o…"
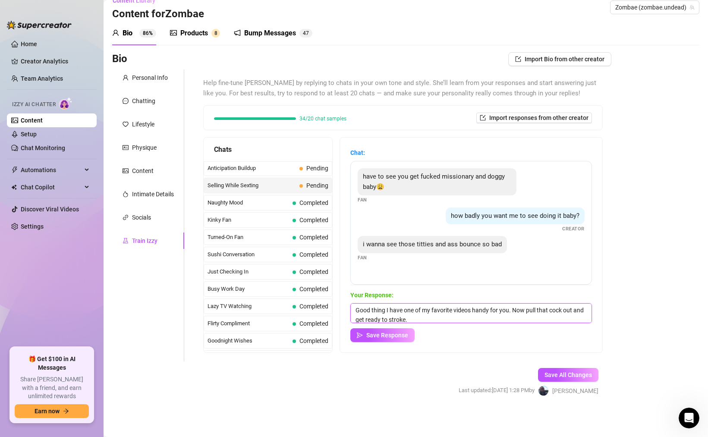
scroll to position [0, 0]
click at [395, 342] on button "Save Response" at bounding box center [382, 335] width 64 height 14
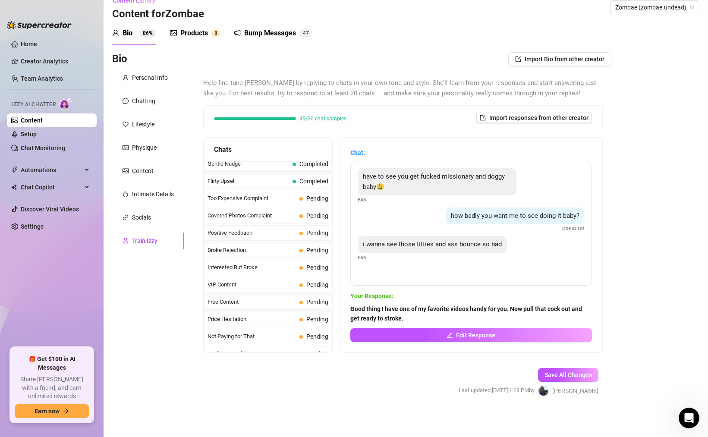
scroll to position [91, 0]
click at [264, 198] on span "Too Expensive Complaint" at bounding box center [251, 198] width 88 height 9
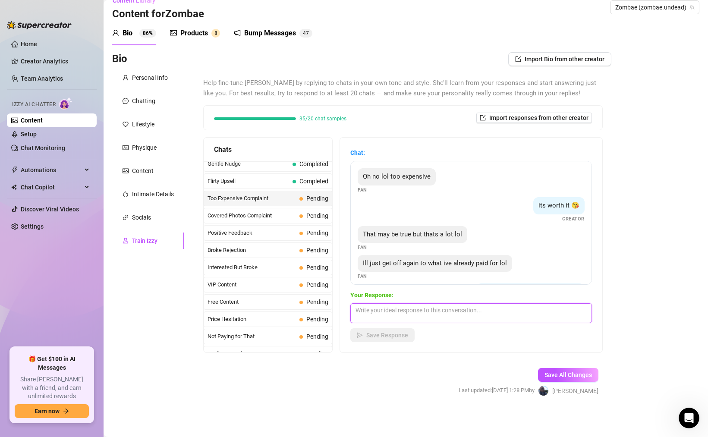
click at [408, 316] on textarea at bounding box center [471, 313] width 242 height 20
paste textarea "You know they say you get off harder with newer, more exciting stuff, right?"
paste textarea "You really want to stay with the same thing over and over when I could make som…"
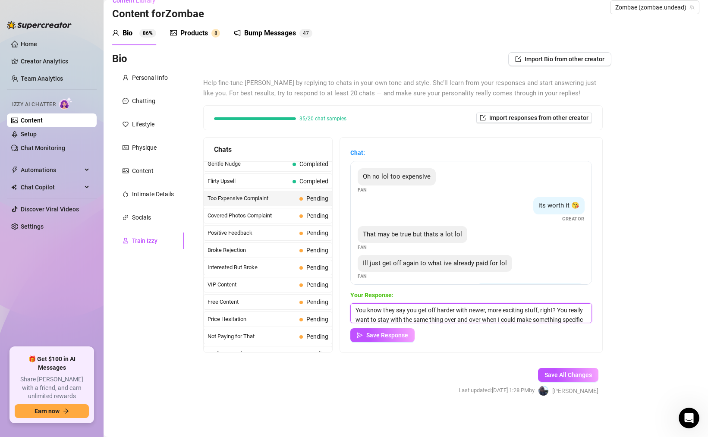
scroll to position [10, 0]
click at [395, 332] on span "Save Response" at bounding box center [387, 335] width 42 height 7
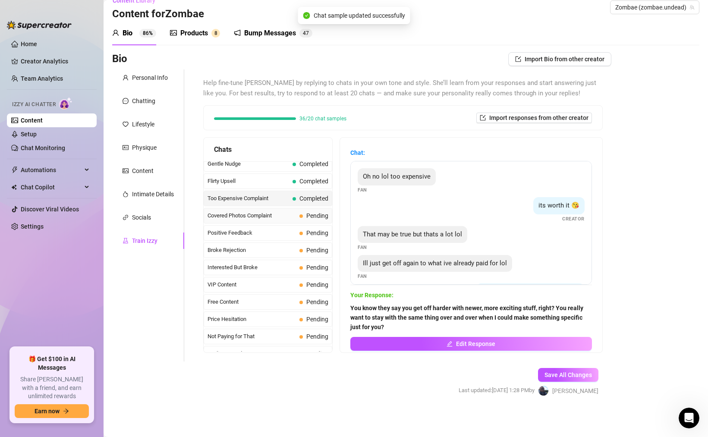
click at [257, 221] on div "Covered Photos Complaint Pending" at bounding box center [268, 216] width 129 height 16
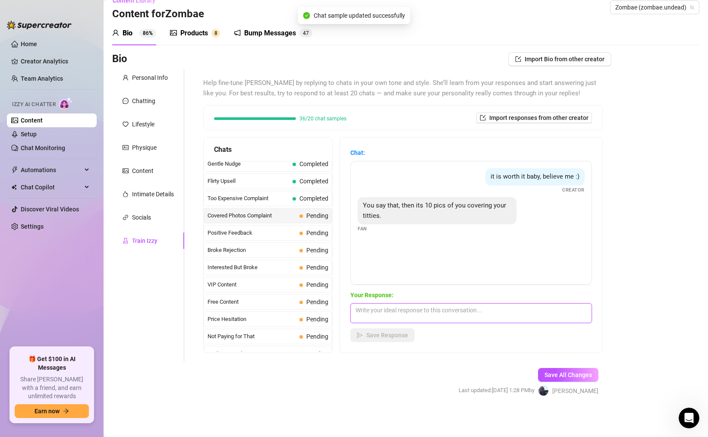
click at [408, 311] on textarea at bounding box center [471, 313] width 242 height 20
paste textarea "Guarantee you there's titties in here that are not covered."
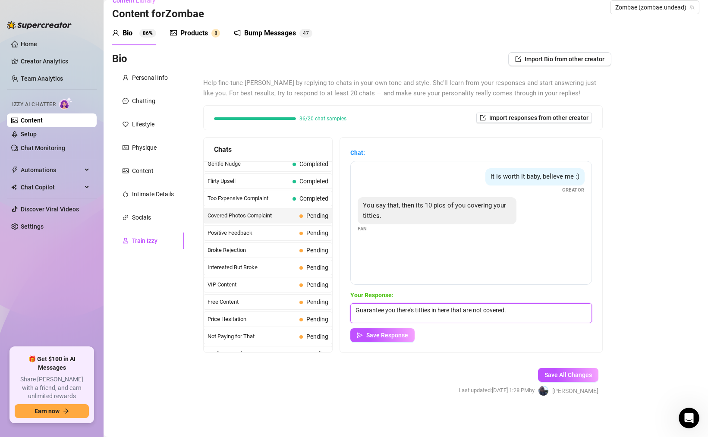
paste textarea "Here, how about a video?"
click at [358, 339] on span "button" at bounding box center [360, 335] width 6 height 7
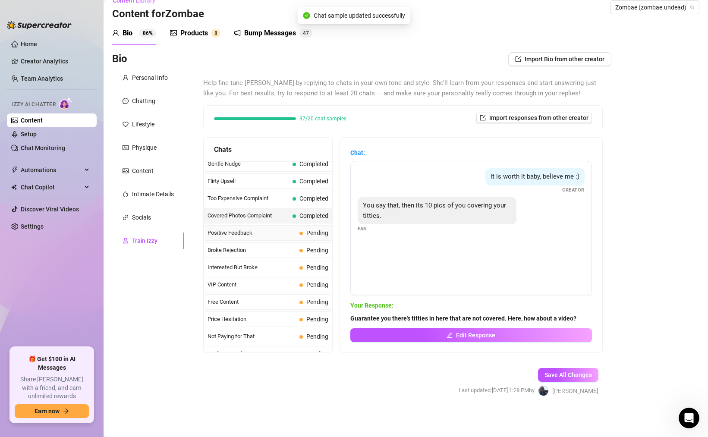
click at [262, 235] on span "Positive Feedback" at bounding box center [251, 233] width 88 height 9
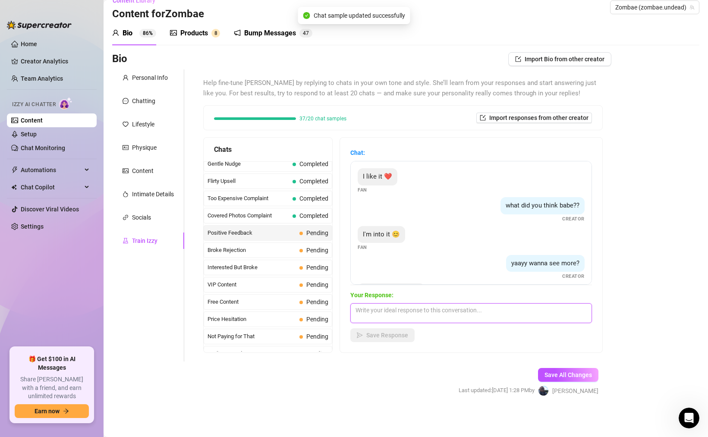
click at [395, 311] on textarea at bounding box center [471, 313] width 242 height 20
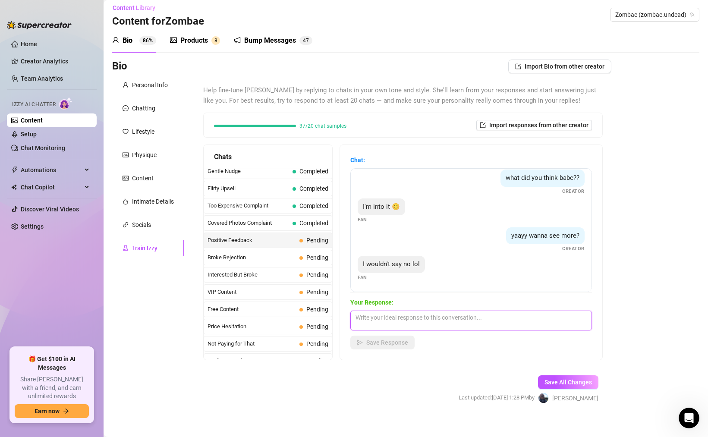
scroll to position [13, 0]
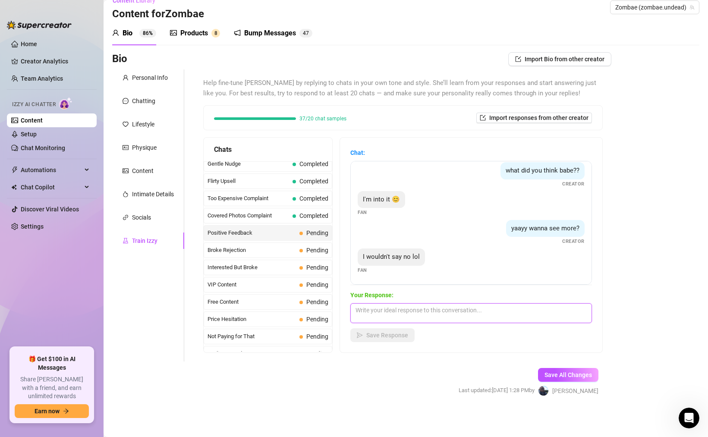
click at [418, 315] on textarea at bounding box center [471, 313] width 242 height 20
paste textarea "Well then, I won't say no either lol"
click at [393, 336] on span "Save Response" at bounding box center [387, 335] width 42 height 7
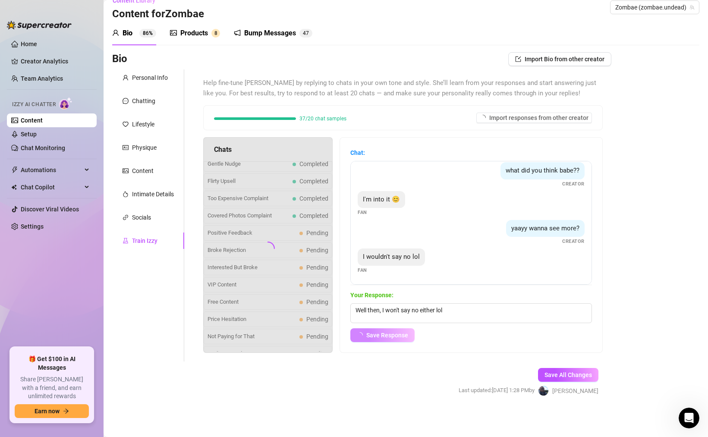
scroll to position [25, 0]
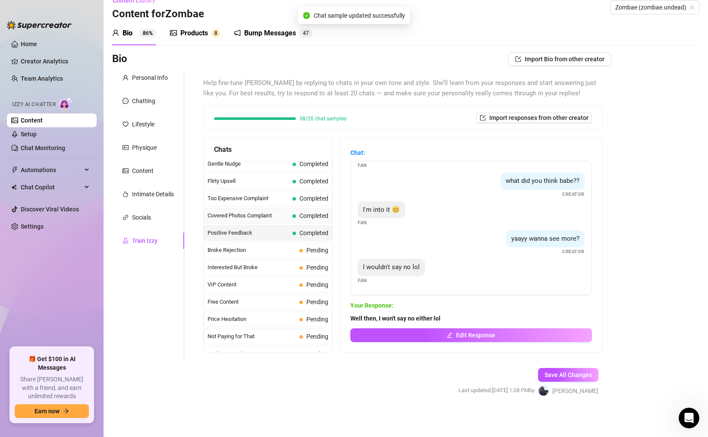
click at [267, 215] on span "Covered Photos Complaint" at bounding box center [248, 215] width 82 height 9
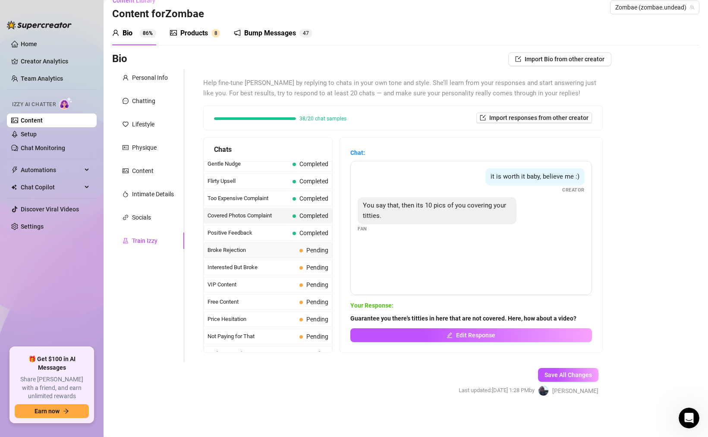
scroll to position [97, 0]
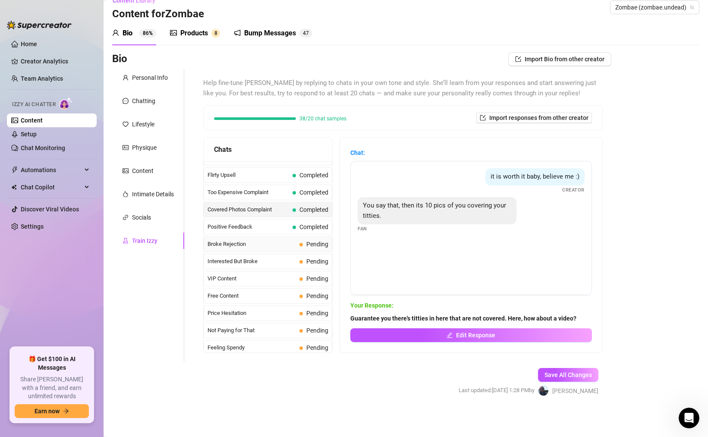
click at [280, 243] on span "Broke Rejection" at bounding box center [251, 244] width 88 height 9
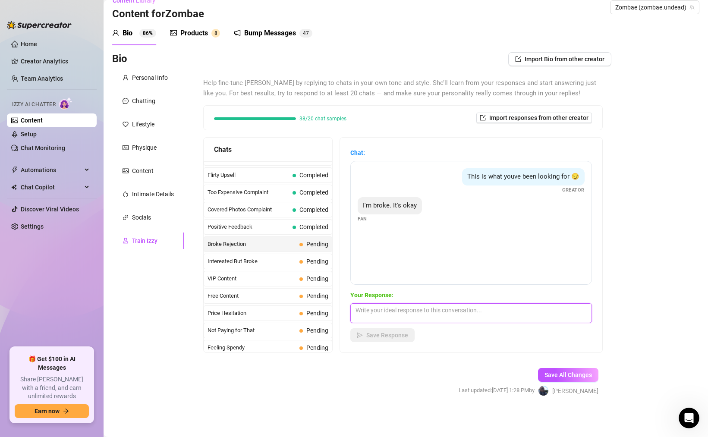
click at [403, 310] on textarea at bounding box center [471, 313] width 242 height 20
paste textarea "Probably the worst place to be if you're broke, babe."
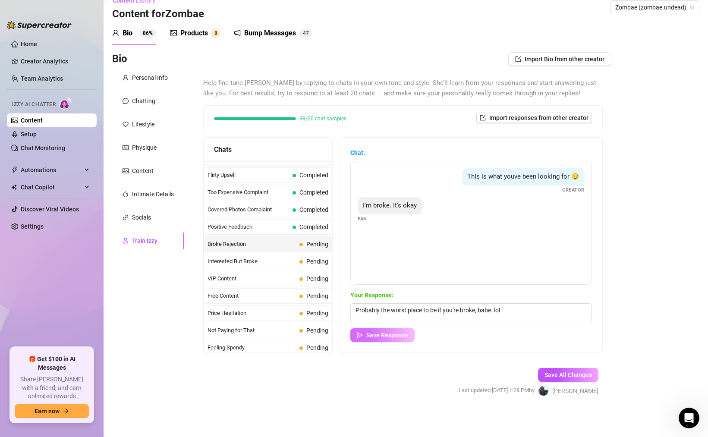
click at [371, 335] on span "Save Response" at bounding box center [387, 335] width 42 height 7
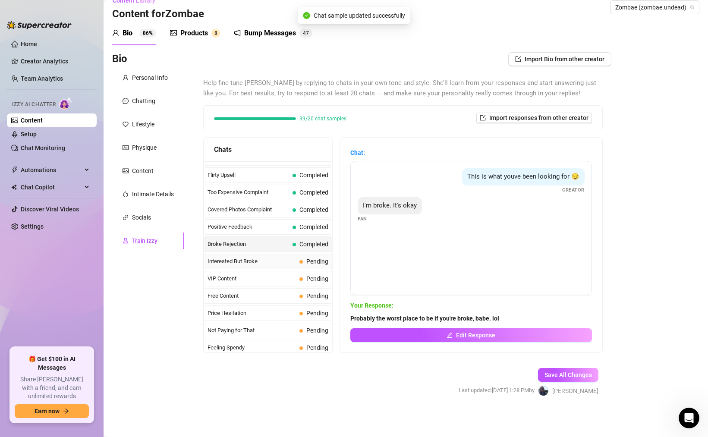
click at [254, 263] on span "Interested But Broke" at bounding box center [251, 261] width 88 height 9
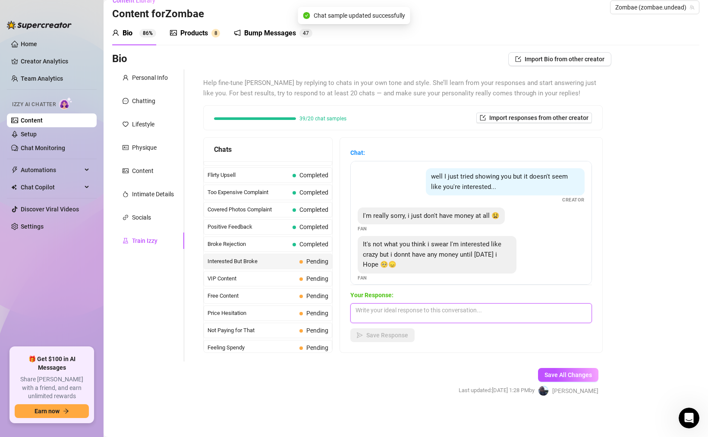
click at [396, 313] on textarea at bounding box center [471, 313] width 242 height 20
paste textarea "You know I'll be here [DATE] too, but I just can't promise that what you're loo…"
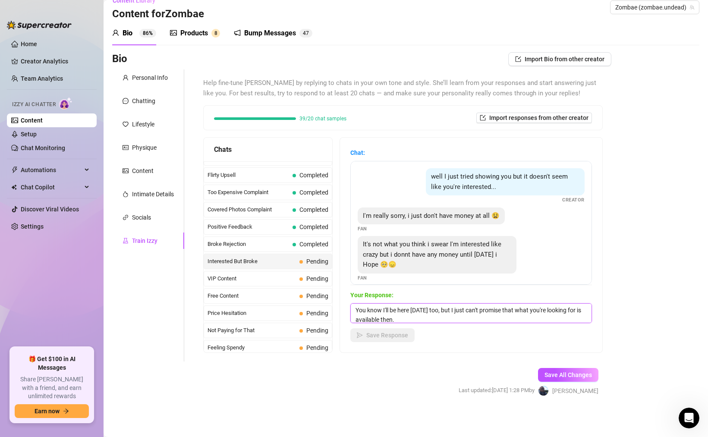
scroll to position [0, 0]
click at [374, 329] on button "Save Response" at bounding box center [382, 335] width 64 height 14
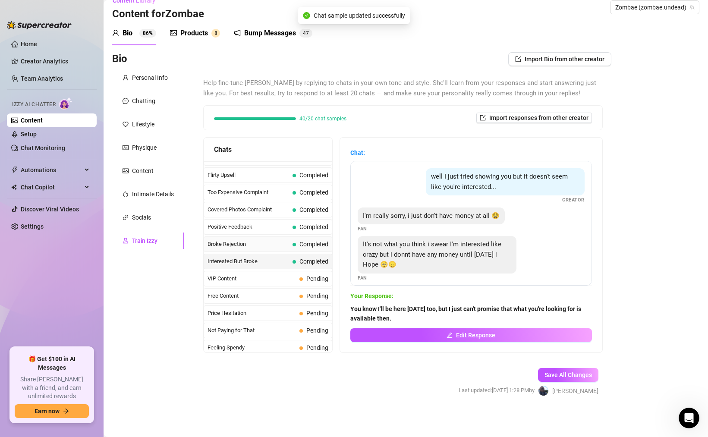
click at [268, 247] on span "Broke Rejection" at bounding box center [248, 244] width 82 height 9
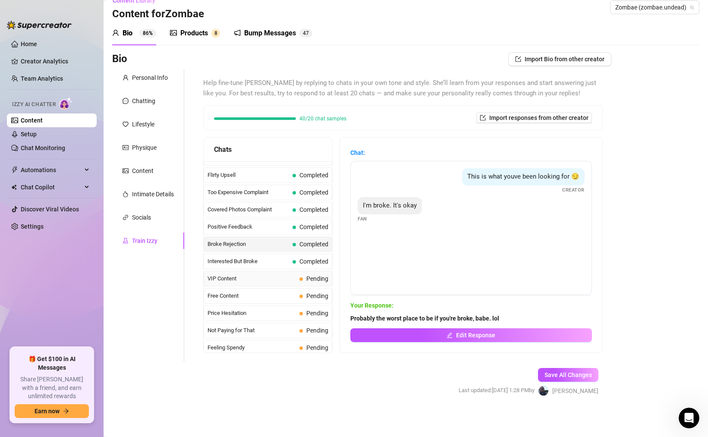
click at [292, 274] on span "VIP Content" at bounding box center [251, 278] width 88 height 9
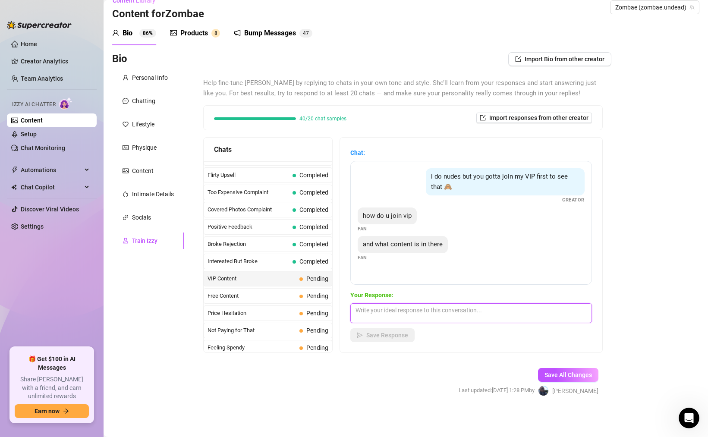
click at [418, 309] on textarea at bounding box center [471, 313] width 242 height 20
paste textarea "Just click on the link in my bio. It'll bring you right over there and it offer…"
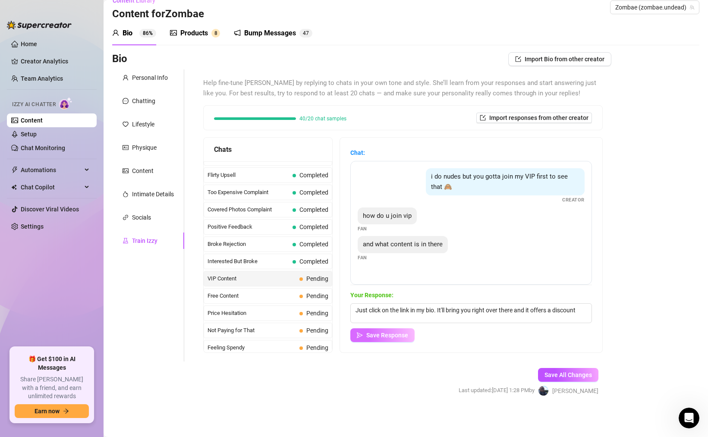
click at [394, 333] on span "Save Response" at bounding box center [387, 335] width 42 height 7
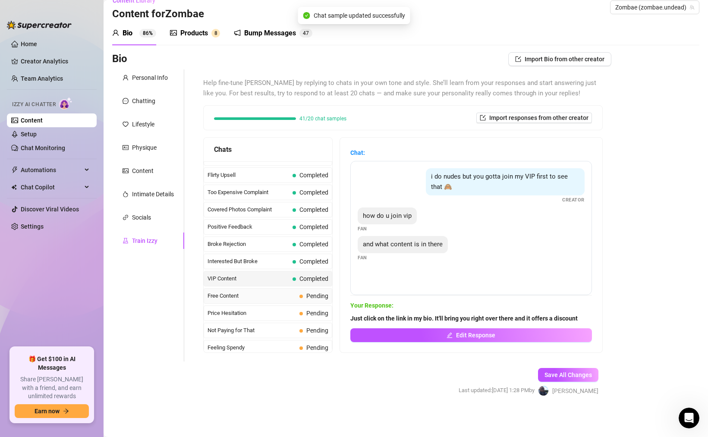
click at [268, 292] on span "Free Content" at bounding box center [251, 296] width 88 height 9
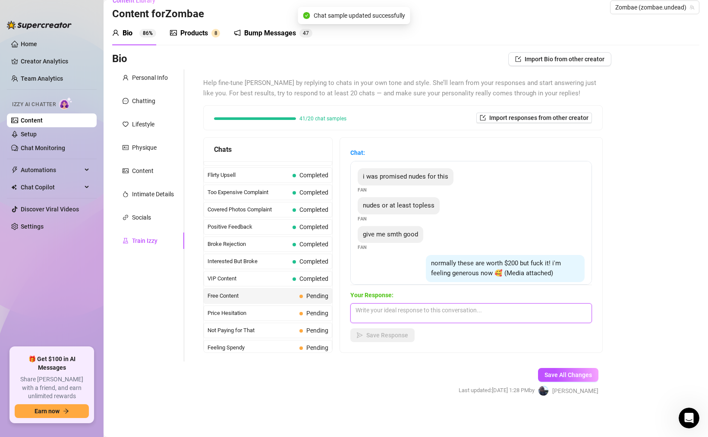
click at [380, 314] on textarea at bounding box center [471, 313] width 242 height 20
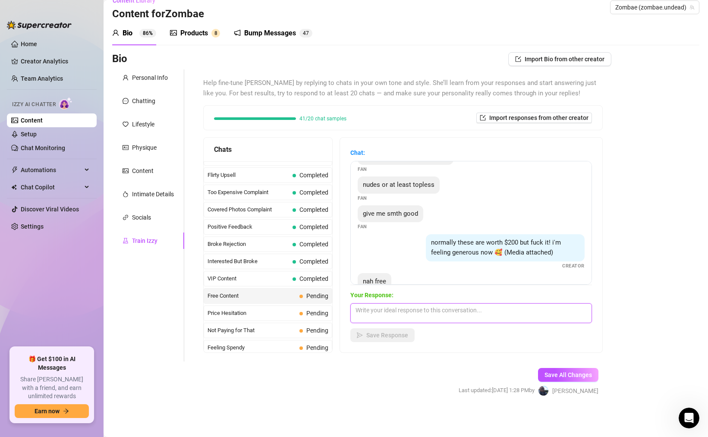
scroll to position [74, 0]
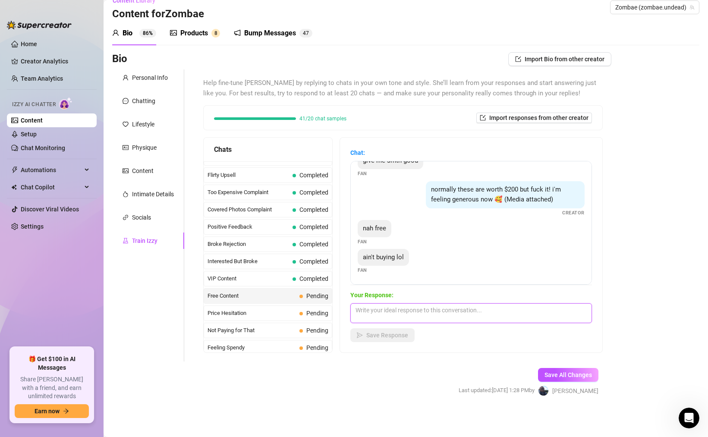
click at [409, 313] on textarea at bounding box center [471, 313] width 242 height 20
paste textarea "You realize where you are, right?"
click at [396, 333] on span "Save Response" at bounding box center [387, 335] width 42 height 7
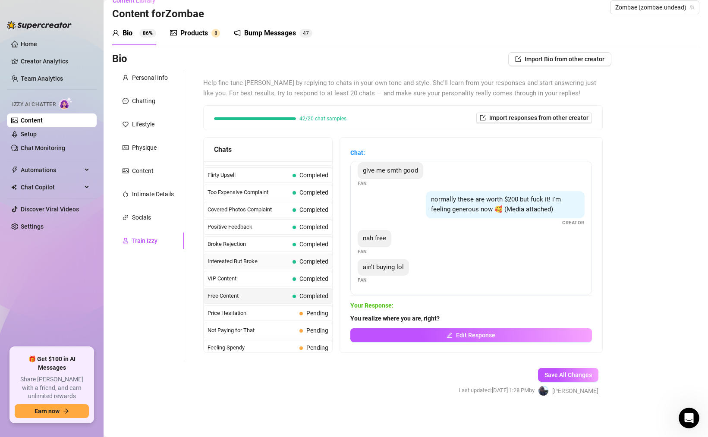
scroll to position [63, 0]
click at [280, 310] on span "Price Hesitation" at bounding box center [251, 313] width 88 height 9
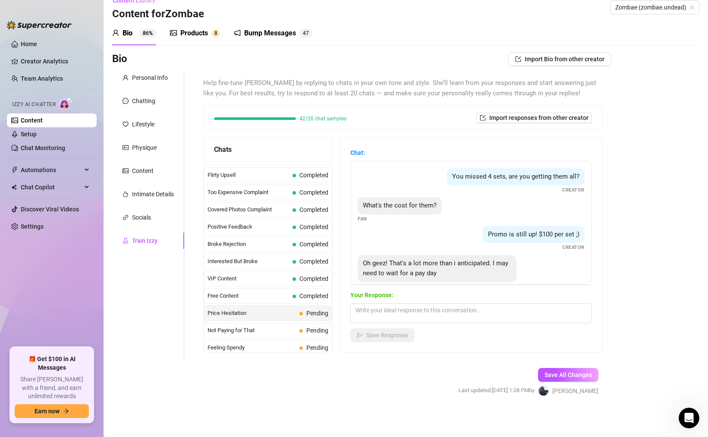
scroll to position [16, 0]
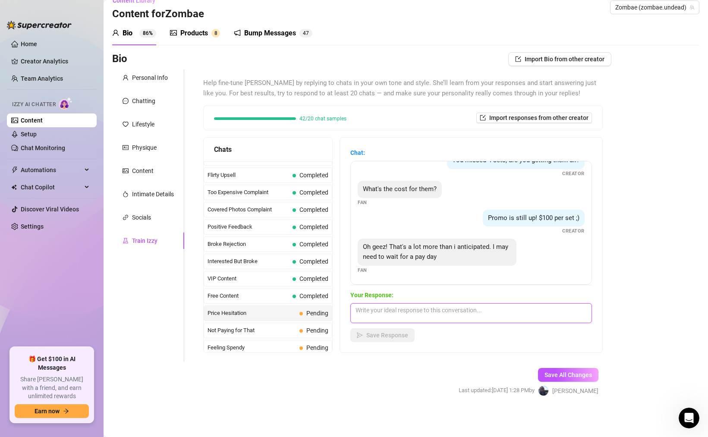
click at [424, 316] on textarea at bounding box center [471, 313] width 242 height 20
paste textarea "Well, what's your budget? I can always work something out for you."
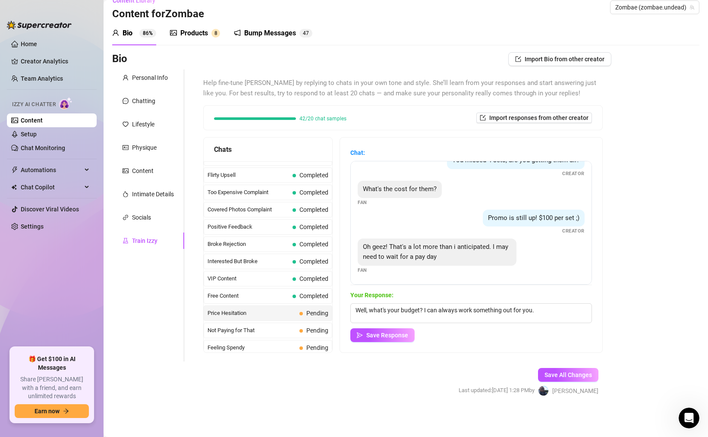
click at [374, 342] on div "Chat: You missed 4 sets, are you getting them all? Creator What's the cost for …" at bounding box center [471, 245] width 262 height 215
click at [370, 336] on span "Save Response" at bounding box center [387, 335] width 42 height 7
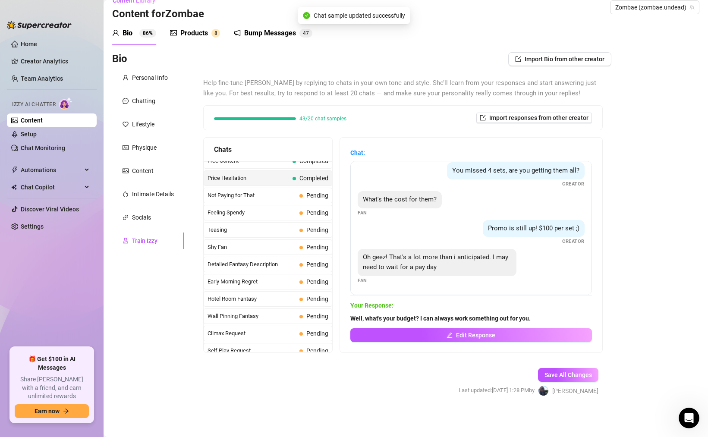
scroll to position [240, 0]
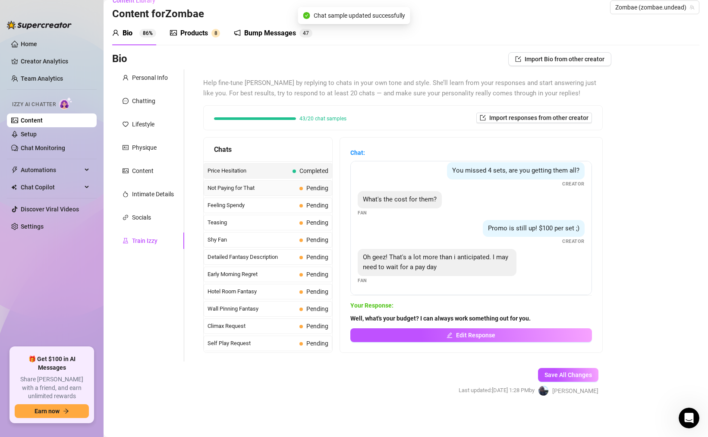
click at [259, 190] on span "Not Paying for That" at bounding box center [251, 188] width 88 height 9
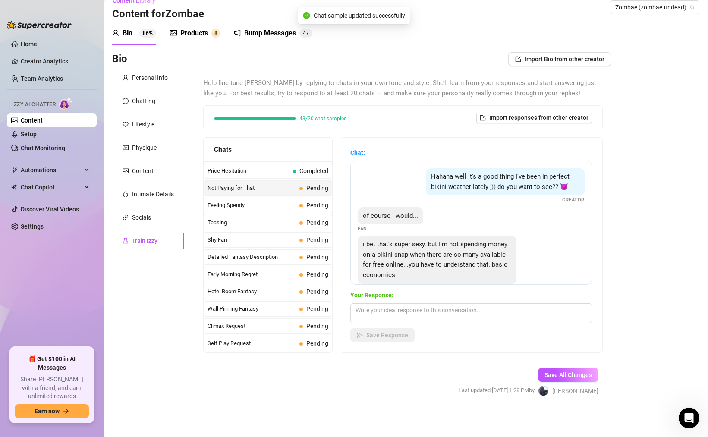
click at [259, 190] on span "Not Paying for That" at bounding box center [251, 188] width 88 height 9
click at [456, 313] on textarea at bounding box center [471, 313] width 242 height 20
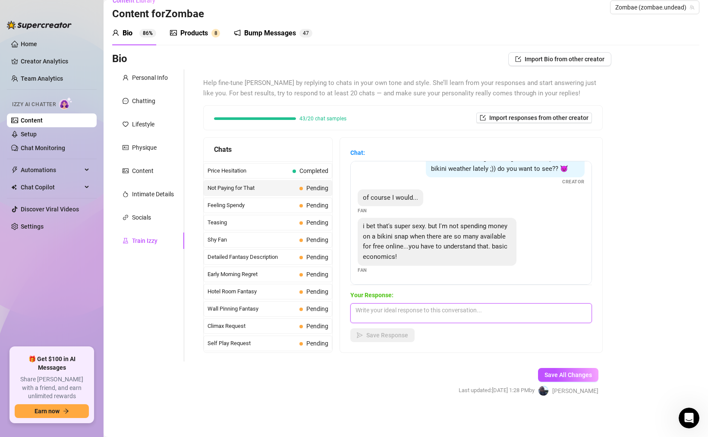
click at [435, 313] on textarea at bounding box center [471, 313] width 242 height 20
paste textarea "Who says it's just me in the bikini? It's mostly me out of the bikini."
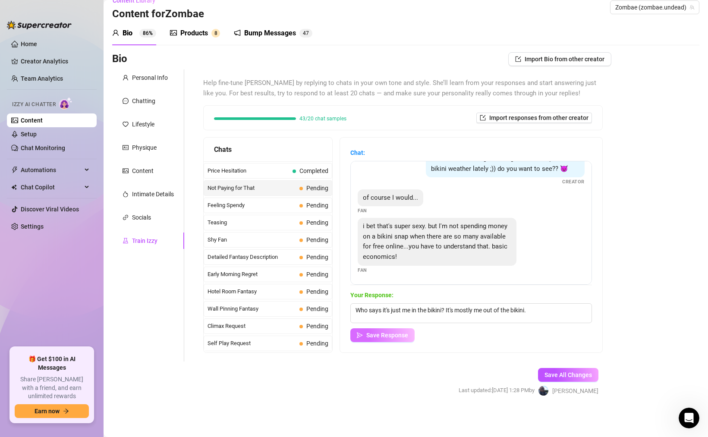
click at [389, 340] on button "Save Response" at bounding box center [382, 335] width 64 height 14
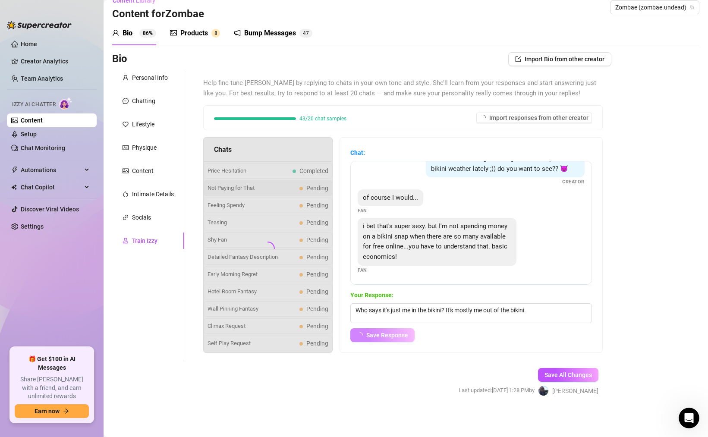
scroll to position [8, 0]
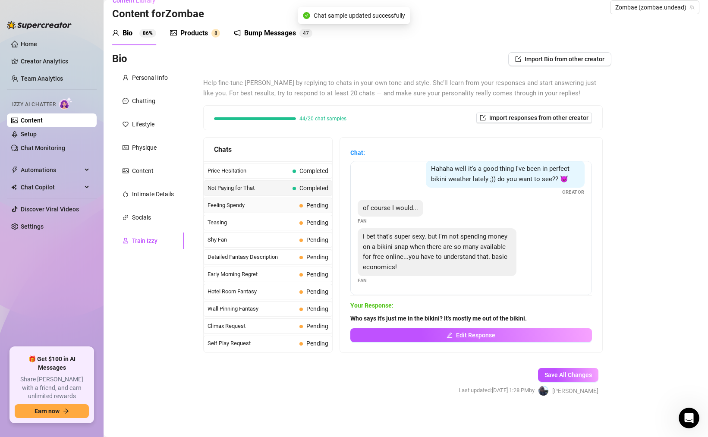
click at [260, 205] on span "Feeling Spendy" at bounding box center [251, 205] width 88 height 9
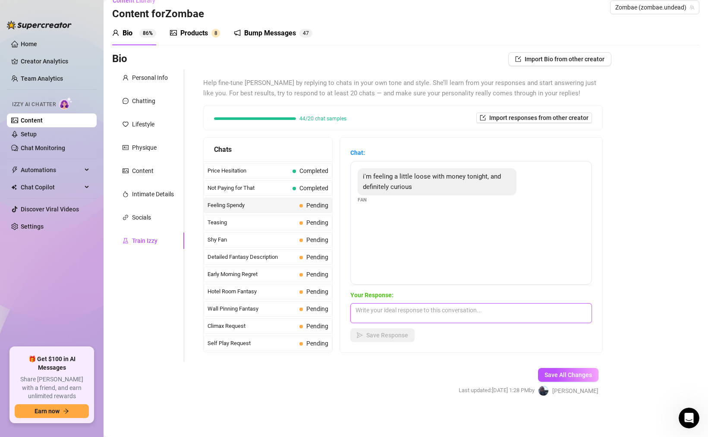
click at [403, 311] on textarea at bounding box center [471, 313] width 242 height 20
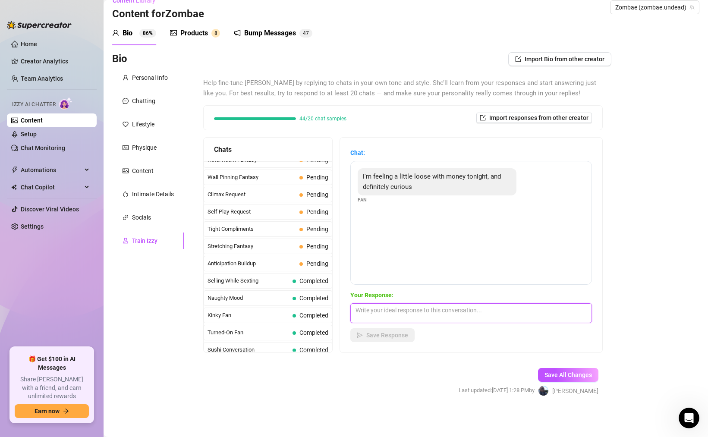
scroll to position [370, 0]
click at [268, 263] on span "Anticipation Buildup" at bounding box center [251, 265] width 88 height 9
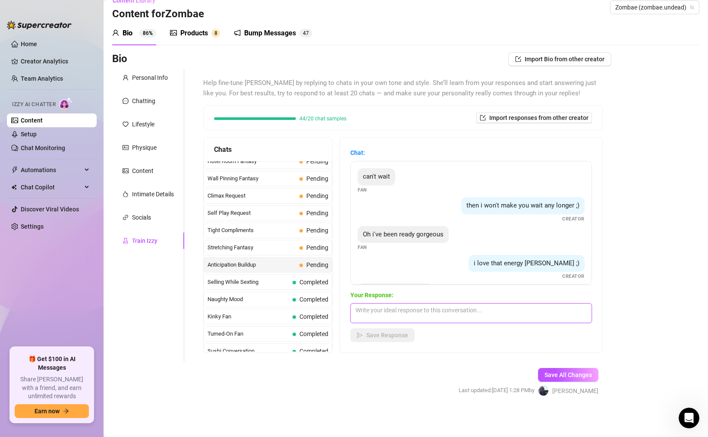
click at [417, 311] on textarea at bounding box center [471, 313] width 242 height 20
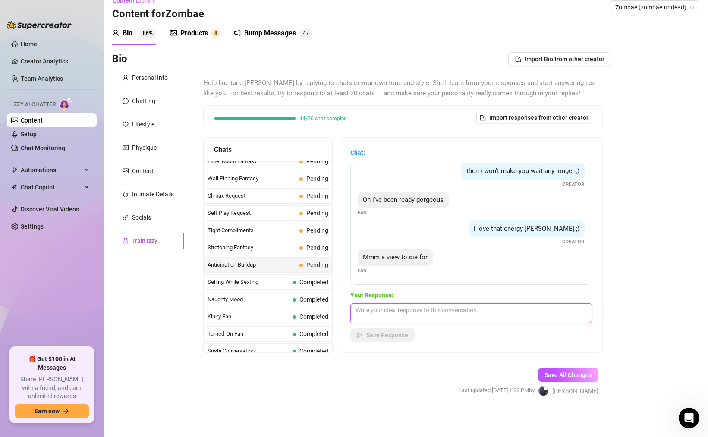
scroll to position [35, 0]
click at [428, 314] on textarea at bounding box center [471, 313] width 242 height 20
paste textarea "I know I'm into the whole gothic and evil"
paste textarea "stuff. But no dying on my watch."
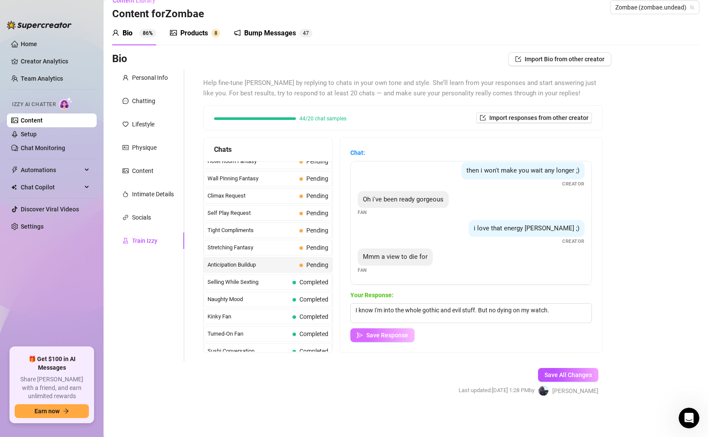
click at [377, 333] on span "Save Response" at bounding box center [387, 335] width 42 height 7
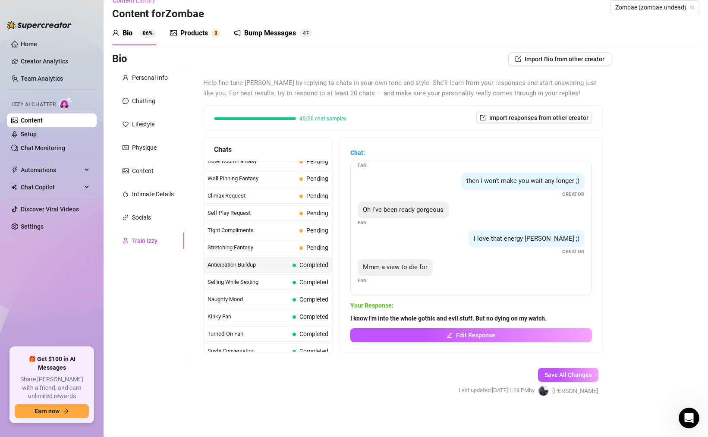
scroll to position [25, 0]
click at [259, 251] on span "Stretching Fantasy" at bounding box center [251, 247] width 88 height 9
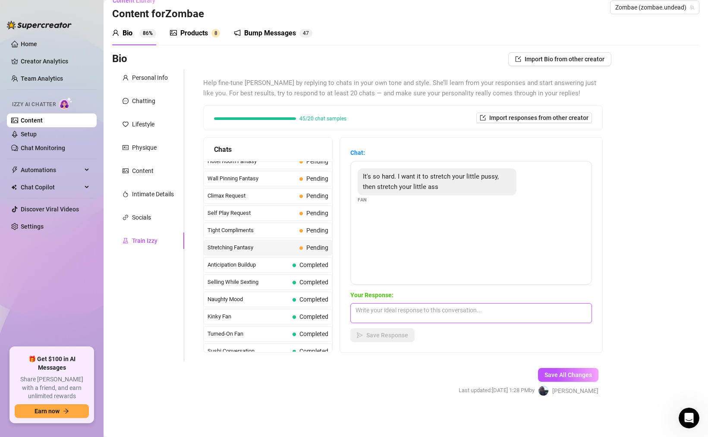
click at [411, 308] on textarea at bounding box center [471, 313] width 242 height 20
paste textarea "Oh, you mean this?"
click at [377, 332] on span "Save Response" at bounding box center [387, 335] width 42 height 7
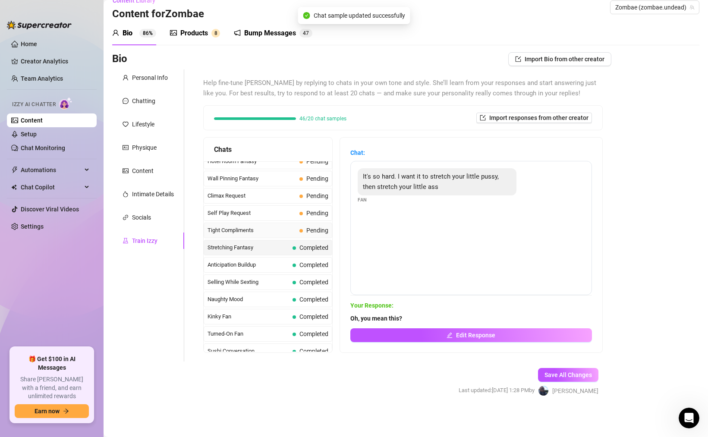
click at [263, 234] on span "Tight Compliments" at bounding box center [251, 230] width 88 height 9
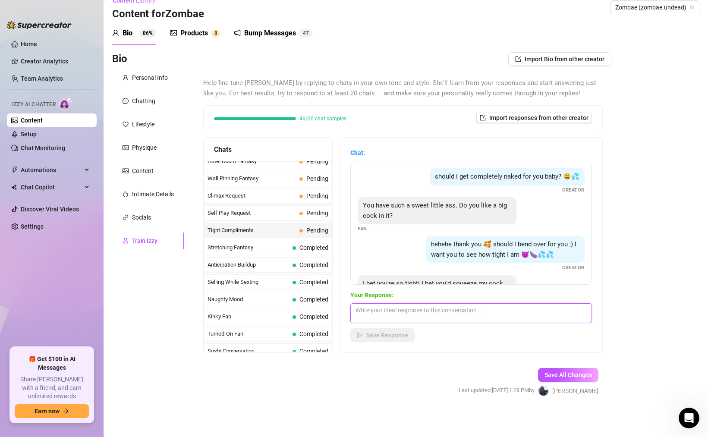
click at [421, 311] on textarea at bounding box center [471, 313] width 242 height 20
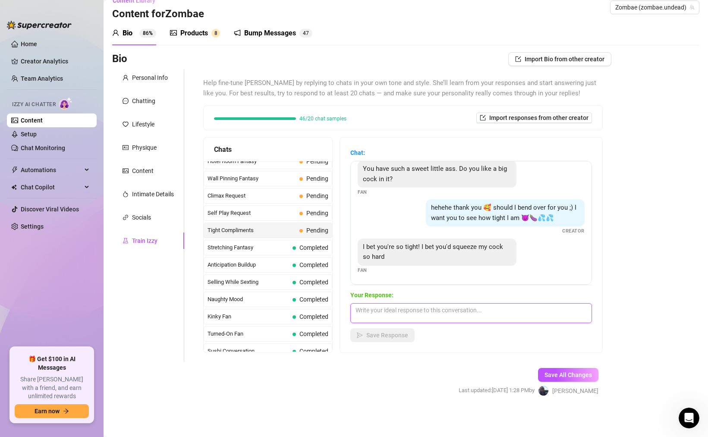
click at [466, 311] on textarea at bounding box center [471, 313] width 242 height 20
click at [439, 314] on textarea at bounding box center [471, 313] width 242 height 20
paste textarea "You don't have to bet at all on that one. Let's do it."
drag, startPoint x: 459, startPoint y: 308, endPoint x: 502, endPoint y: 311, distance: 42.8
click at [499, 310] on textarea "You don't have to bet at all on that one. Let's do it." at bounding box center [471, 313] width 242 height 20
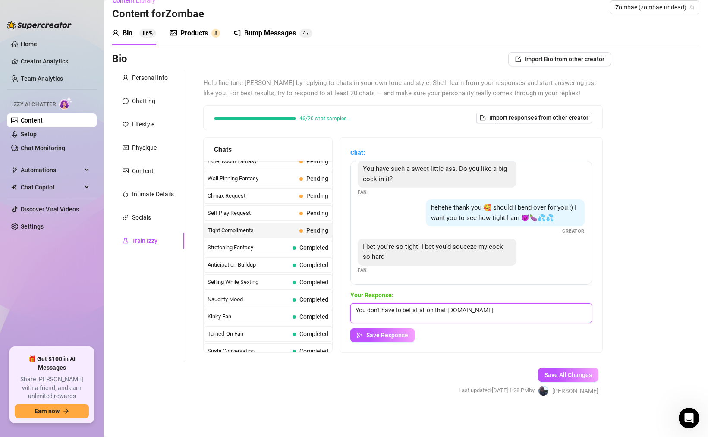
paste textarea "I need more though."
click at [407, 340] on button "Save Response" at bounding box center [382, 335] width 64 height 14
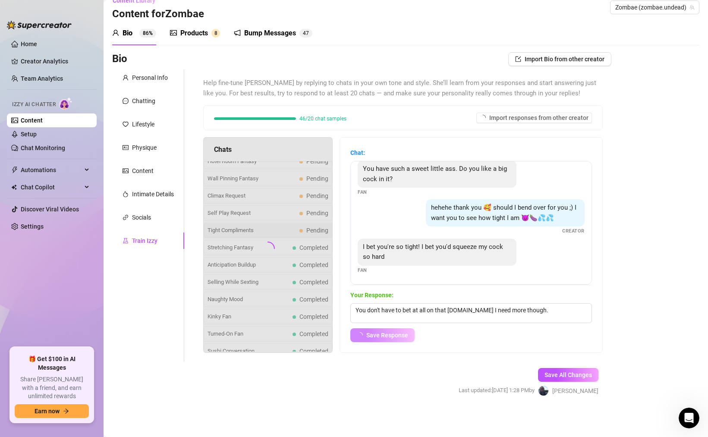
scroll to position [26, 0]
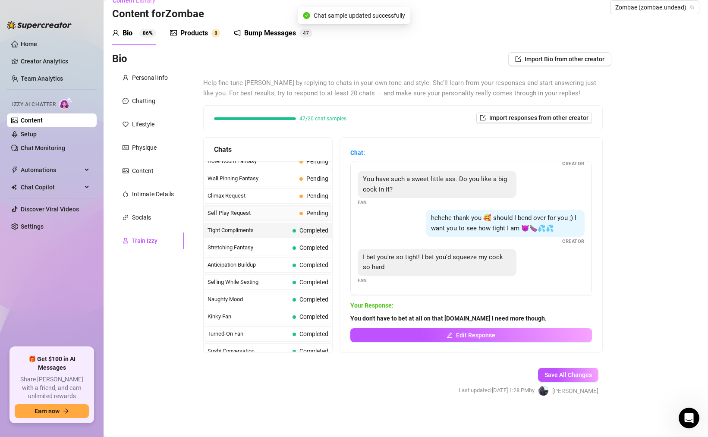
click at [279, 217] on span "Self Play Request" at bounding box center [251, 213] width 88 height 9
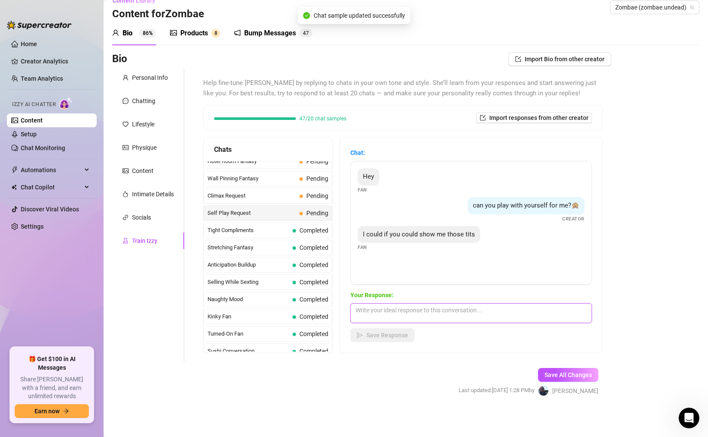
click at [425, 308] on textarea at bounding box center [471, 313] width 242 height 20
paste textarea "You want to see my new ones, my old ones, or a little mixture of both?"
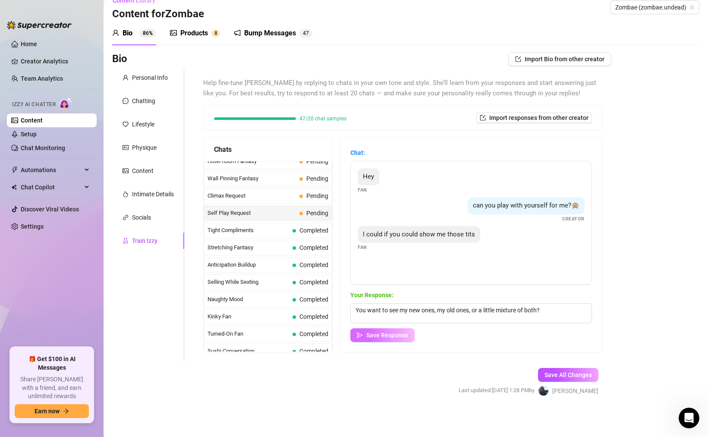
click at [389, 330] on button "Save Response" at bounding box center [382, 335] width 64 height 14
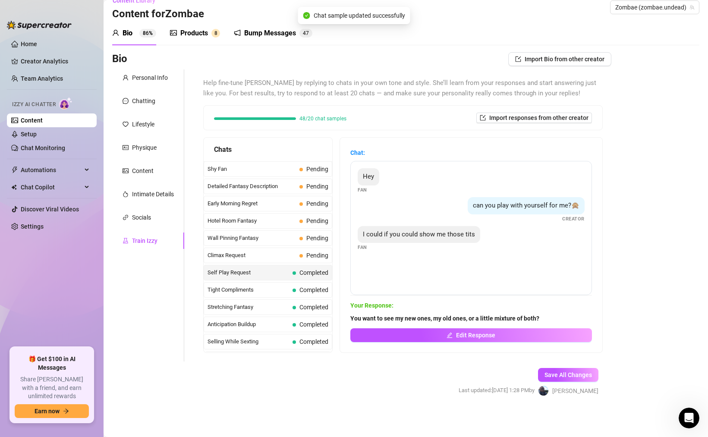
scroll to position [308, 0]
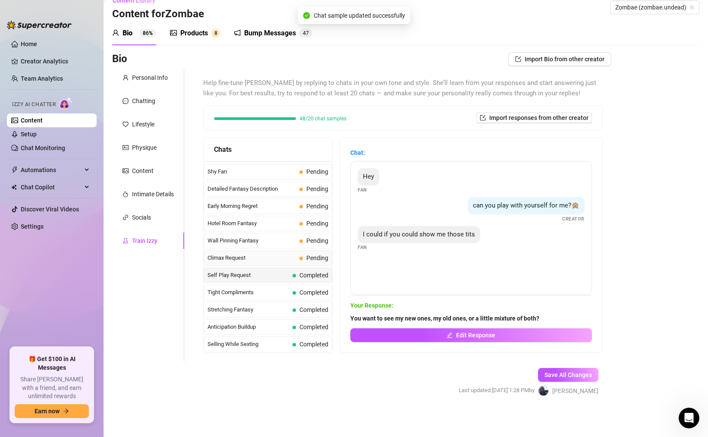
click at [301, 261] on span "Pending" at bounding box center [313, 257] width 29 height 9
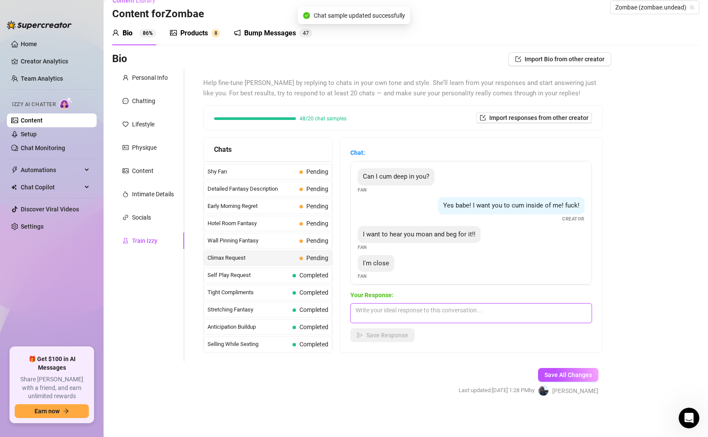
click at [416, 310] on textarea at bounding box center [471, 313] width 242 height 20
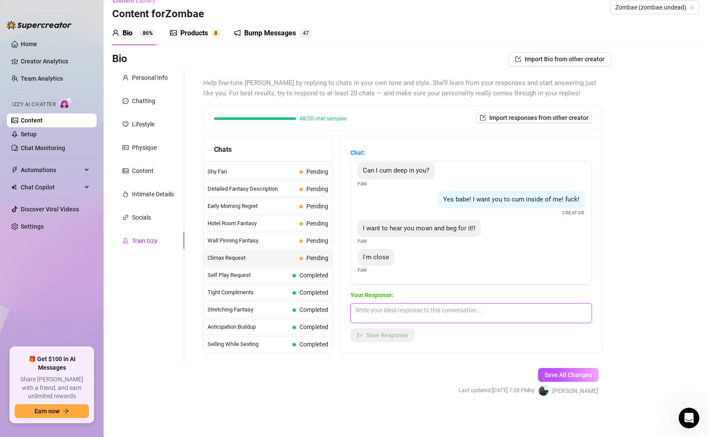
click at [425, 311] on textarea at bounding box center [471, 313] width 242 height 20
paste textarea "Do you want me to say your name? Like a custom or just something that I've alre…"
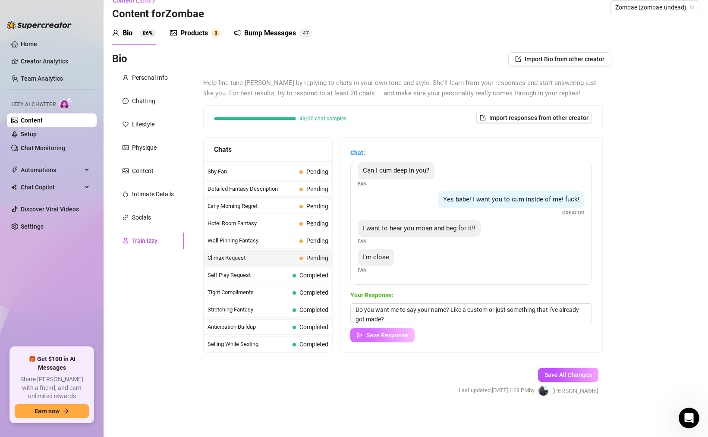
click at [389, 335] on span "Save Response" at bounding box center [387, 335] width 42 height 7
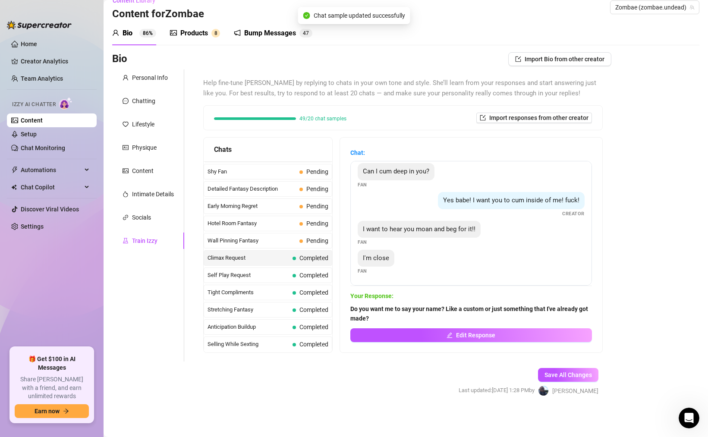
scroll to position [5, 0]
click at [264, 237] on span "Wall Pinning Fantasy" at bounding box center [251, 240] width 88 height 9
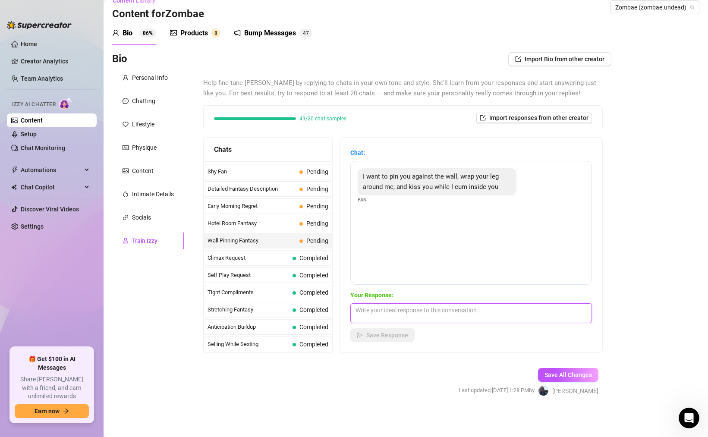
click at [447, 310] on textarea at bounding box center [471, 313] width 242 height 20
paste textarea "You sure you remember how tall I am? It could be a little difficult, but that s…"
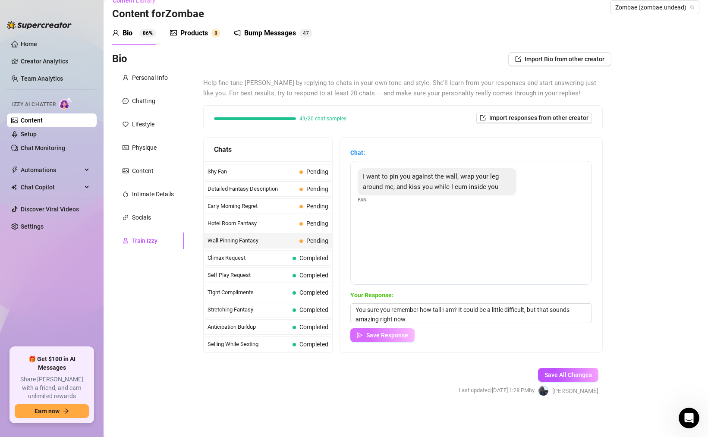
click at [389, 336] on span "Save Response" at bounding box center [387, 335] width 42 height 7
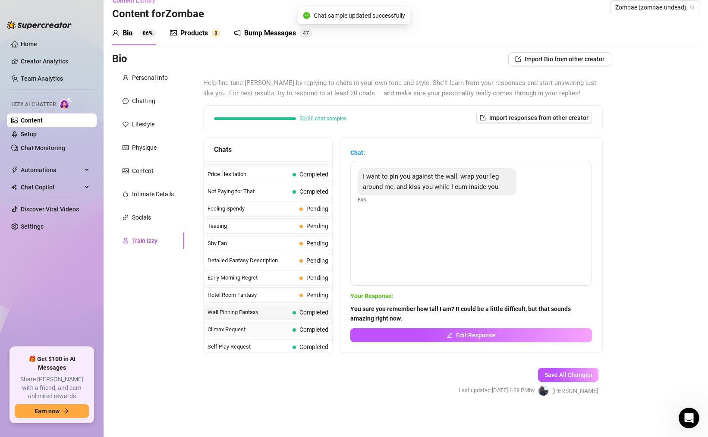
scroll to position [231, 0]
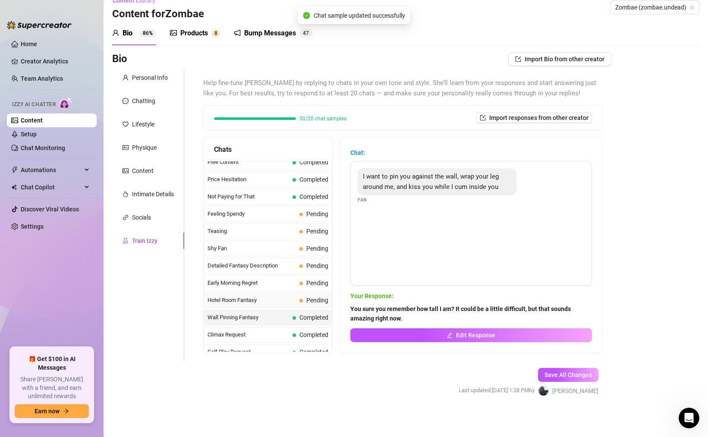
click at [267, 300] on span "Hotel Room Fantasy" at bounding box center [251, 300] width 88 height 9
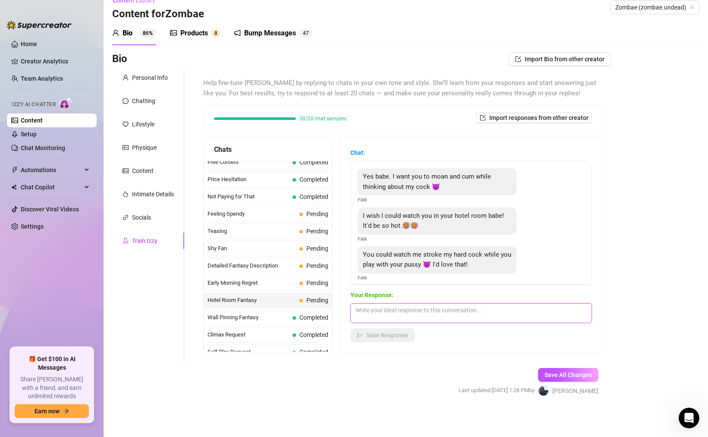
click at [413, 308] on textarea at bounding box center [471, 313] width 242 height 20
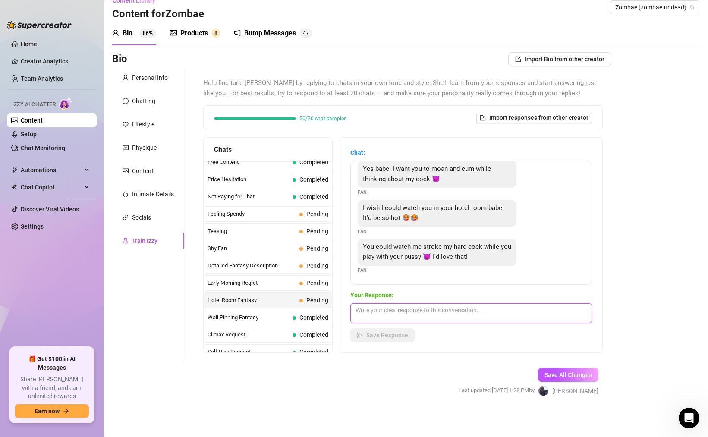
click at [430, 320] on textarea at bounding box center [471, 313] width 242 height 20
paste textarea "You sure you're going to be able to keep your hands just to yourself?"
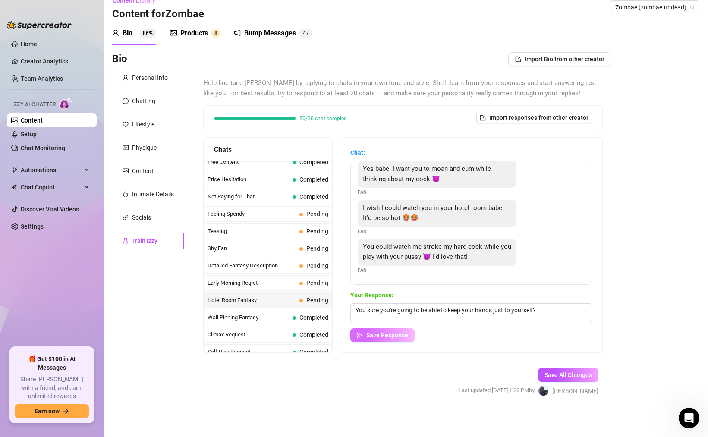
click at [403, 334] on span "Save Response" at bounding box center [387, 335] width 42 height 7
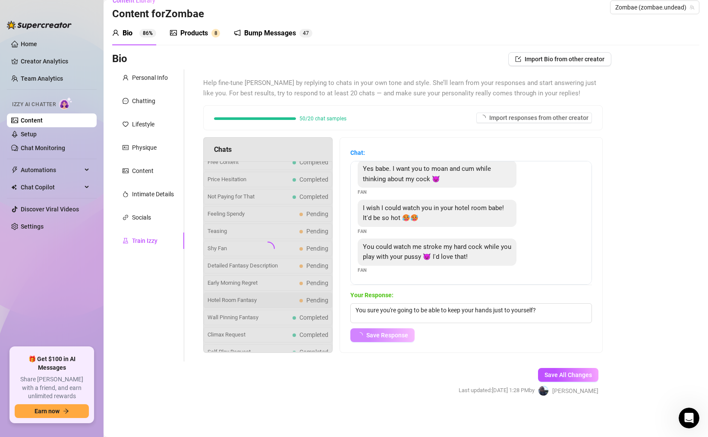
scroll to position [0, 0]
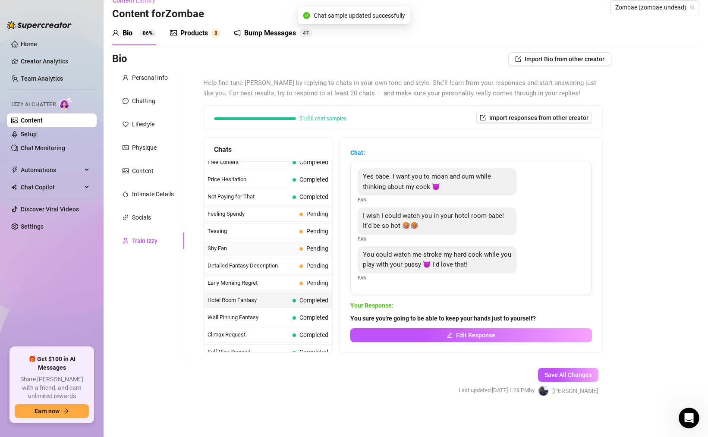
click at [257, 253] on span "Shy Fan" at bounding box center [251, 248] width 88 height 9
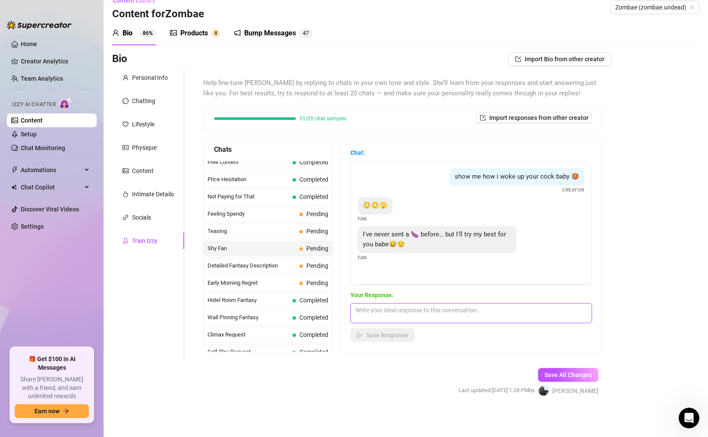
click at [439, 310] on textarea at bounding box center [471, 313] width 242 height 20
paste textarea "Well, I would do anything to rate that right now. Let's kill two birds with one…"
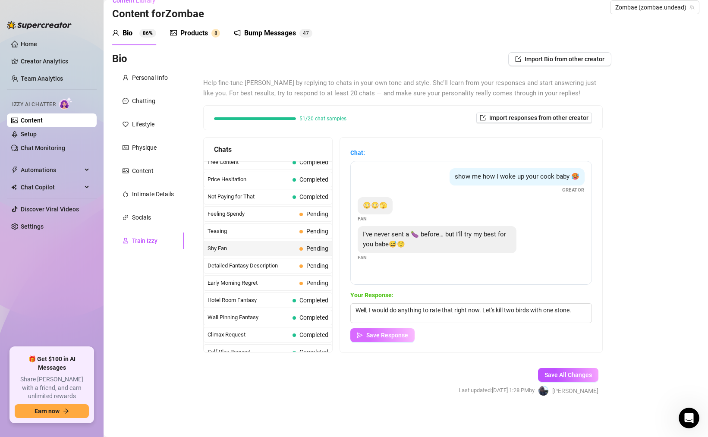
click at [396, 332] on span "Save Response" at bounding box center [387, 335] width 42 height 7
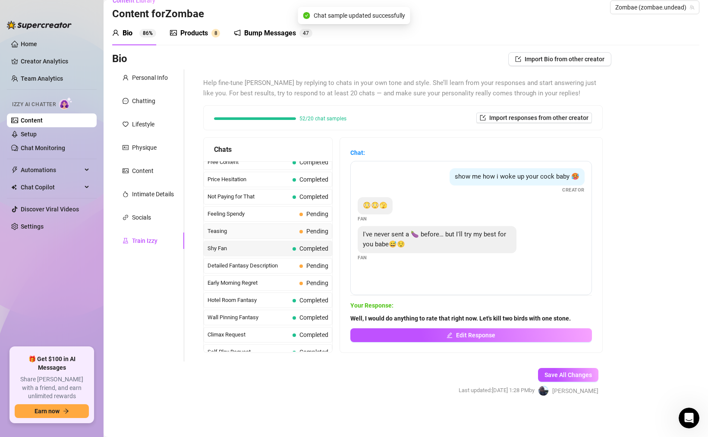
click at [279, 237] on div "Teasing Pending" at bounding box center [268, 231] width 129 height 16
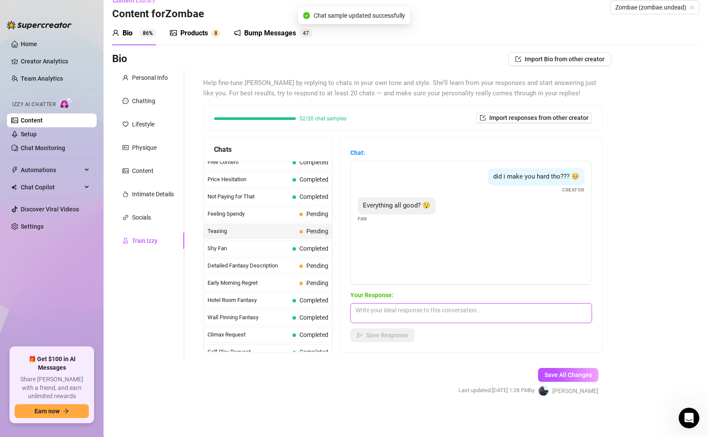
click at [433, 310] on textarea at bounding box center [471, 313] width 242 height 20
paste textarea "Of course I'm good, but did I make you hard or what?"
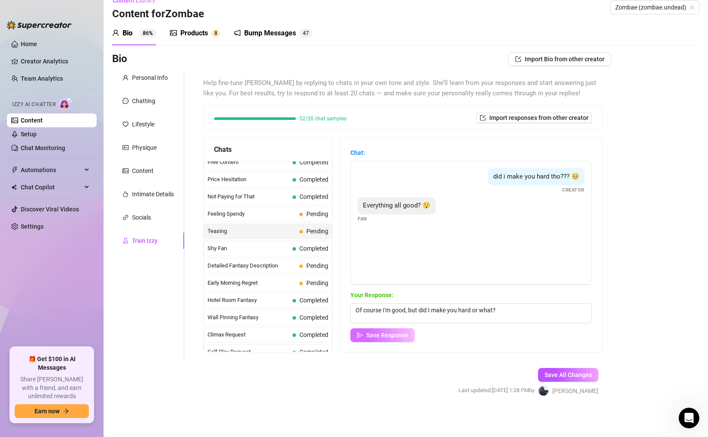
click at [405, 336] on span "Save Response" at bounding box center [387, 335] width 42 height 7
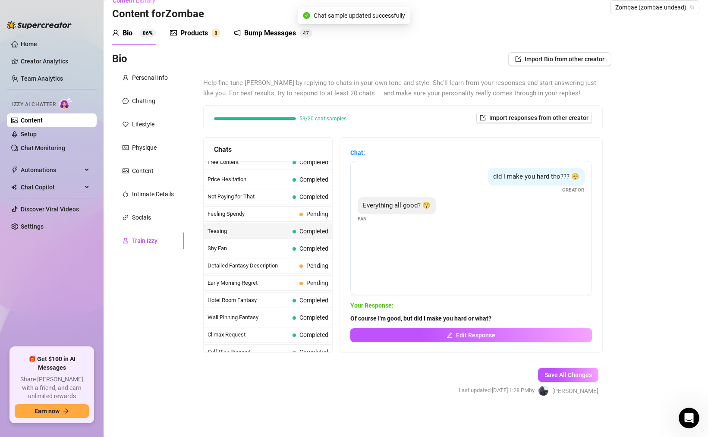
click at [270, 231] on span "Teasing" at bounding box center [248, 231] width 82 height 9
click at [272, 218] on div "Feeling Spendy Pending" at bounding box center [268, 214] width 129 height 16
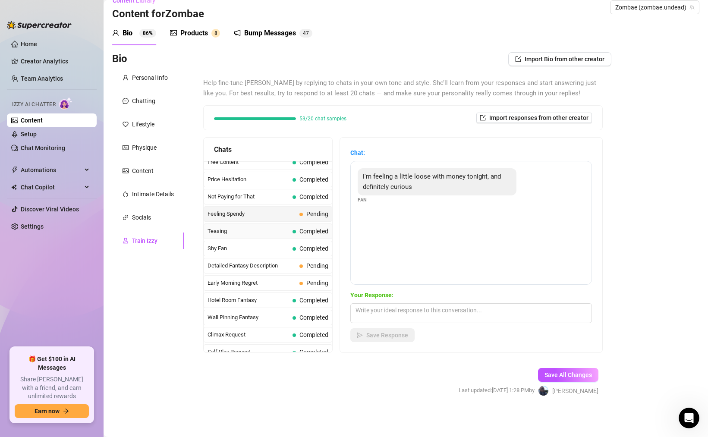
click at [283, 230] on span "Teasing" at bounding box center [248, 231] width 82 height 9
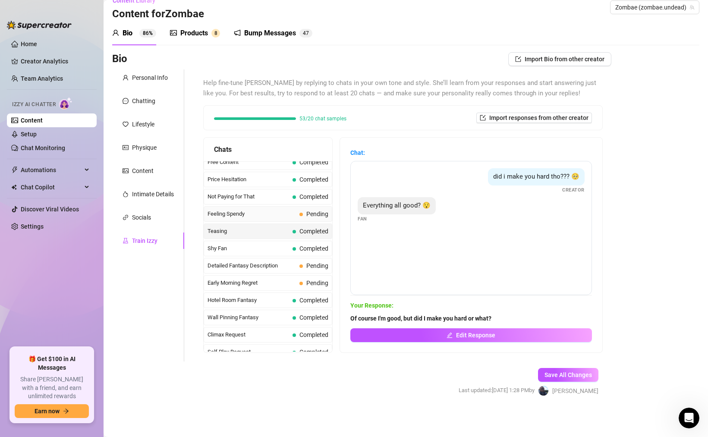
click at [283, 217] on span "Feeling Spendy" at bounding box center [251, 214] width 88 height 9
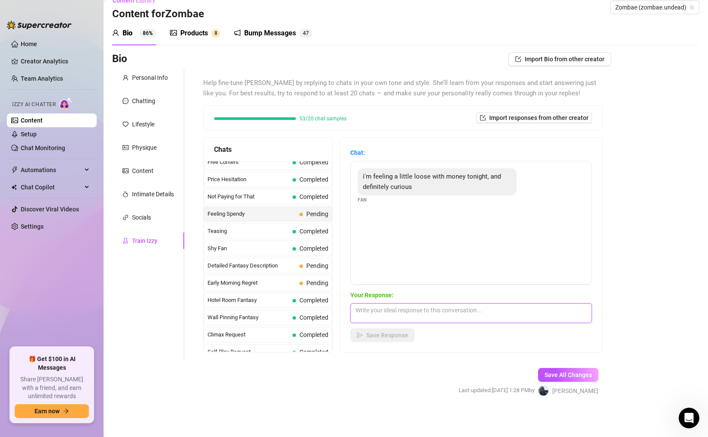
click at [394, 308] on textarea at bounding box center [471, 313] width 242 height 20
paste textarea "You're definitely curious how loose I am, and you want to spend money on it ton…"
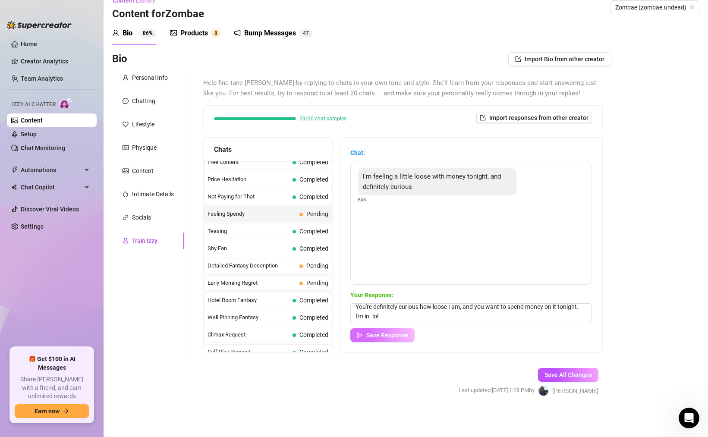
click at [402, 335] on span "Save Response" at bounding box center [387, 335] width 42 height 7
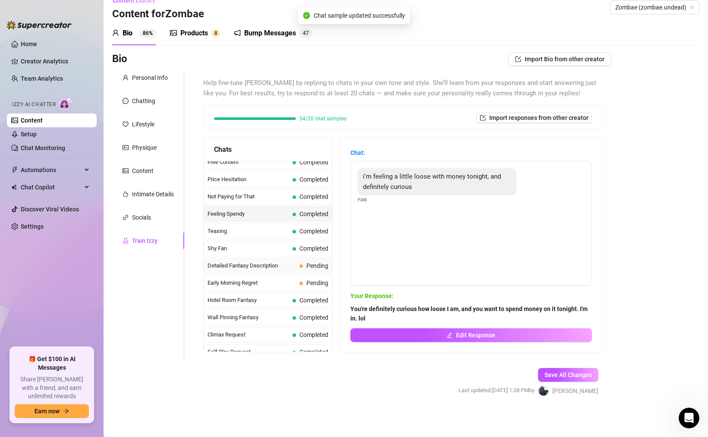
click at [286, 264] on span "Detailed Fantasy Description" at bounding box center [251, 265] width 88 height 9
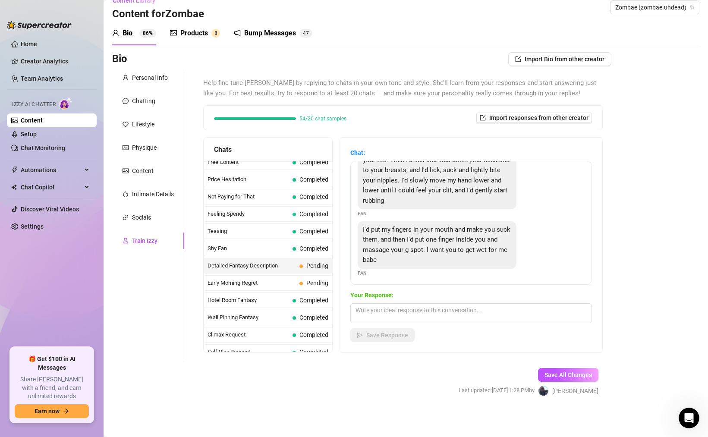
scroll to position [30, 0]
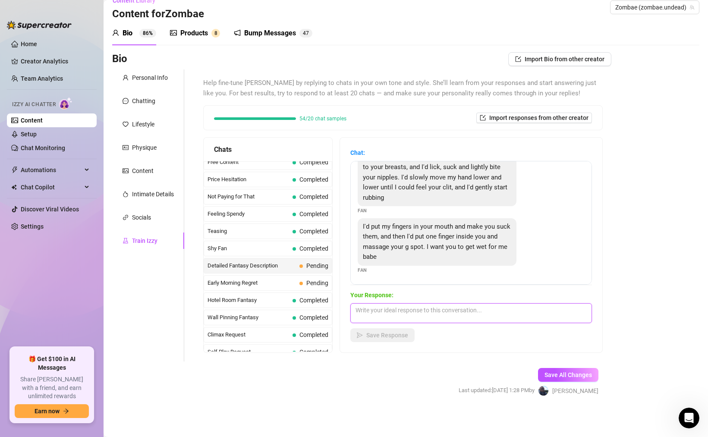
click at [436, 315] on textarea at bounding box center [471, 313] width 242 height 20
click at [427, 313] on textarea at bounding box center [471, 313] width 242 height 20
paste textarea "If you don't let me put my fingers back in my own mouth."
drag, startPoint x: 413, startPoint y: 308, endPoint x: 509, endPoint y: 311, distance: 95.8
click at [509, 311] on textarea "If you don't let me put my fingers back in my own mouth." at bounding box center [471, 313] width 242 height 20
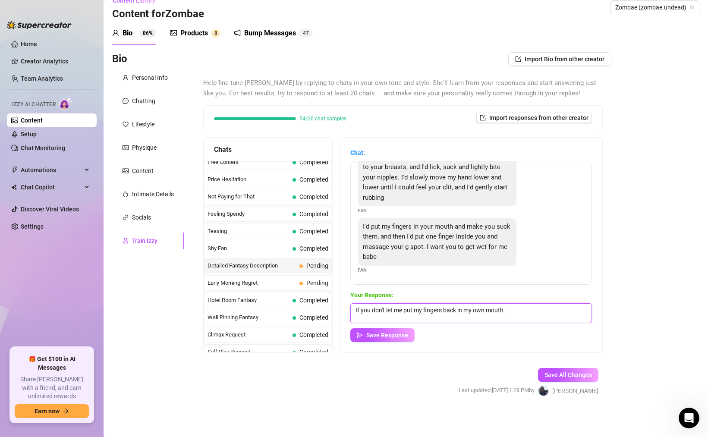
paste textarea "your finger's back in my mouth after that. You're crazy"
paste textarea "I love the taste of myself and what you make me do."
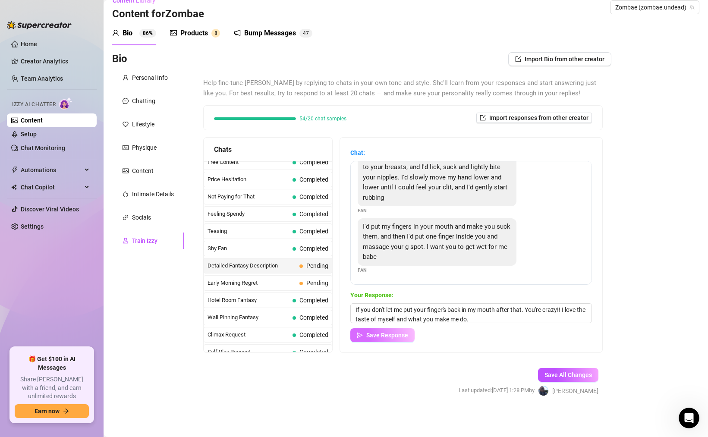
click at [379, 333] on span "Save Response" at bounding box center [387, 335] width 42 height 7
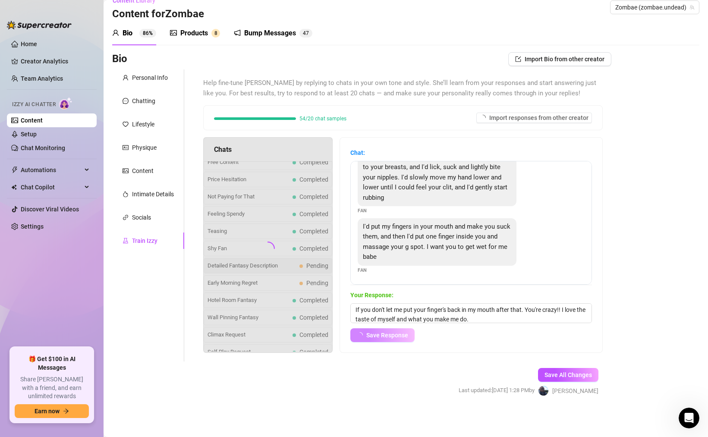
scroll to position [29, 0]
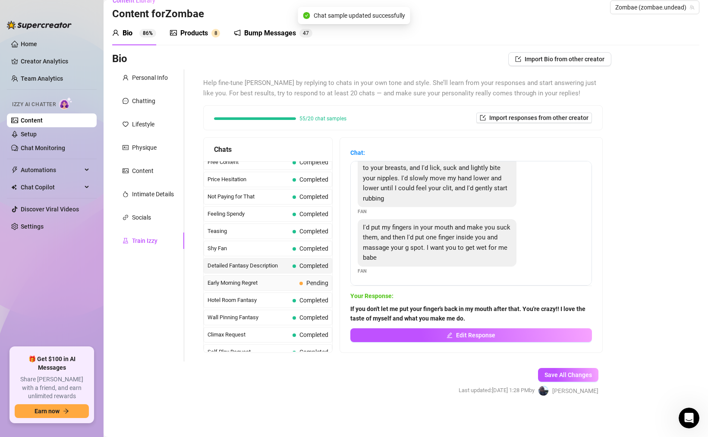
click at [254, 283] on span "Early Morning Regret" at bounding box center [251, 283] width 88 height 9
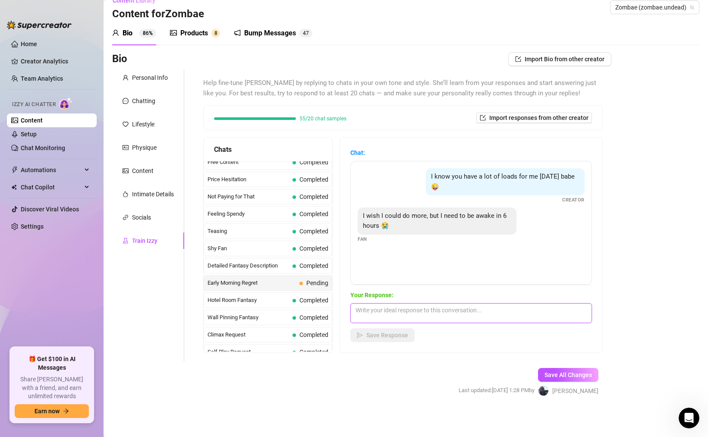
click at [380, 303] on textarea at bounding box center [471, 313] width 242 height 20
paste textarea "What better way to fall asleep than to give me a huge load?"
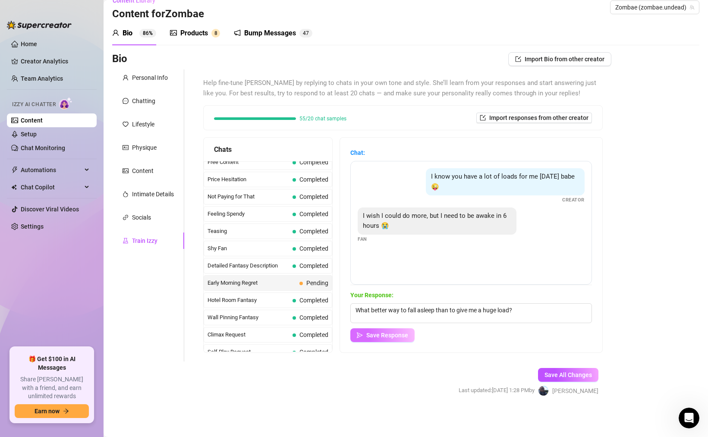
click at [377, 339] on span "Save Response" at bounding box center [387, 335] width 42 height 7
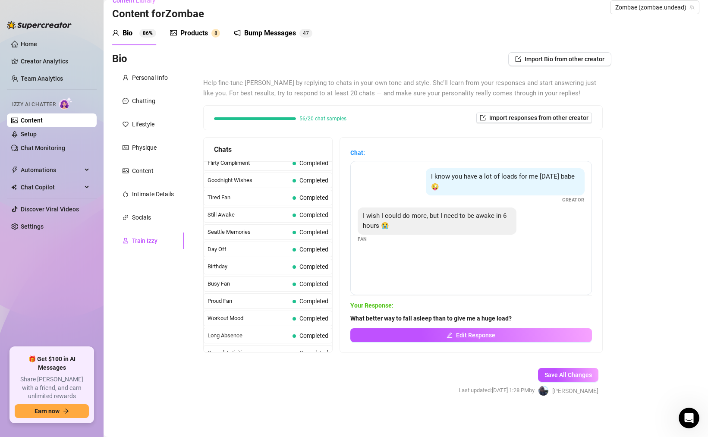
scroll to position [774, 0]
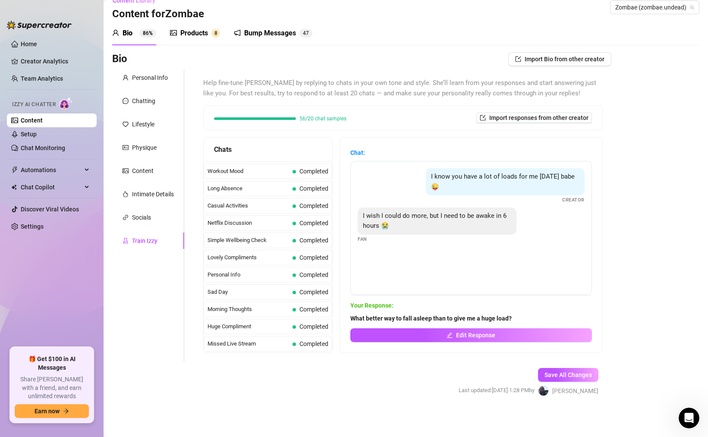
click at [564, 366] on div "Save All Changes Last updated: [DATE] 1:28 PM by [PERSON_NAME]" at bounding box center [529, 381] width 166 height 41
click at [564, 371] on span "Save All Changes" at bounding box center [567, 374] width 47 height 7
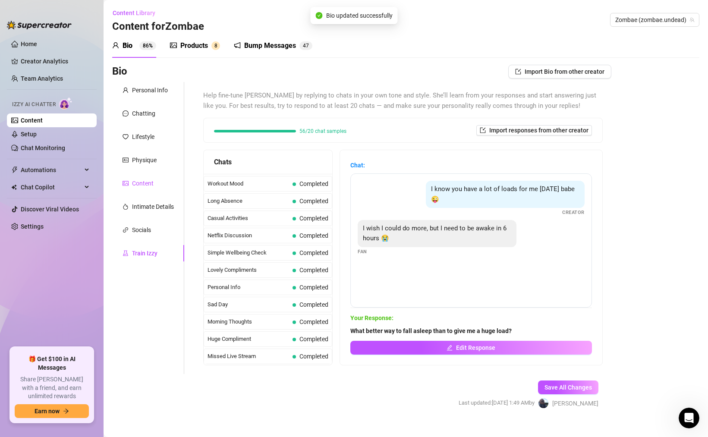
click at [145, 182] on div "Content" at bounding box center [143, 183] width 22 height 9
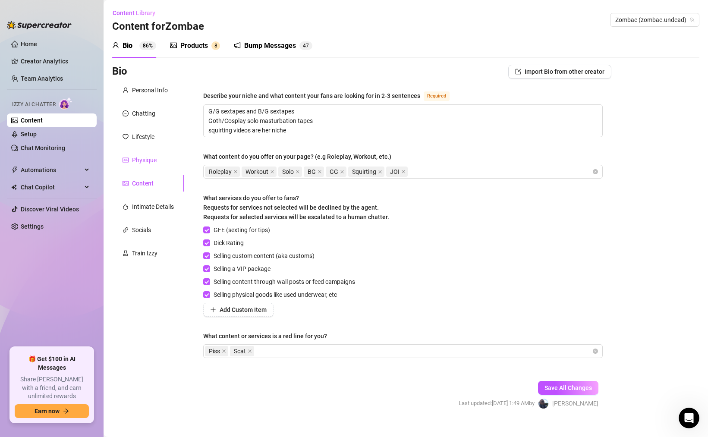
click at [144, 162] on div "Physique" at bounding box center [144, 159] width 25 height 9
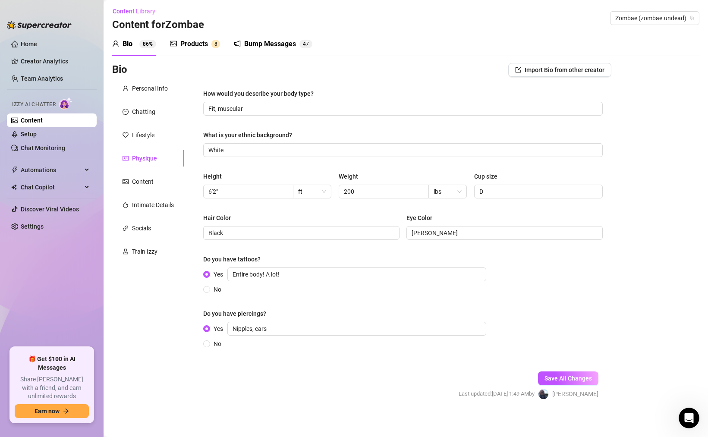
scroll to position [5, 0]
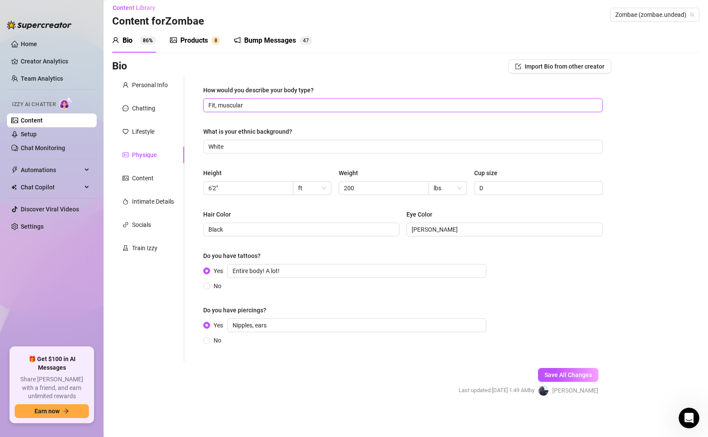
click at [264, 104] on input "Fit, muscular" at bounding box center [401, 104] width 387 height 9
click at [554, 374] on span "Save All Changes" at bounding box center [567, 374] width 47 height 7
click at [142, 179] on div "Content" at bounding box center [143, 177] width 22 height 9
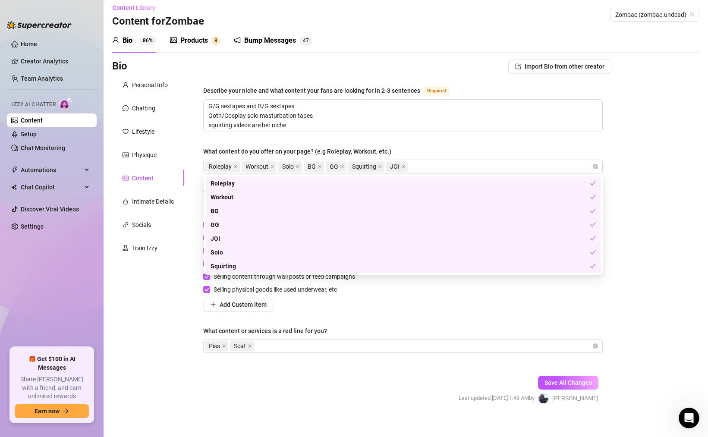
drag, startPoint x: 359, startPoint y: 165, endPoint x: 268, endPoint y: 173, distance: 91.3
click at [268, 173] on div "Describe your niche and what content your fans are looking for in 2-3 sentences…" at bounding box center [402, 222] width 399 height 275
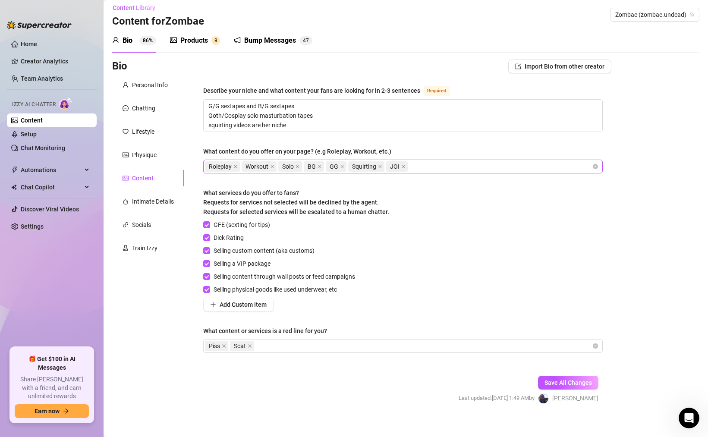
drag, startPoint x: 361, startPoint y: 166, endPoint x: 286, endPoint y: 163, distance: 75.6
click at [286, 163] on div "Roleplay Workout Solo BG GG Squirting JOI" at bounding box center [398, 166] width 387 height 12
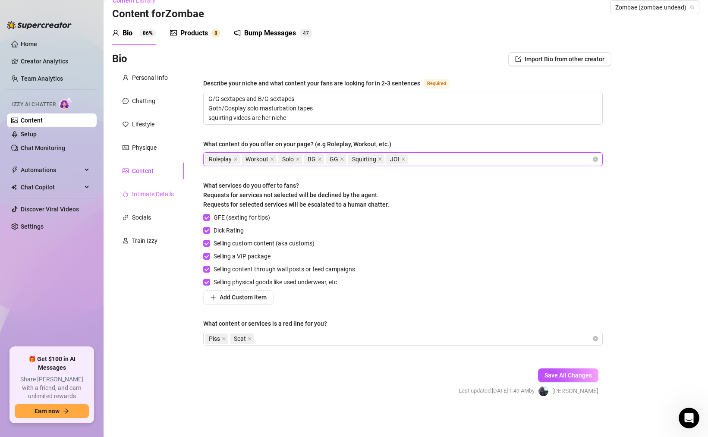
click at [153, 199] on div "Intimate Details" at bounding box center [148, 194] width 72 height 16
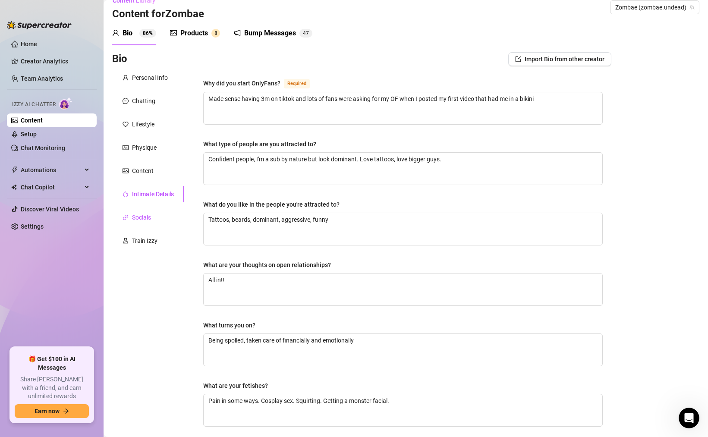
click at [144, 216] on div "Socials" at bounding box center [141, 217] width 19 height 9
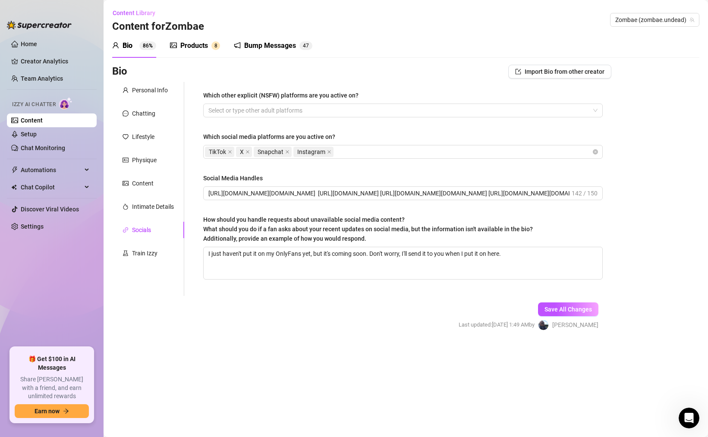
scroll to position [0, 0]
click at [138, 135] on div "Lifestyle" at bounding box center [143, 136] width 22 height 9
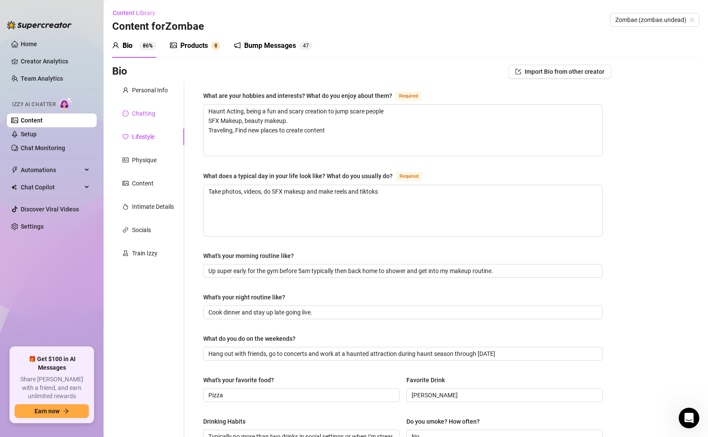
click at [139, 111] on div "Chatting" at bounding box center [143, 113] width 23 height 9
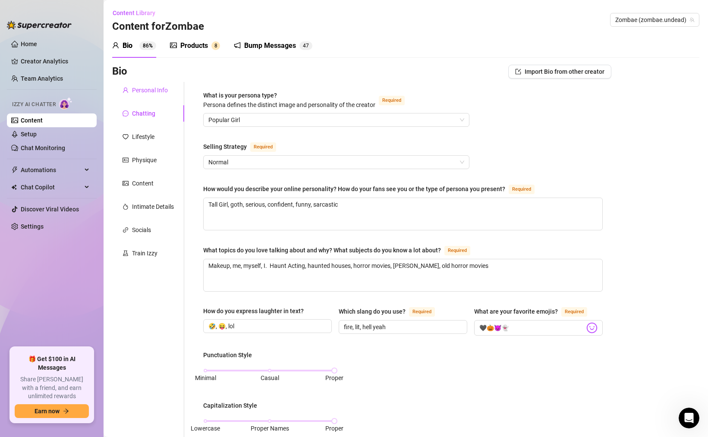
click at [147, 87] on div "Personal Info" at bounding box center [150, 89] width 36 height 9
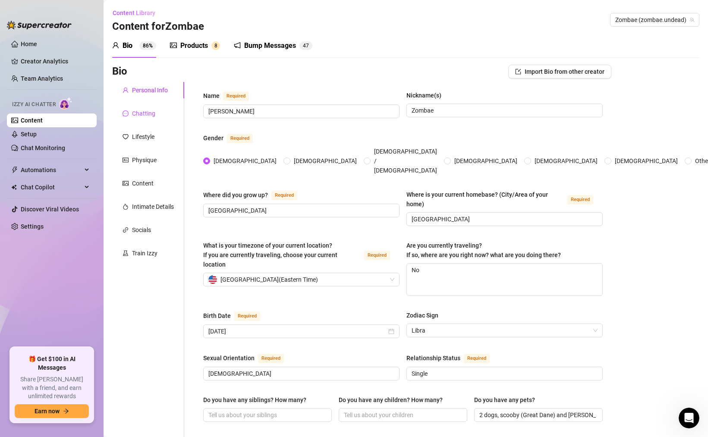
click at [141, 116] on div "Chatting" at bounding box center [143, 113] width 23 height 9
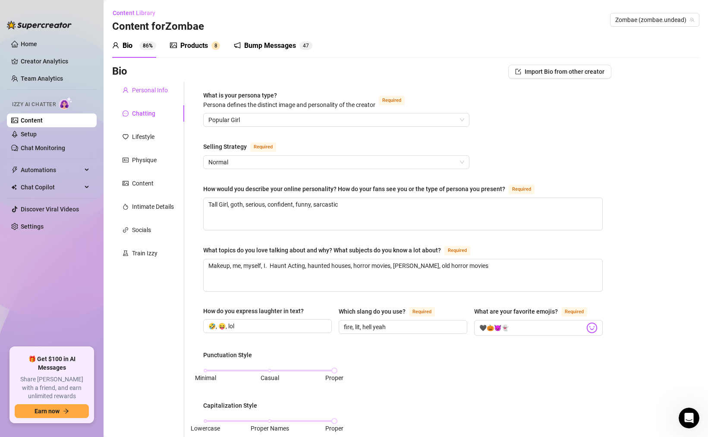
click at [150, 88] on div "Personal Info" at bounding box center [150, 89] width 36 height 9
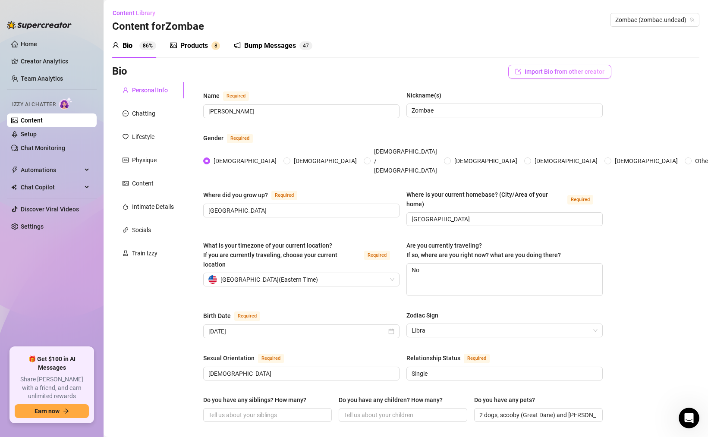
click at [532, 70] on span "Import Bio from other creator" at bounding box center [564, 71] width 80 height 7
click at [463, 67] on div "Bio Import Bio from other creator" at bounding box center [361, 72] width 499 height 14
click at [144, 113] on div "Chatting" at bounding box center [143, 113] width 23 height 9
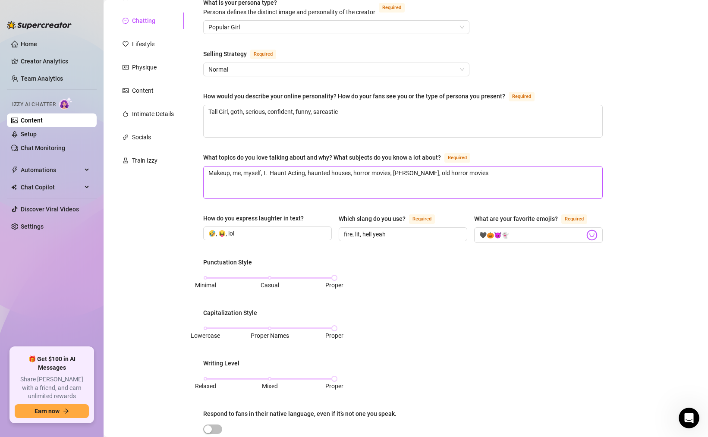
scroll to position [97, 0]
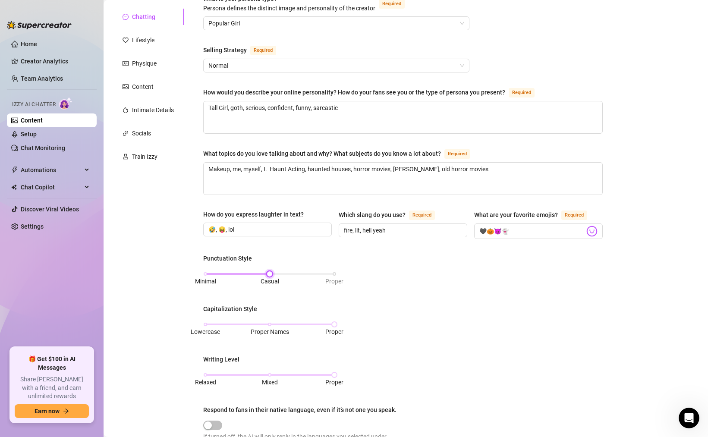
click at [268, 271] on div "Minimal Casual Proper" at bounding box center [269, 273] width 129 height 5
click at [334, 271] on div "Minimal Casual Proper" at bounding box center [269, 273] width 129 height 5
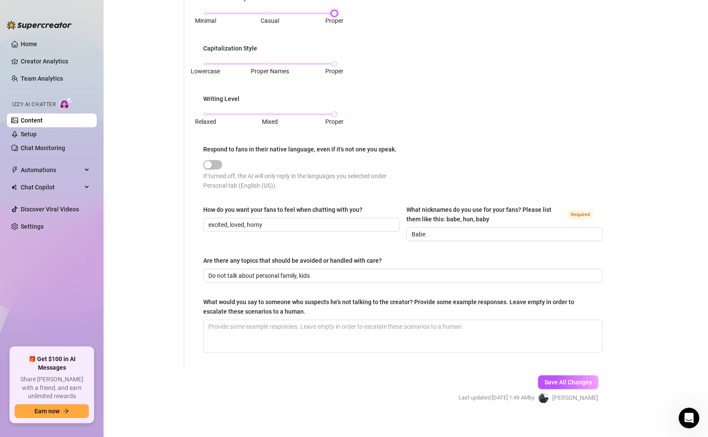
scroll to position [363, 0]
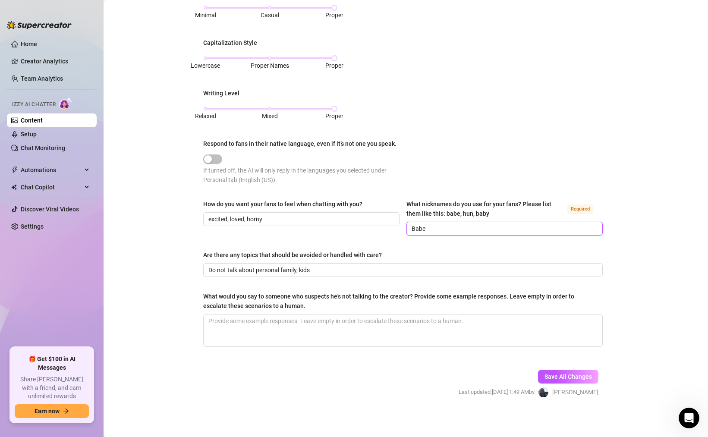
click at [438, 229] on input "Babe" at bounding box center [503, 228] width 184 height 9
click at [225, 323] on textarea "What would you say to someone who suspects he's not talking to the creator? Pro…" at bounding box center [403, 330] width 399 height 32
click at [550, 374] on span "Save All Changes" at bounding box center [567, 376] width 47 height 7
click at [32, 61] on link "Creator Analytics" at bounding box center [55, 61] width 69 height 14
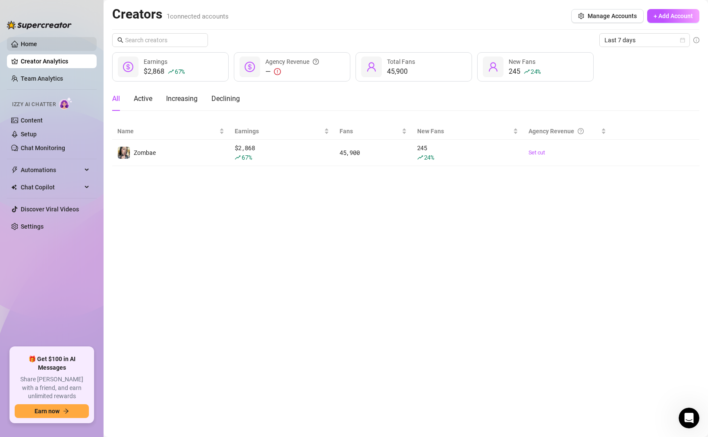
click at [31, 46] on link "Home" at bounding box center [29, 44] width 16 height 7
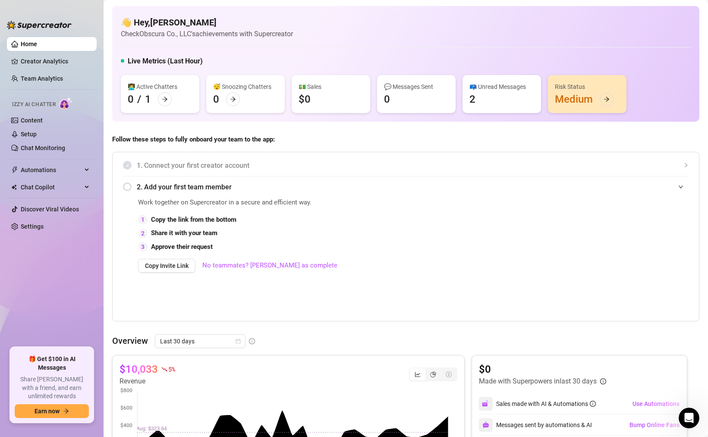
click at [574, 100] on div "Risk Status Medium" at bounding box center [587, 94] width 78 height 38
click at [604, 101] on icon "arrow-right" at bounding box center [606, 99] width 6 height 6
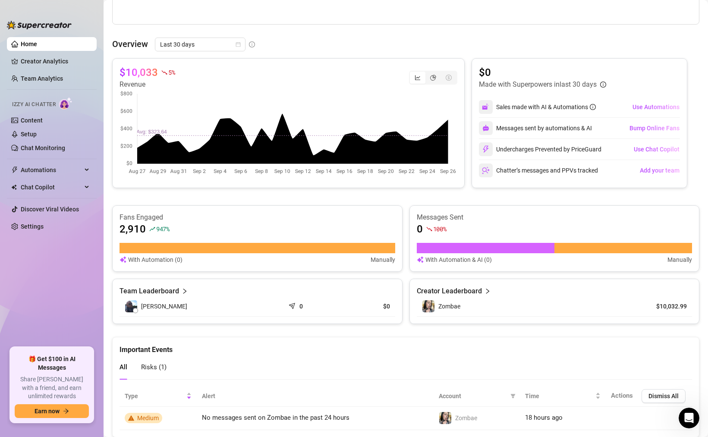
scroll to position [323, 0]
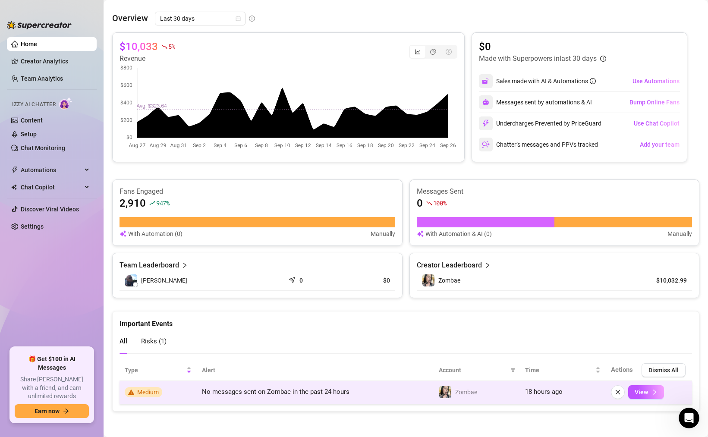
click at [284, 396] on td "No messages sent on Zombae in the past 24 hours" at bounding box center [315, 392] width 237 height 23
click at [654, 396] on button "View" at bounding box center [646, 392] width 36 height 14
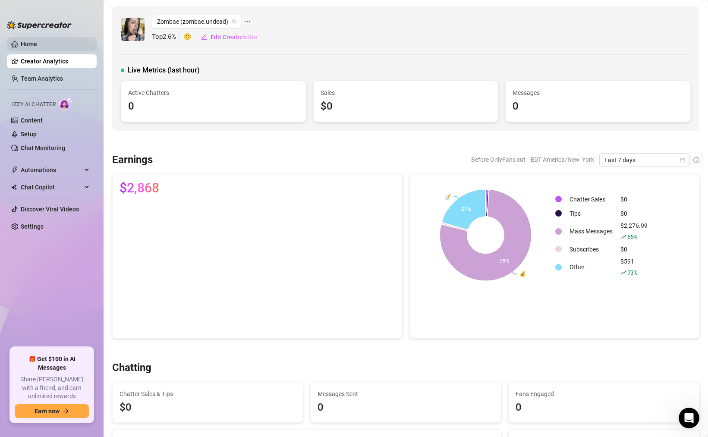
click at [37, 44] on link "Home" at bounding box center [29, 44] width 16 height 7
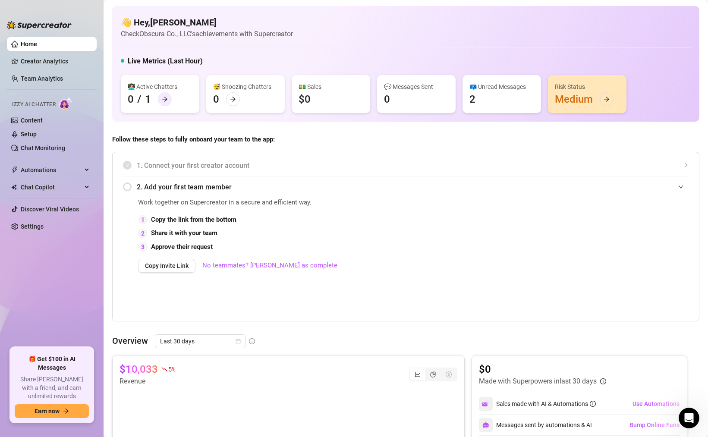
click at [168, 101] on div at bounding box center [165, 99] width 14 height 14
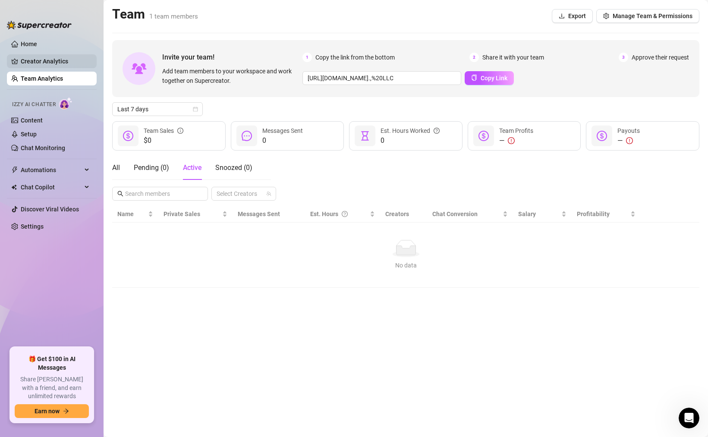
click at [32, 62] on link "Creator Analytics" at bounding box center [55, 61] width 69 height 14
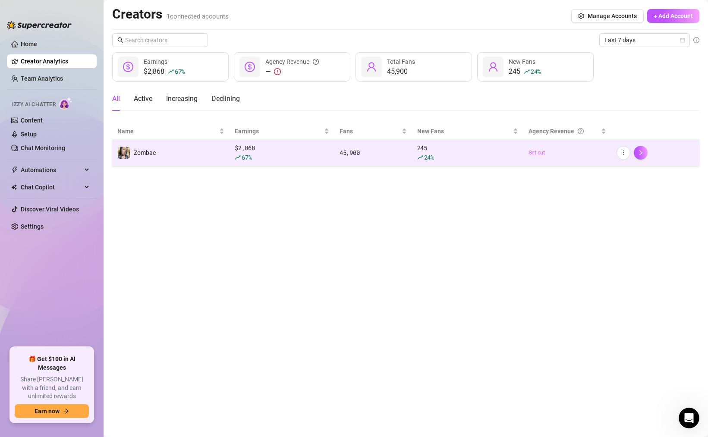
click at [539, 153] on link "Set cut" at bounding box center [567, 152] width 78 height 9
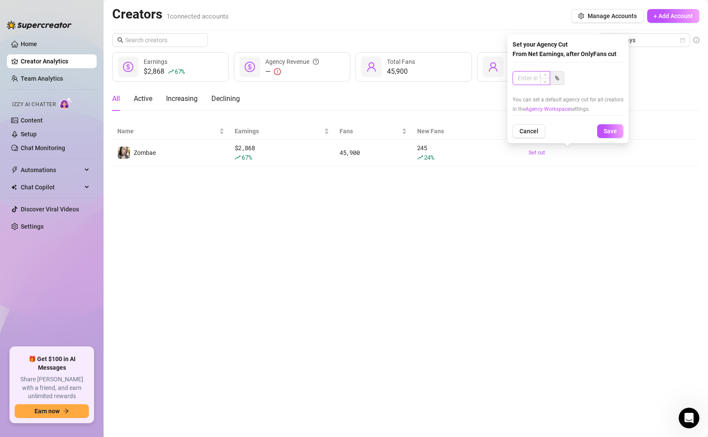
click at [528, 81] on input at bounding box center [531, 78] width 37 height 13
click at [603, 132] on span "Save" at bounding box center [609, 131] width 13 height 7
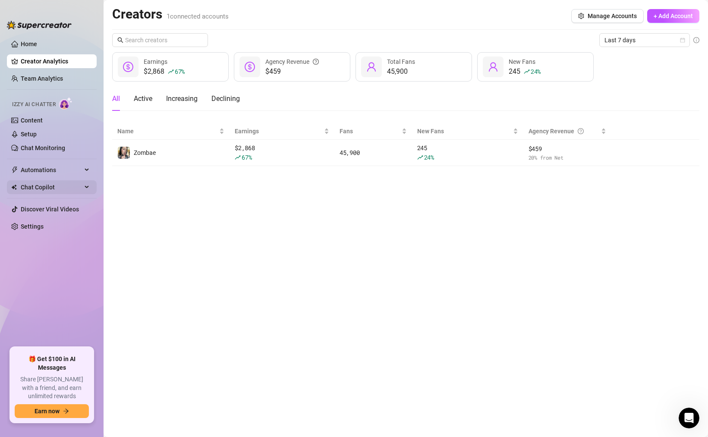
click at [51, 188] on span "Chat Copilot" at bounding box center [51, 187] width 61 height 14
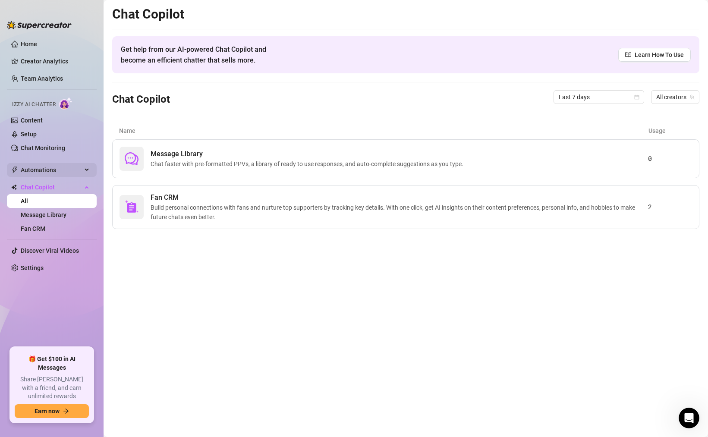
click at [58, 167] on span "Automations" at bounding box center [51, 170] width 61 height 14
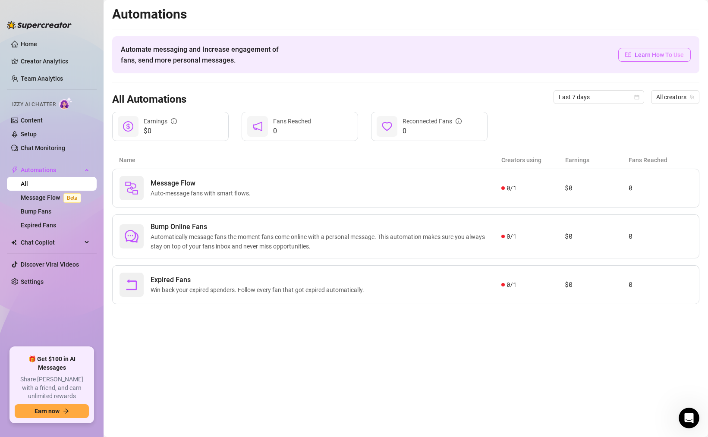
click at [639, 53] on span "Learn How To Use" at bounding box center [658, 54] width 49 height 9
click at [228, 154] on div "Name Creators using Earnings Fans Reached" at bounding box center [405, 159] width 587 height 17
click at [360, 190] on div "Message Flow Auto-message fans with smart flows." at bounding box center [310, 188] width 382 height 24
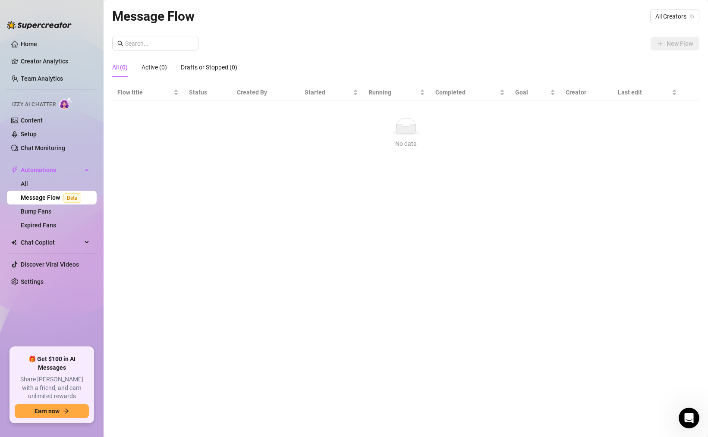
click at [403, 125] on icon "No data" at bounding box center [406, 126] width 28 height 17
click at [578, 38] on div "New Flow" at bounding box center [405, 44] width 587 height 14
click at [663, 19] on span "All Creators" at bounding box center [674, 16] width 39 height 13
click at [644, 46] on span "( zombae.undead )" at bounding box center [668, 47] width 48 height 9
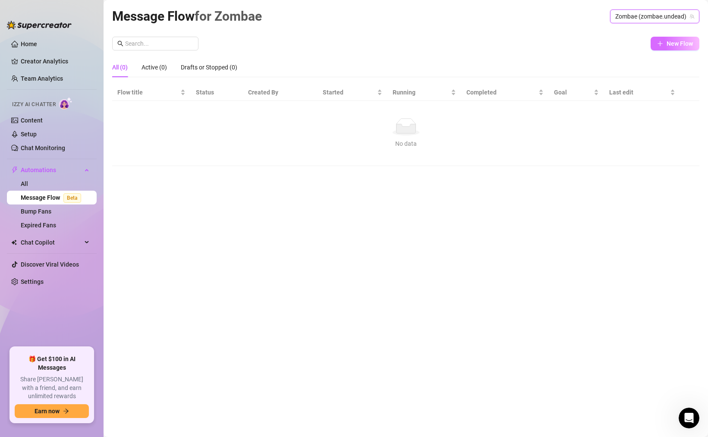
click at [662, 43] on icon "plus" at bounding box center [660, 44] width 6 height 6
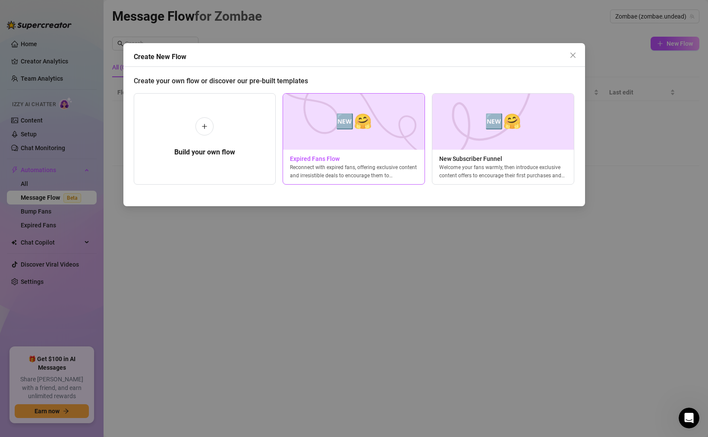
click at [345, 170] on div "Reconnect with expired fans, offering exclusive content and irresistible deals …" at bounding box center [353, 171] width 141 height 16
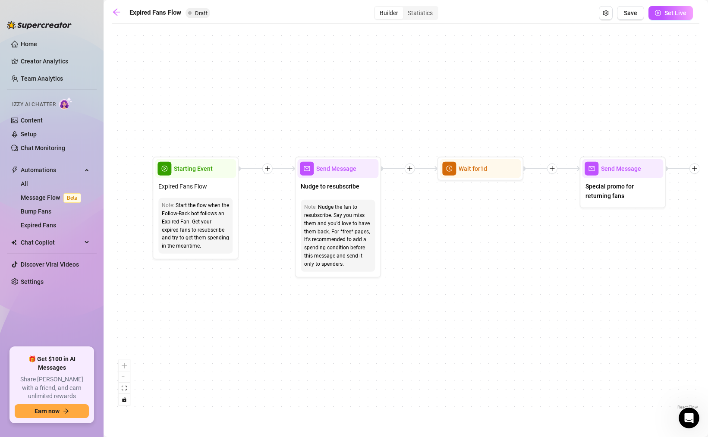
drag, startPoint x: 221, startPoint y: 221, endPoint x: 285, endPoint y: 203, distance: 65.9
click at [285, 203] on div "If True If False Send Message Send Message Wait for 2d Merge Send Message Follo…" at bounding box center [405, 219] width 587 height 383
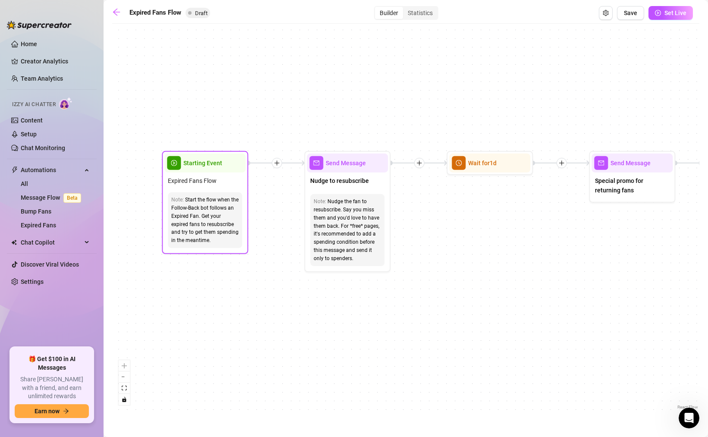
click at [218, 203] on div "Start the flow when the Follow-Back bot follows an Expired Fan. Get your expire…" at bounding box center [204, 220] width 67 height 49
click at [207, 222] on div "Start the flow when the Follow-Back bot follows an Expired Fan. Get your expire…" at bounding box center [204, 220] width 67 height 49
drag, startPoint x: 206, startPoint y: 242, endPoint x: 182, endPoint y: 193, distance: 54.4
click at [182, 193] on div "Note: Start the flow when the Follow-Back bot follows an Expired Fan. Get your …" at bounding box center [205, 220] width 74 height 56
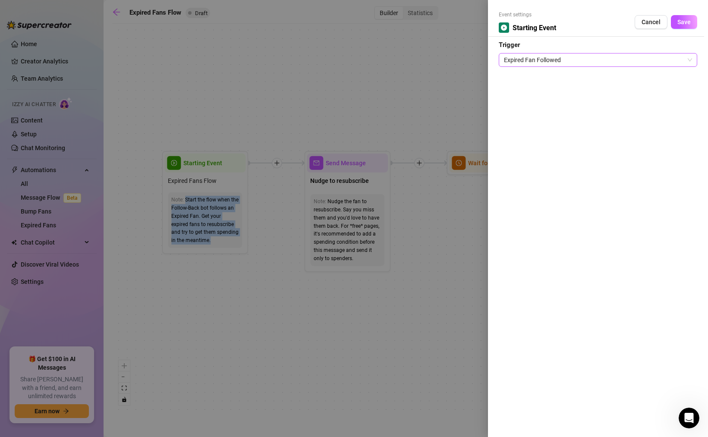
click at [524, 58] on span "Expired Fan Followed" at bounding box center [598, 59] width 188 height 13
click at [437, 87] on div at bounding box center [354, 218] width 708 height 437
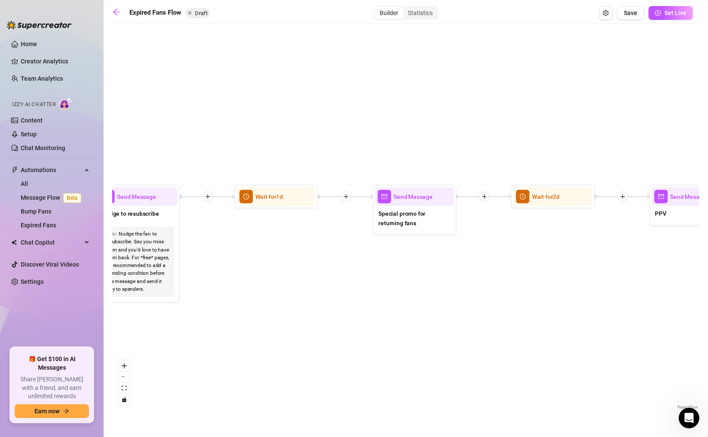
drag, startPoint x: 423, startPoint y: 181, endPoint x: 213, endPoint y: 216, distance: 212.9
click at [213, 216] on div "If True If False Send Message Send Message Wait for 2d Merge Send Message Follo…" at bounding box center [405, 219] width 587 height 383
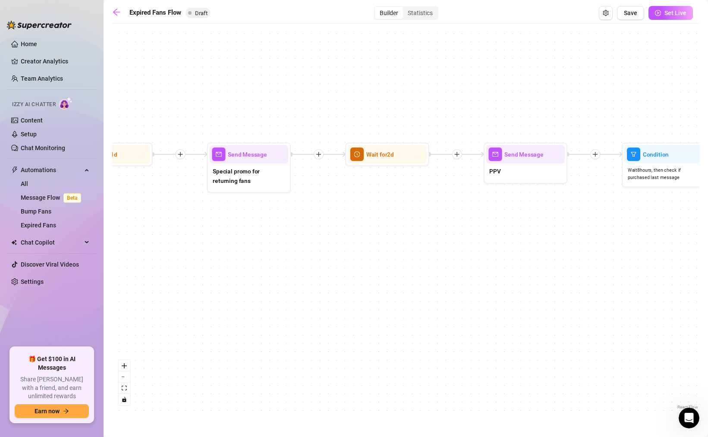
drag, startPoint x: 459, startPoint y: 274, endPoint x: 294, endPoint y: 232, distance: 170.9
click at [294, 232] on div "If True If False Send Message Send Message Wait for 2d Merge Send Message Follo…" at bounding box center [405, 219] width 587 height 383
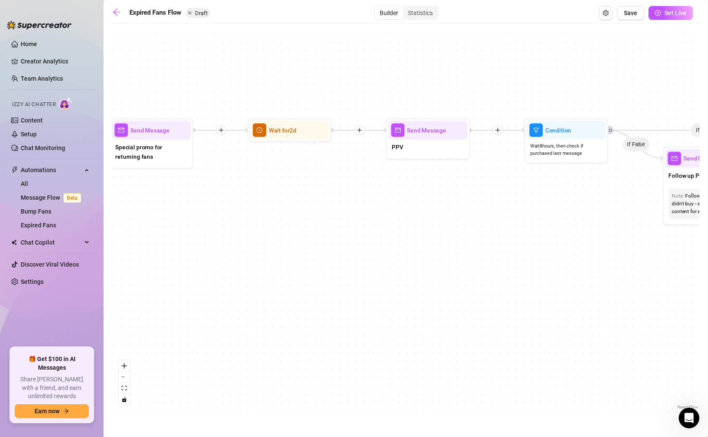
drag, startPoint x: 419, startPoint y: 233, endPoint x: 322, endPoint y: 209, distance: 100.4
click at [322, 209] on div "If True If False Send Message Send Message Wait for 2d Merge Send Message Follo…" at bounding box center [405, 219] width 587 height 383
click at [669, 17] on button "Set Live" at bounding box center [670, 13] width 44 height 14
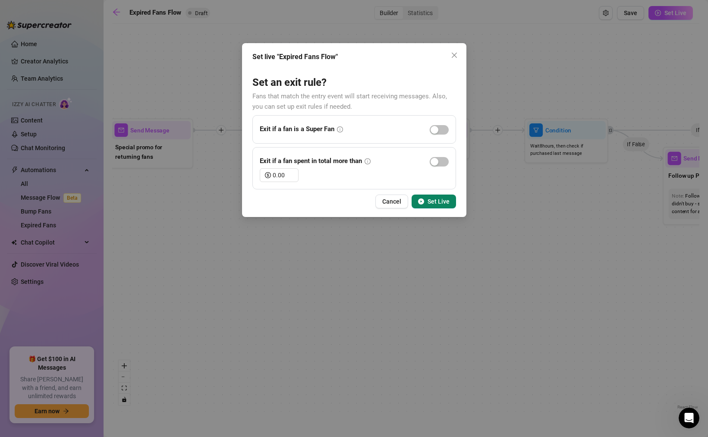
click at [340, 130] on icon "info-circle" at bounding box center [339, 129] width 1 height 3
click at [339, 131] on icon "info-circle" at bounding box center [340, 129] width 6 height 6
click at [370, 162] on icon "info-circle" at bounding box center [367, 161] width 6 height 6
click at [424, 201] on icon "play-circle" at bounding box center [421, 201] width 6 height 6
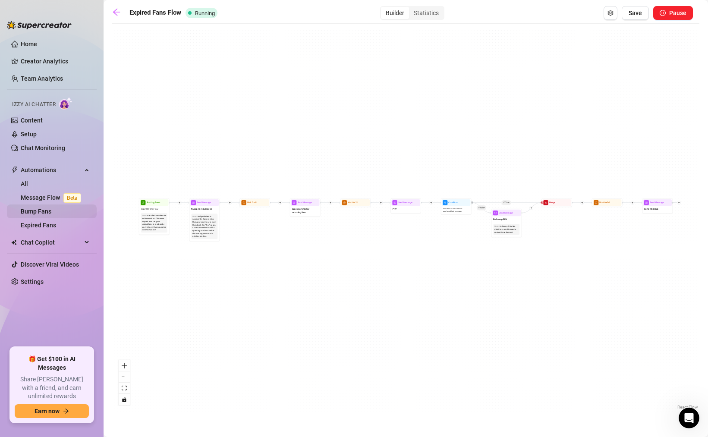
click at [40, 211] on link "Bump Fans" at bounding box center [36, 211] width 31 height 7
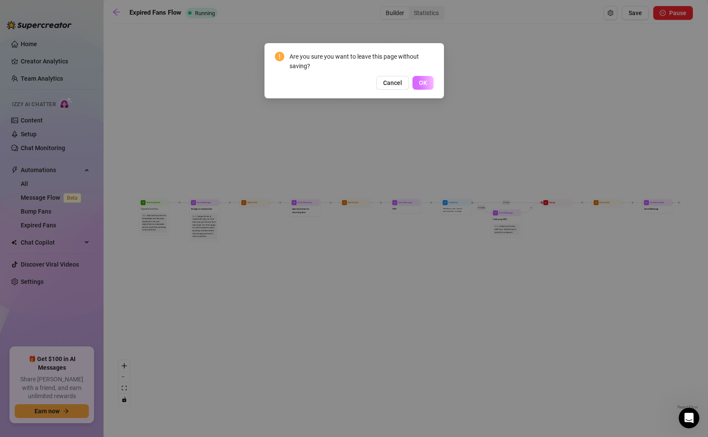
click at [422, 80] on span "OK" at bounding box center [423, 82] width 8 height 7
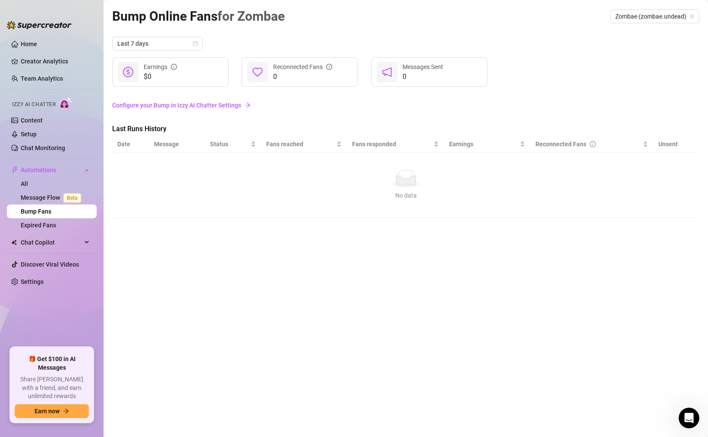
click at [185, 77] on div "$0 Earnings" at bounding box center [170, 71] width 116 height 29
click at [171, 44] on span "Last 7 days" at bounding box center [157, 43] width 80 height 13
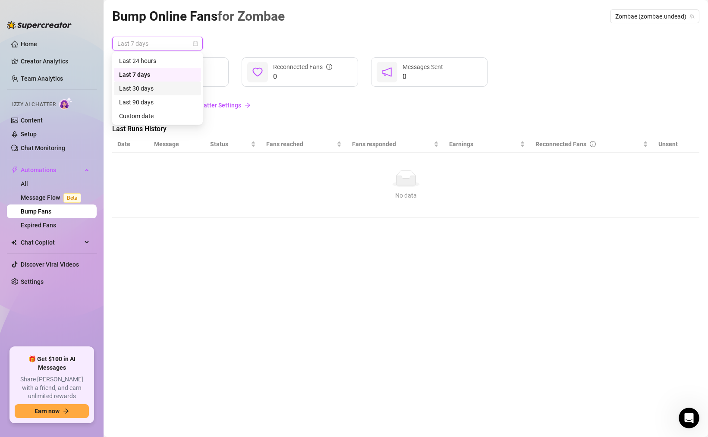
click at [159, 86] on div "Last 30 days" at bounding box center [157, 88] width 77 height 9
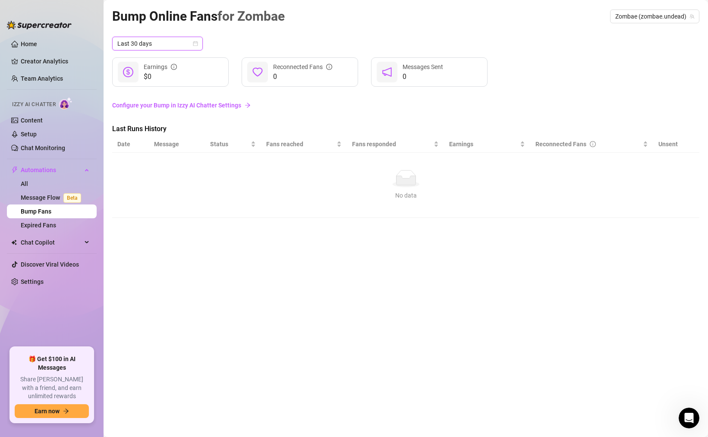
click at [161, 42] on span "Last 30 days" at bounding box center [157, 43] width 80 height 13
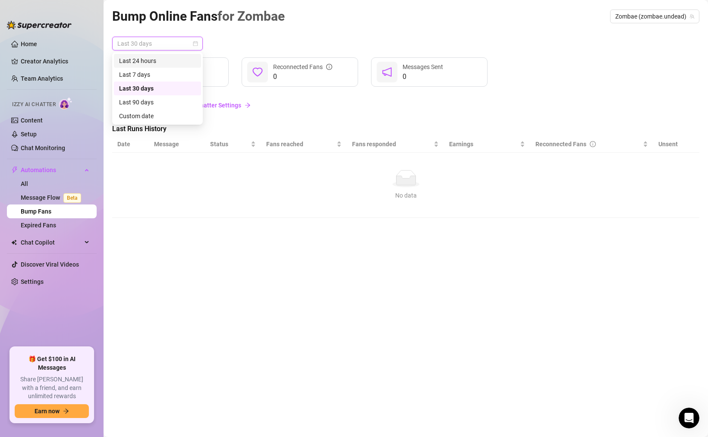
click at [158, 63] on div "Last 24 hours" at bounding box center [157, 60] width 77 height 9
click at [158, 43] on span "Last 24 hours" at bounding box center [157, 43] width 80 height 13
click at [150, 75] on div "Last 7 days" at bounding box center [157, 74] width 77 height 9
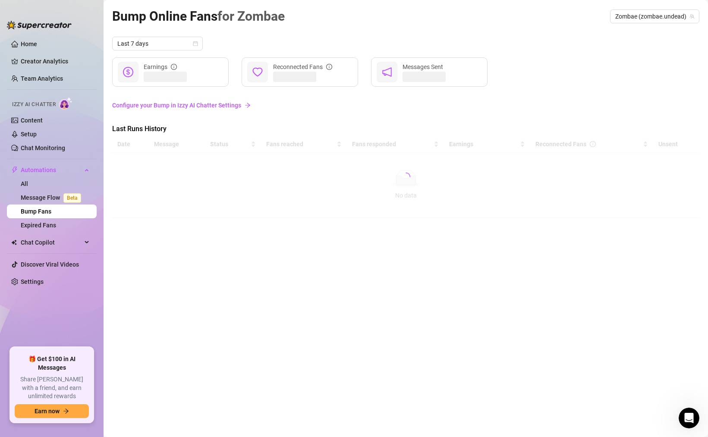
click at [227, 106] on link "Configure your Bump in Izzy AI Chatter Settings" at bounding box center [405, 104] width 587 height 9
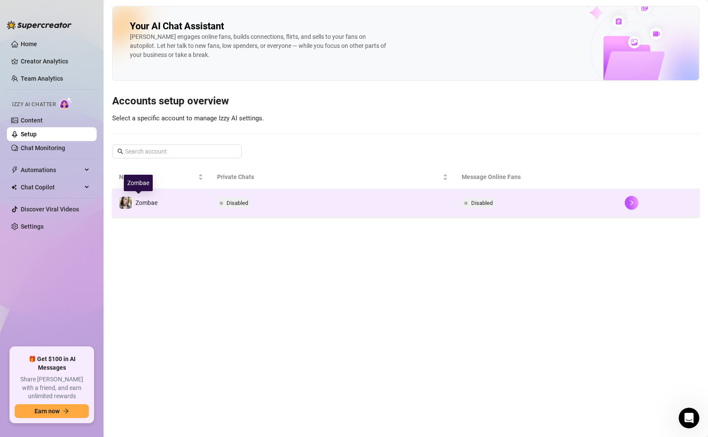
click at [154, 198] on div "Zombae" at bounding box center [146, 202] width 22 height 9
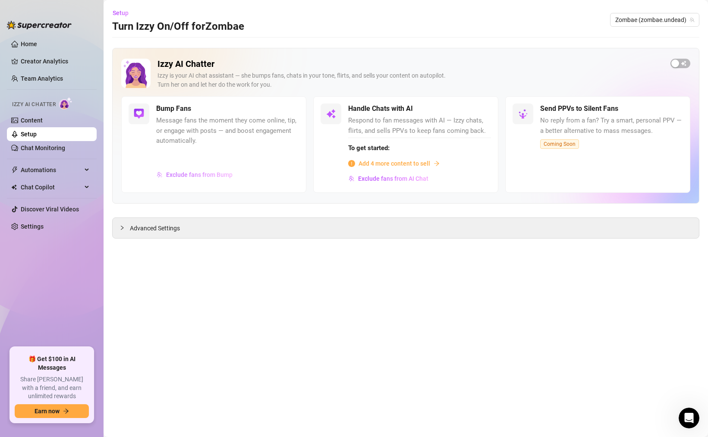
click at [209, 175] on span "Exclude fans from Bump" at bounding box center [199, 174] width 66 height 7
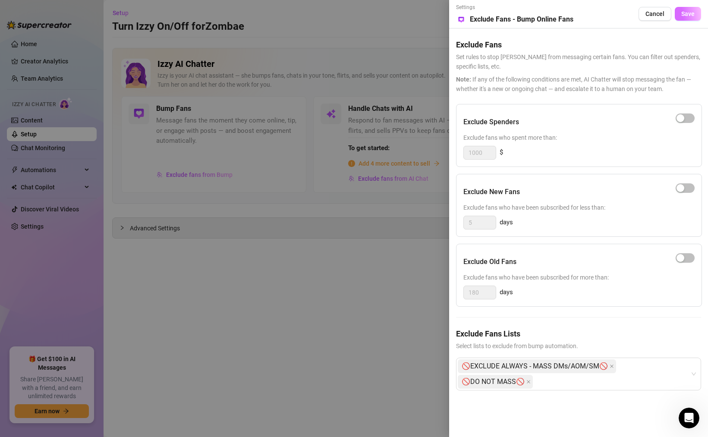
click at [687, 15] on span "Save" at bounding box center [687, 13] width 13 height 7
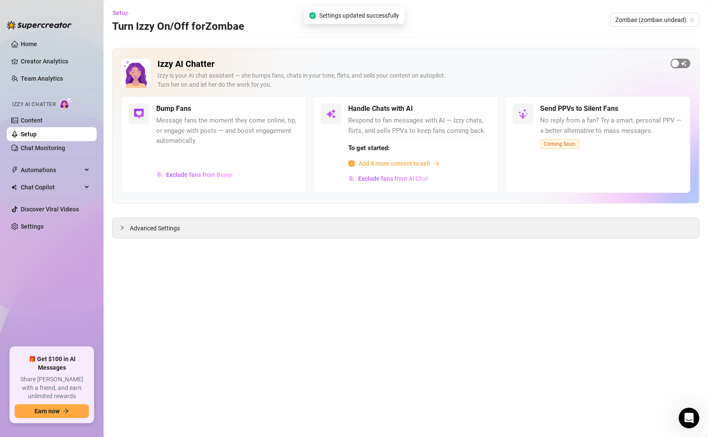
click at [681, 64] on span "button" at bounding box center [680, 63] width 20 height 9
click at [478, 111] on div "button" at bounding box center [477, 109] width 8 height 8
click at [675, 60] on span "button" at bounding box center [680, 63] width 20 height 9
click at [321, 235] on div "Advanced Settings" at bounding box center [406, 228] width 586 height 20
click at [140, 230] on span "Advanced Settings" at bounding box center [155, 227] width 50 height 9
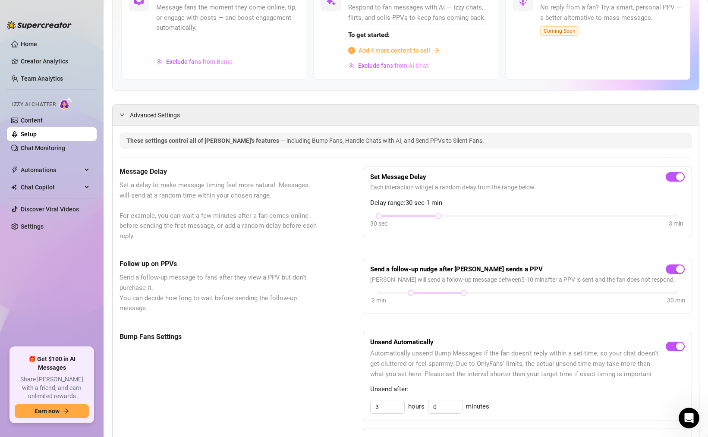
scroll to position [123, 0]
